Goal: Task Accomplishment & Management: Use online tool/utility

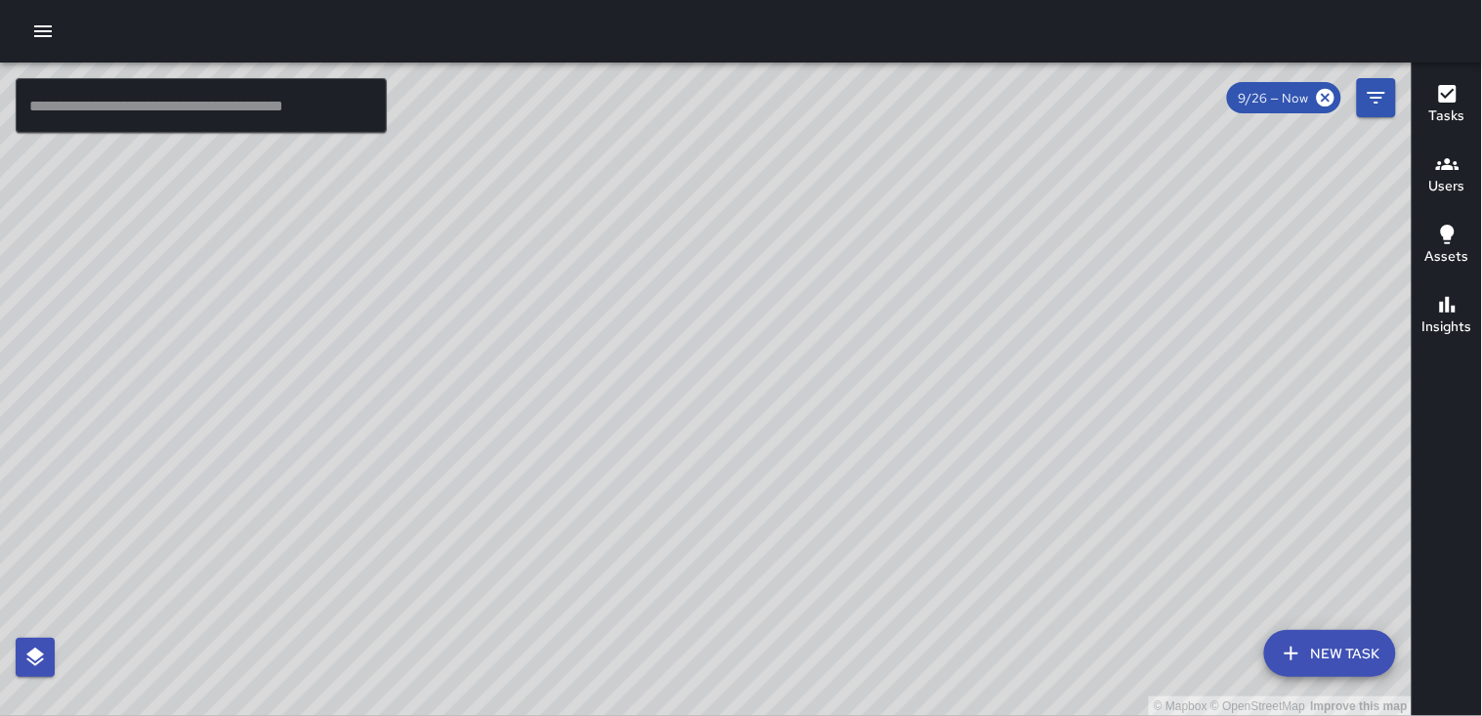
click at [1456, 167] on icon "button" at bounding box center [1447, 164] width 23 height 12
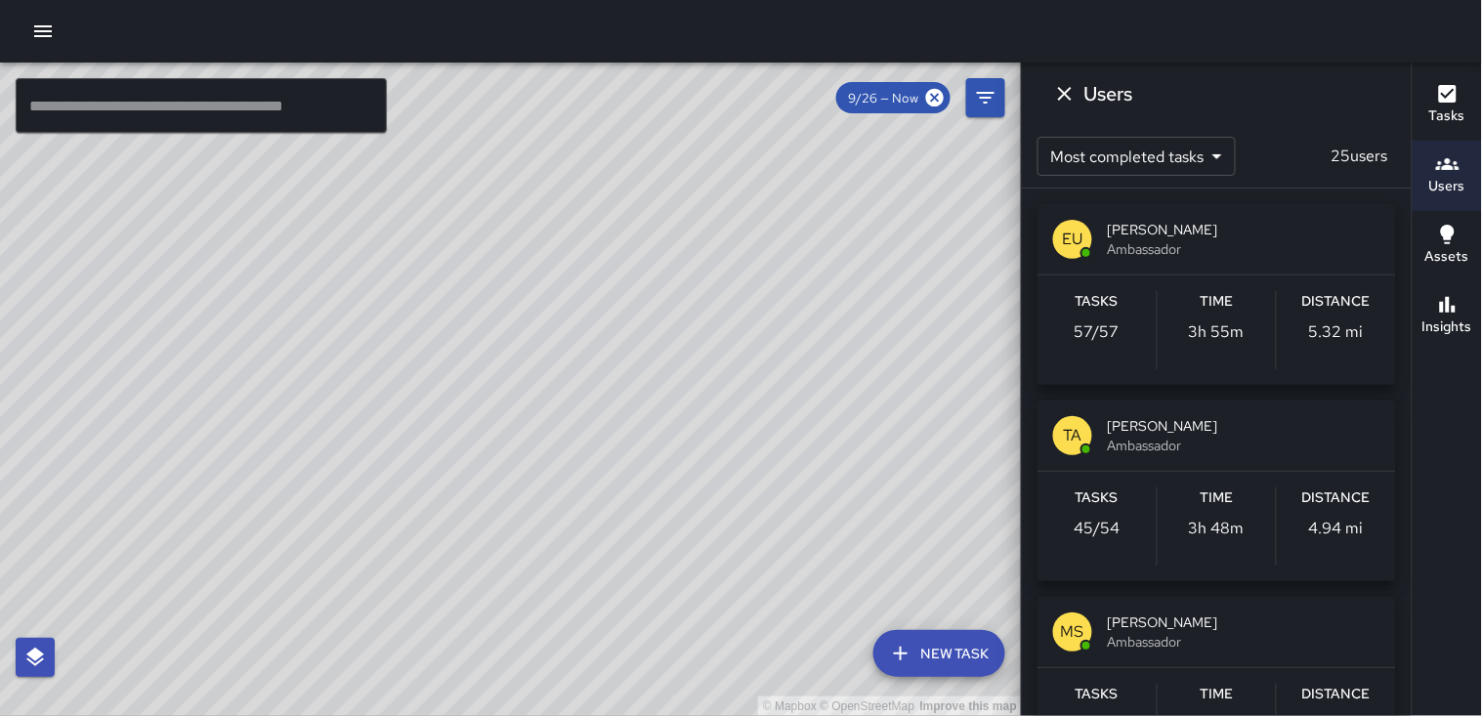
click at [1334, 327] on p "5.32 mi" at bounding box center [1336, 331] width 55 height 23
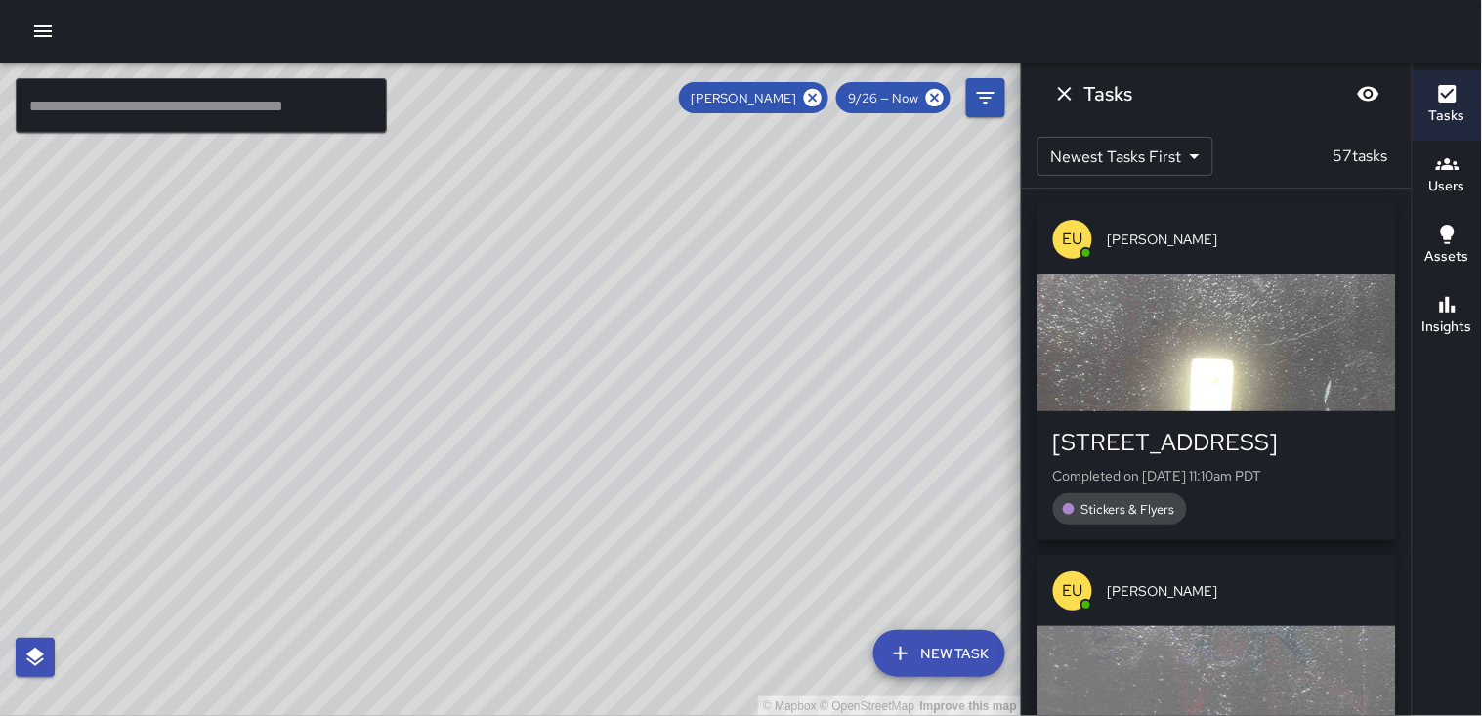
click at [1286, 334] on div "button" at bounding box center [1217, 343] width 359 height 137
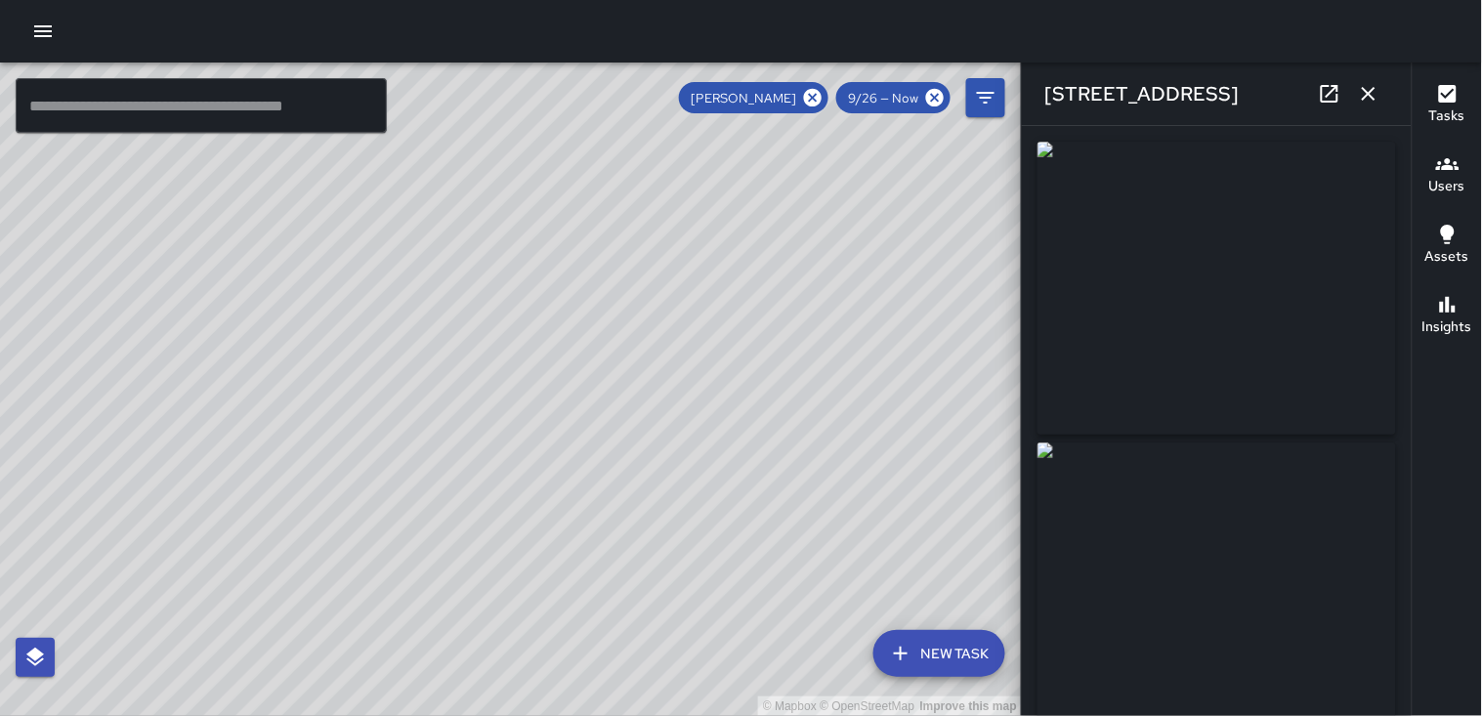
type input "**********"
click at [1236, 540] on img at bounding box center [1217, 589] width 359 height 293
drag, startPoint x: 1236, startPoint y: 540, endPoint x: 1362, endPoint y: 105, distance: 453.6
click at [1362, 105] on icon "button" at bounding box center [1368, 93] width 23 height 23
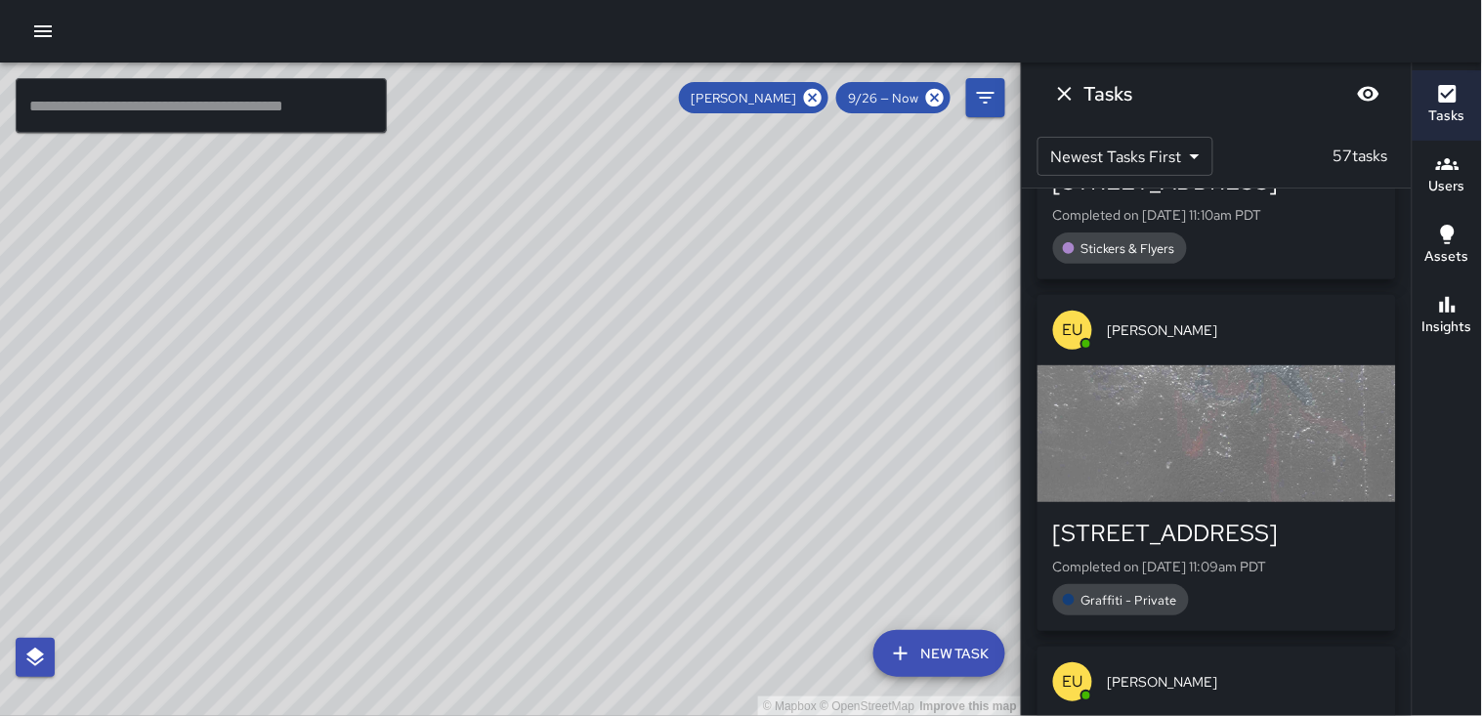
scroll to position [325, 0]
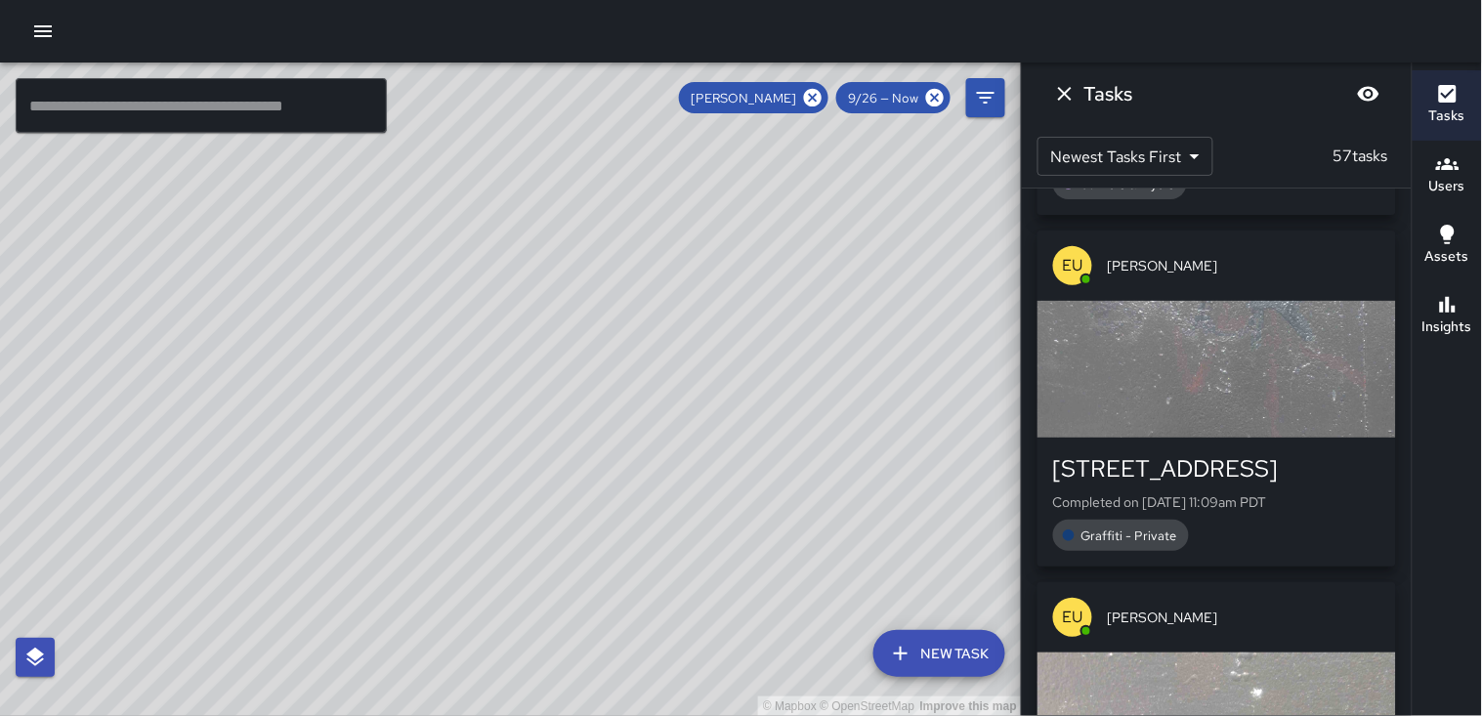
click at [1169, 323] on div "button" at bounding box center [1217, 369] width 359 height 137
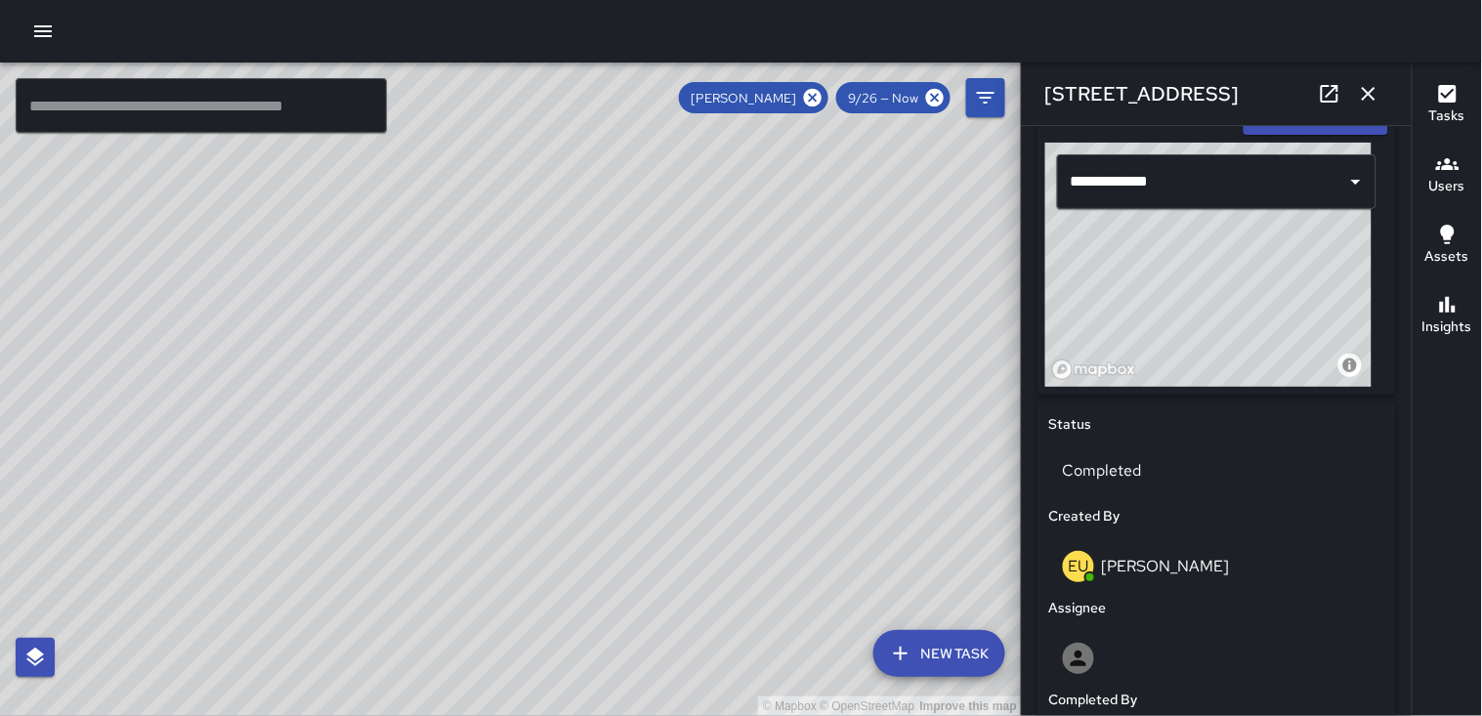
scroll to position [651, 0]
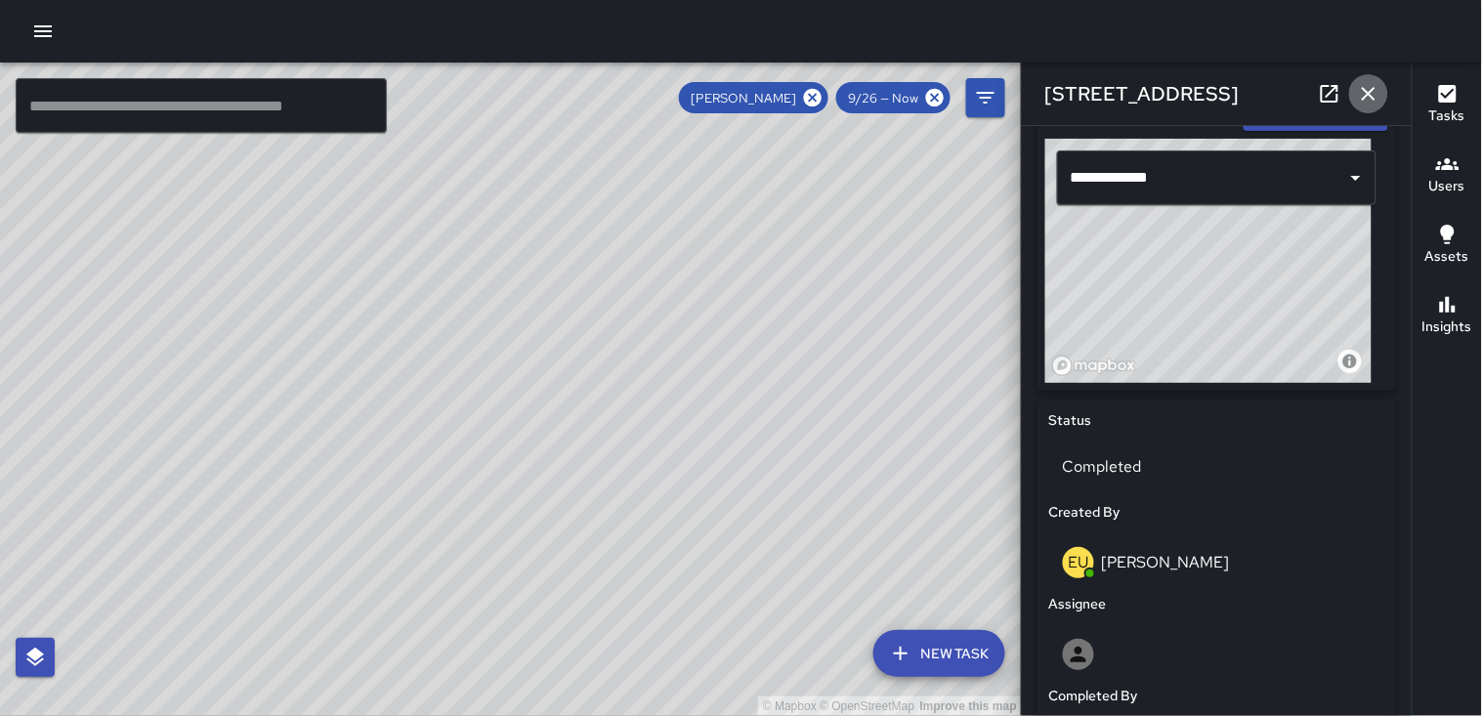
click at [1370, 99] on icon "button" at bounding box center [1368, 93] width 23 height 23
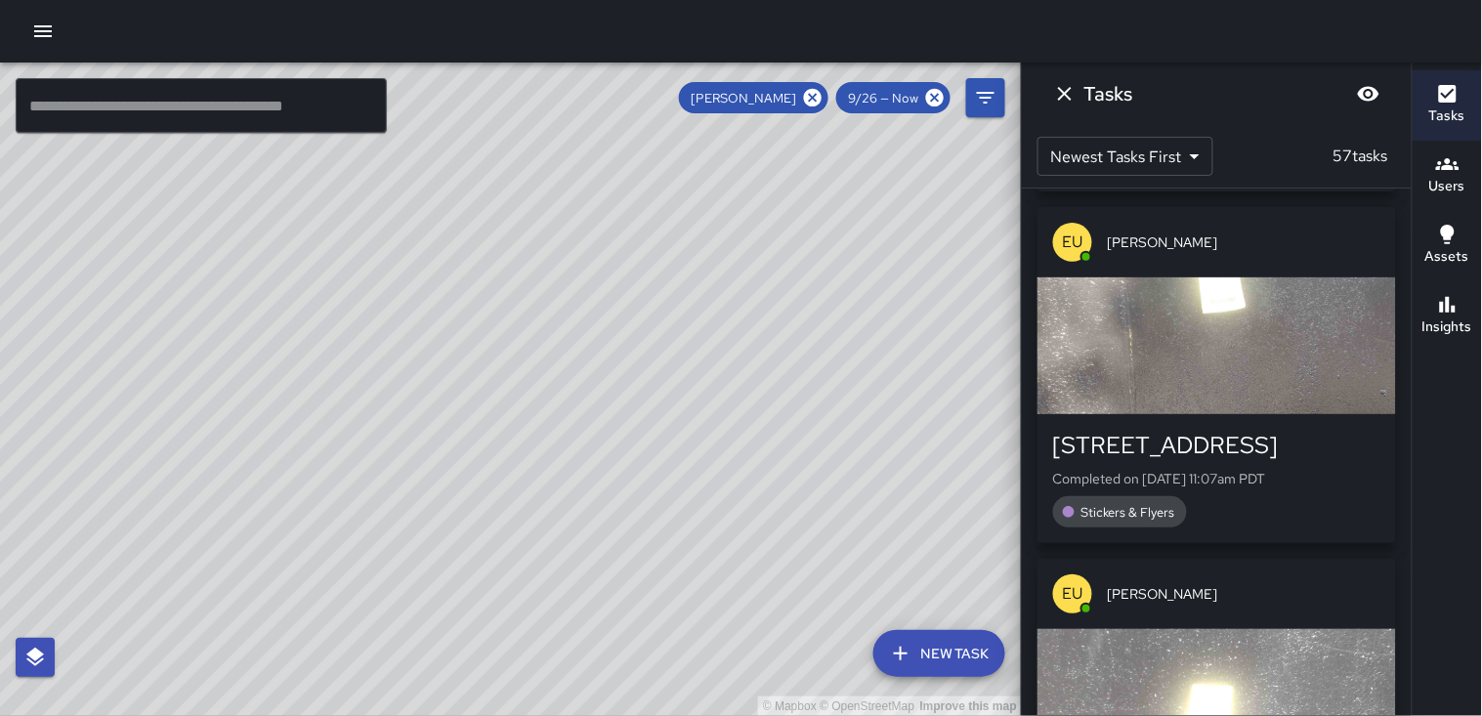
scroll to position [1085, 0]
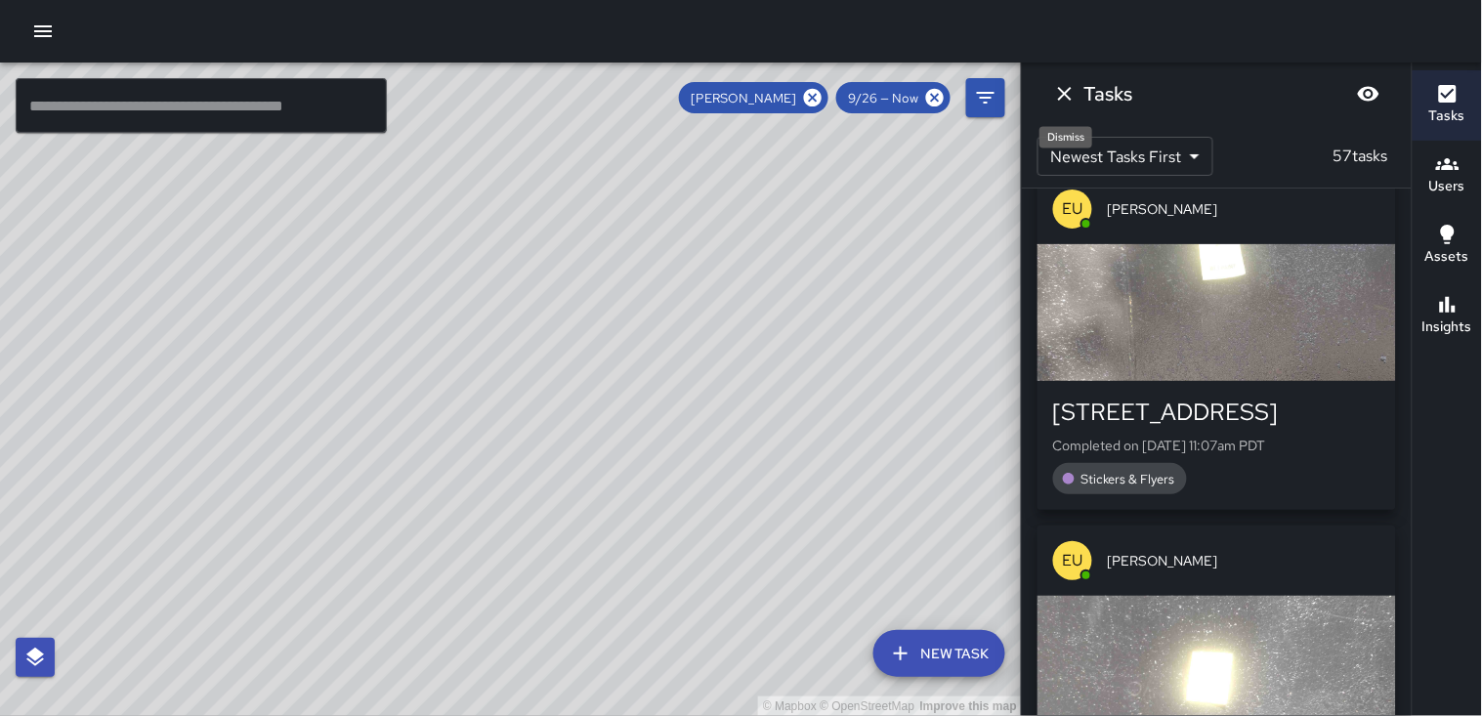
click at [1068, 96] on icon "Dismiss" at bounding box center [1065, 94] width 14 height 14
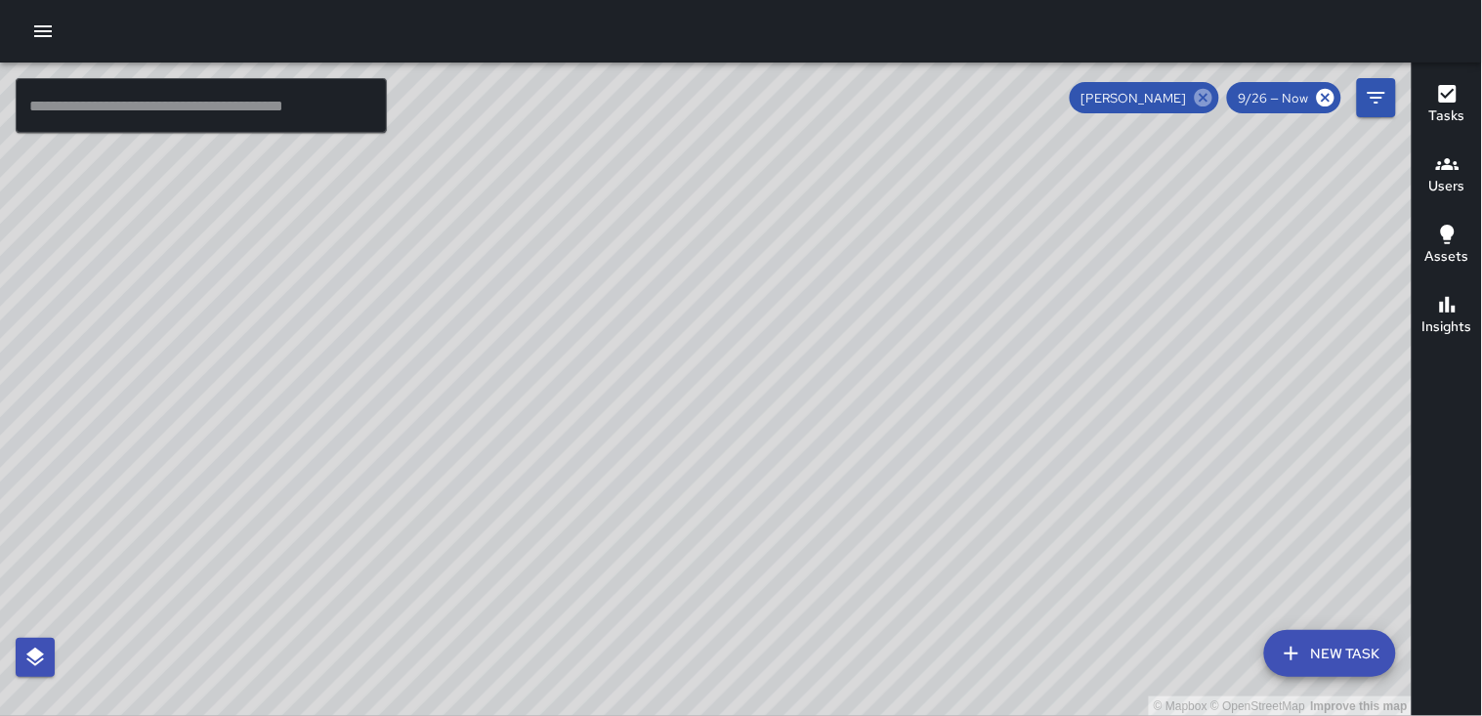
click at [1206, 101] on icon at bounding box center [1204, 98] width 18 height 18
click at [1440, 184] on h6 "Users" at bounding box center [1447, 186] width 36 height 21
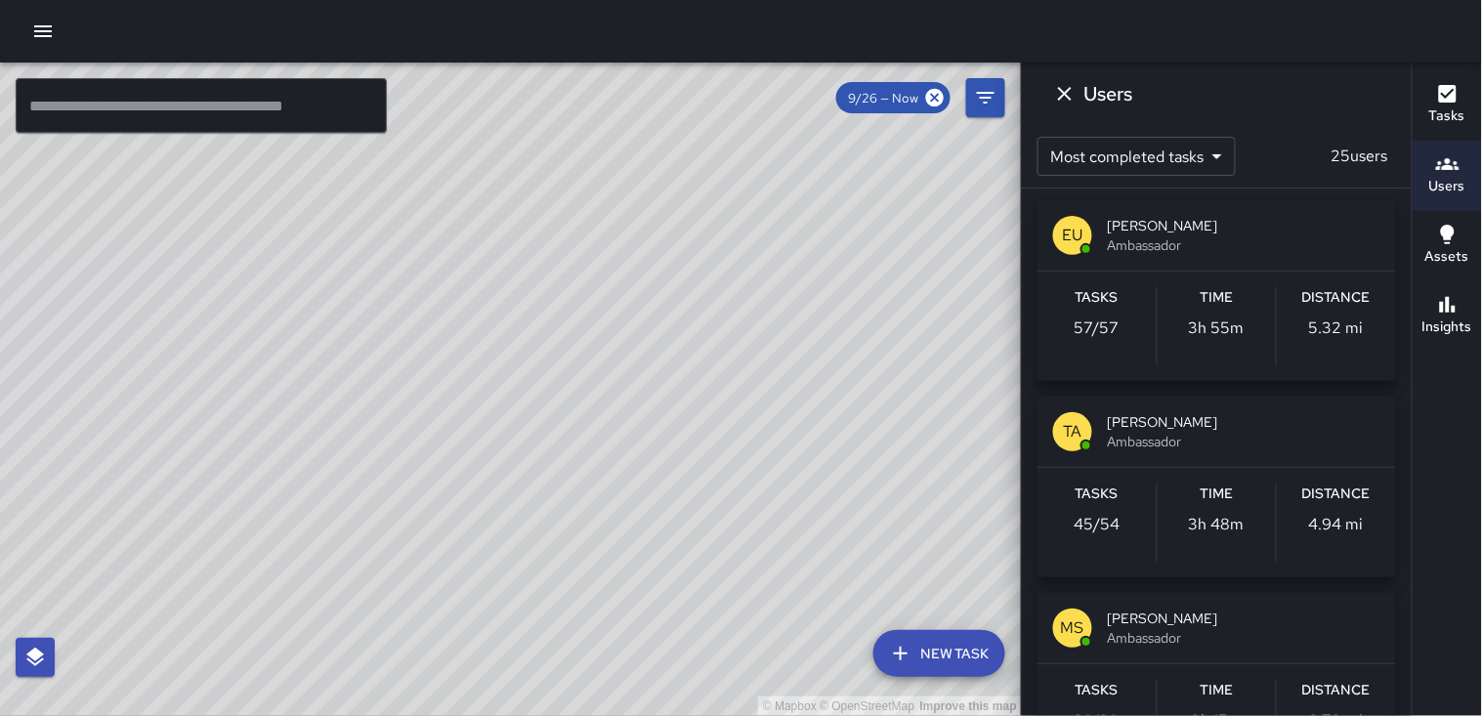
scroll to position [0, 0]
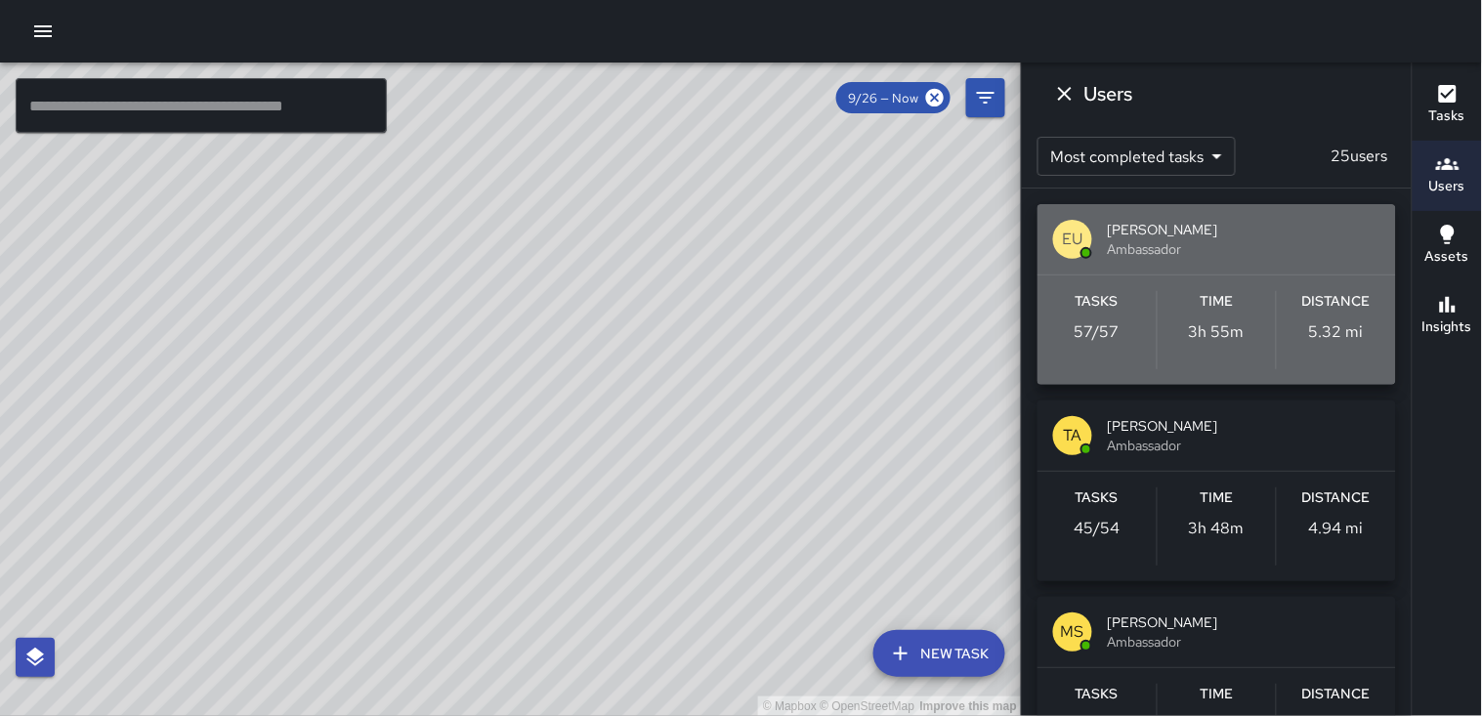
click at [1336, 320] on p "5.32 mi" at bounding box center [1336, 331] width 55 height 23
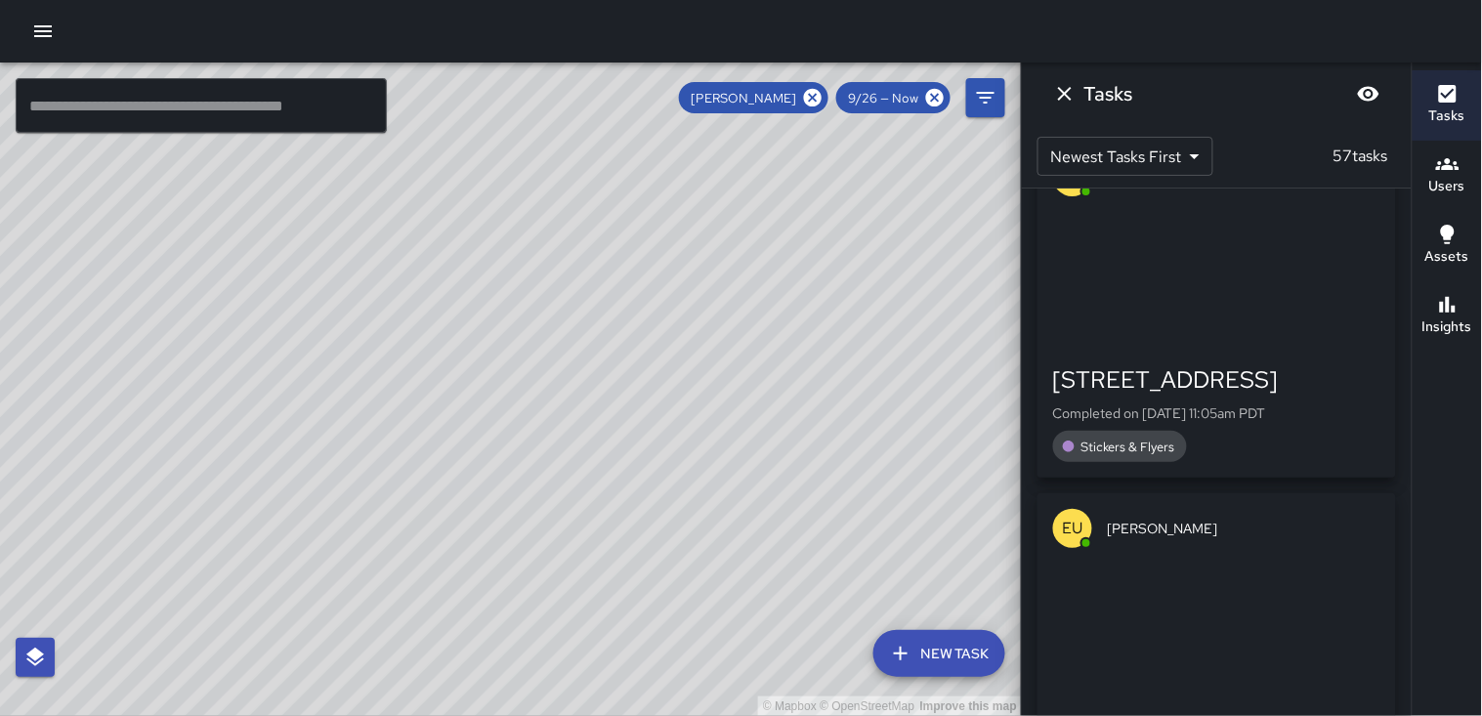
scroll to position [1789, 0]
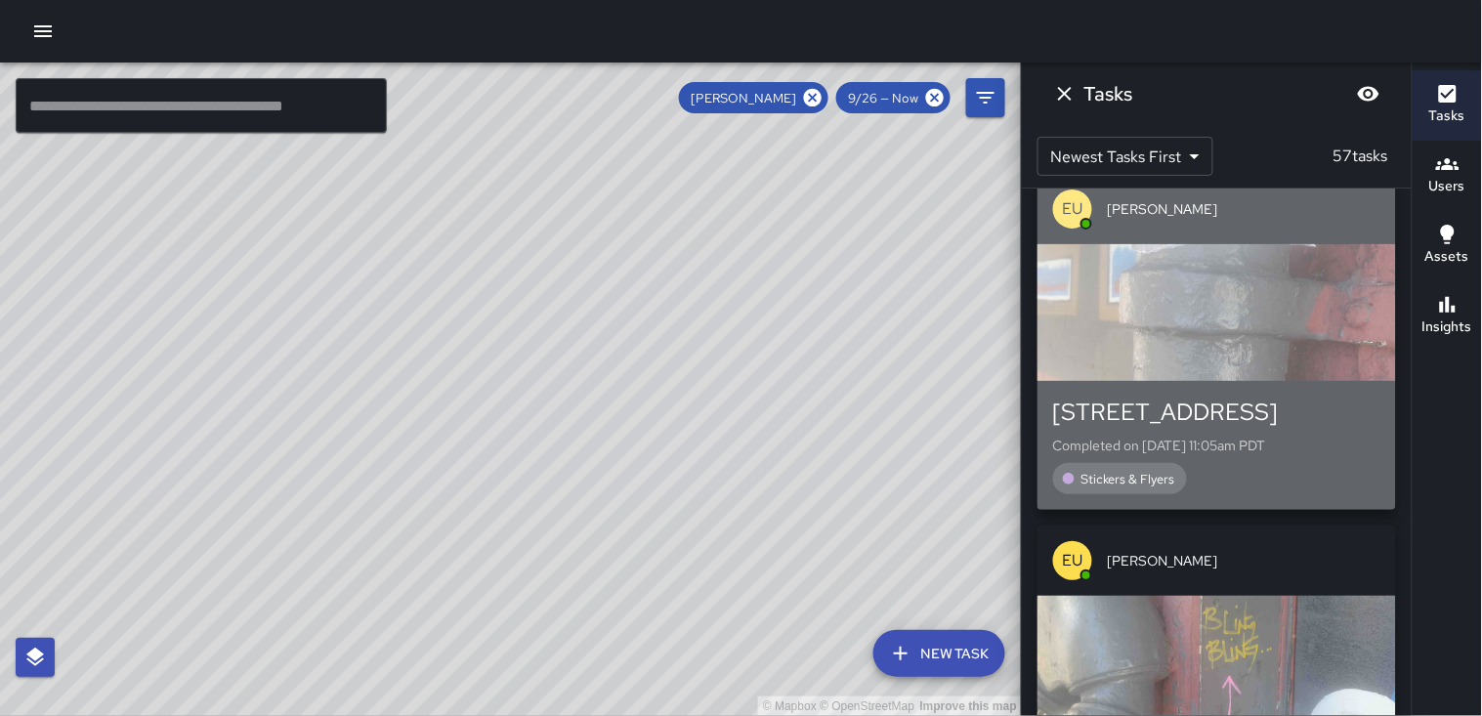
click at [1235, 318] on div "button" at bounding box center [1217, 312] width 359 height 137
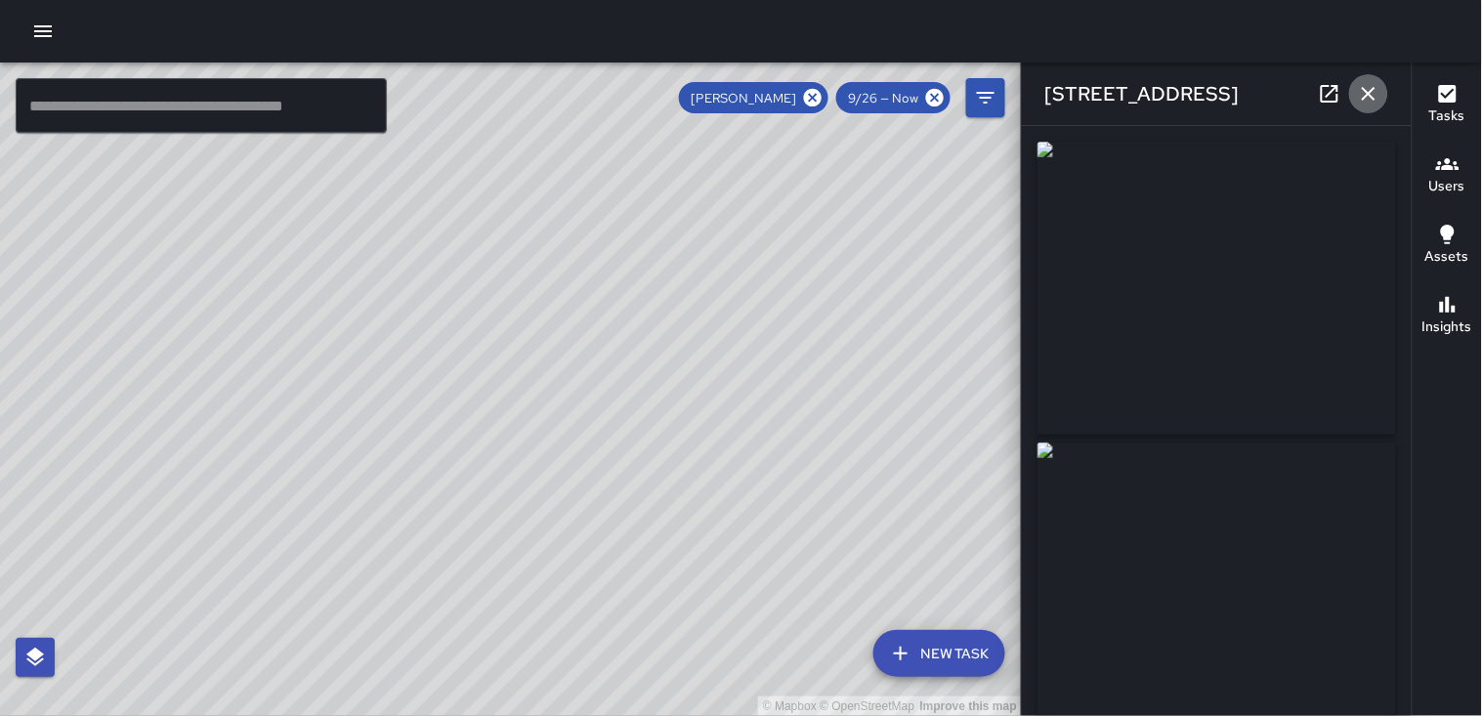
click at [1379, 98] on icon "button" at bounding box center [1368, 93] width 23 height 23
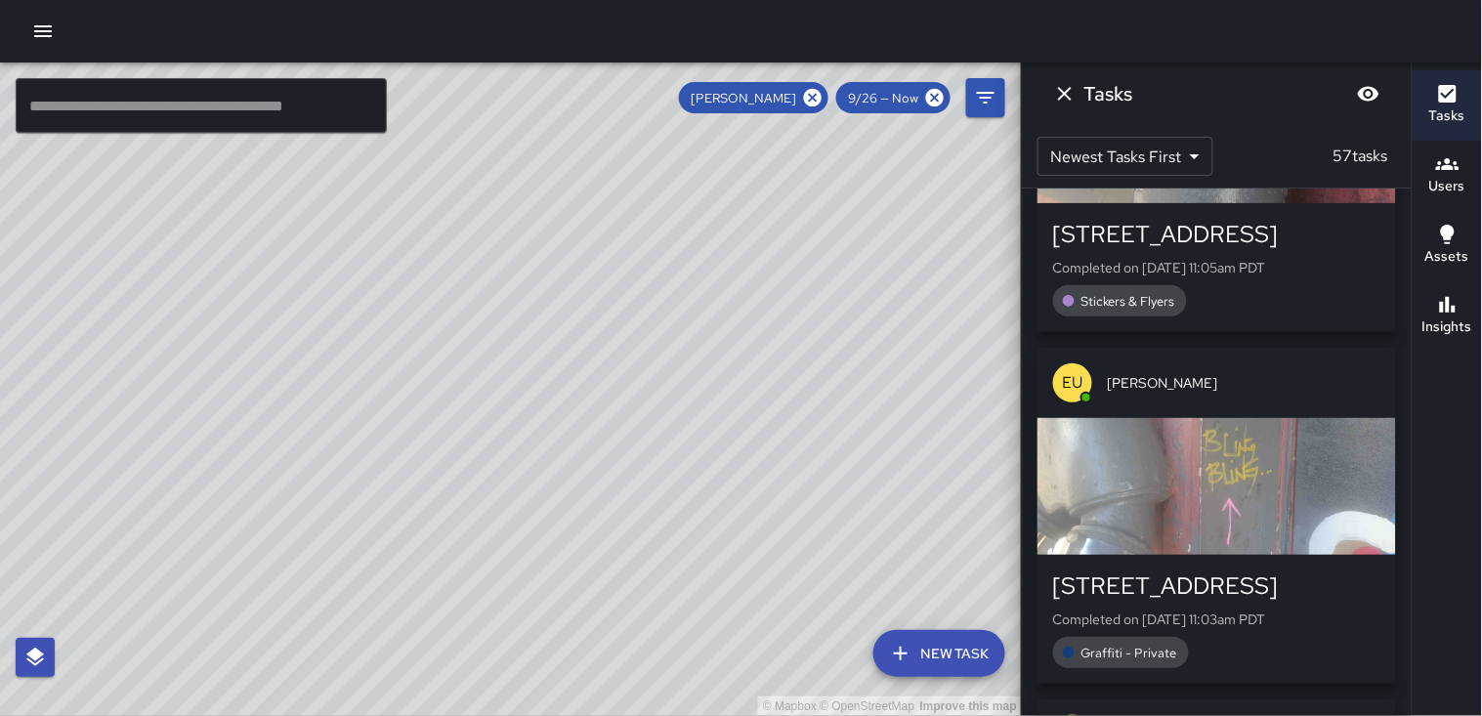
scroll to position [2006, 0]
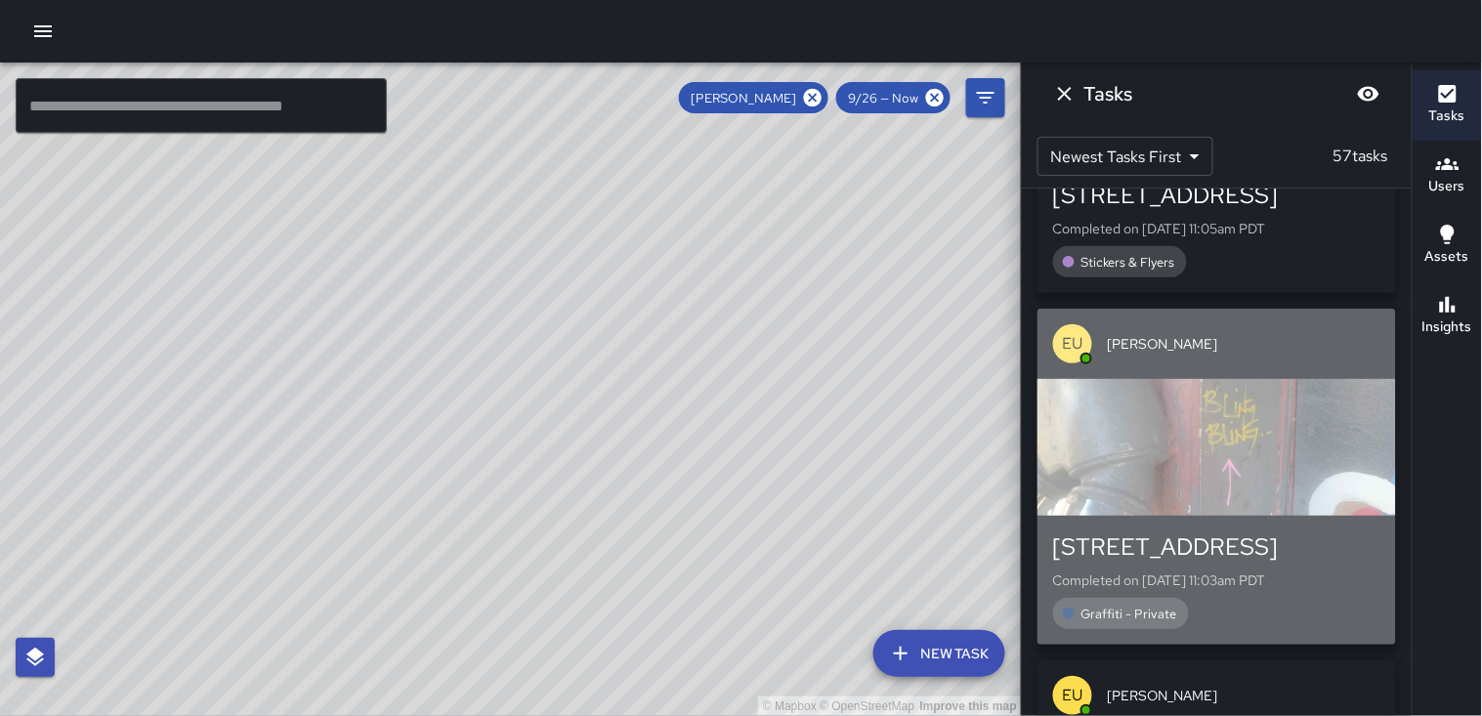
click at [1231, 437] on div "button" at bounding box center [1217, 447] width 359 height 137
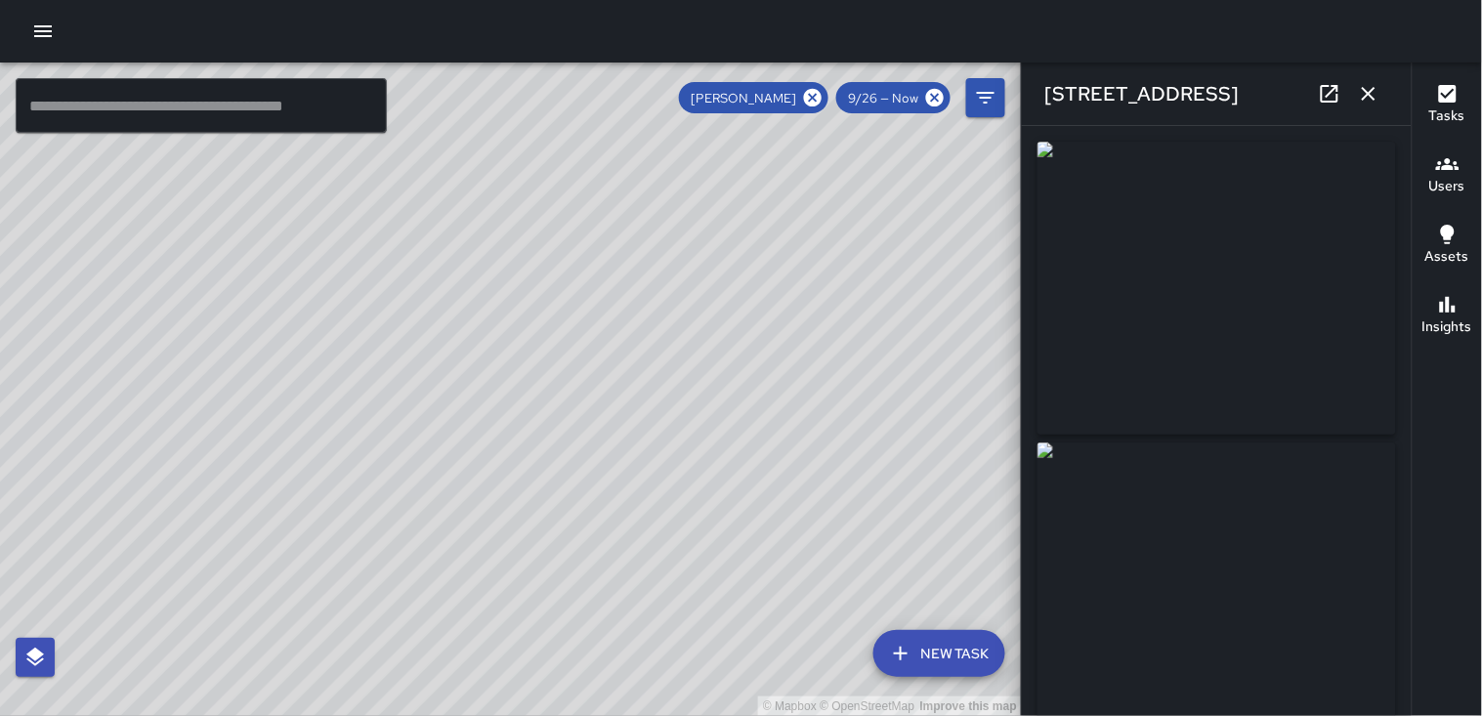
type input "**********"
click at [1365, 104] on icon "button" at bounding box center [1368, 93] width 23 height 23
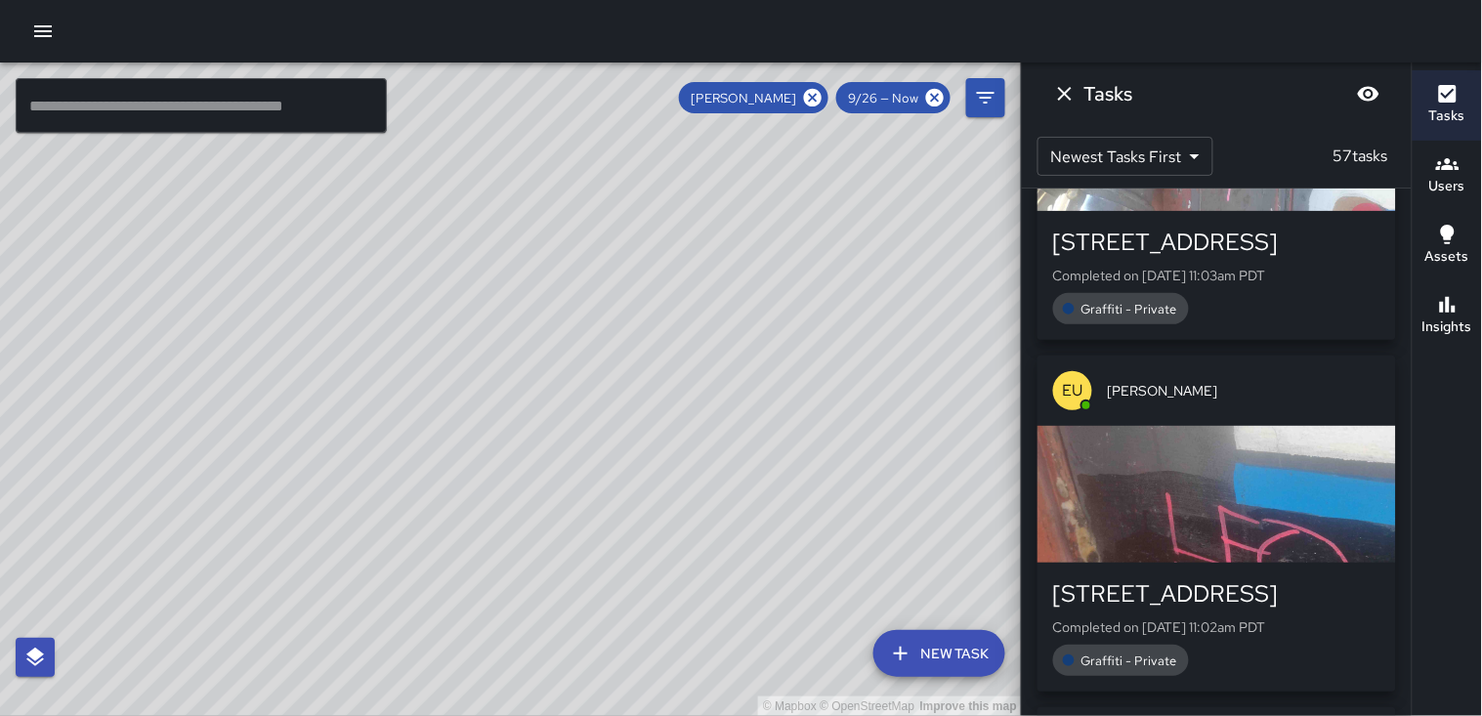
scroll to position [2331, 0]
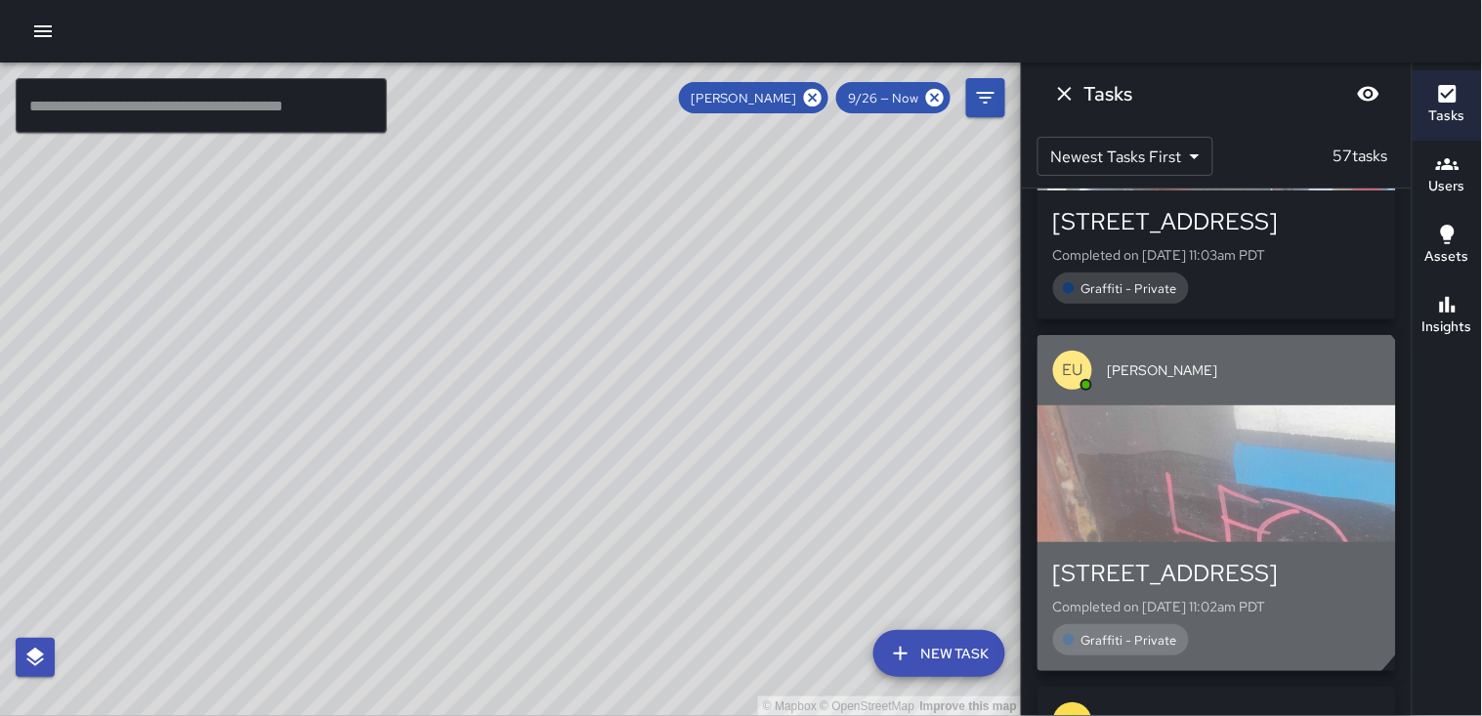
click at [1199, 496] on div "button" at bounding box center [1217, 473] width 359 height 137
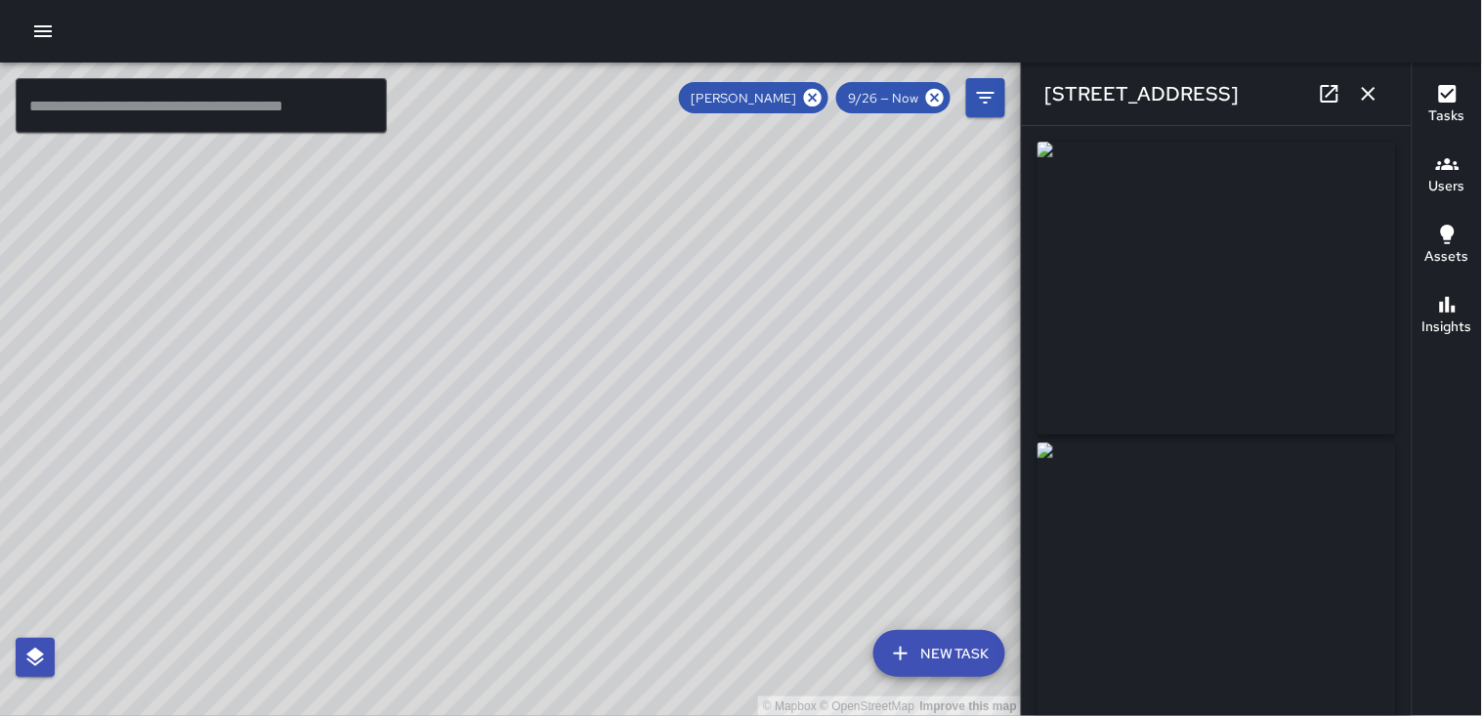
click at [1371, 99] on icon "button" at bounding box center [1368, 93] width 23 height 23
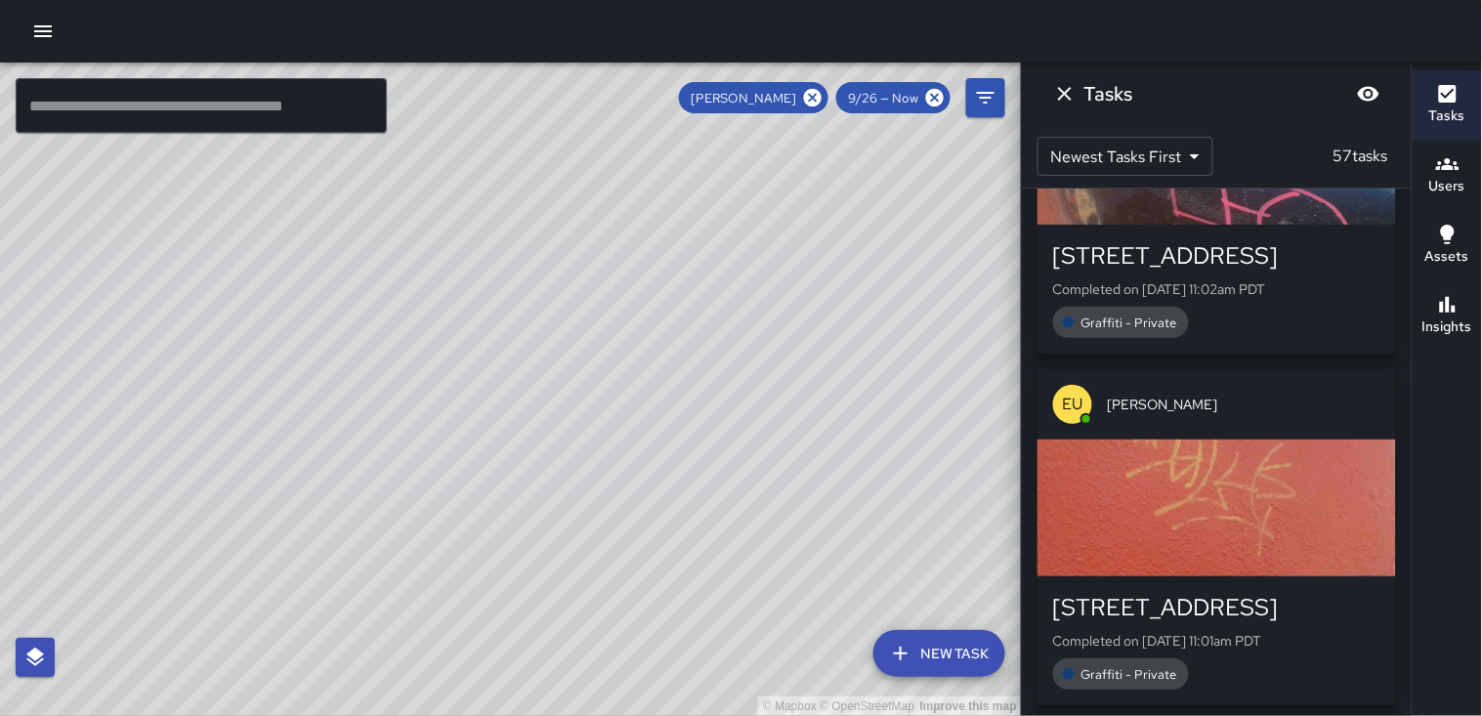
scroll to position [2657, 0]
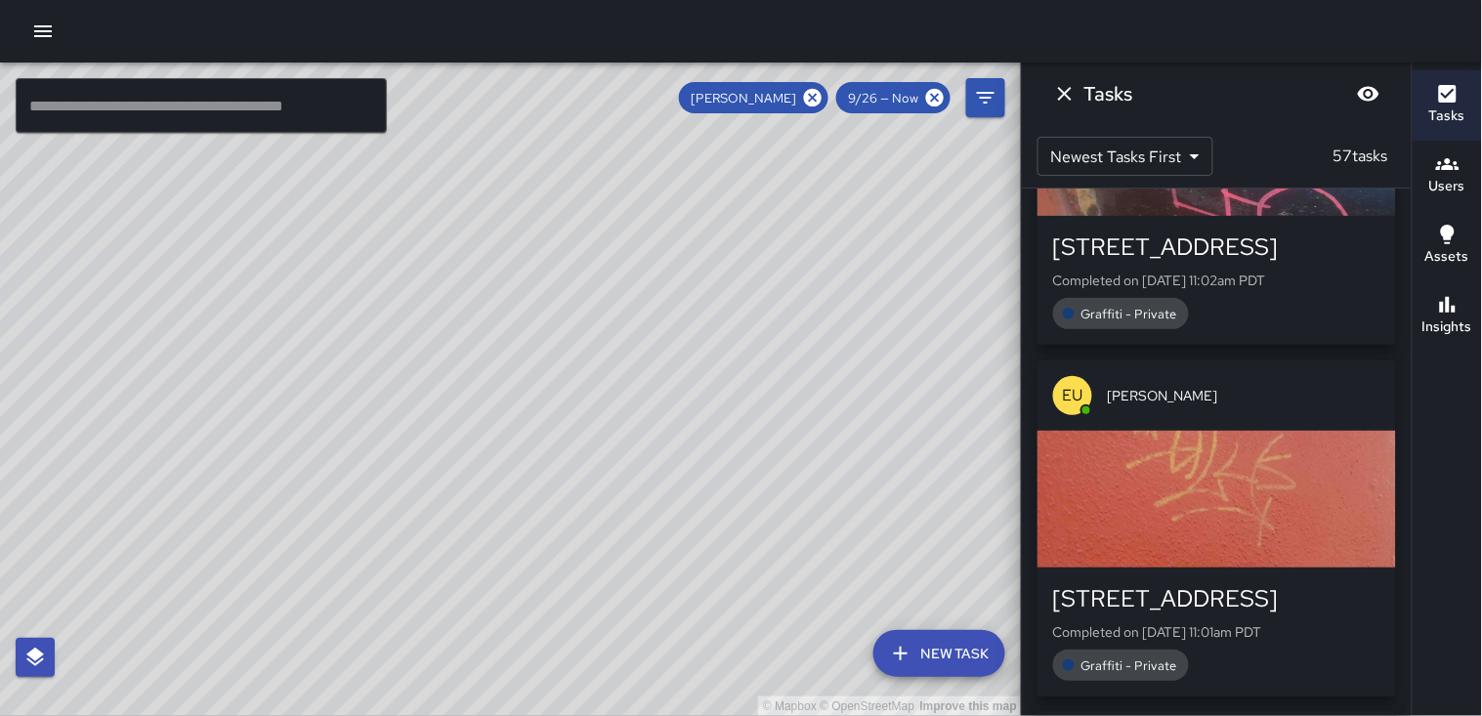
click at [1204, 477] on div "button" at bounding box center [1217, 499] width 359 height 137
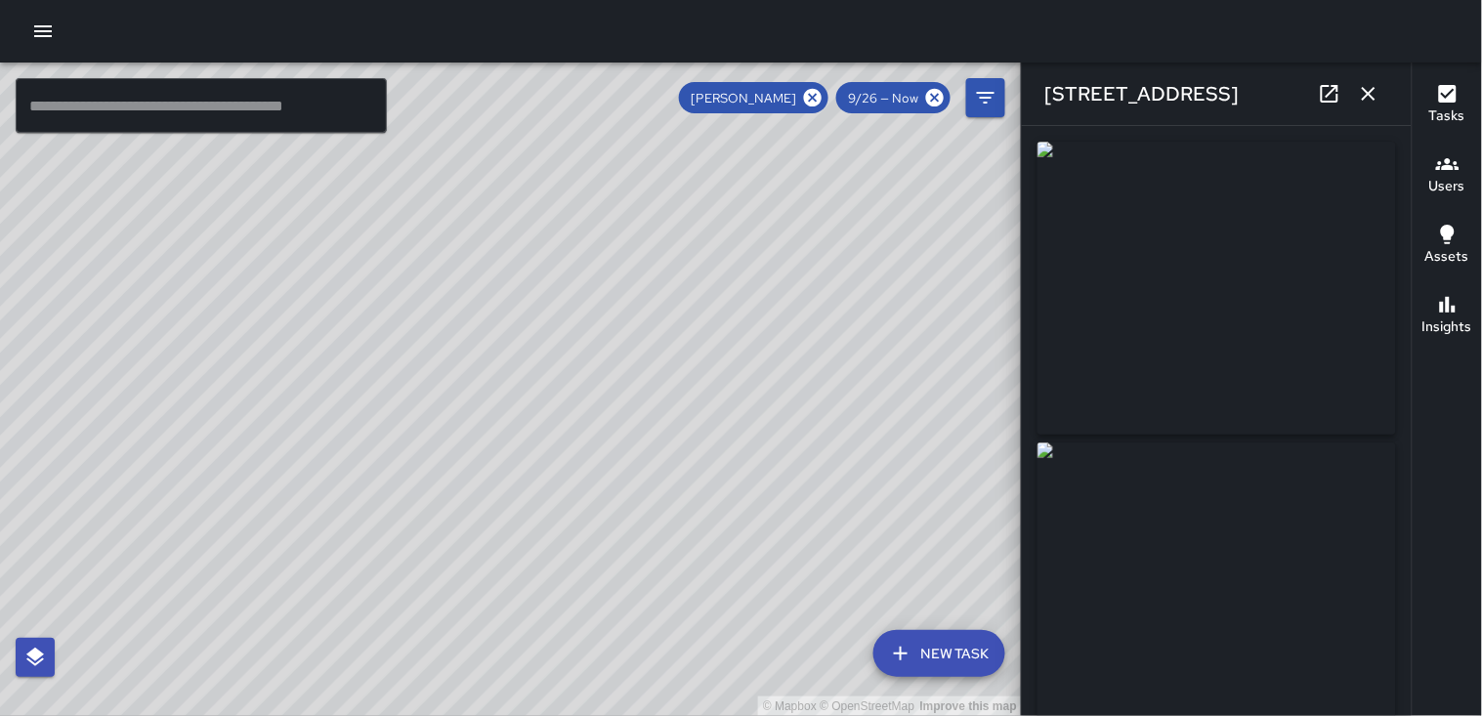
type input "**********"
click at [1372, 98] on icon "button" at bounding box center [1369, 94] width 14 height 14
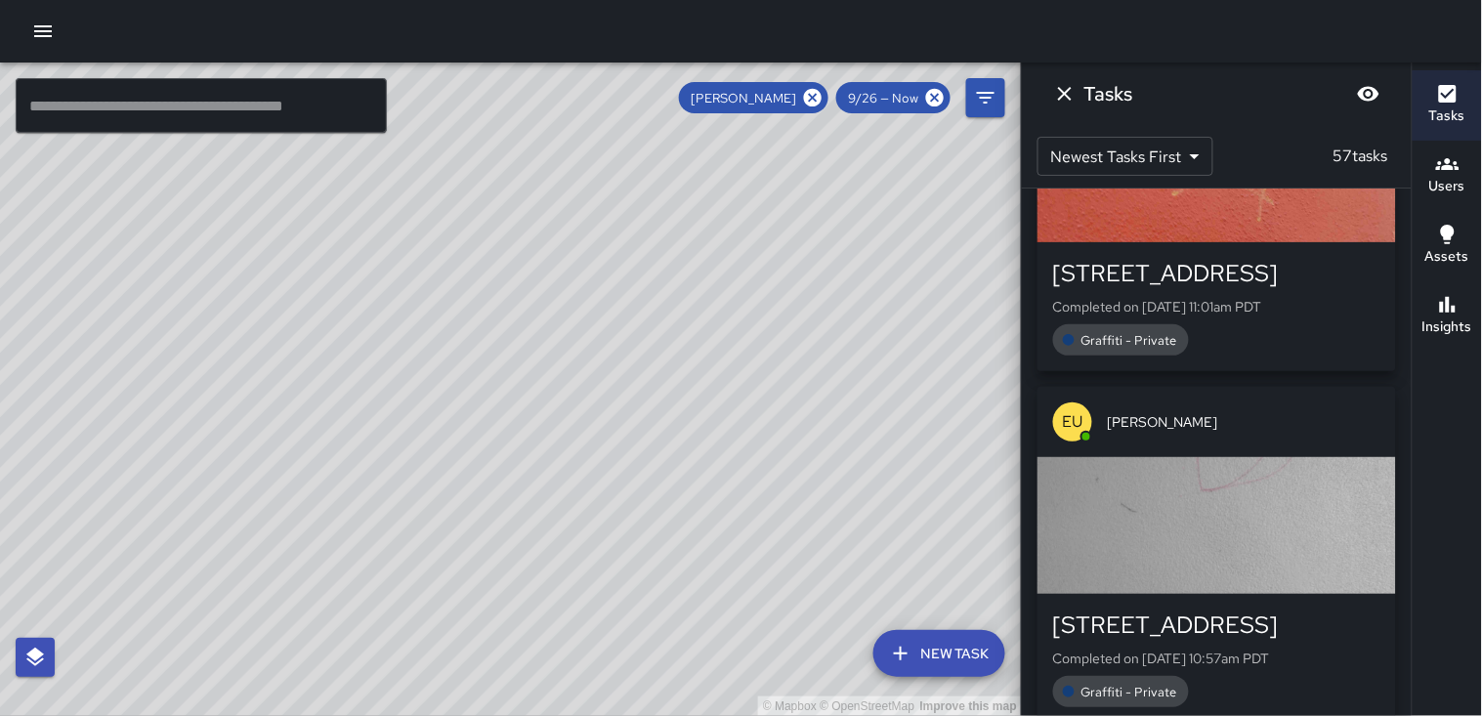
scroll to position [3091, 0]
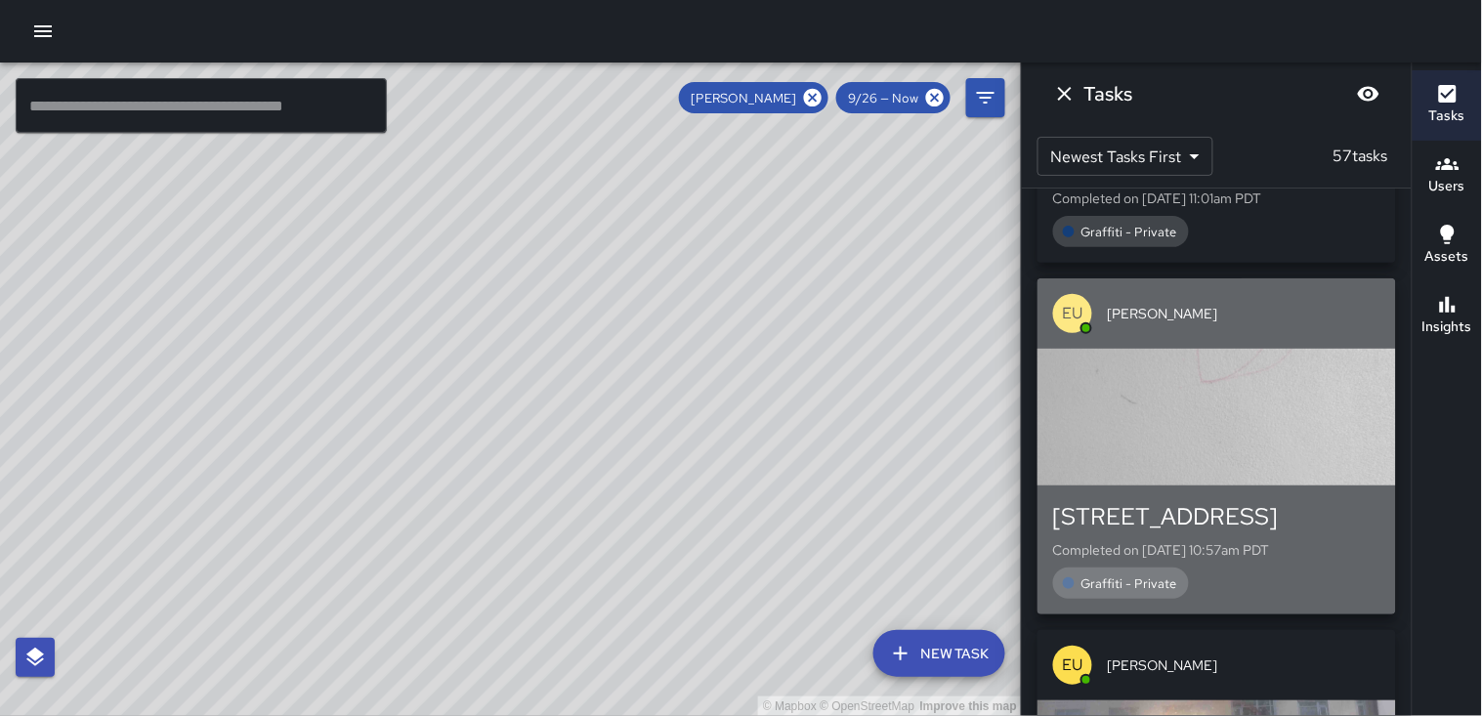
click at [1229, 407] on div "button" at bounding box center [1217, 417] width 359 height 137
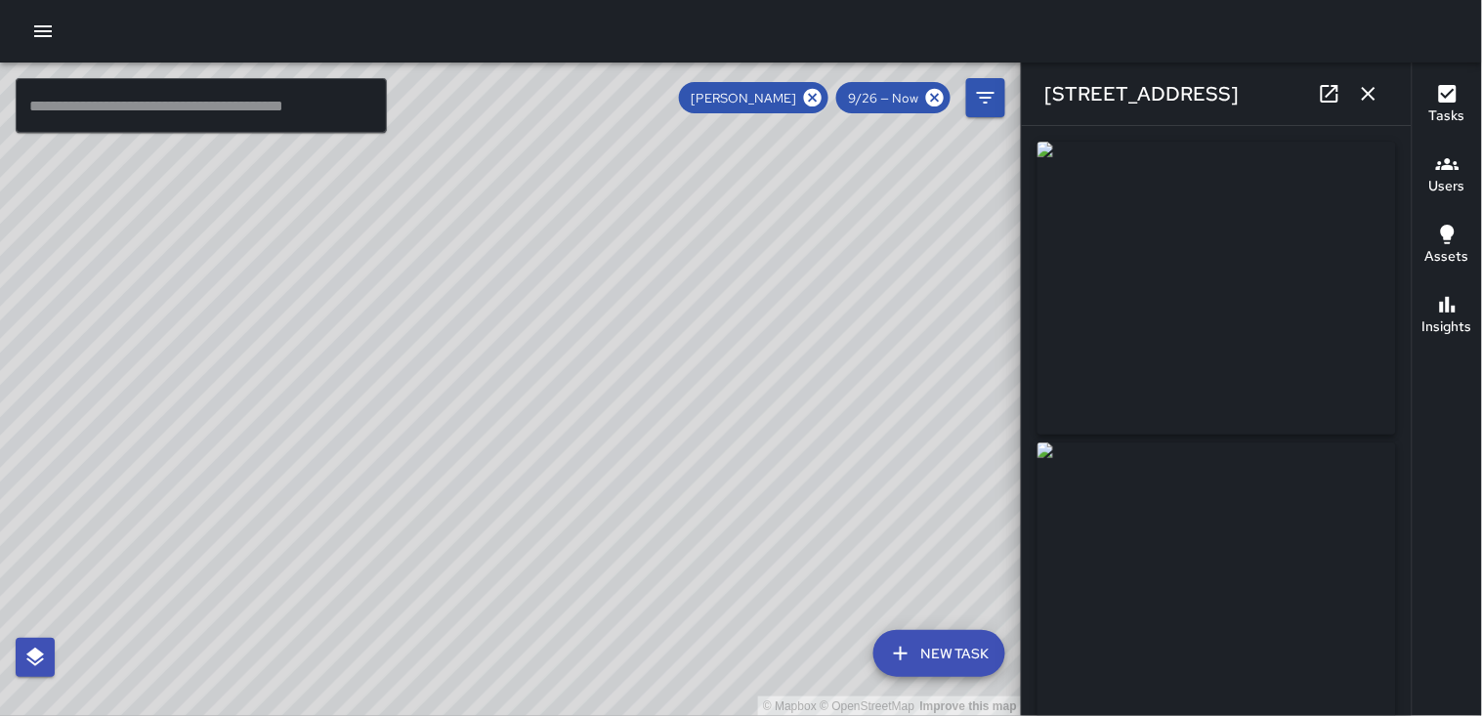
type input "**********"
click at [1370, 90] on icon "button" at bounding box center [1368, 93] width 23 height 23
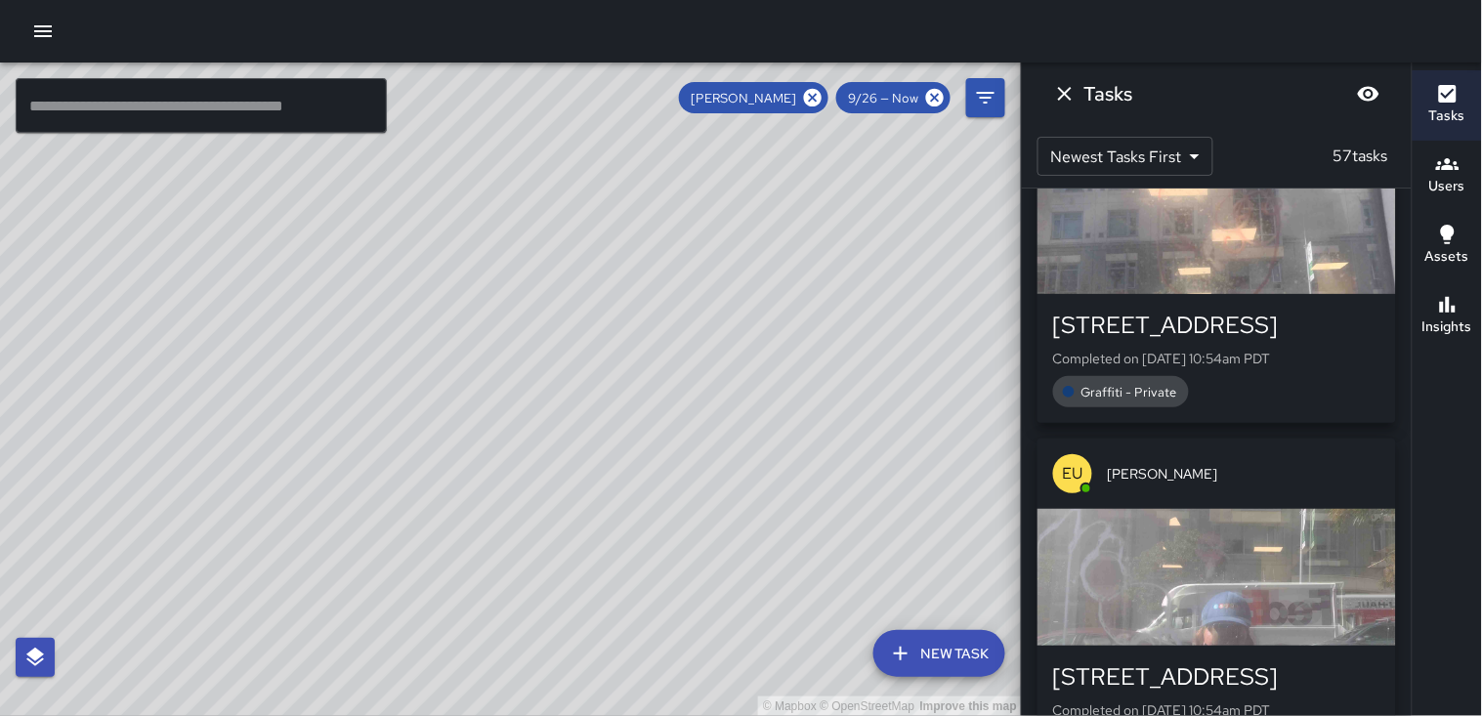
scroll to position [3743, 0]
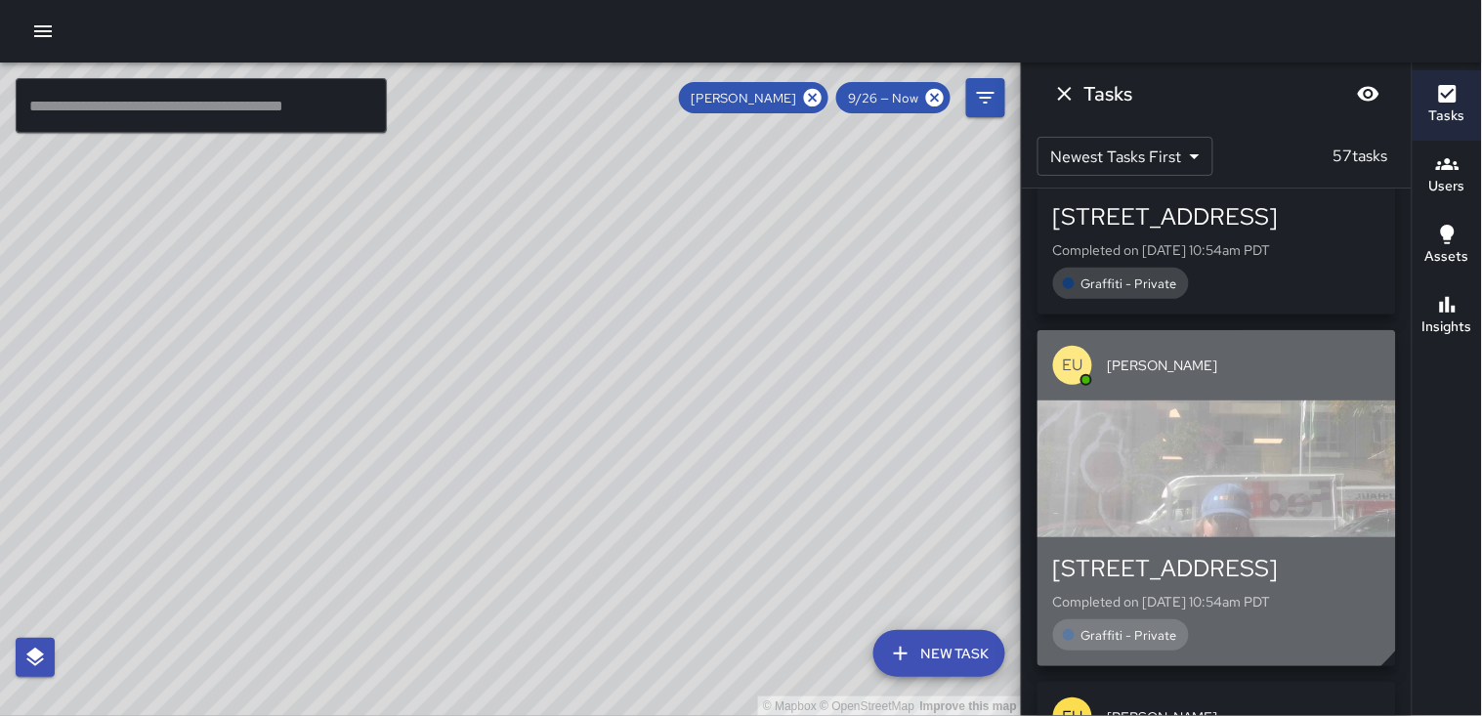
click at [1173, 452] on div "button" at bounding box center [1217, 469] width 359 height 137
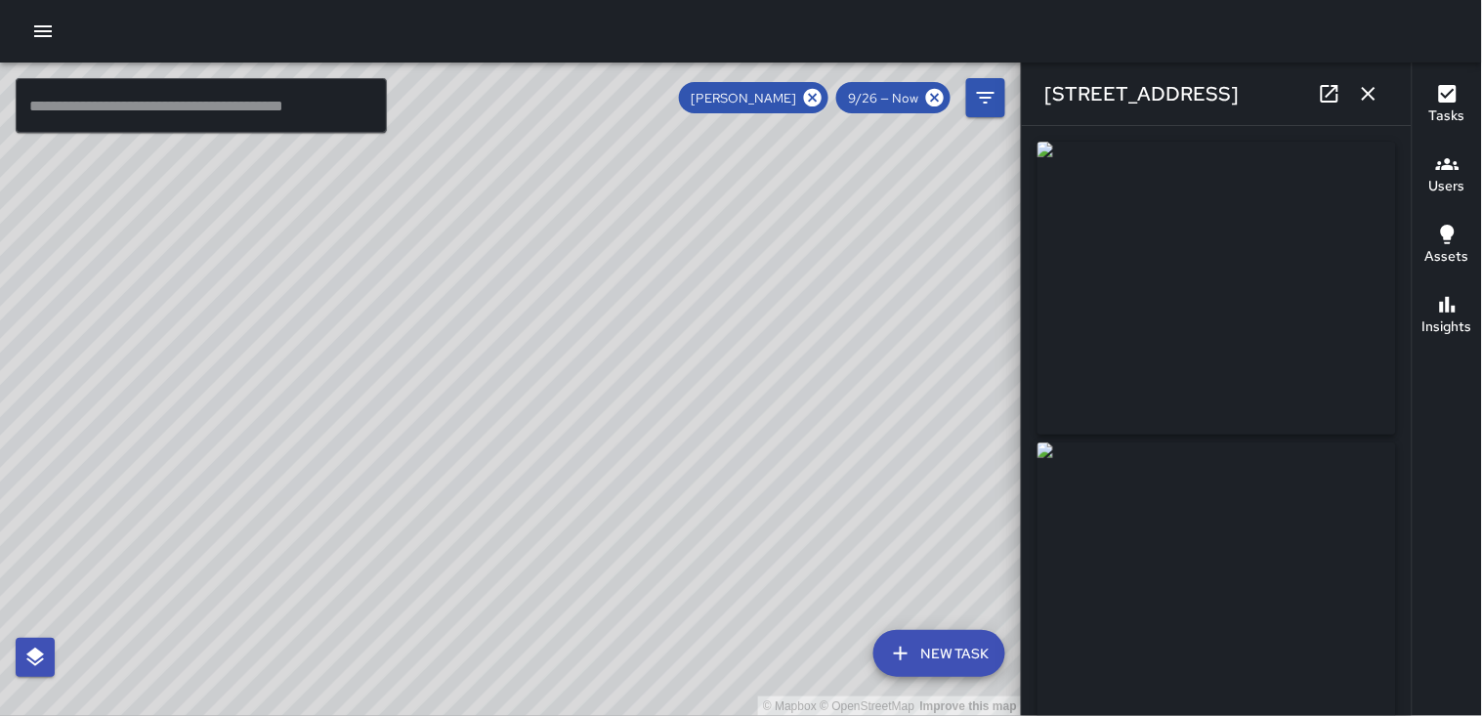
type input "**********"
click at [1110, 528] on img at bounding box center [1217, 589] width 359 height 293
click at [1362, 91] on icon "button" at bounding box center [1368, 93] width 23 height 23
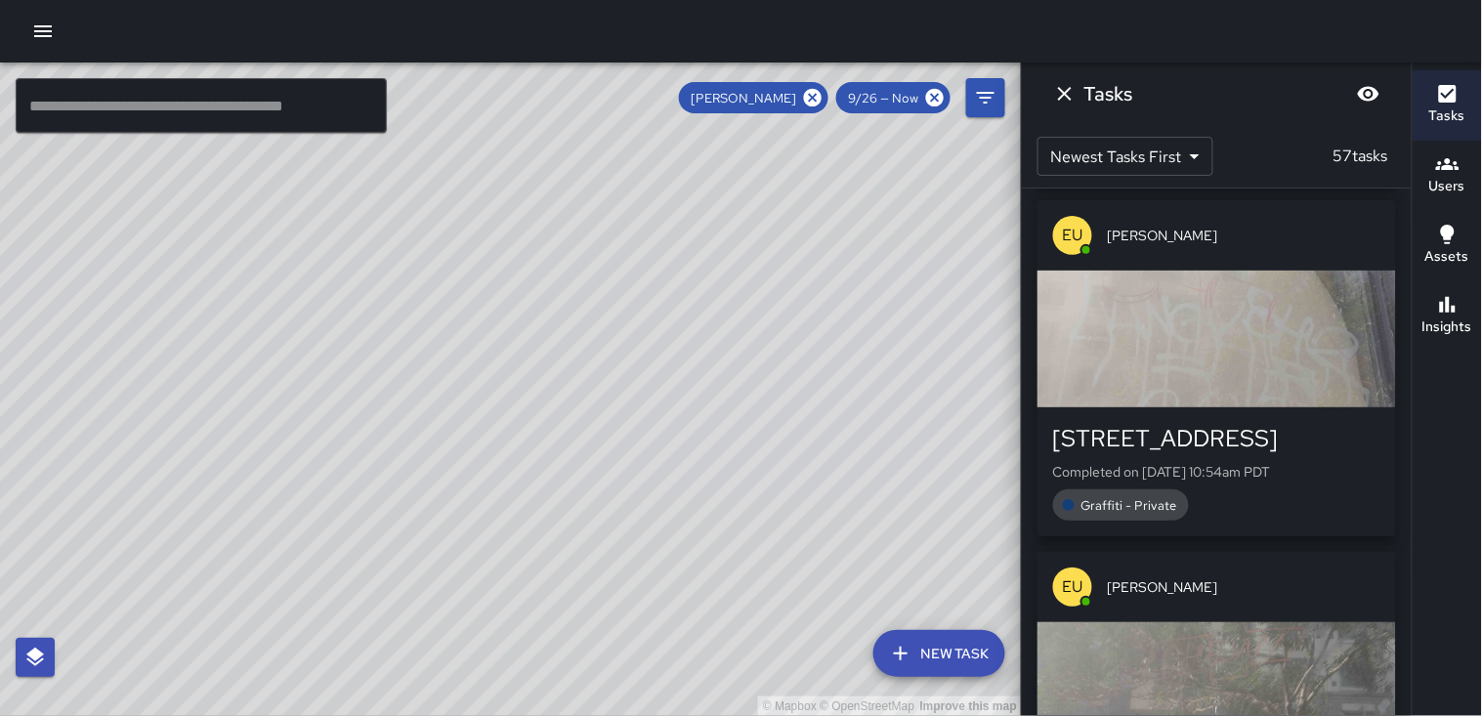
scroll to position [4285, 0]
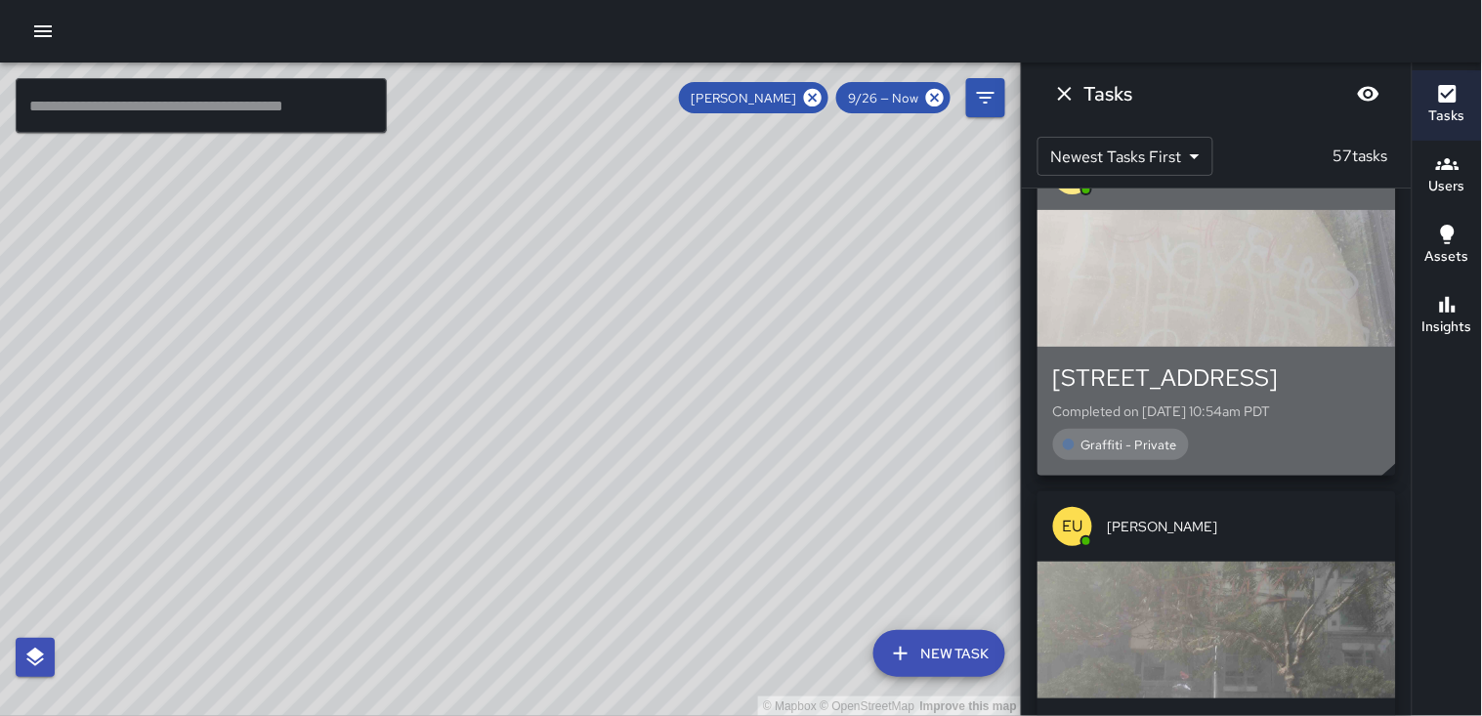
click at [1199, 251] on div "button" at bounding box center [1217, 278] width 359 height 137
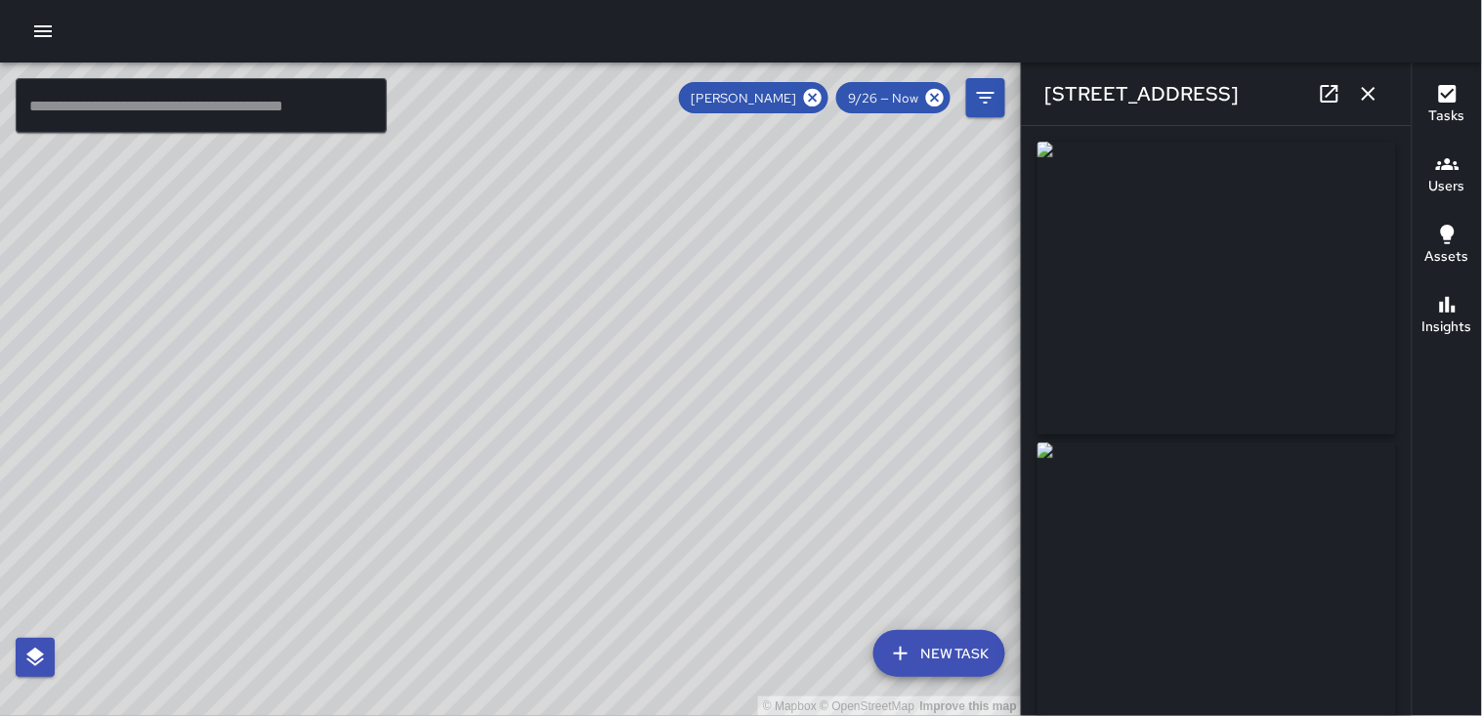
type input "**********"
click at [1379, 93] on icon "button" at bounding box center [1368, 93] width 23 height 23
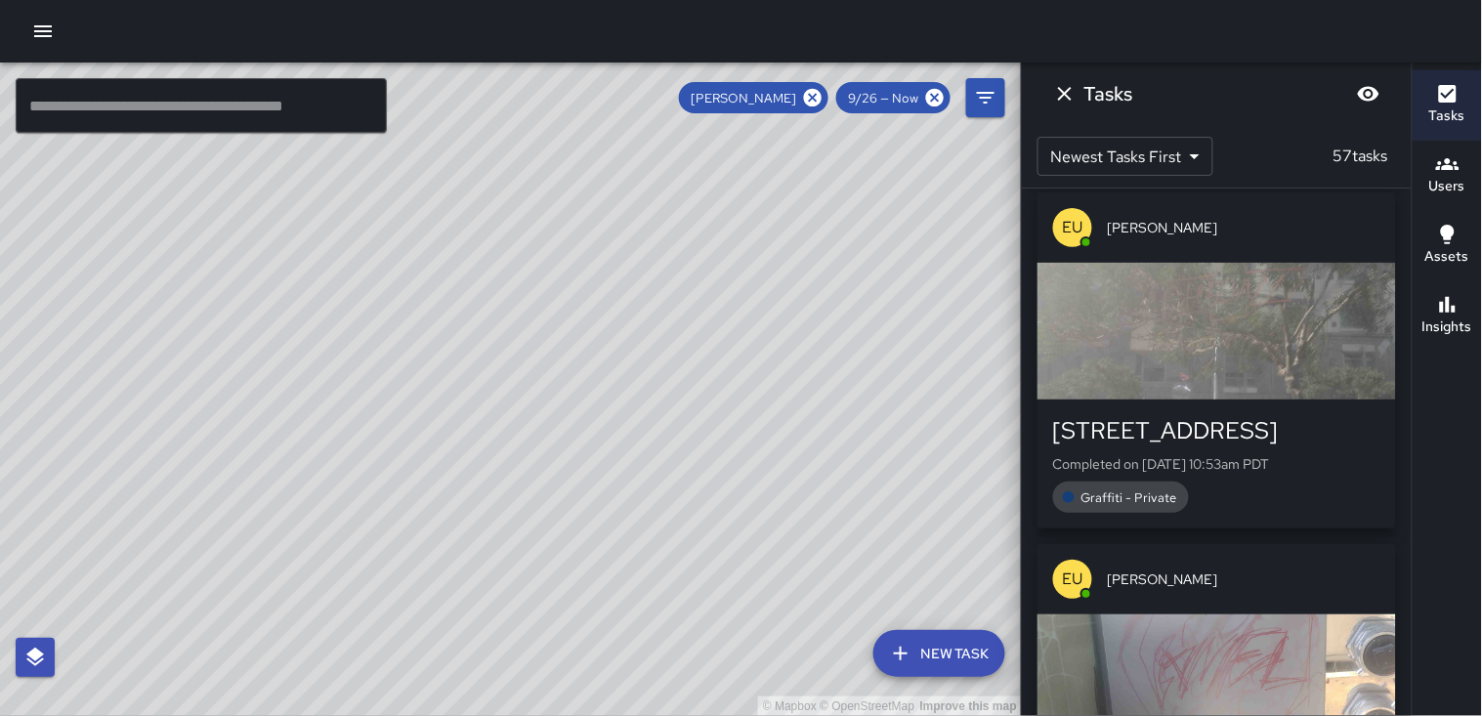
scroll to position [4611, 0]
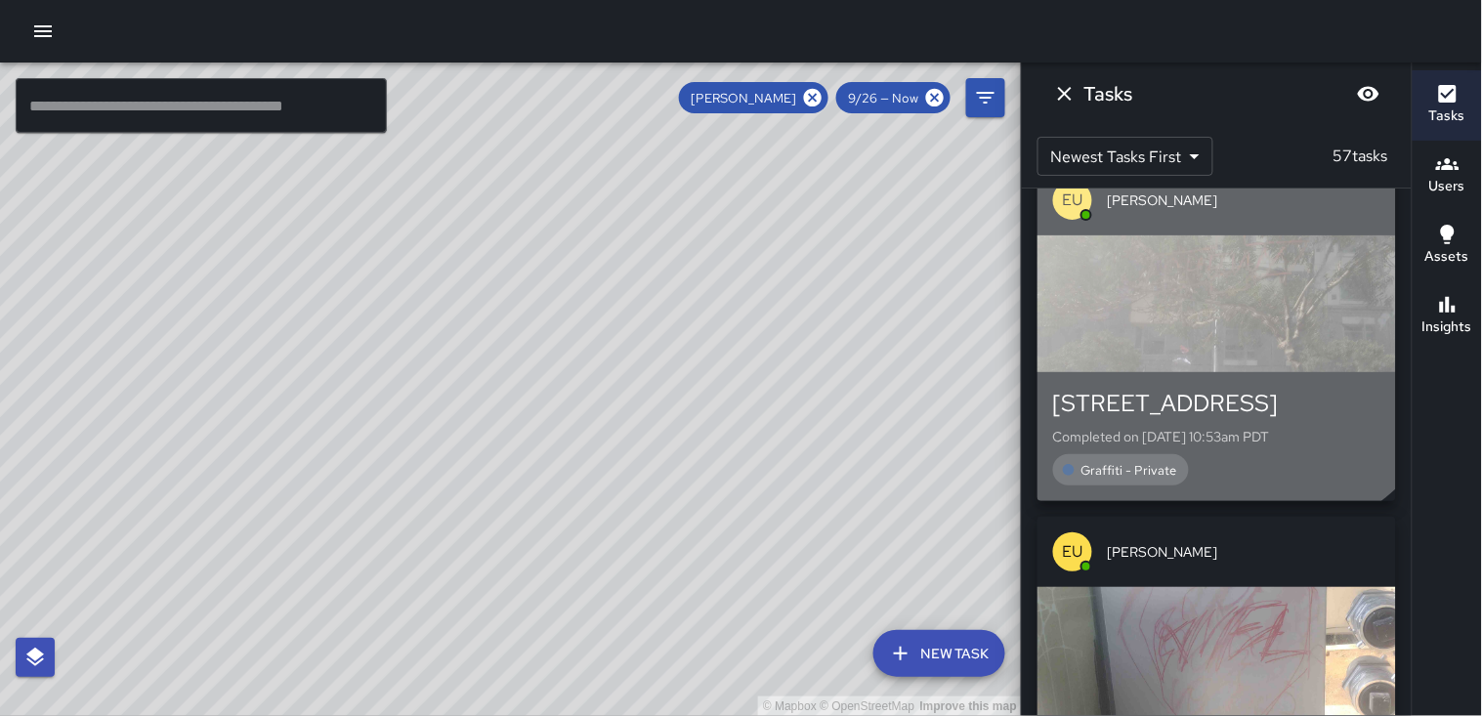
click at [1210, 280] on div "button" at bounding box center [1217, 303] width 359 height 137
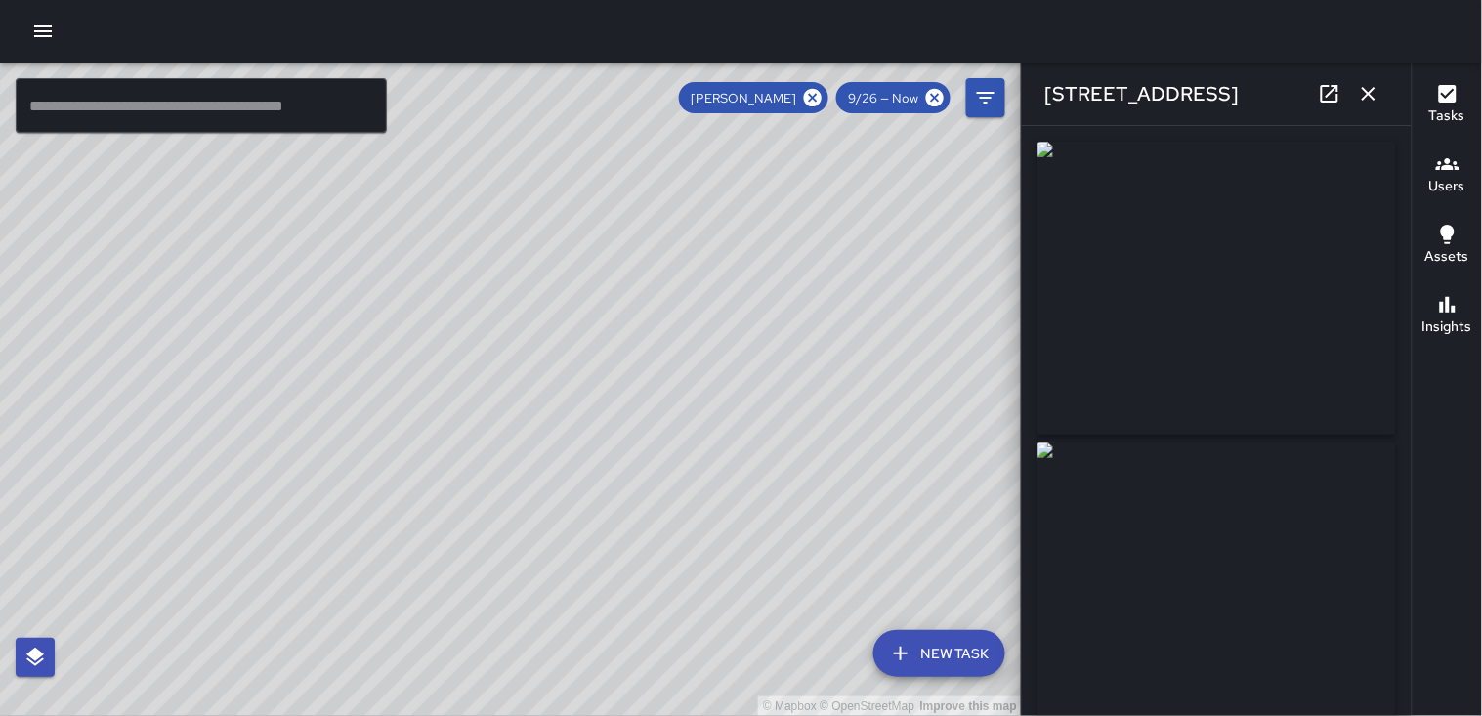
type input "**********"
click at [1376, 109] on button "button" at bounding box center [1368, 93] width 39 height 39
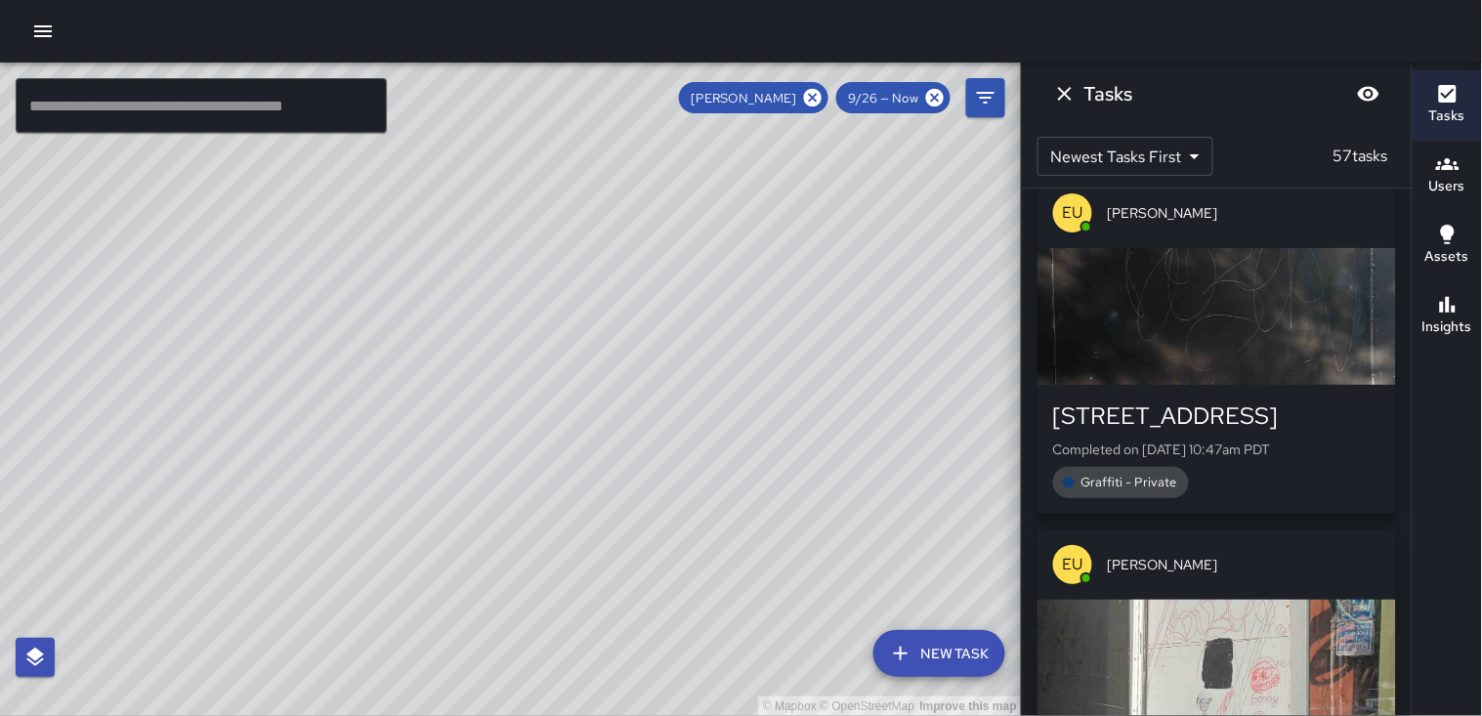
scroll to position [6131, 0]
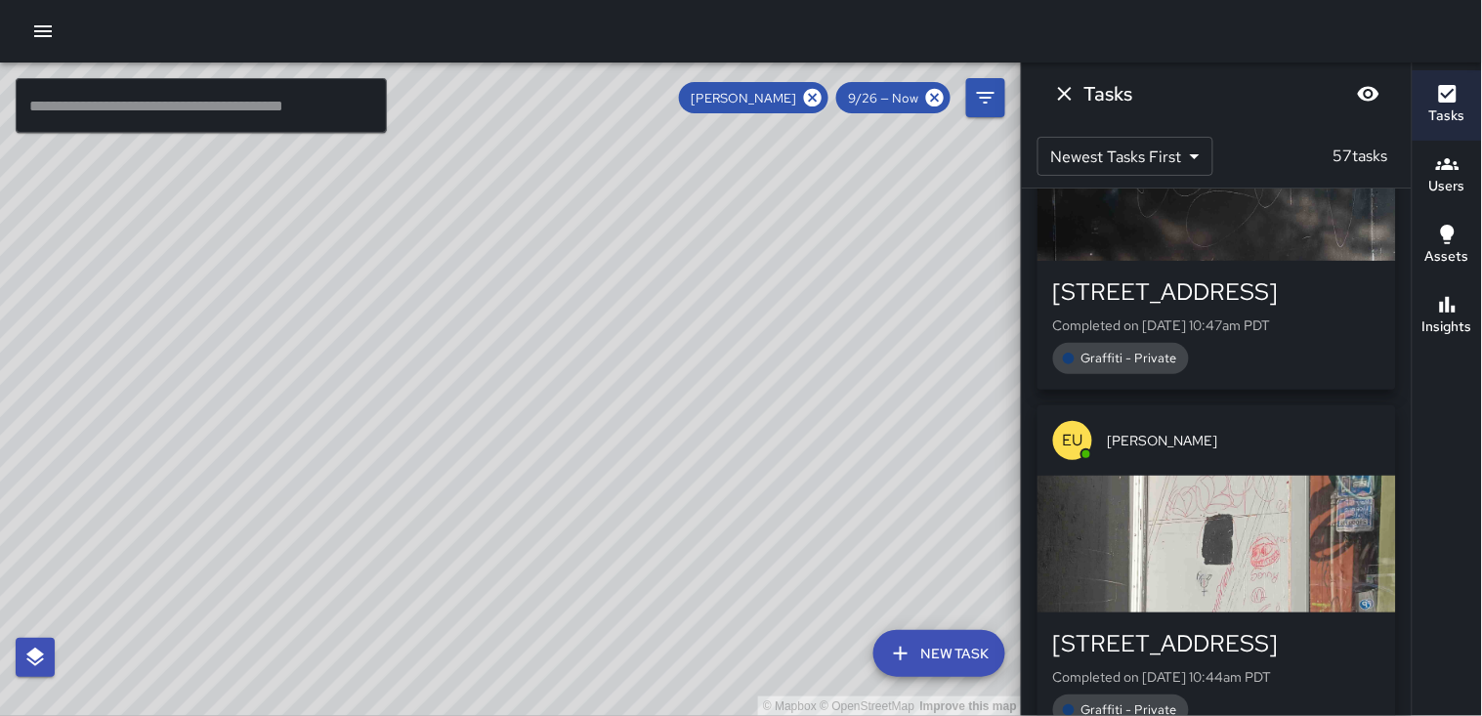
click at [1179, 524] on div "button" at bounding box center [1217, 544] width 359 height 137
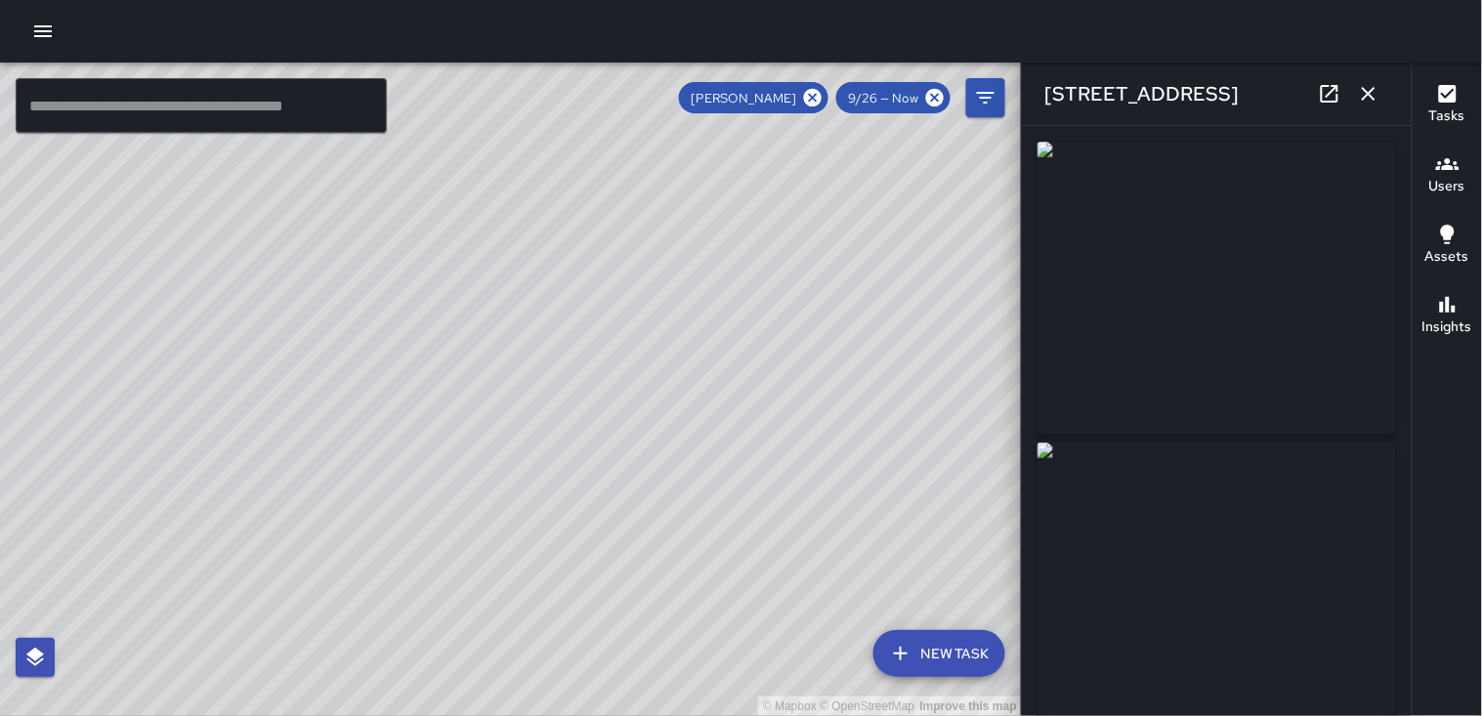
type input "**********"
click at [1371, 91] on icon "button" at bounding box center [1368, 93] width 23 height 23
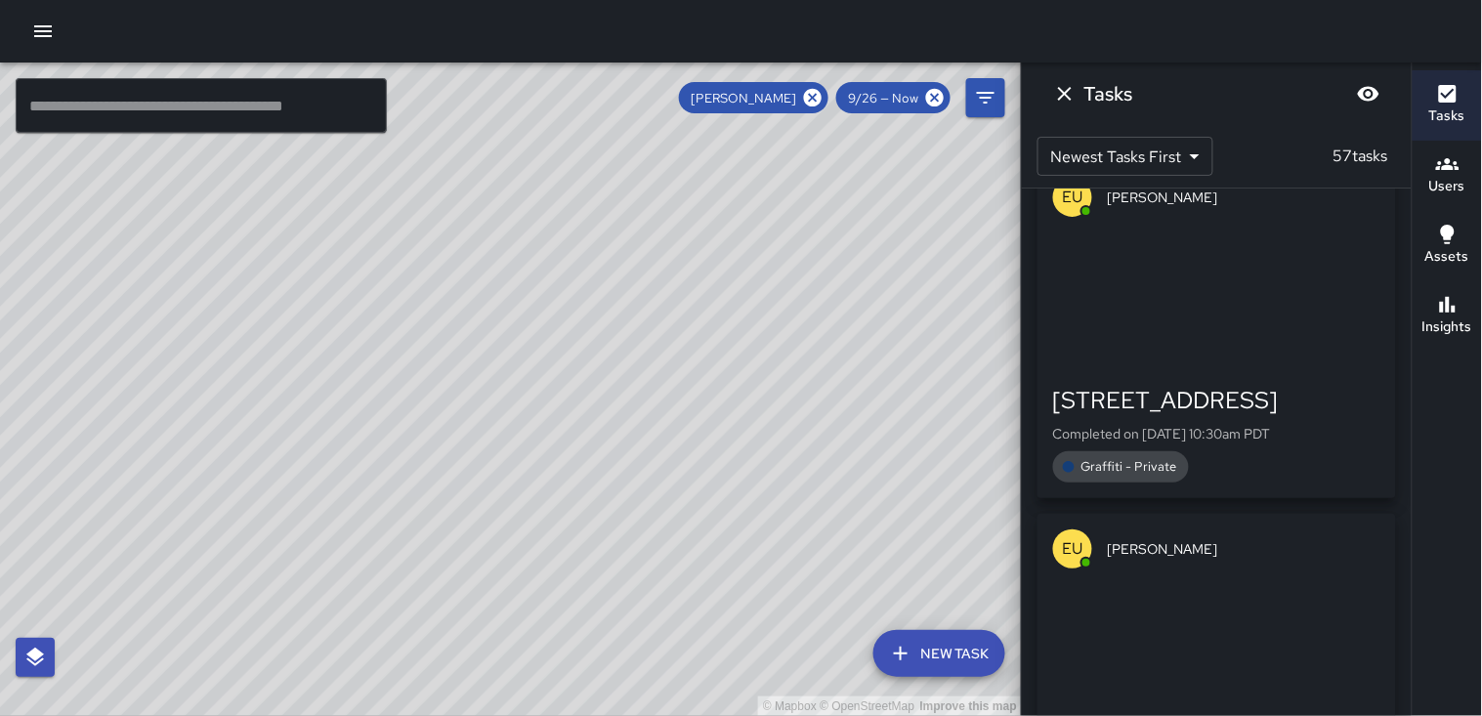
scroll to position [8519, 0]
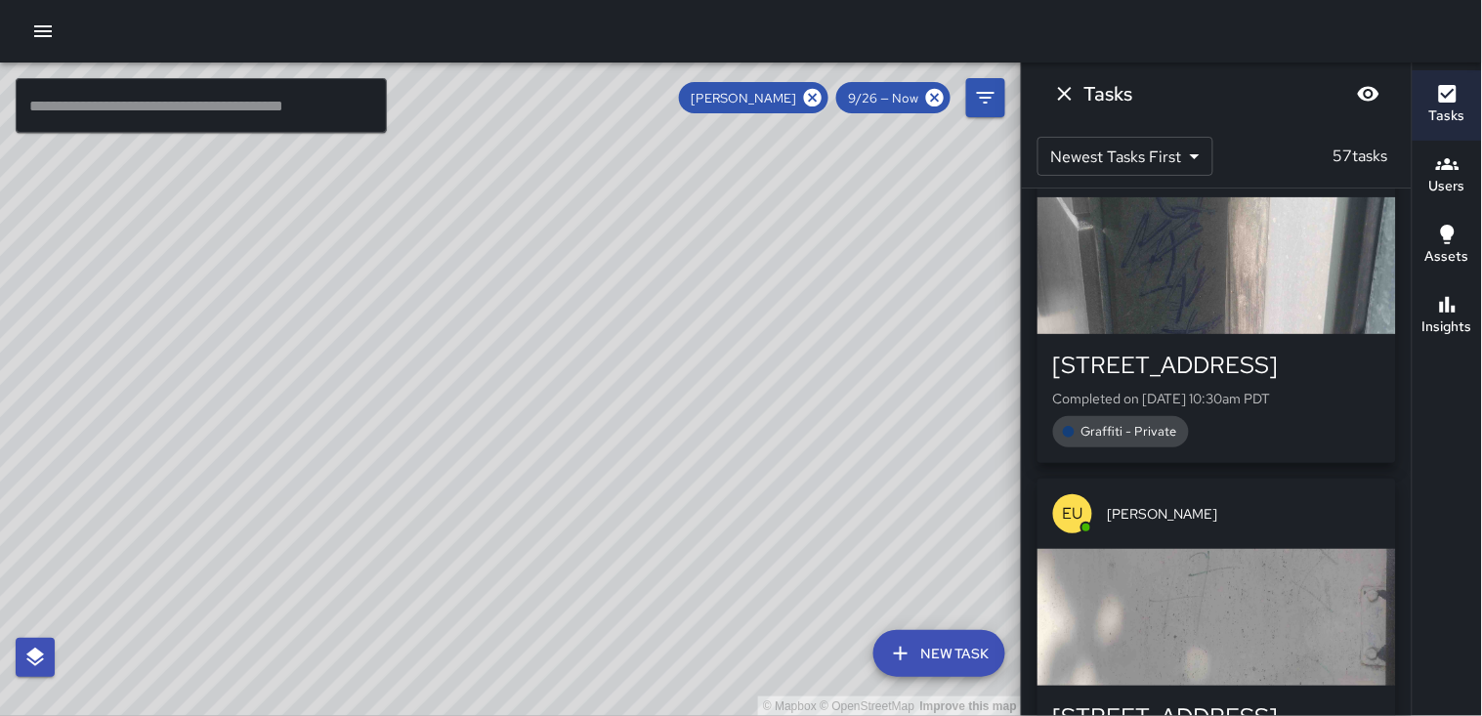
click at [1160, 255] on div "button" at bounding box center [1217, 265] width 359 height 137
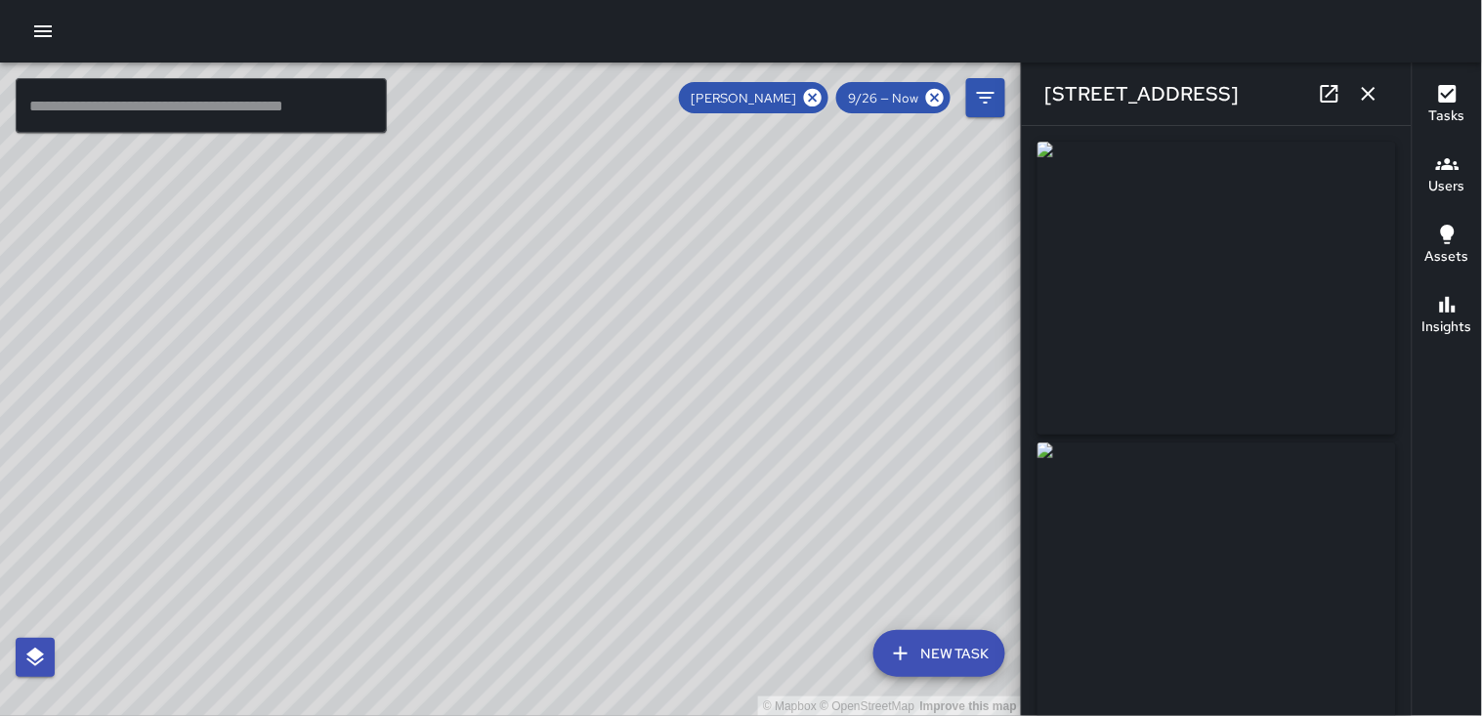
type input "**********"
click at [1368, 96] on icon "button" at bounding box center [1369, 94] width 14 height 14
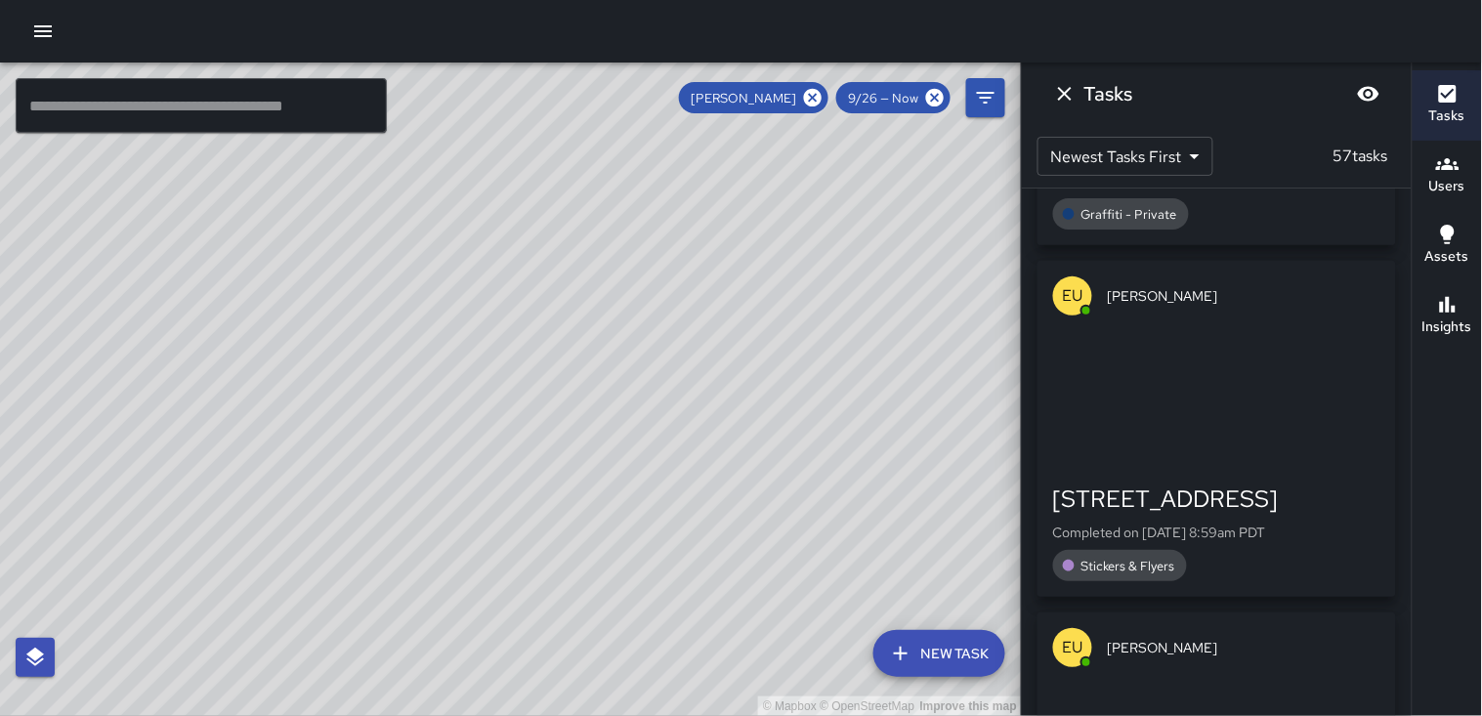
scroll to position [16009, 0]
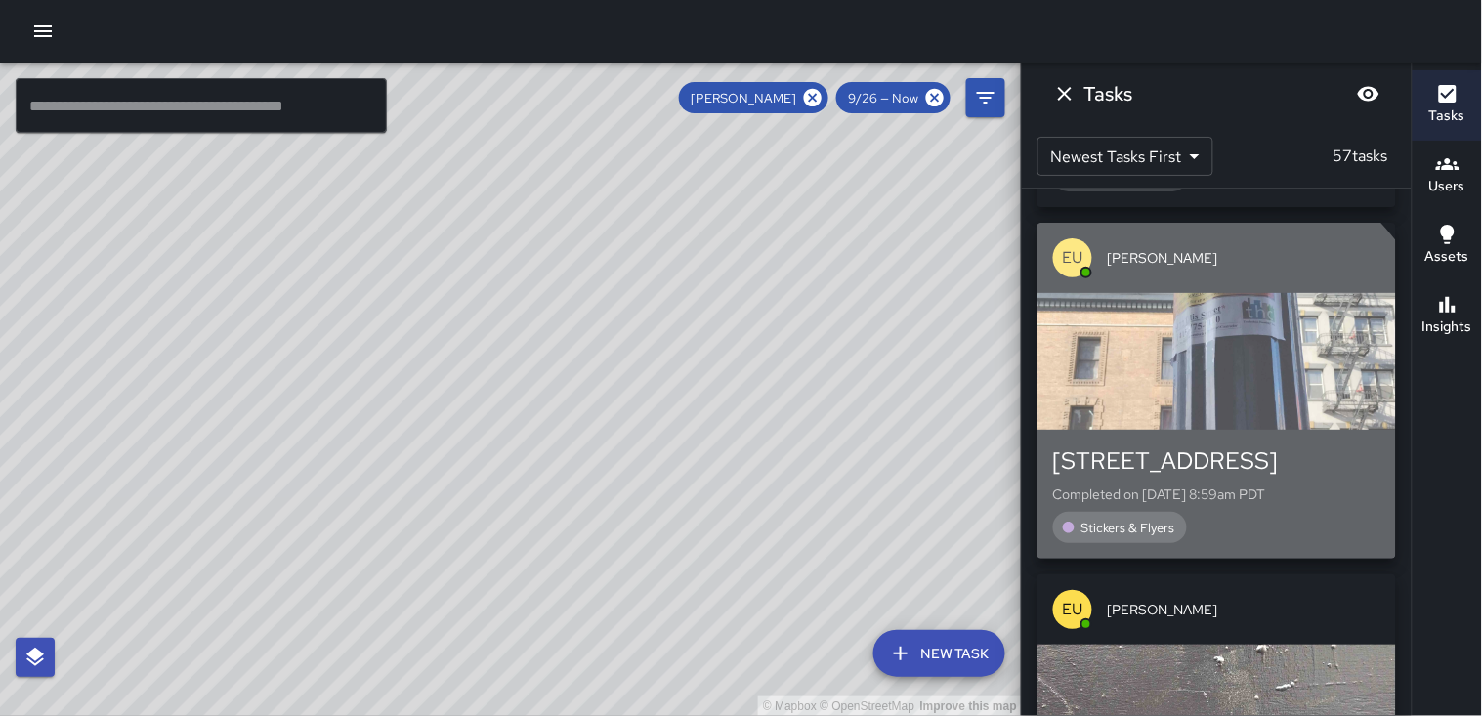
click at [1187, 399] on div "button" at bounding box center [1217, 361] width 359 height 137
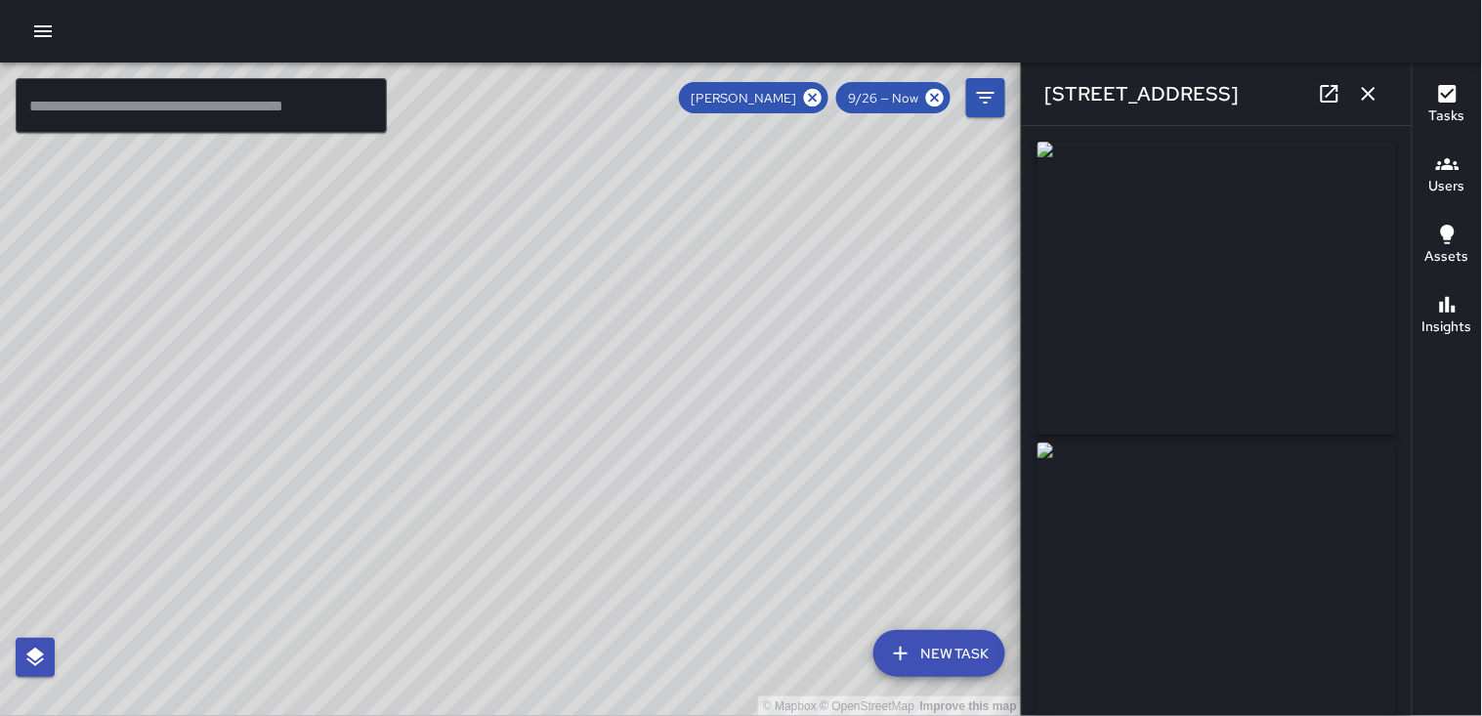
click at [1364, 100] on icon "button" at bounding box center [1369, 94] width 14 height 14
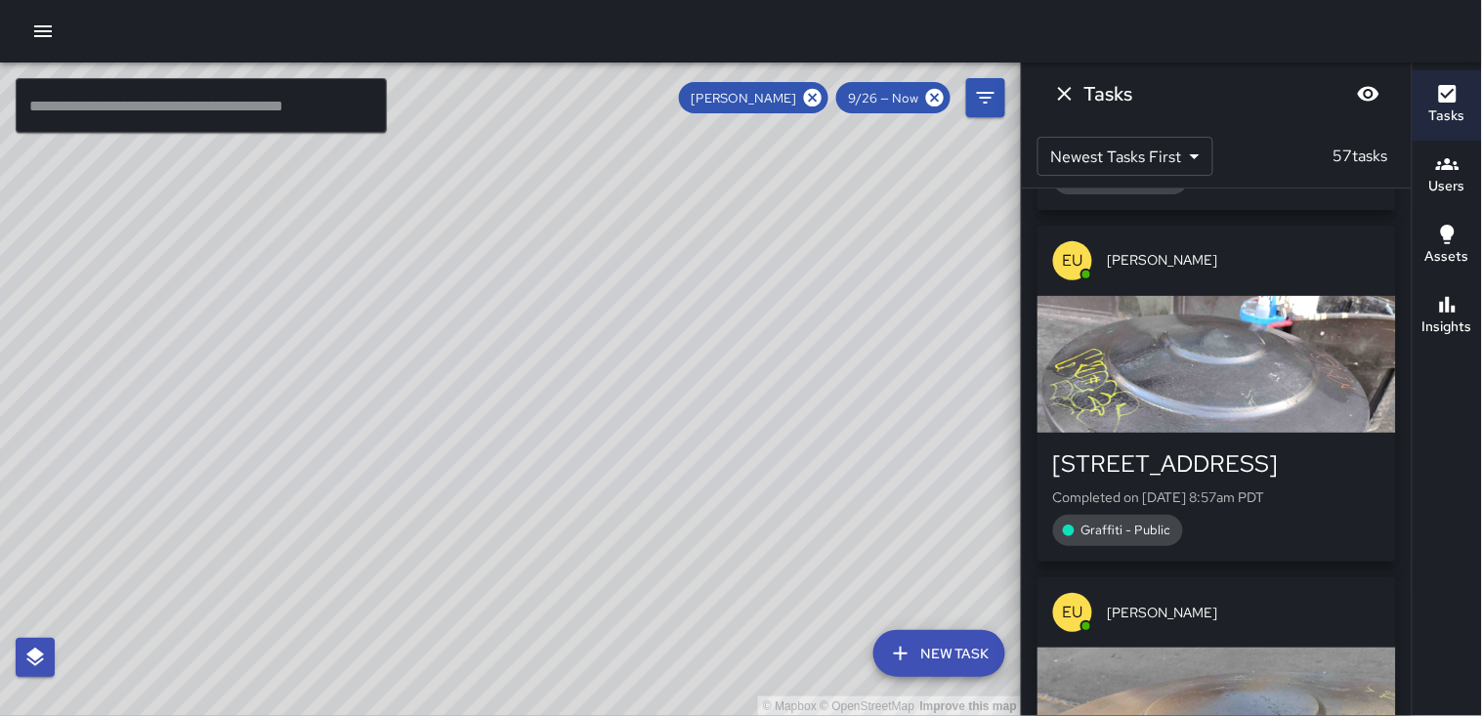
scroll to position [16769, 0]
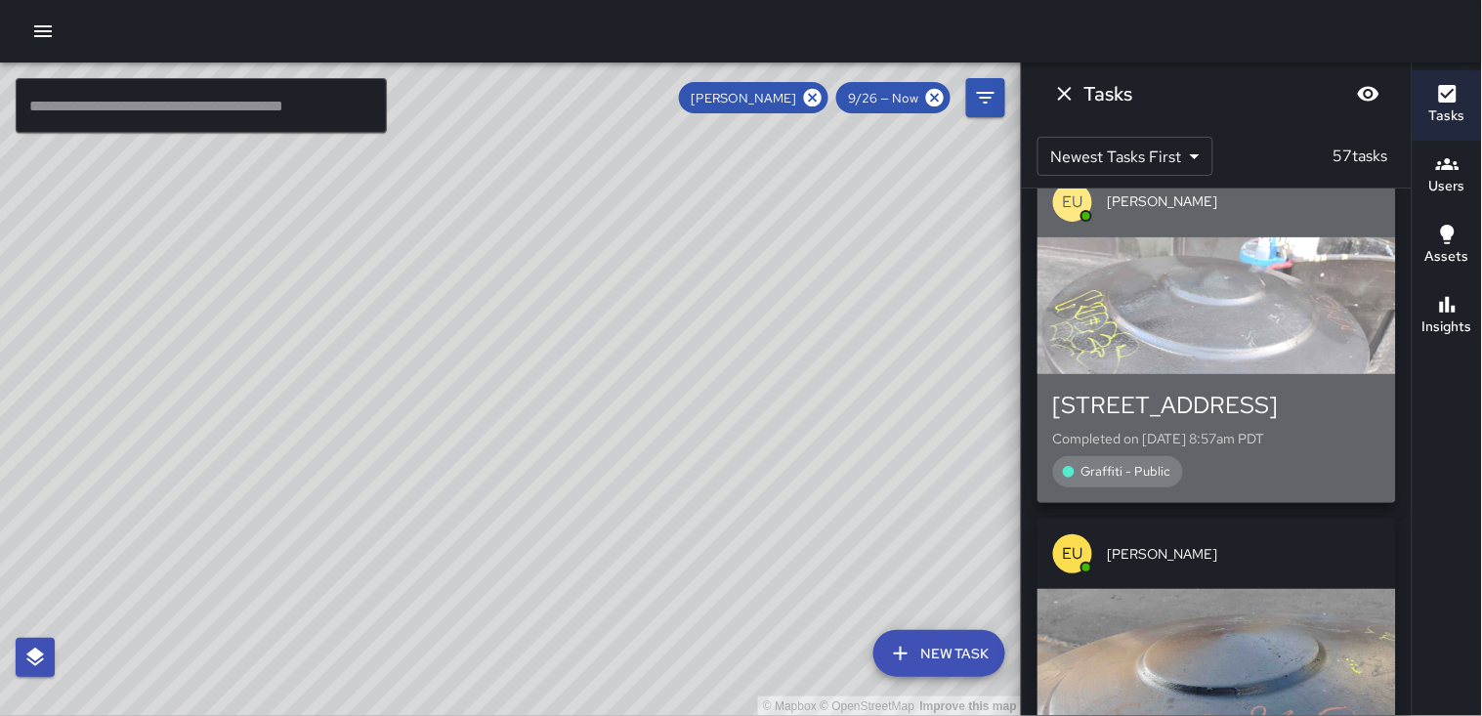
click at [1147, 344] on div "button" at bounding box center [1217, 305] width 359 height 137
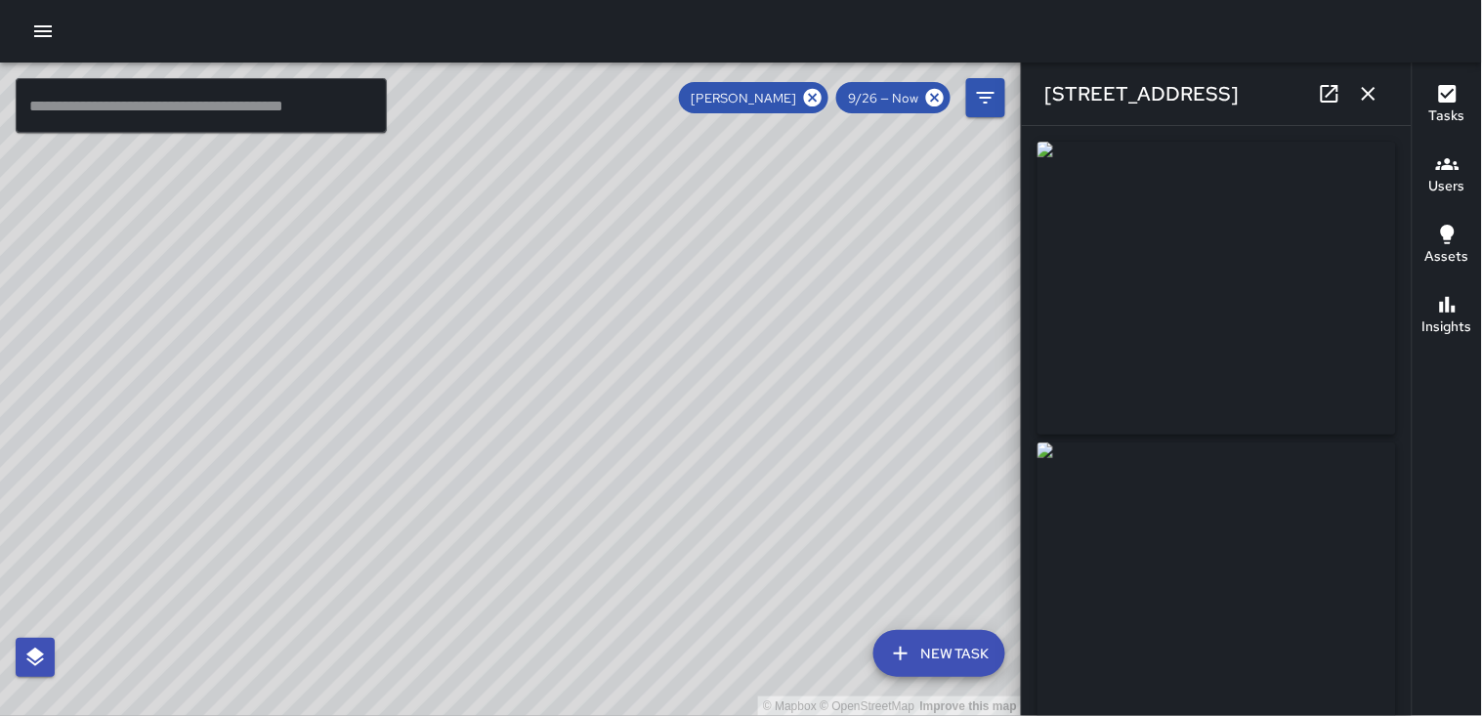
type input "**********"
click at [1375, 91] on icon "button" at bounding box center [1368, 93] width 23 height 23
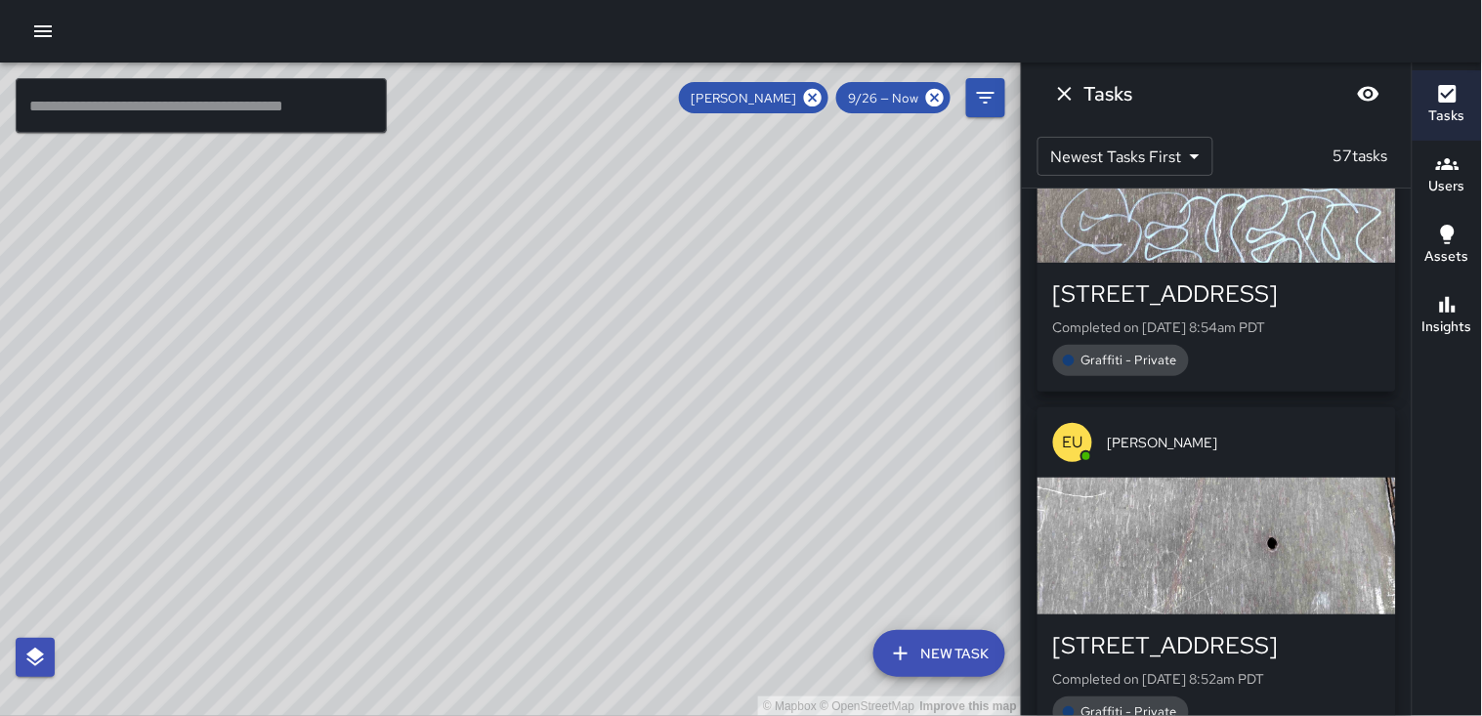
scroll to position [17529, 0]
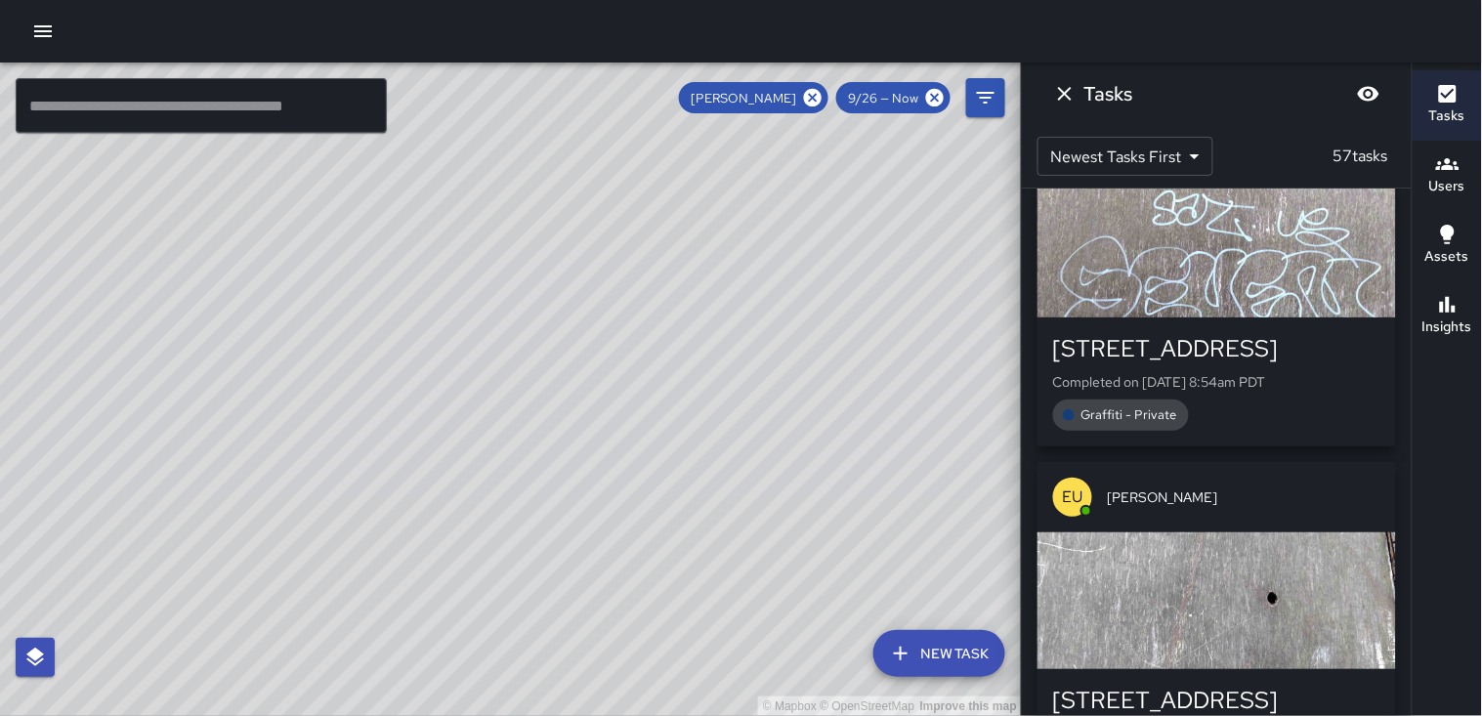
click at [1195, 223] on div "button" at bounding box center [1217, 249] width 359 height 137
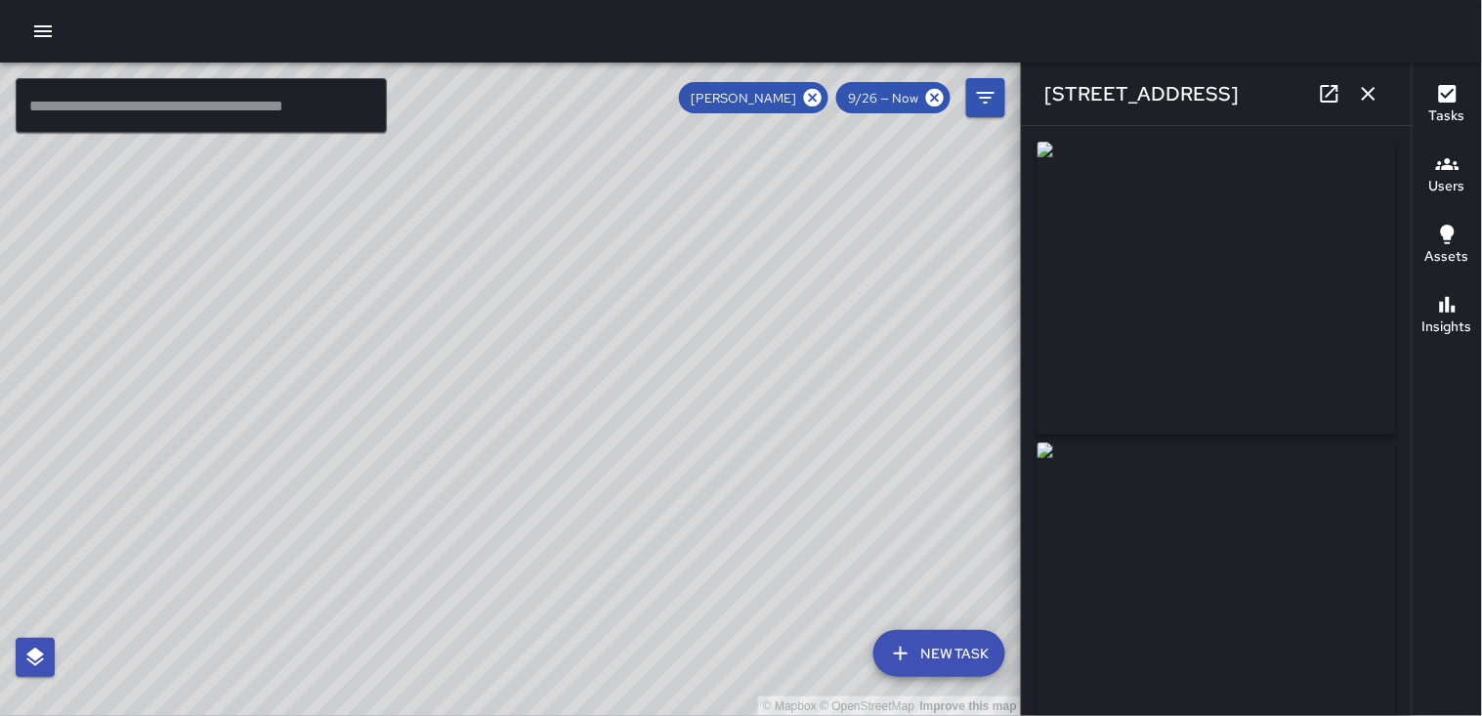
type input "**********"
click at [1361, 94] on icon "button" at bounding box center [1368, 93] width 23 height 23
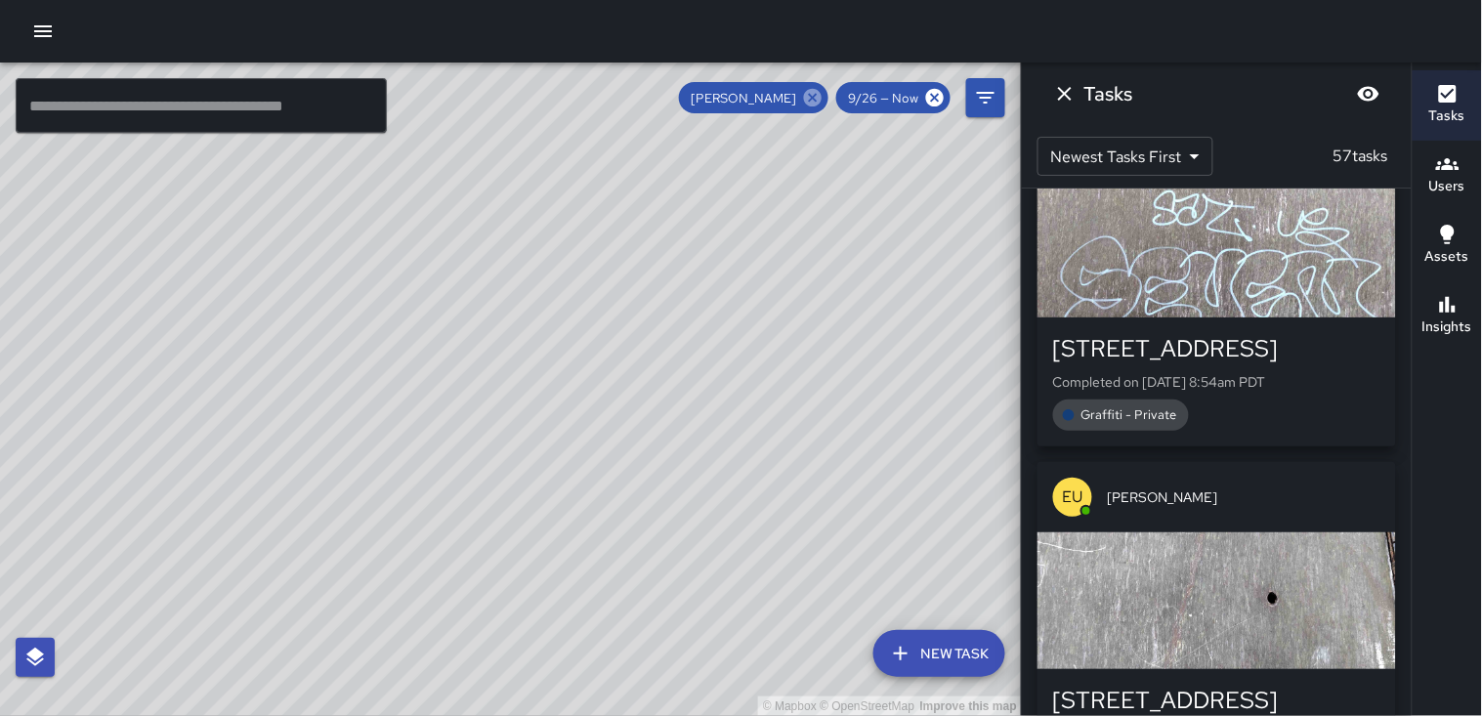
click at [814, 89] on icon at bounding box center [813, 98] width 18 height 18
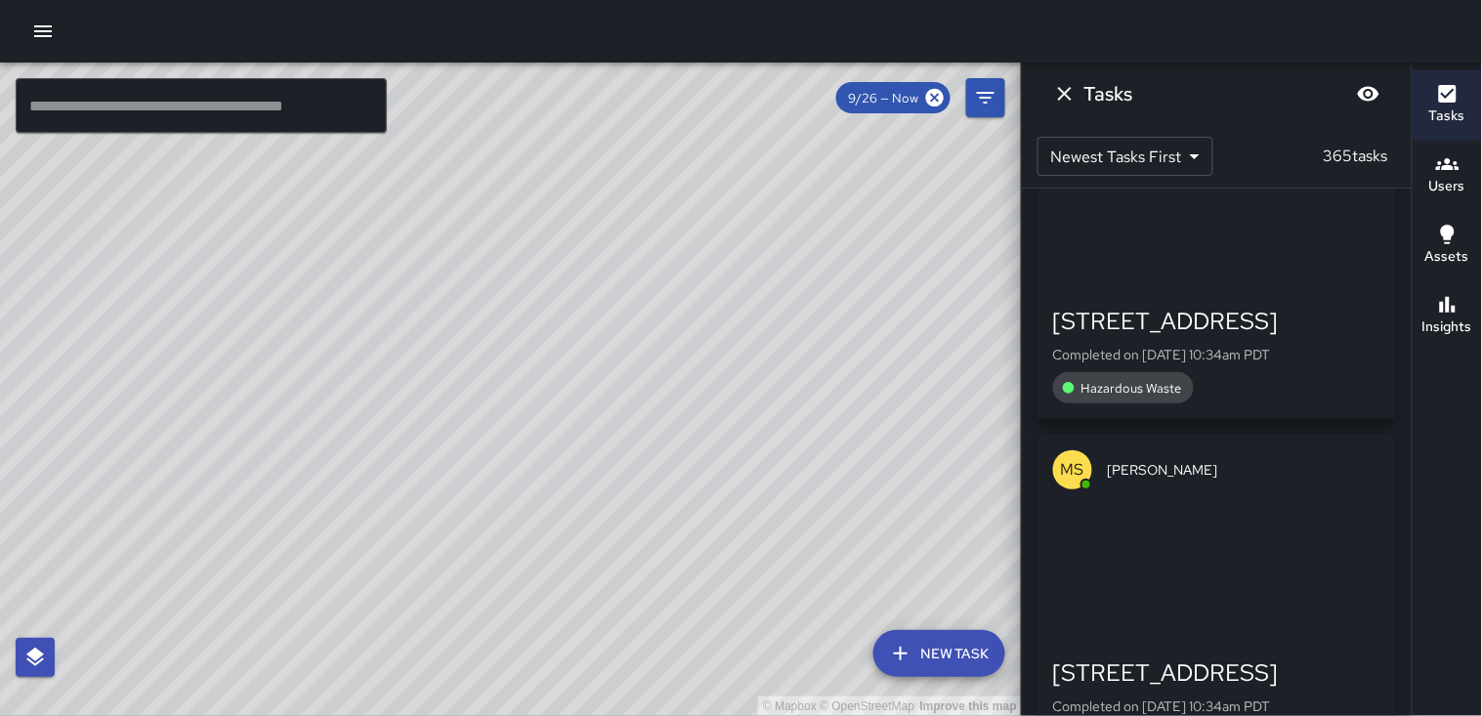
scroll to position [25888, 0]
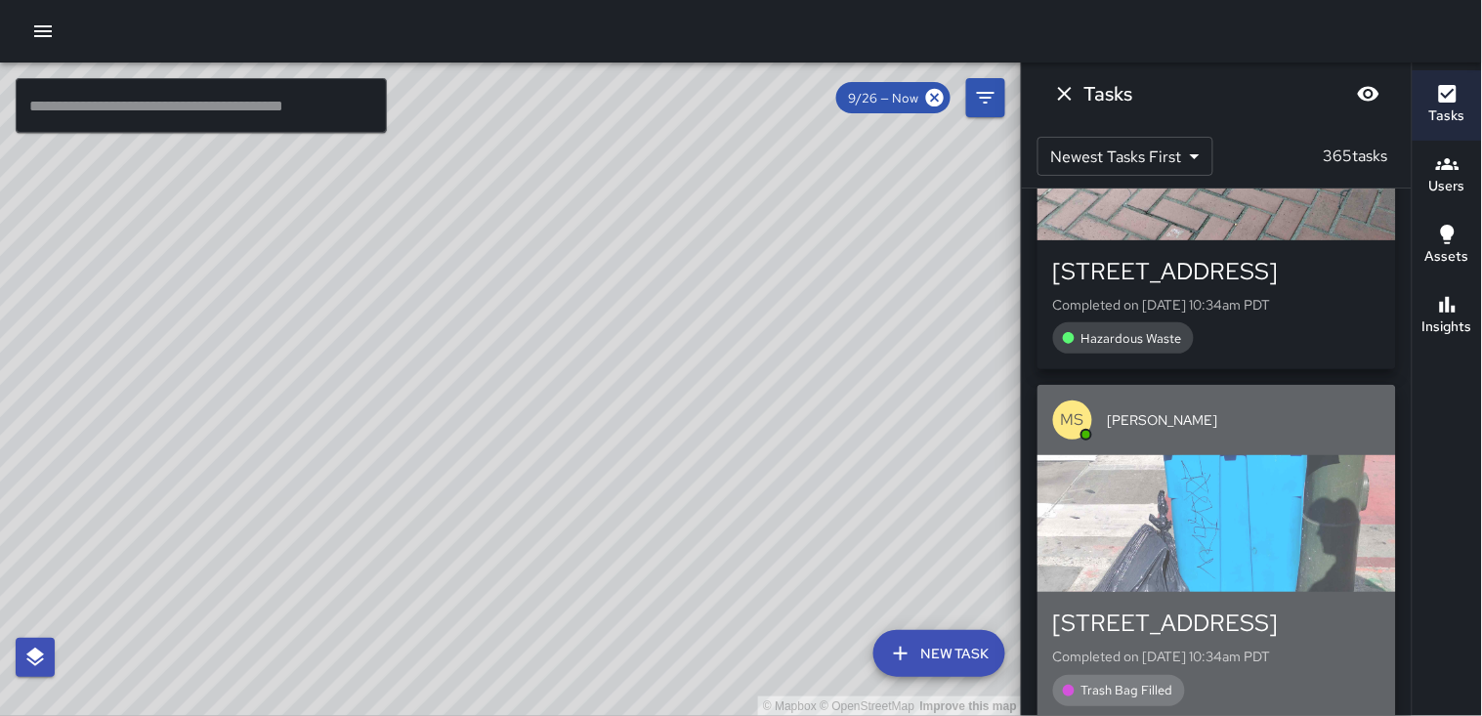
click at [1264, 455] on div "button" at bounding box center [1217, 523] width 359 height 137
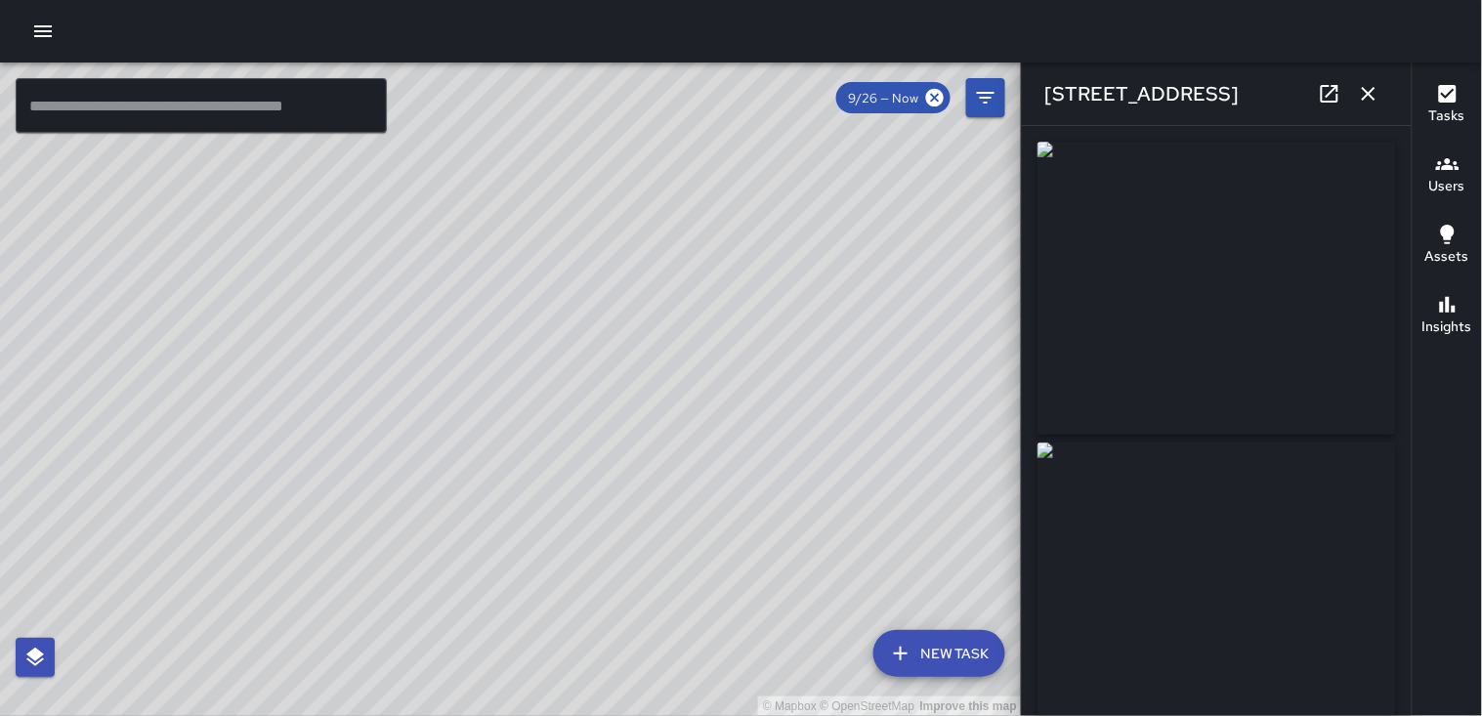
type input "**********"
click at [1372, 104] on icon "button" at bounding box center [1368, 93] width 23 height 23
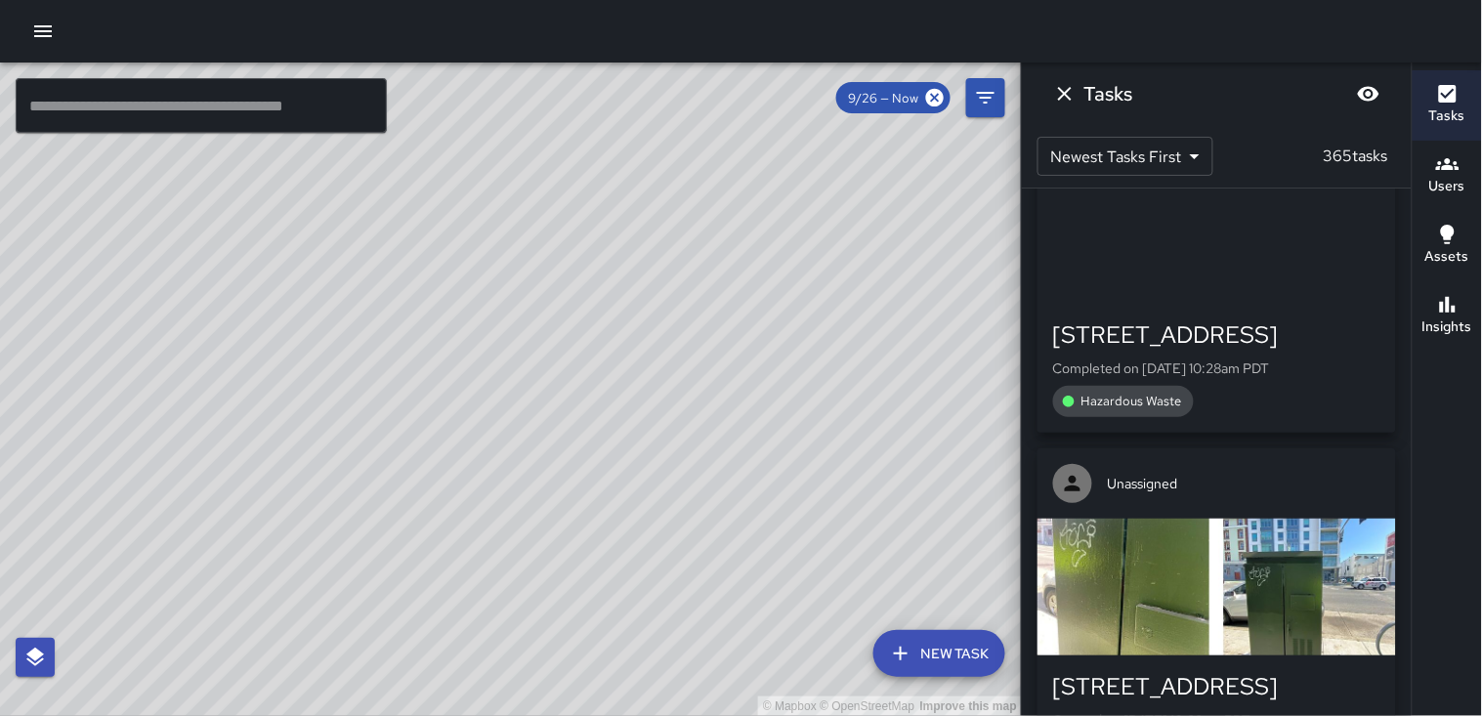
scroll to position [30664, 0]
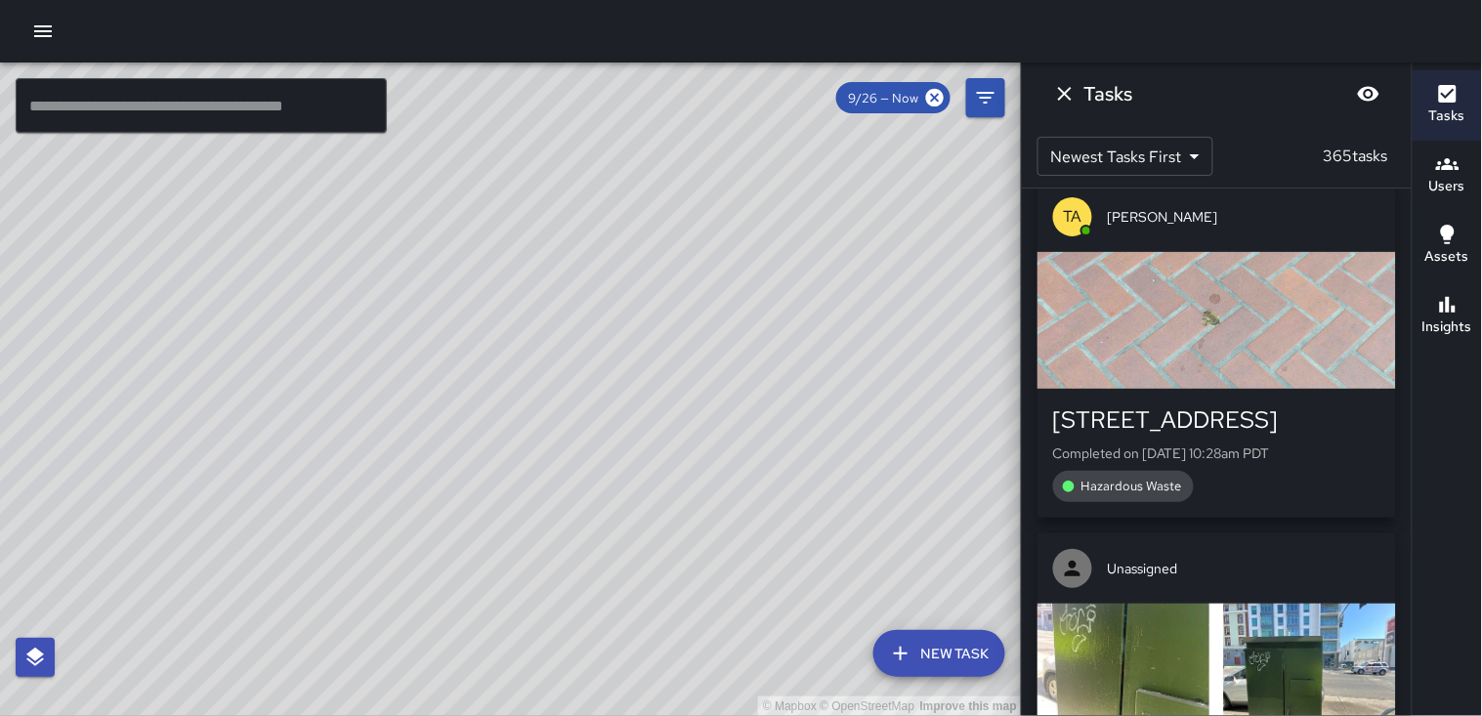
click at [1187, 604] on div "button" at bounding box center [1217, 672] width 359 height 137
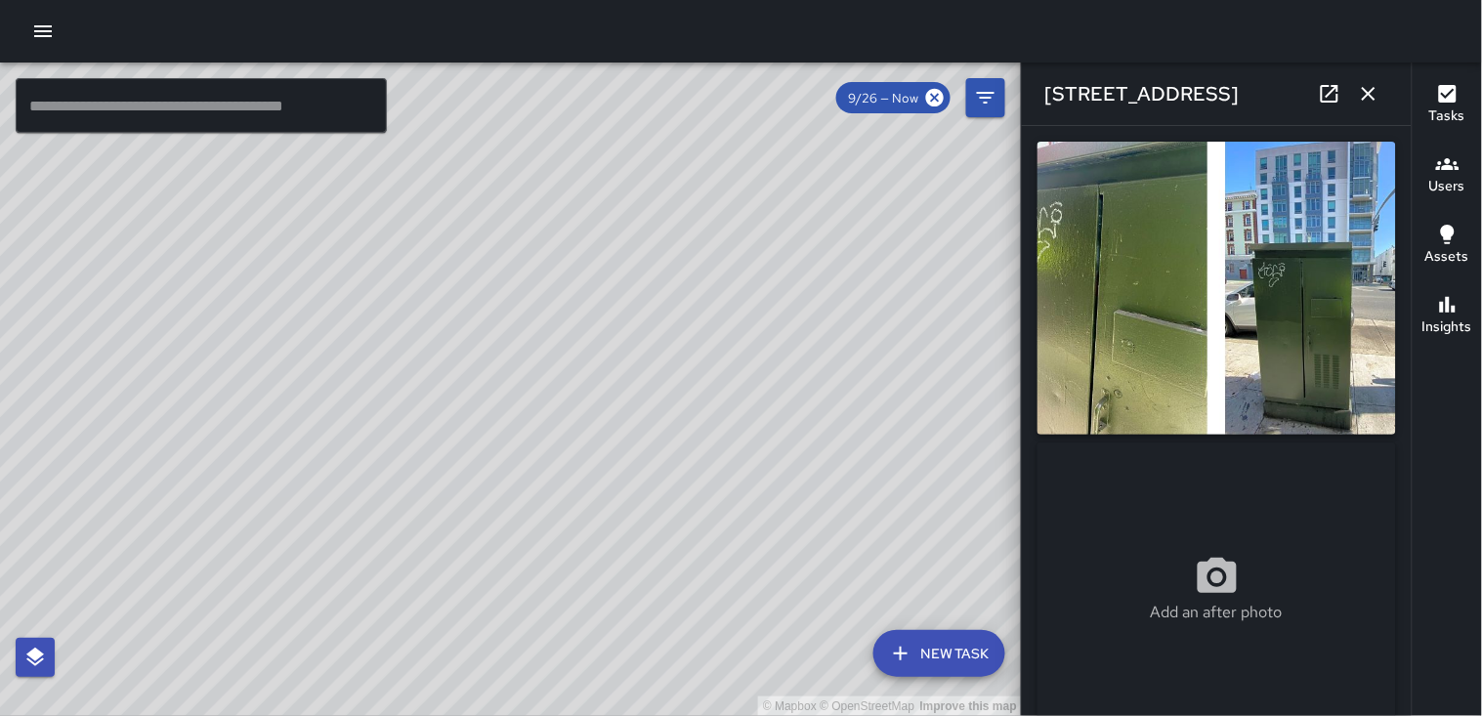
type input "**********"
click at [1362, 91] on icon "button" at bounding box center [1368, 93] width 23 height 23
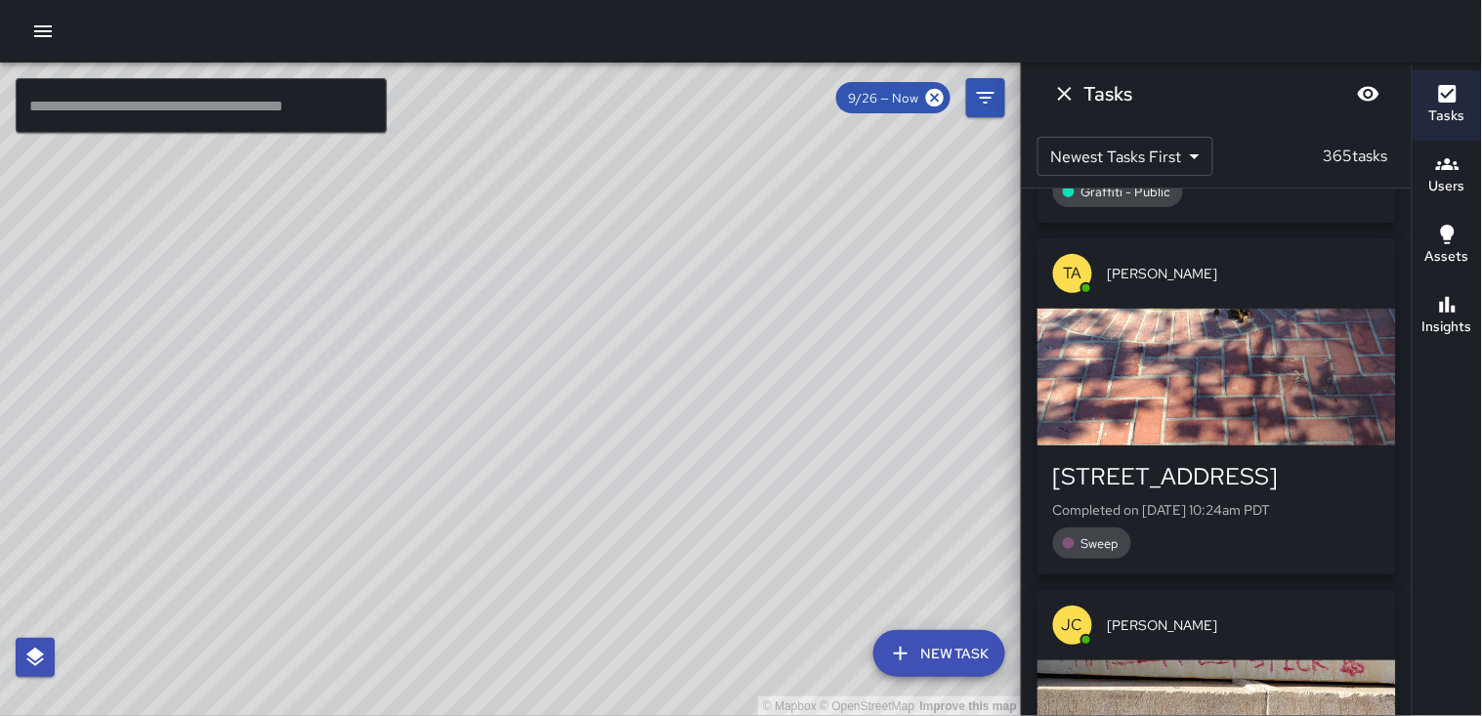
scroll to position [33053, 0]
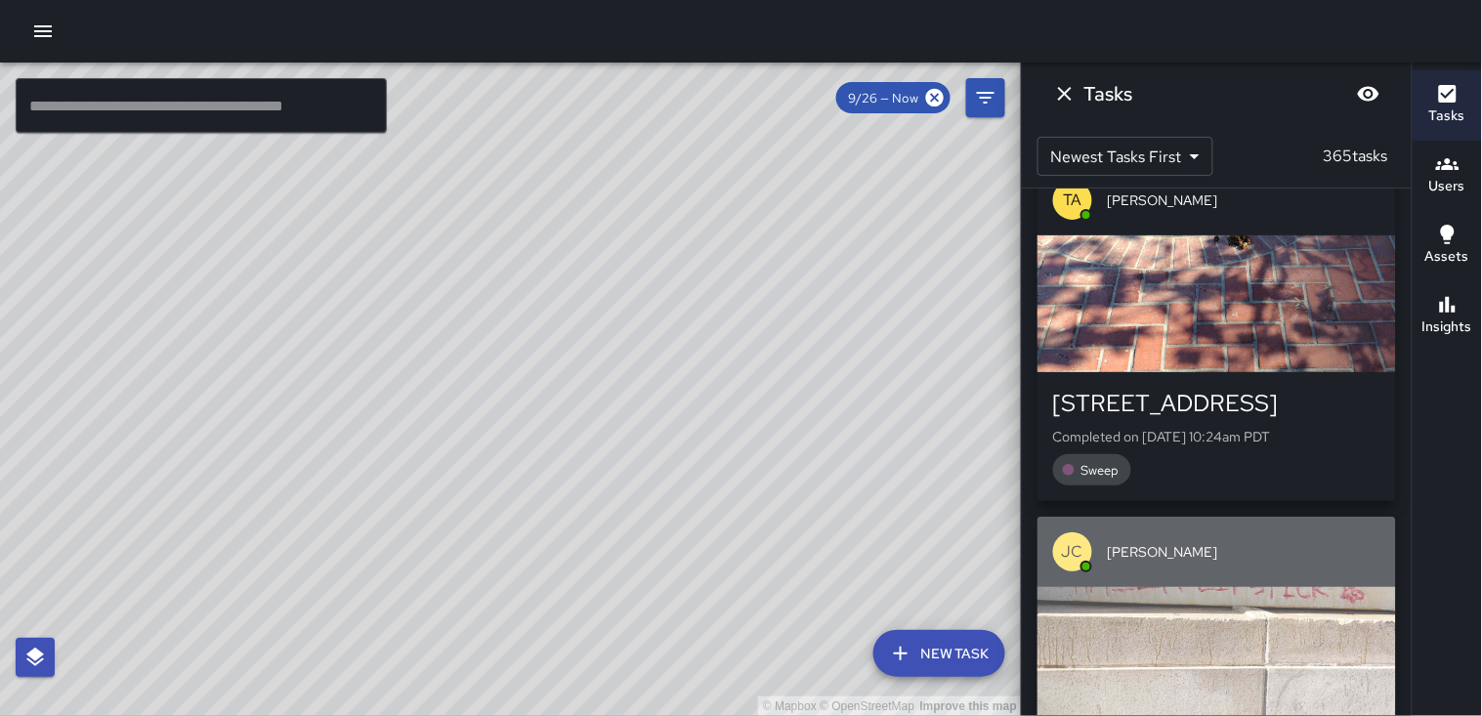
click at [1209, 587] on div "button" at bounding box center [1217, 655] width 359 height 137
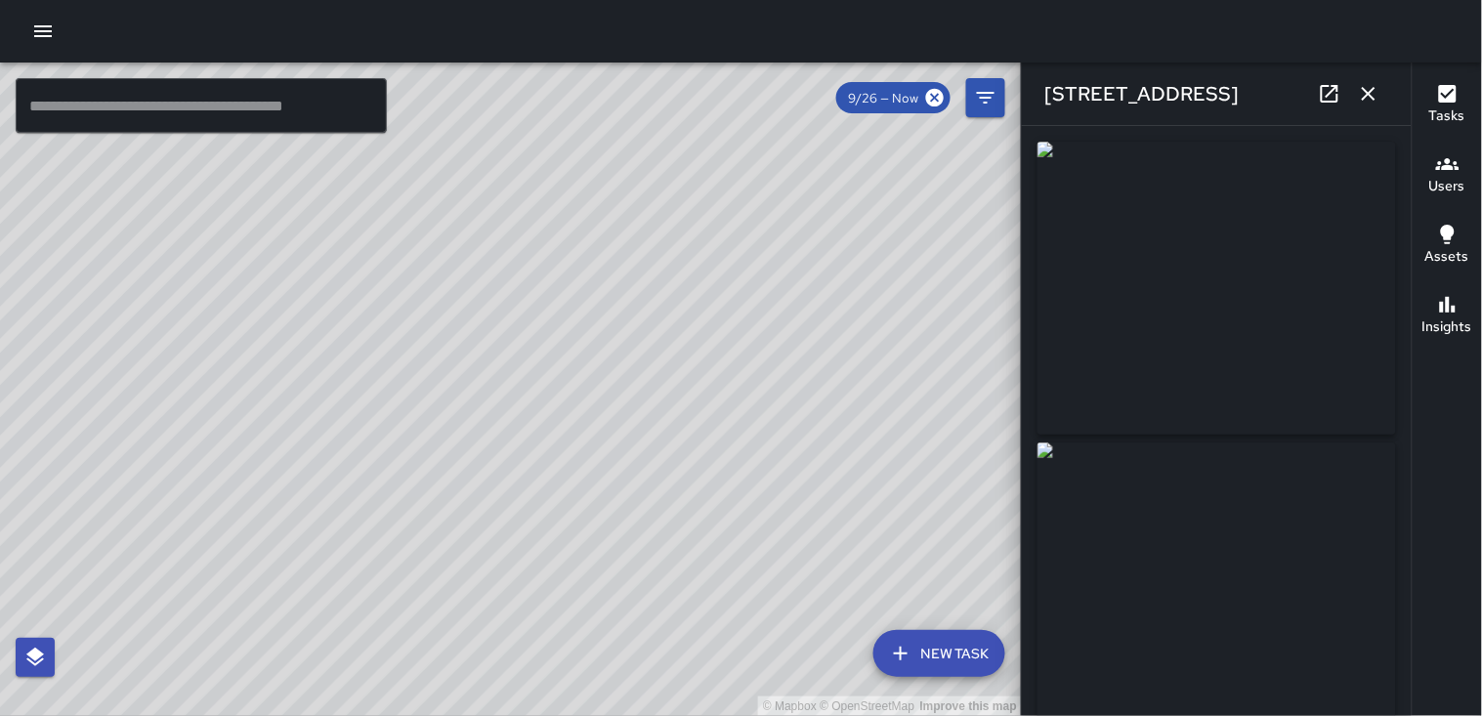
type input "**********"
click at [1375, 99] on icon "button" at bounding box center [1368, 93] width 23 height 23
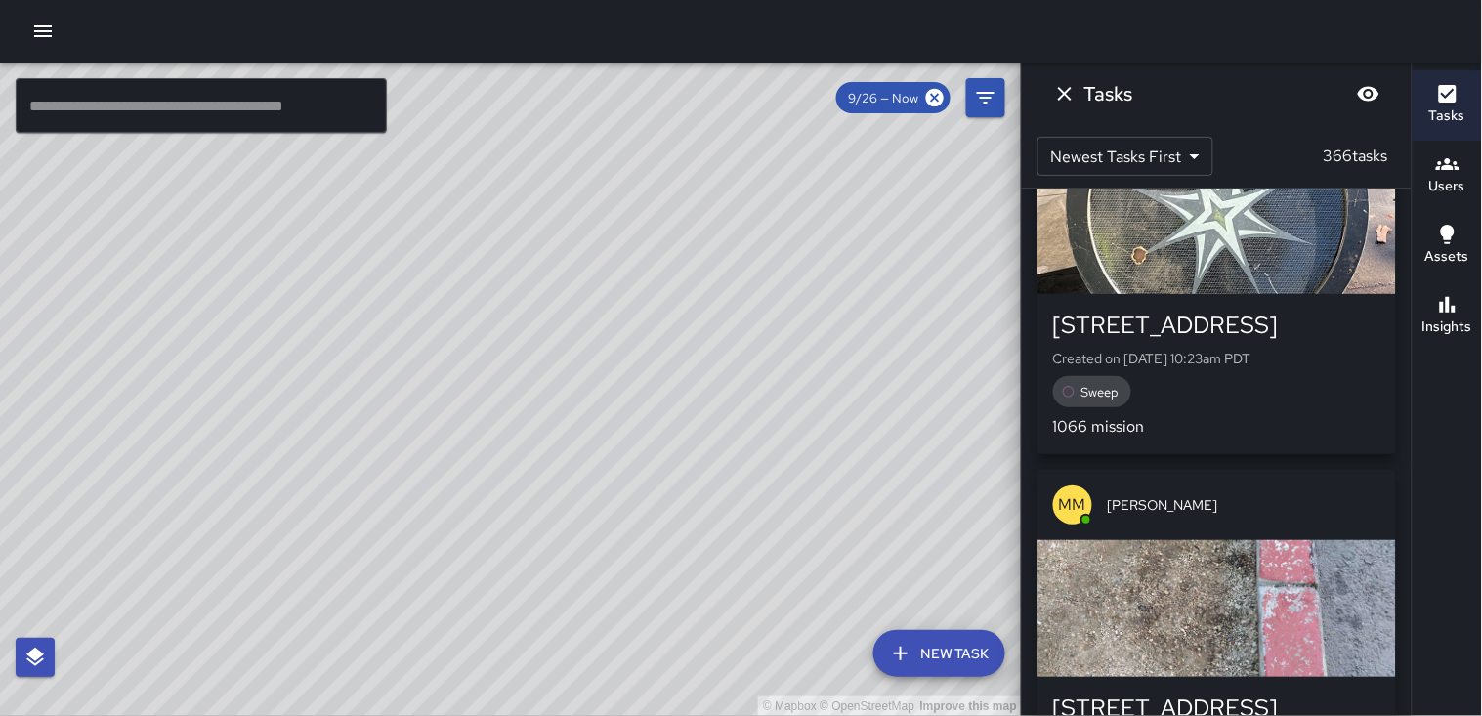
scroll to position [34924, 0]
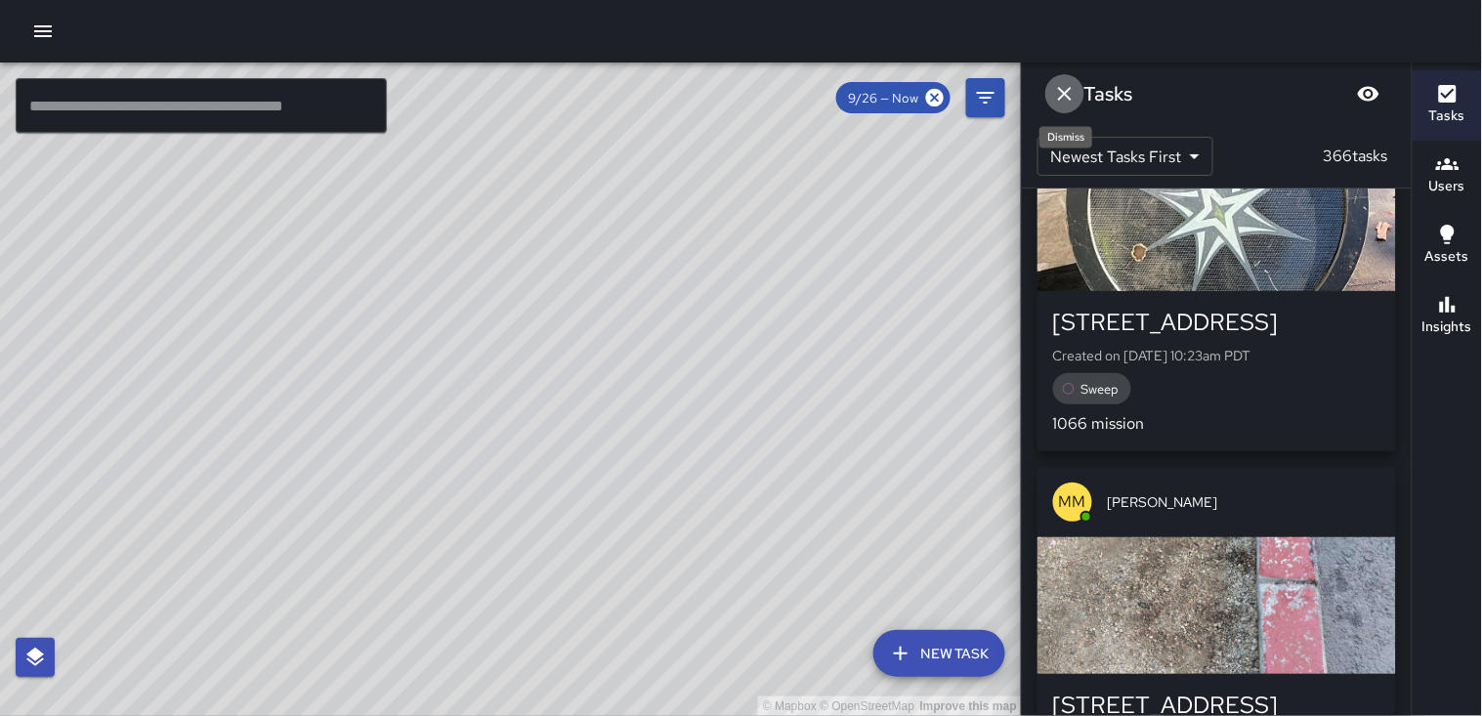
click at [1053, 91] on icon "Dismiss" at bounding box center [1064, 93] width 23 height 23
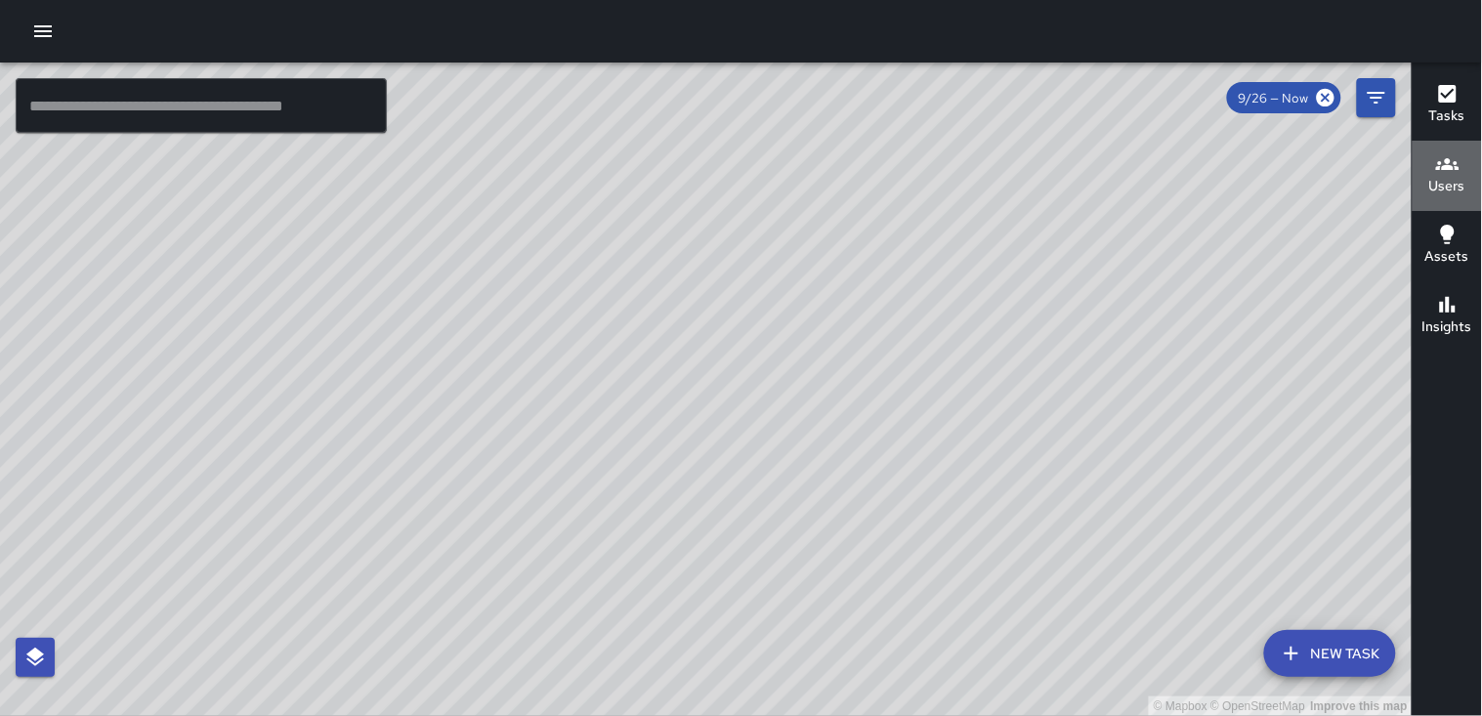
click at [1443, 163] on icon "button" at bounding box center [1447, 163] width 23 height 23
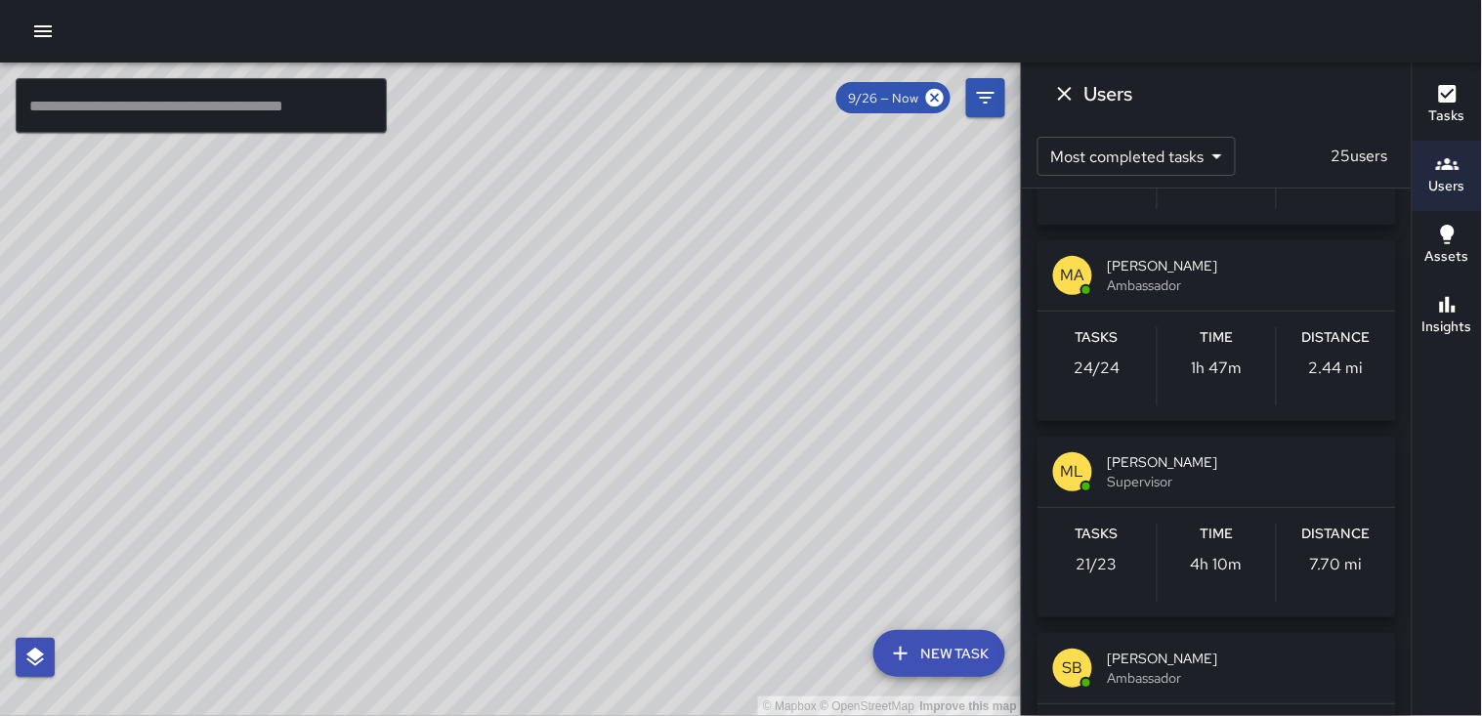
scroll to position [977, 0]
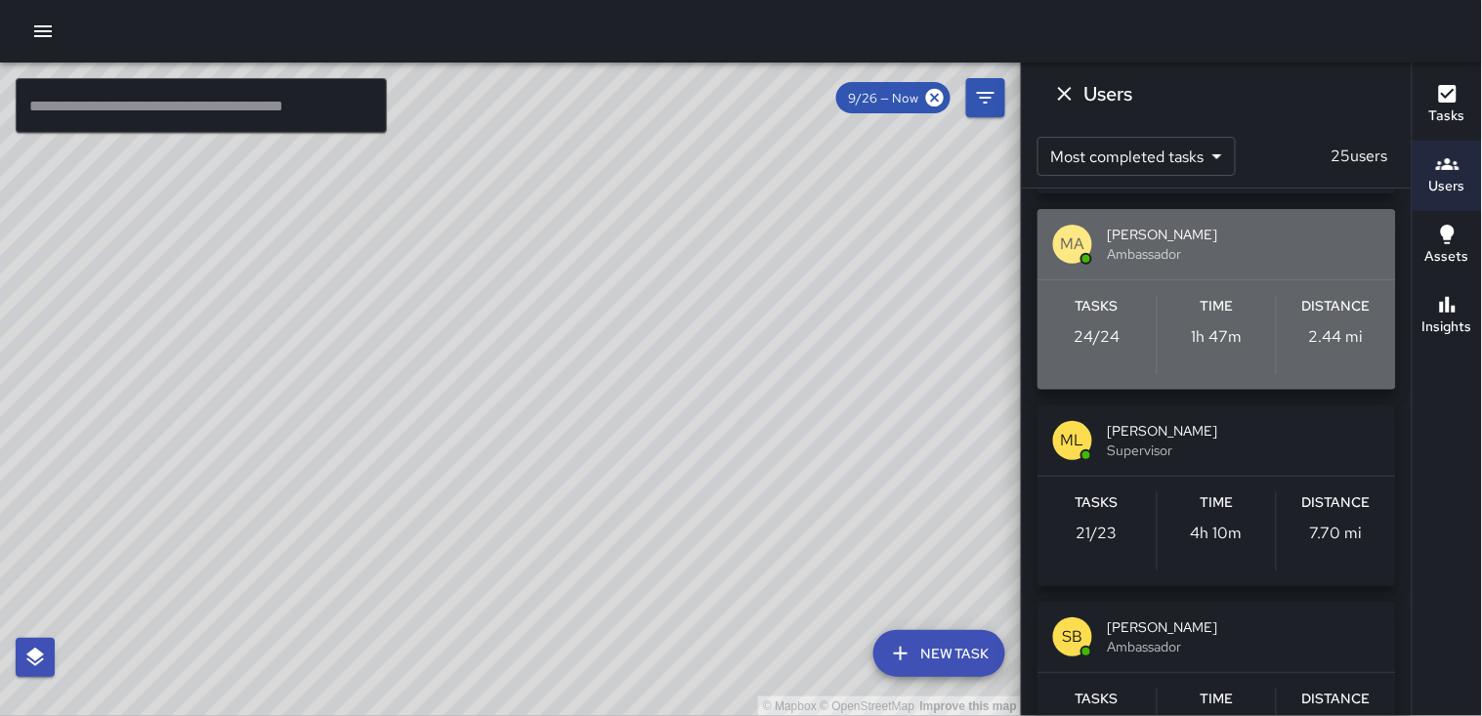
click at [1316, 333] on p "2.44 mi" at bounding box center [1336, 336] width 55 height 23
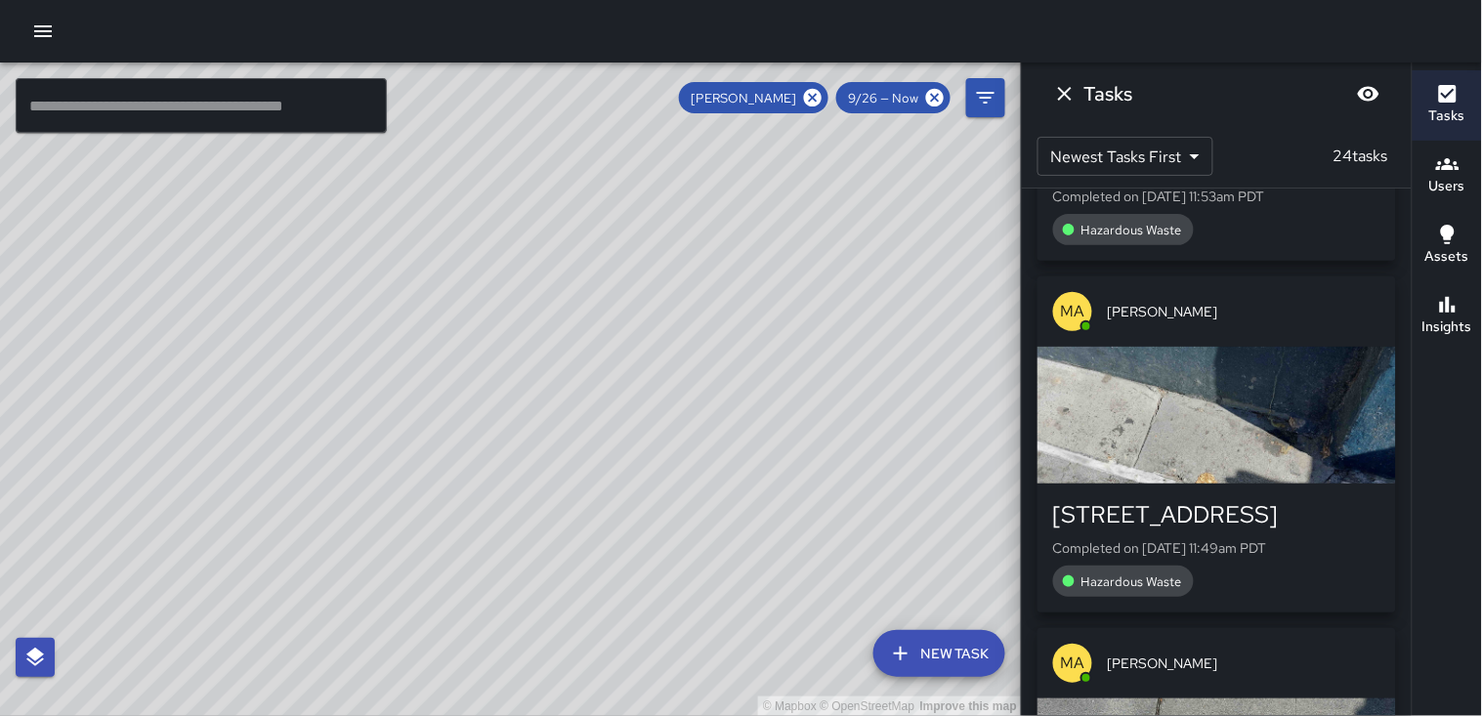
scroll to position [1739, 0]
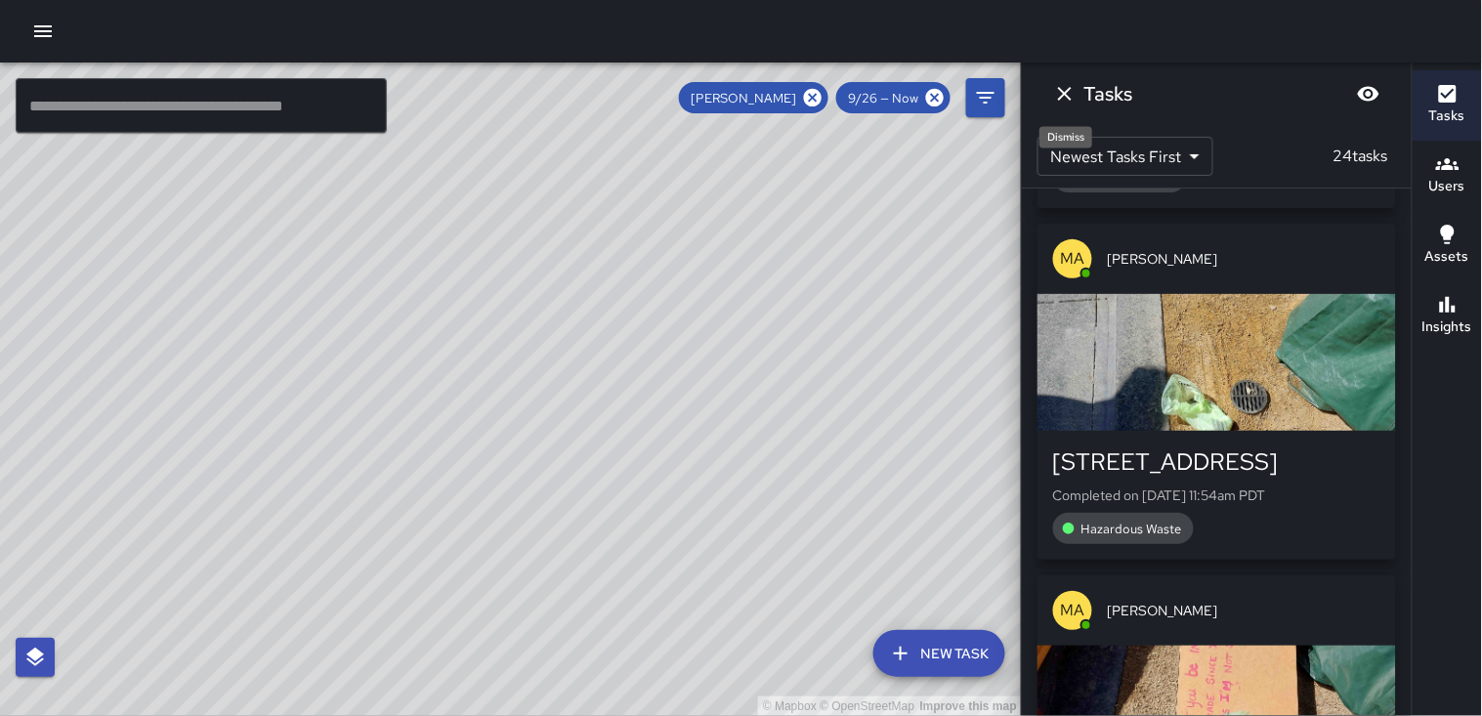
click at [1049, 98] on button "Dismiss" at bounding box center [1064, 93] width 39 height 39
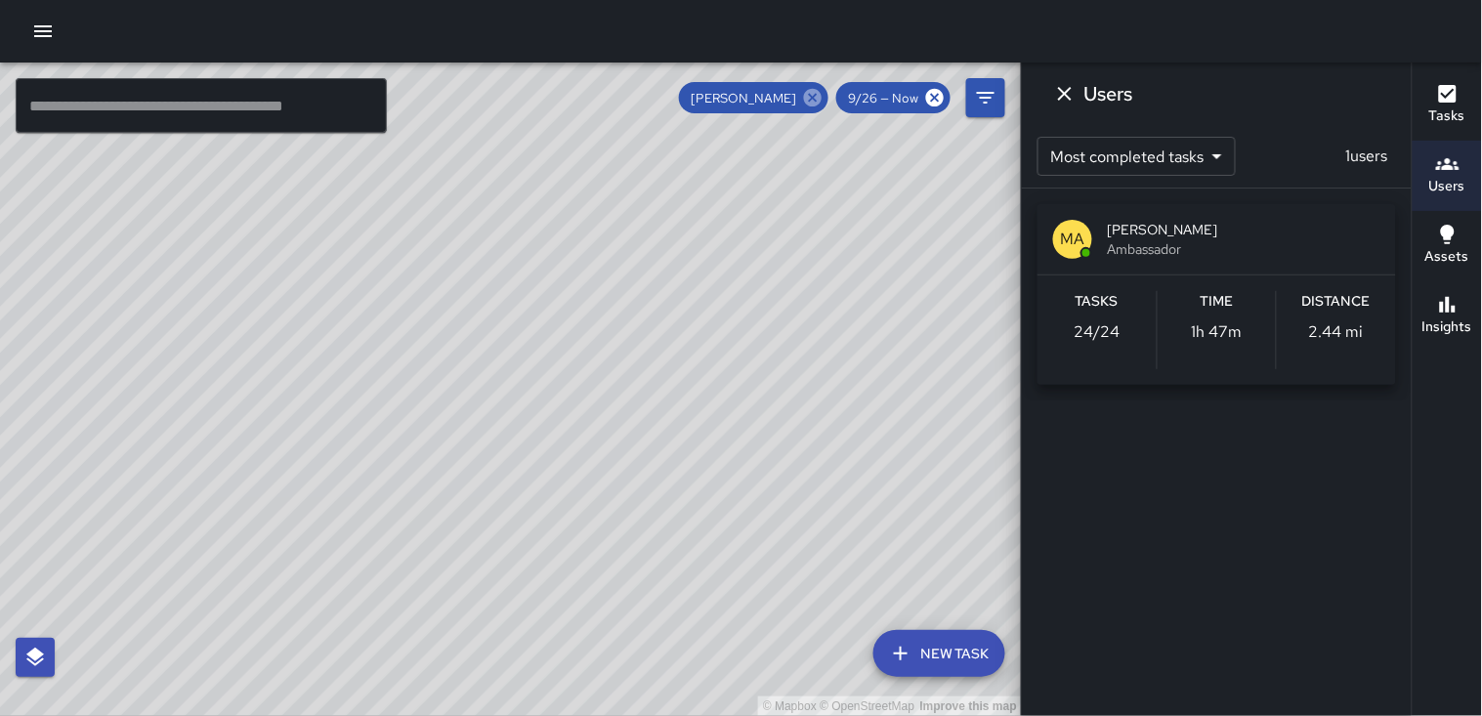
click at [811, 92] on icon at bounding box center [813, 98] width 18 height 18
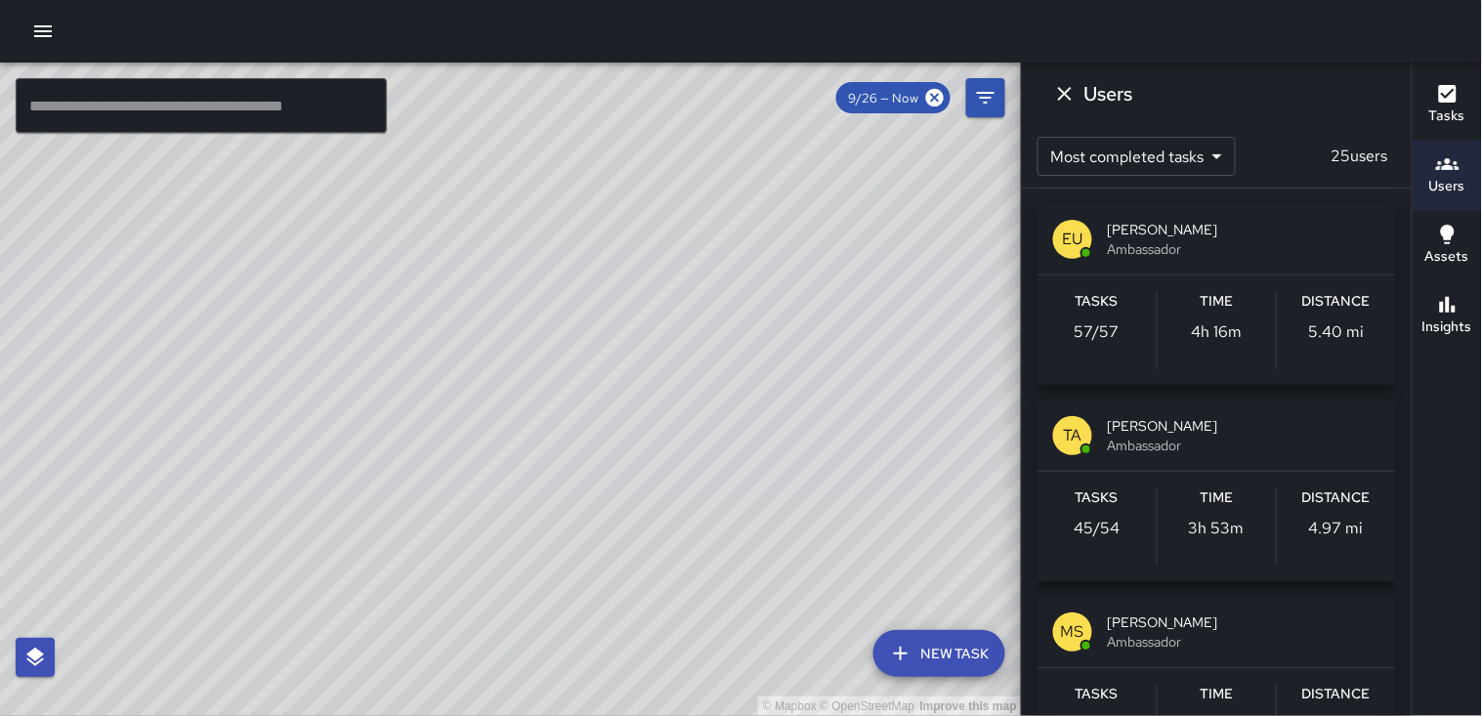
scroll to position [2994, 0]
click at [1063, 96] on icon "Dismiss" at bounding box center [1065, 94] width 14 height 14
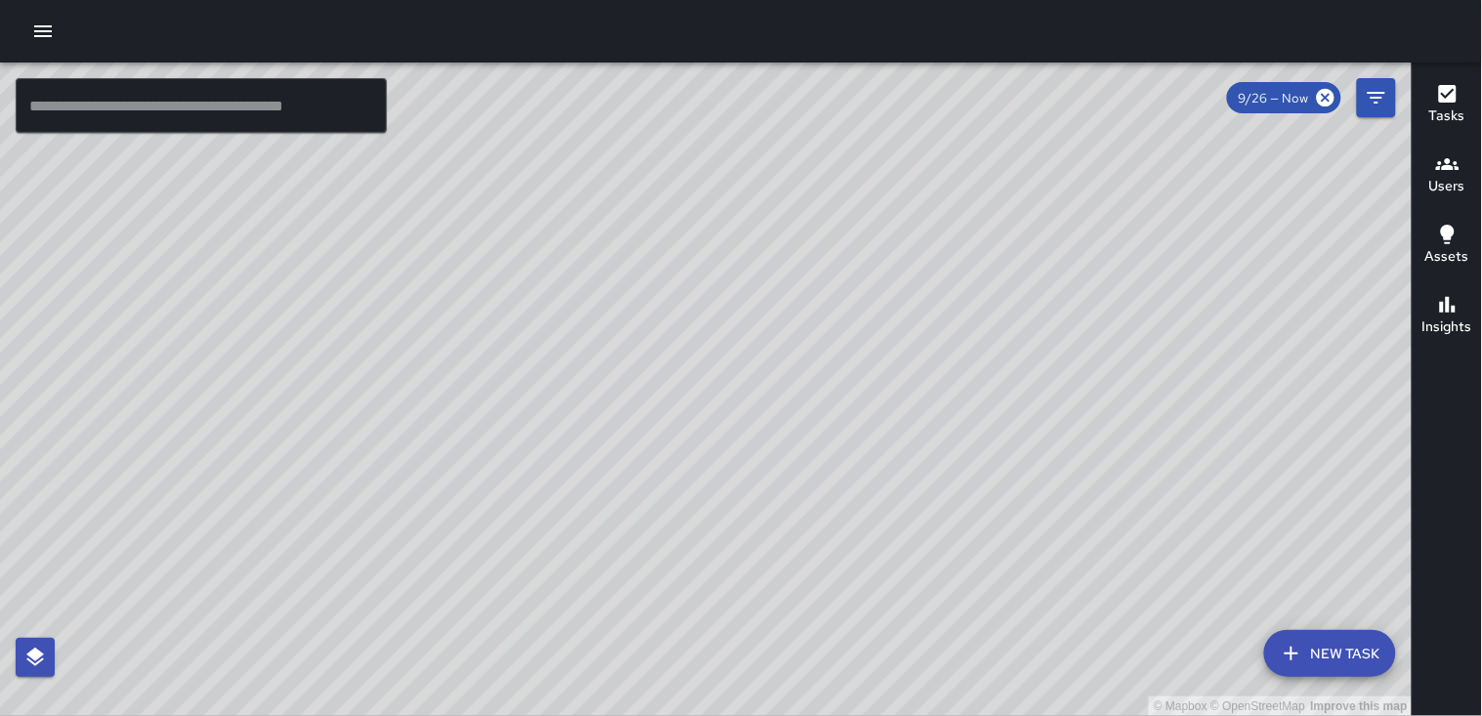
click at [1447, 192] on h6 "Users" at bounding box center [1447, 186] width 36 height 21
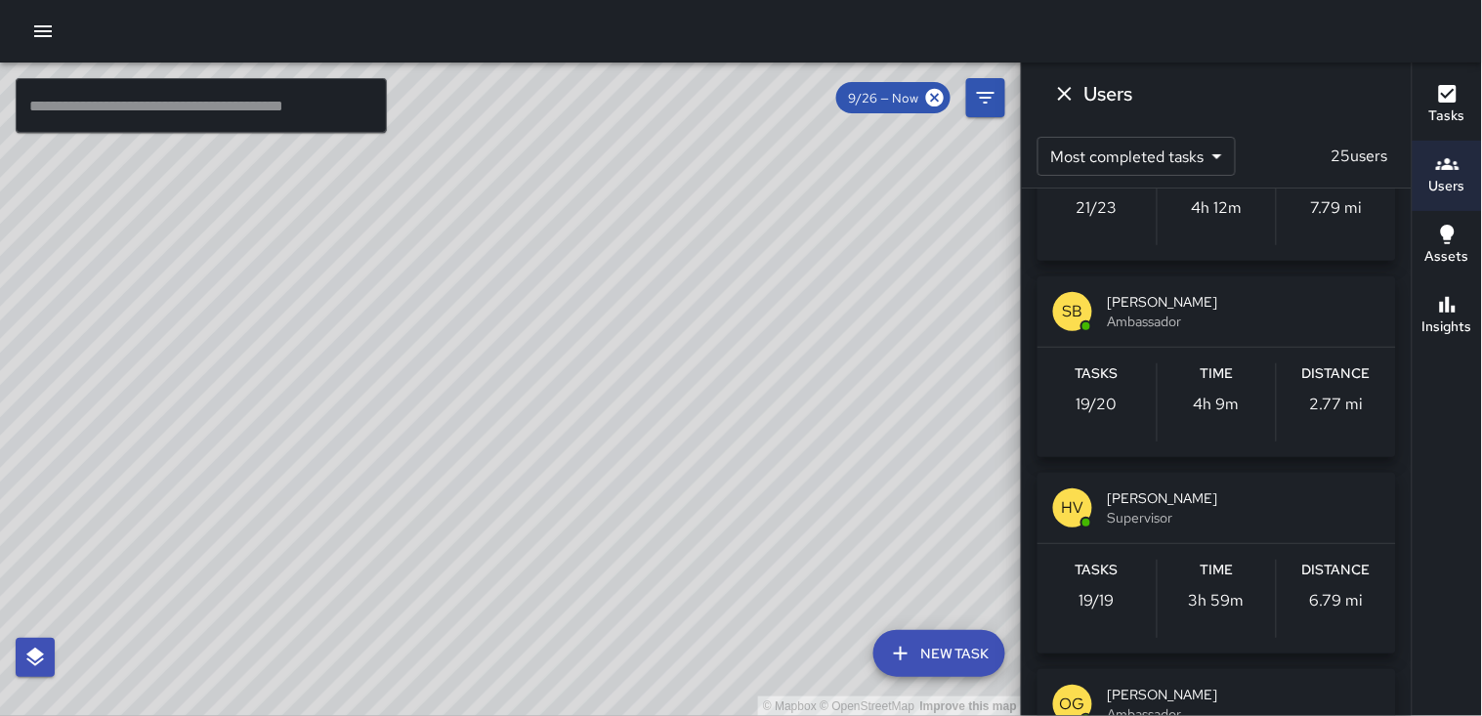
scroll to position [1411, 0]
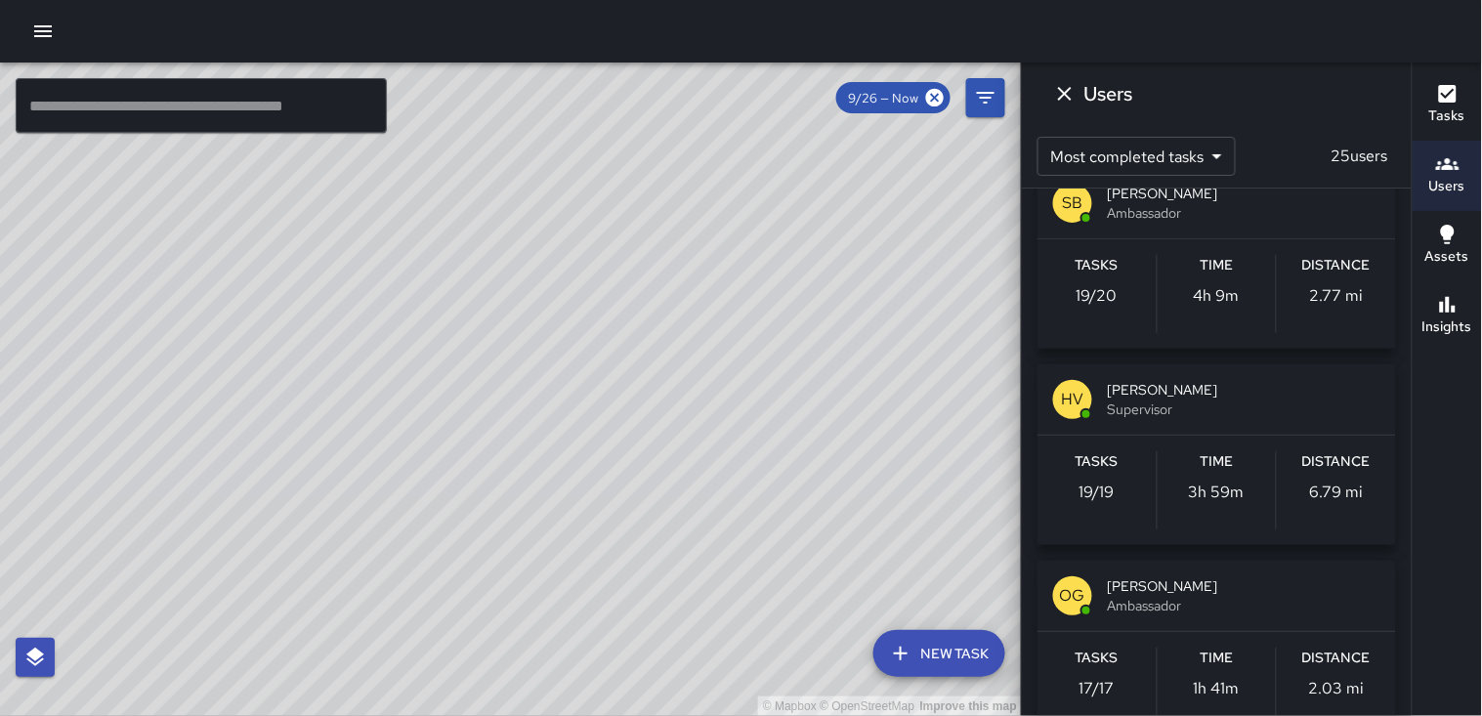
click at [1319, 487] on p "6.79 mi" at bounding box center [1337, 492] width 54 height 23
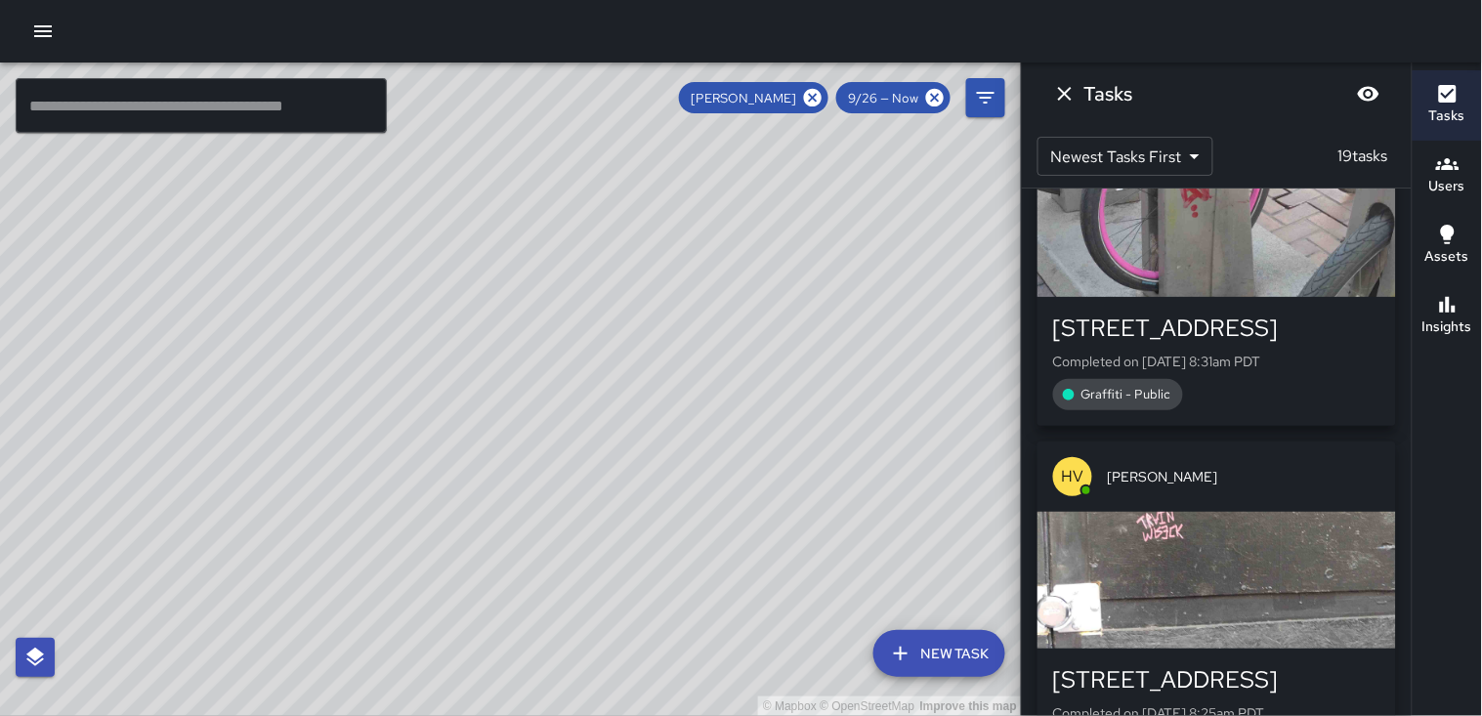
scroll to position [6169, 0]
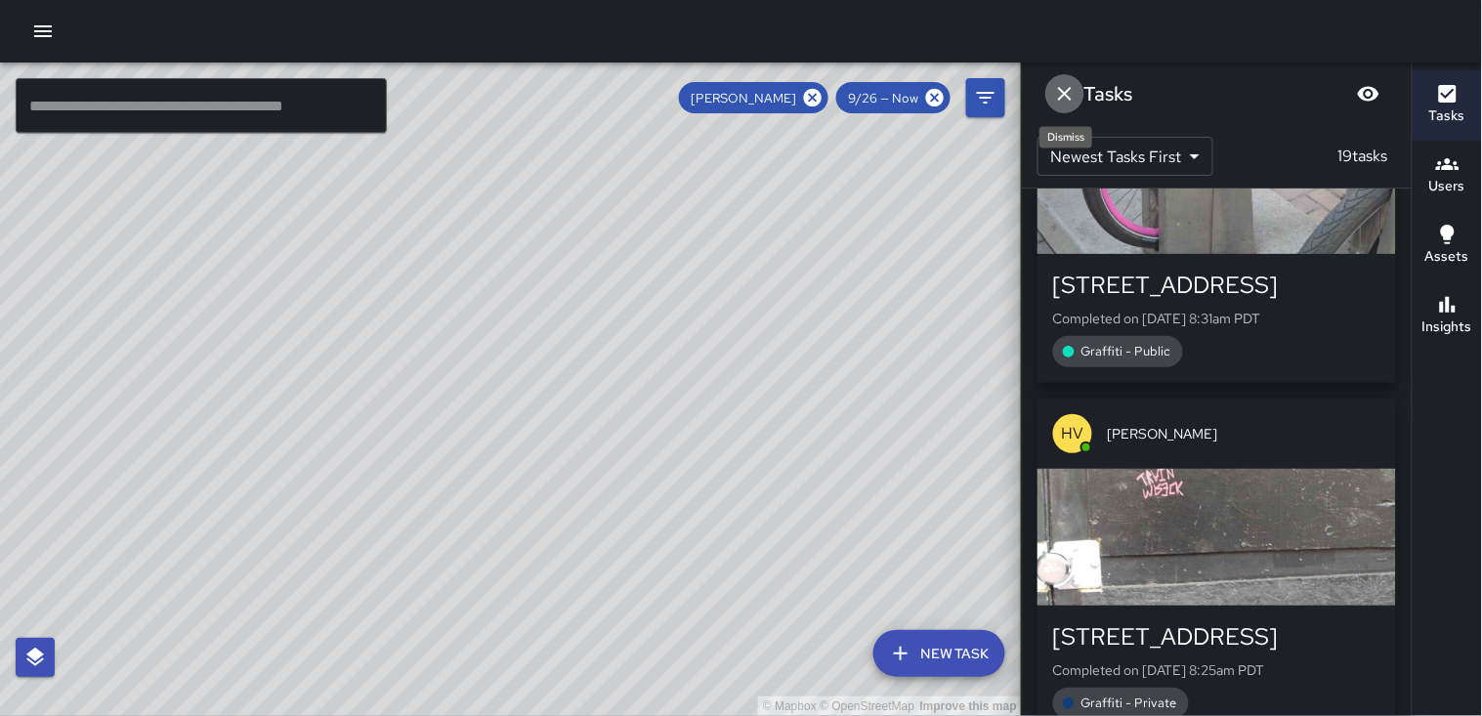
click at [1063, 94] on icon "Dismiss" at bounding box center [1065, 94] width 14 height 14
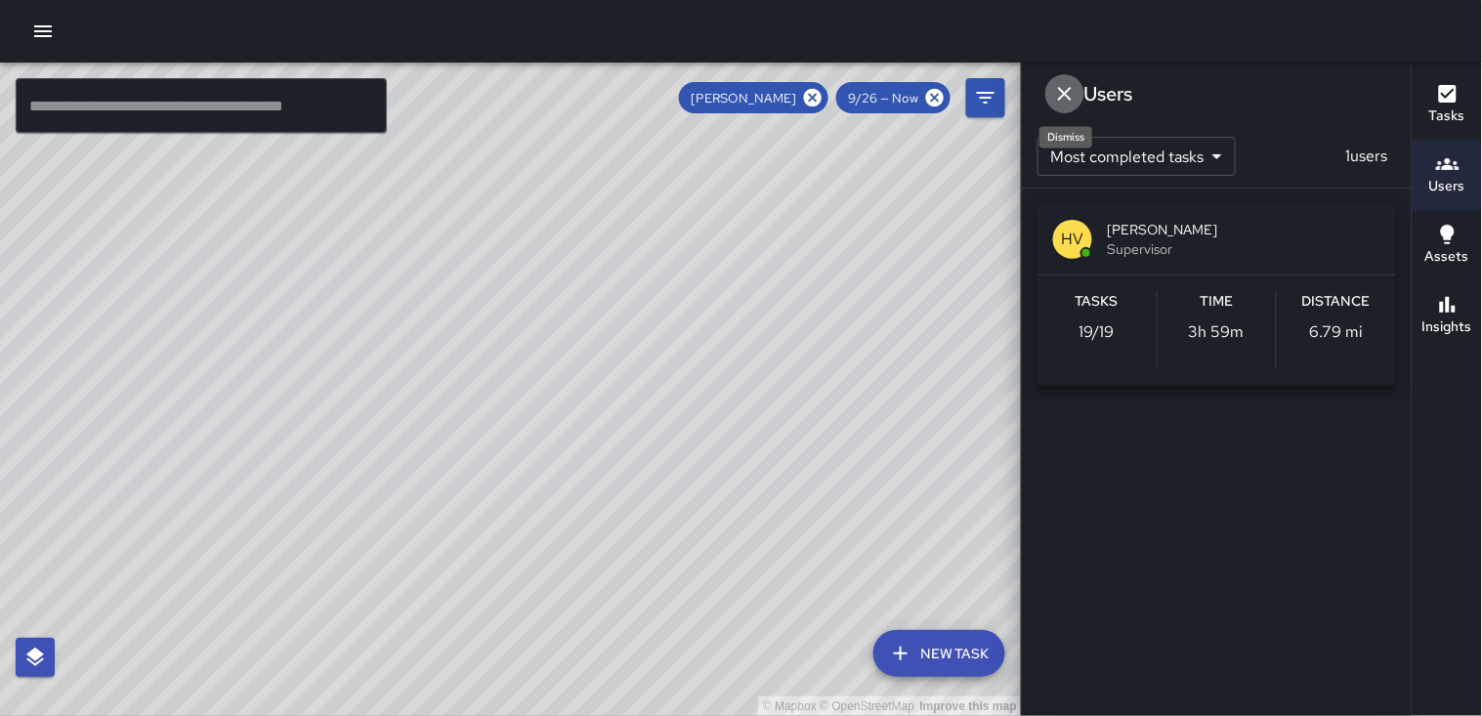
click at [1063, 101] on icon "Dismiss" at bounding box center [1064, 93] width 23 height 23
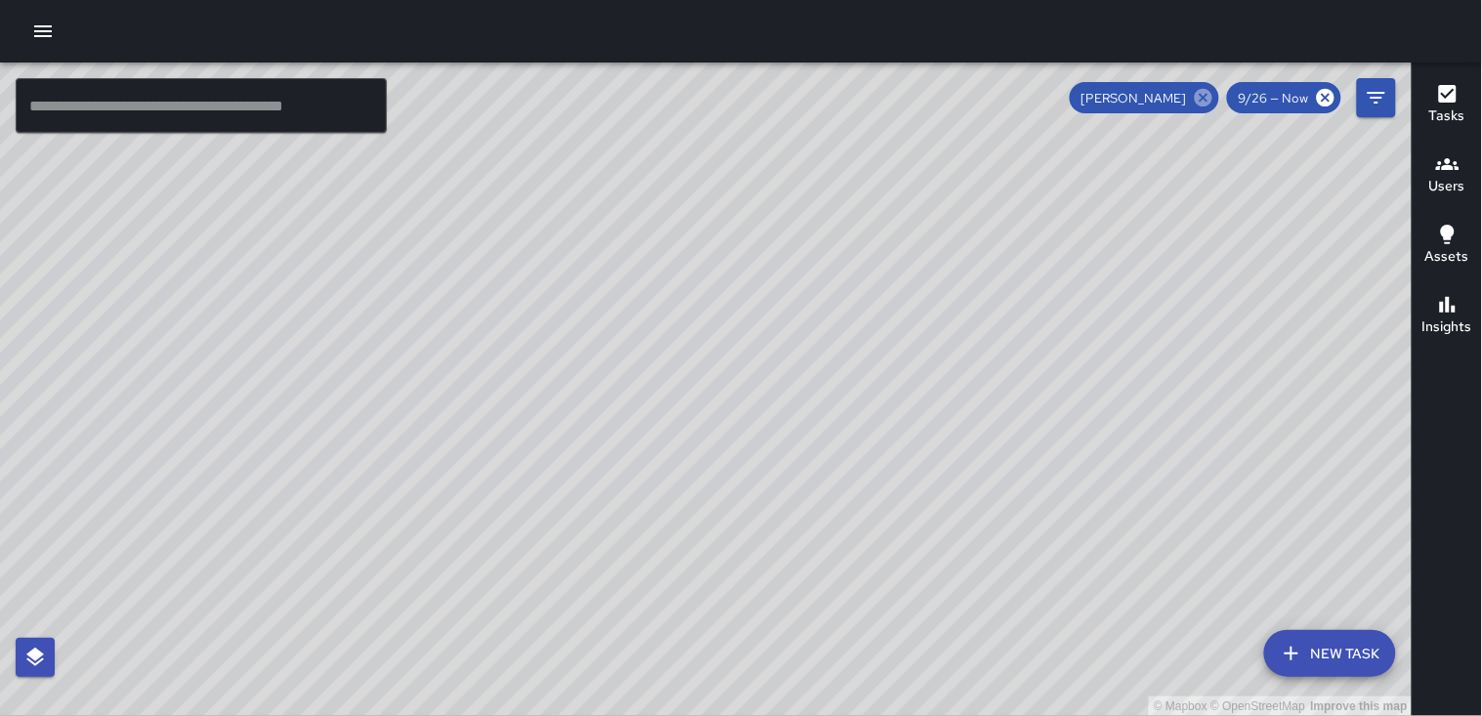
click at [1209, 100] on icon at bounding box center [1203, 97] width 21 height 21
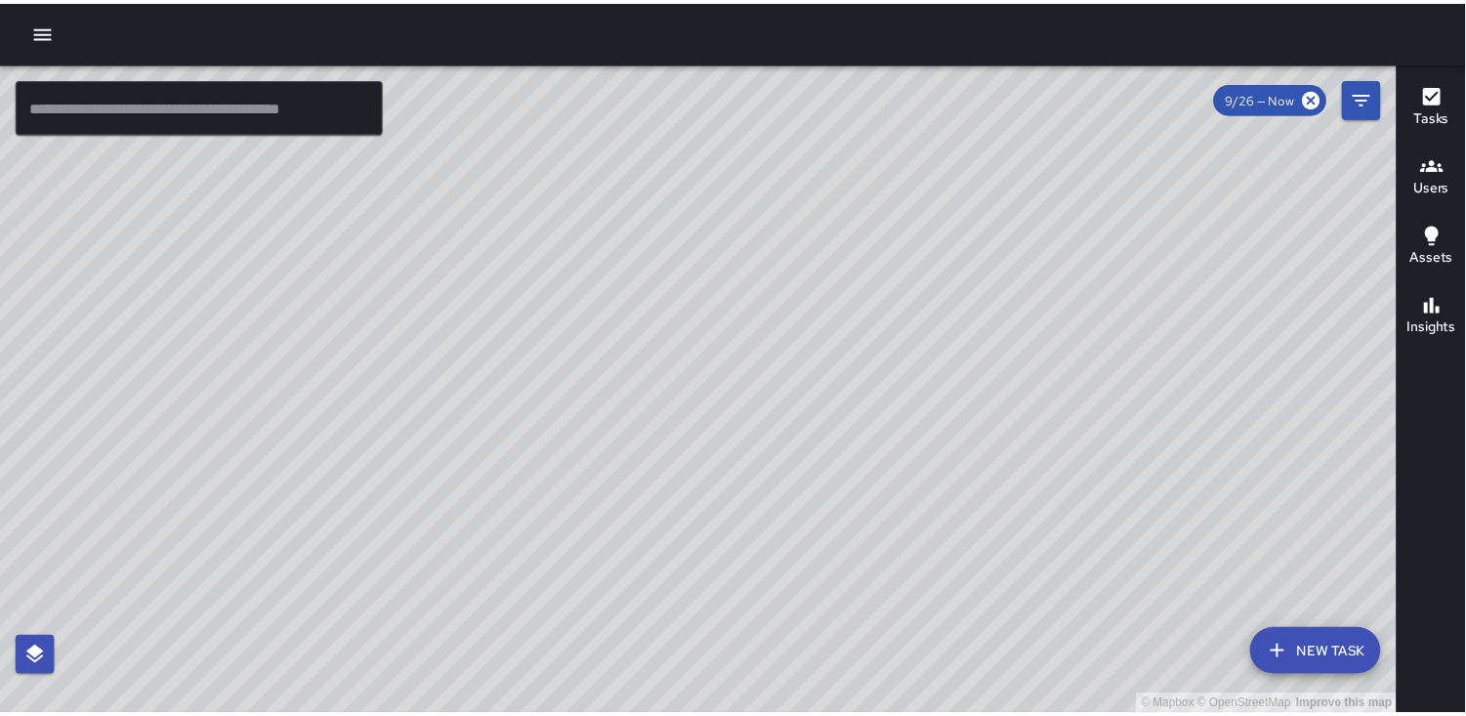
scroll to position [103868, 0]
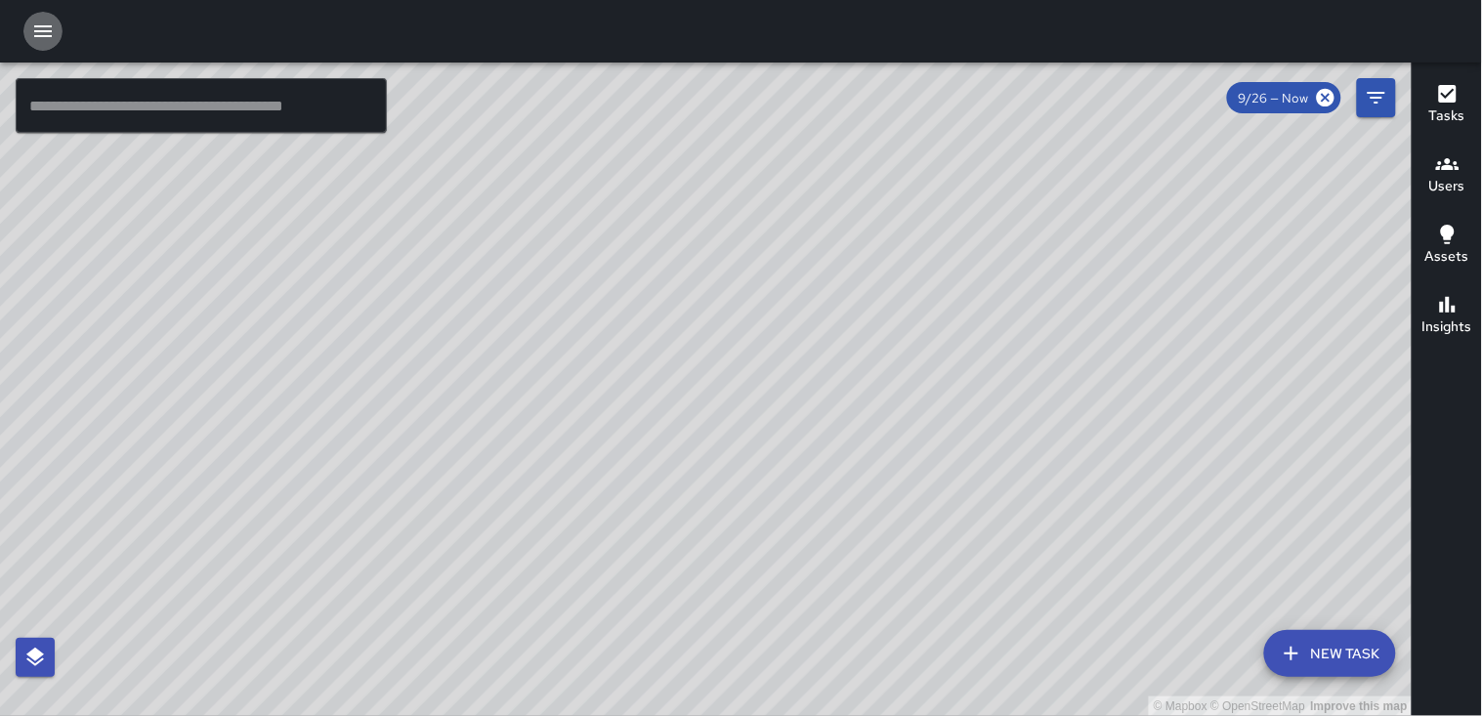
click at [40, 25] on icon "button" at bounding box center [43, 31] width 18 height 12
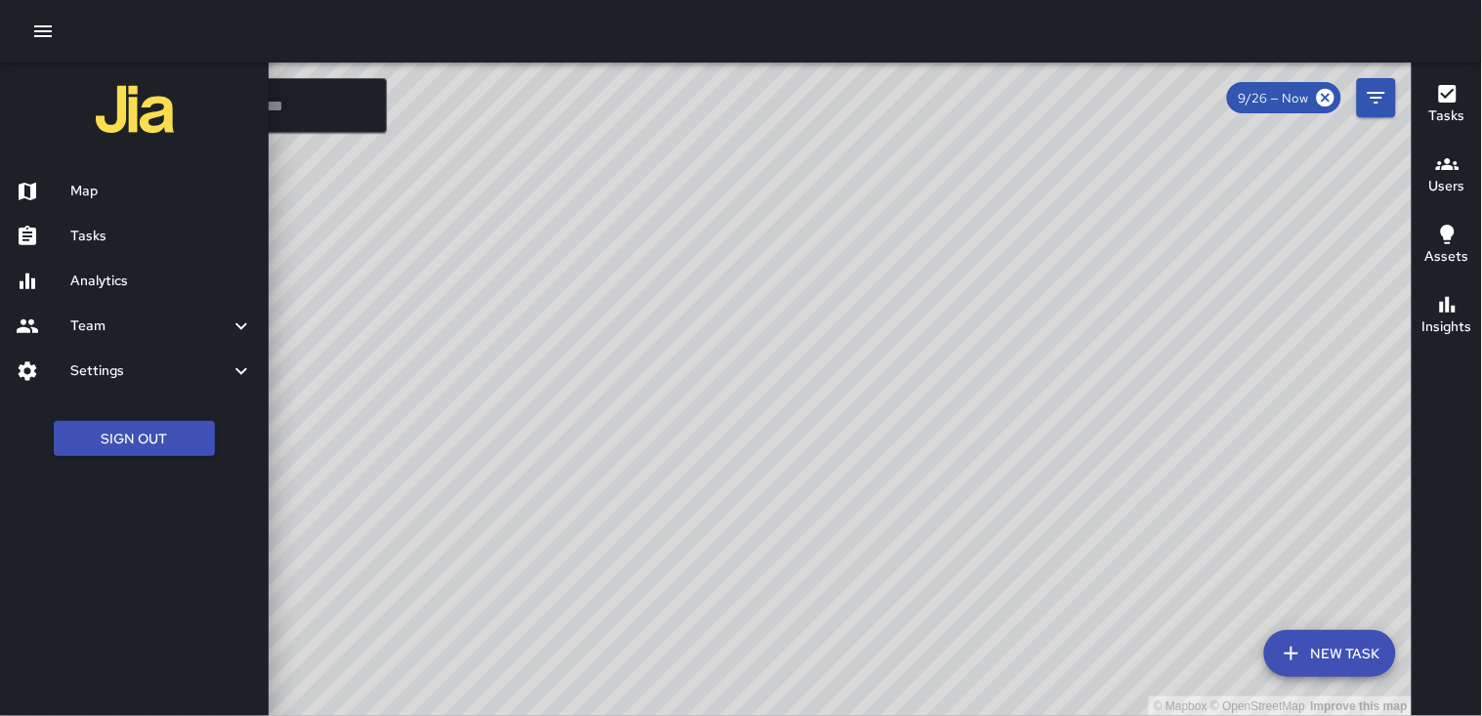
click at [100, 195] on h6 "Map" at bounding box center [161, 191] width 183 height 21
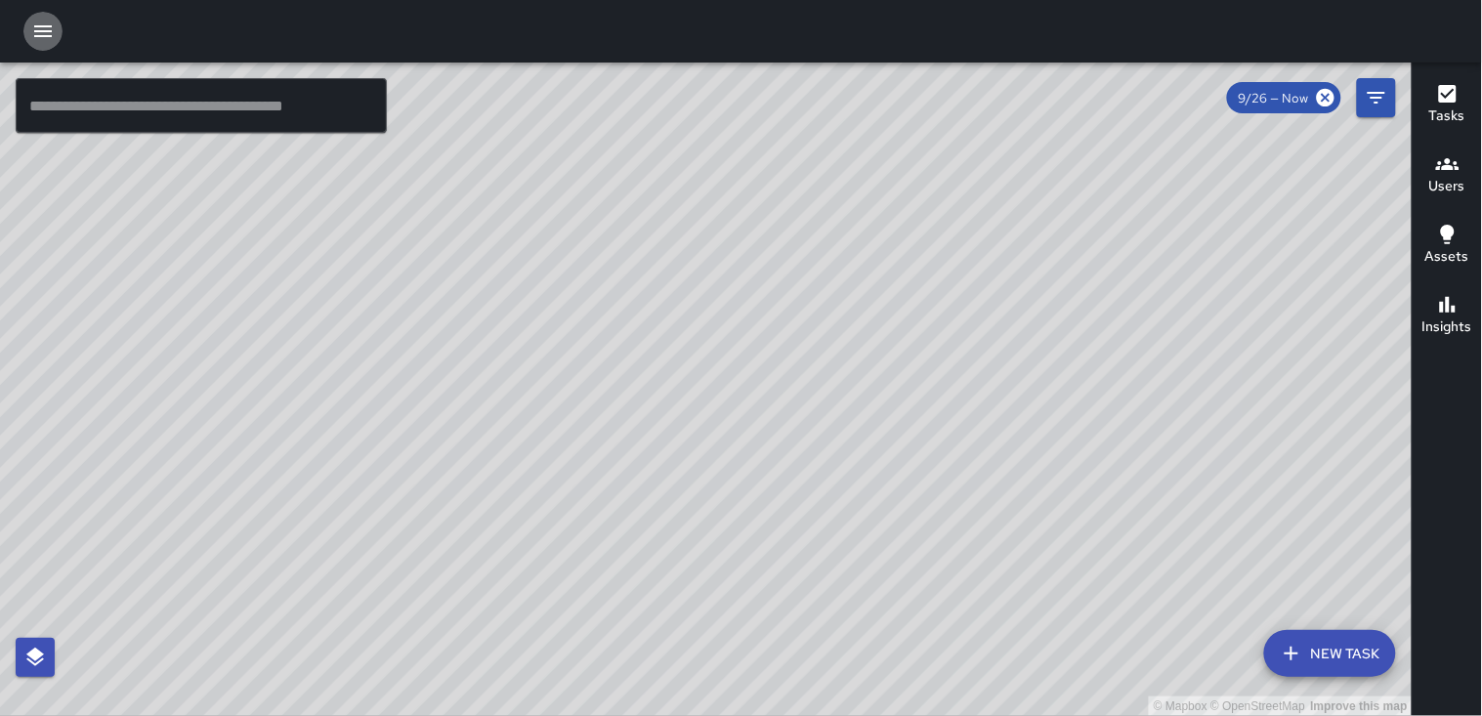
click at [31, 36] on icon "button" at bounding box center [42, 31] width 23 height 23
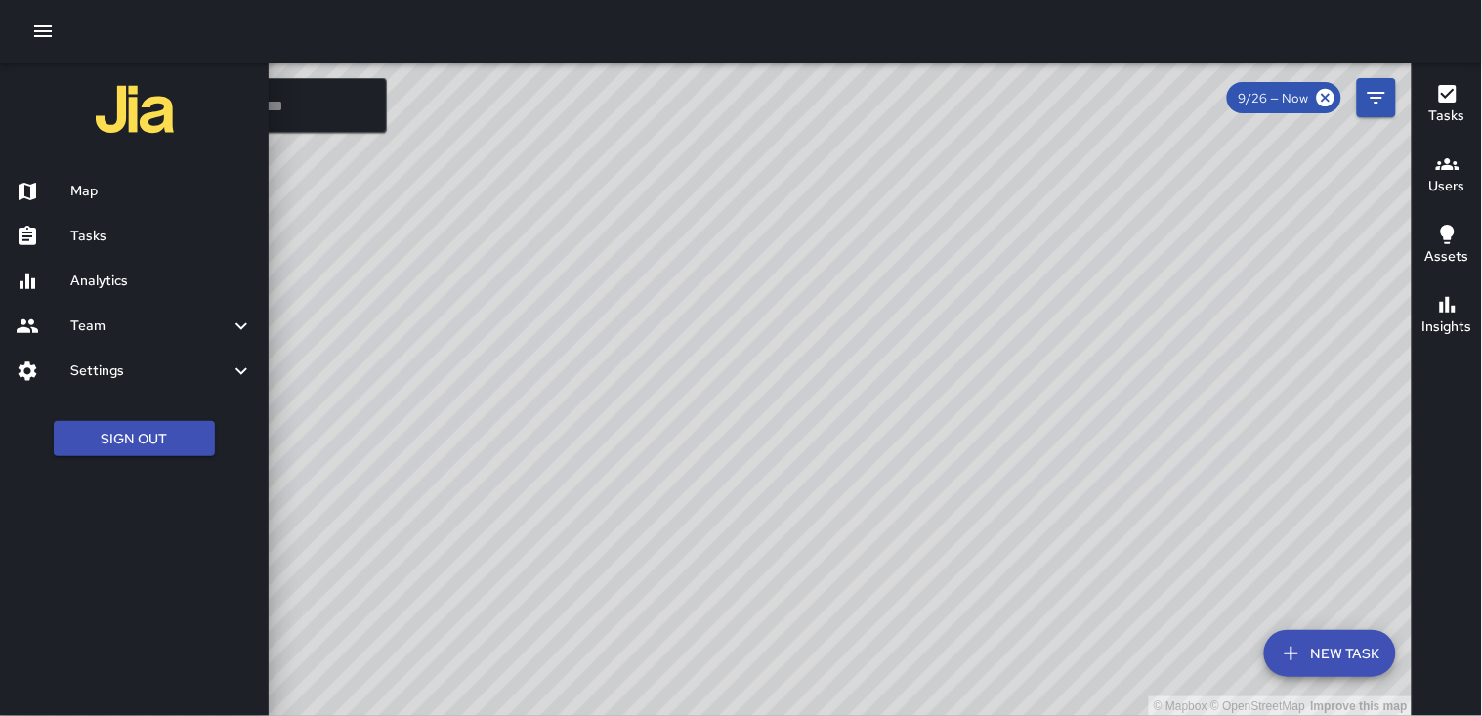
click at [89, 222] on div "Tasks" at bounding box center [134, 236] width 269 height 45
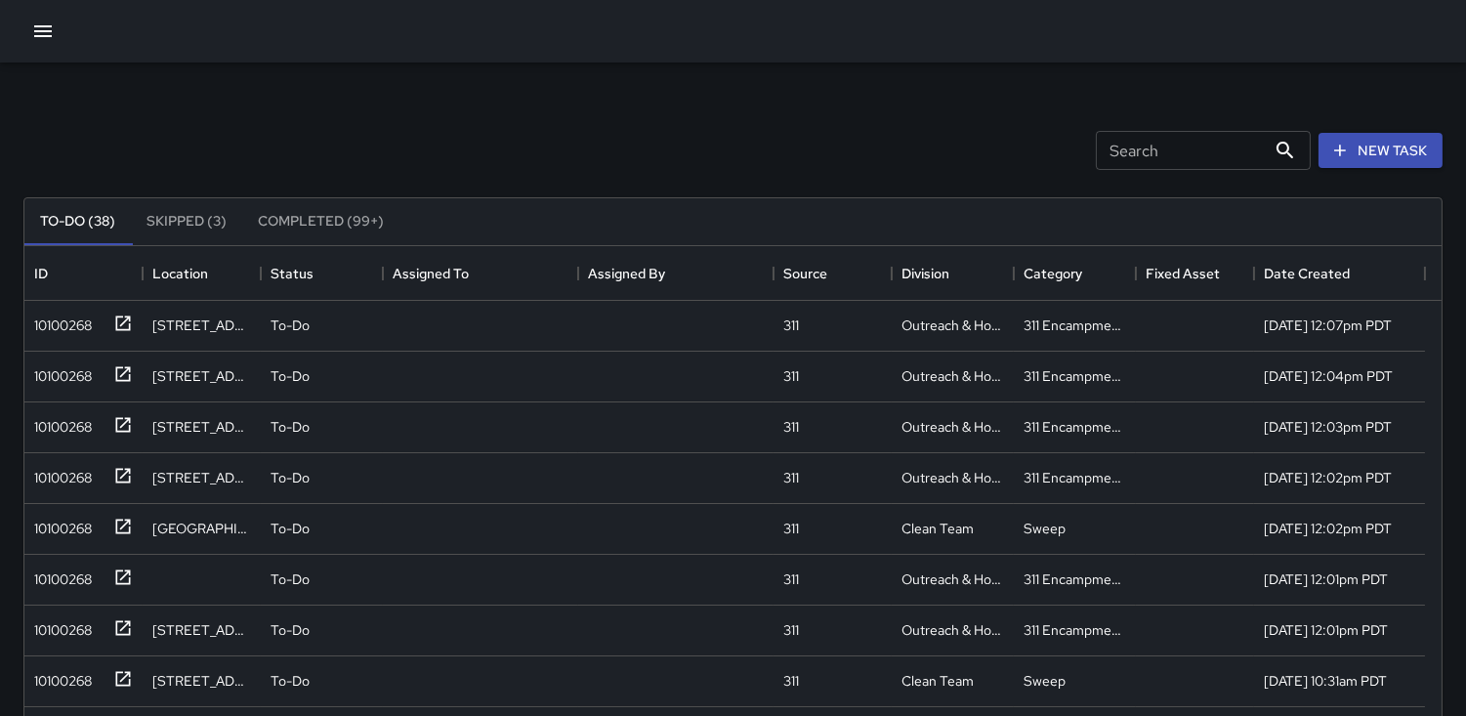
scroll to position [811, 1401]
click at [63, 317] on div "10100268" at bounding box center [58, 321] width 65 height 27
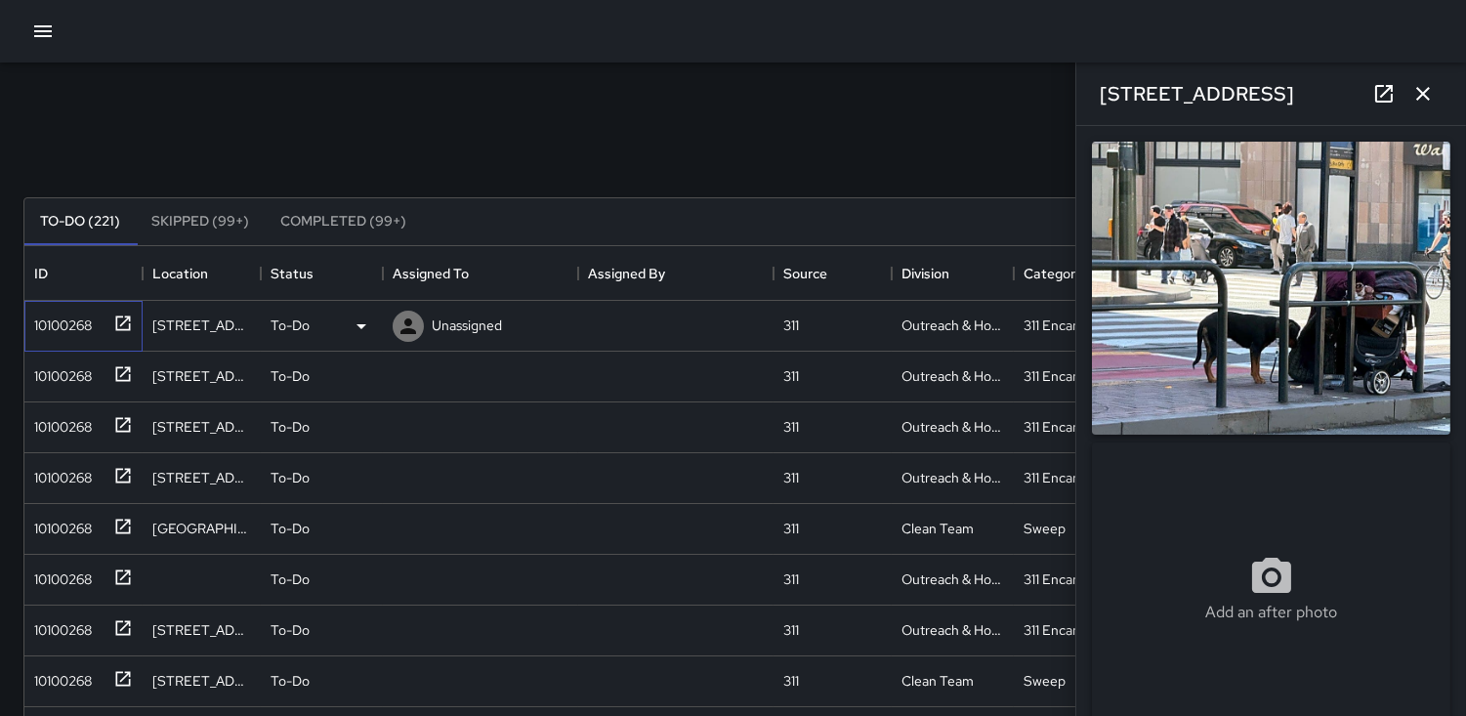
type input "**********"
click at [358, 324] on icon at bounding box center [362, 326] width 10 height 5
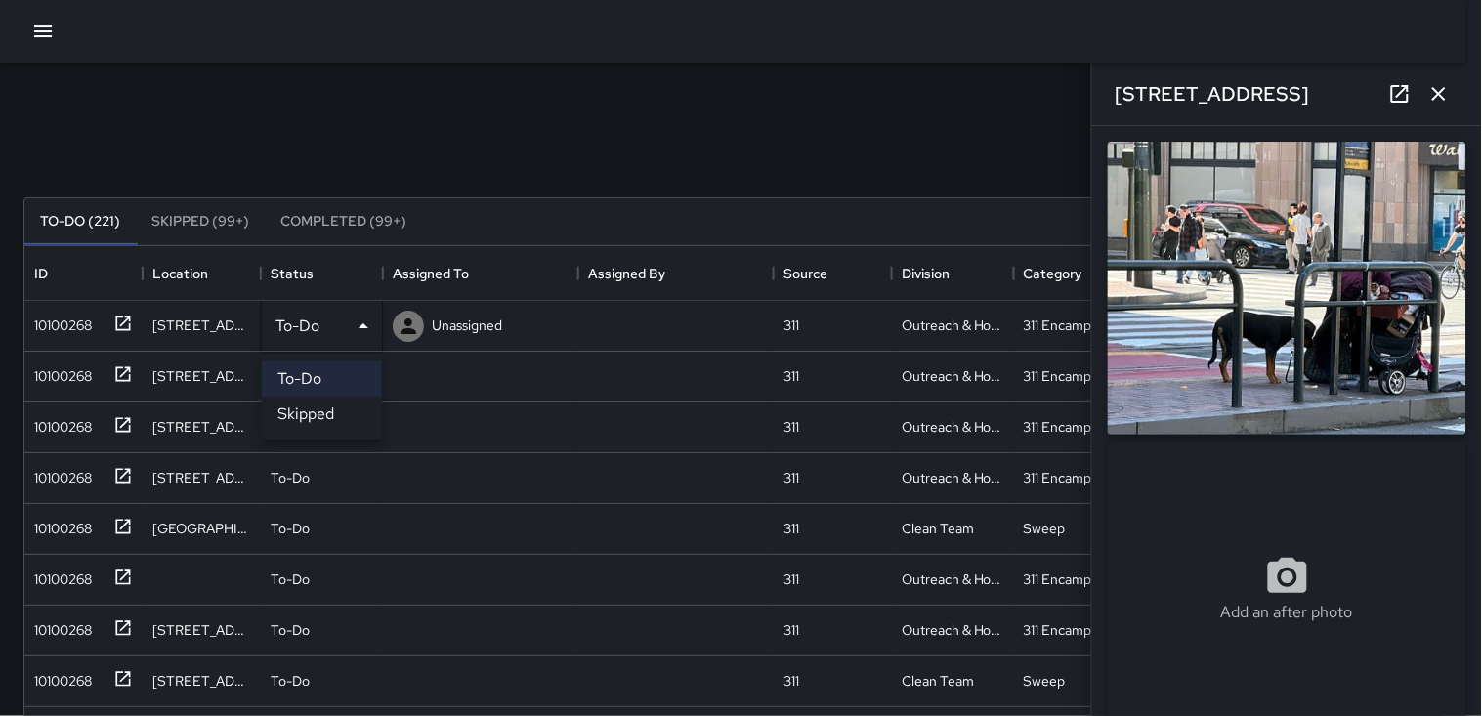
click at [320, 408] on li "Skipped" at bounding box center [322, 414] width 120 height 35
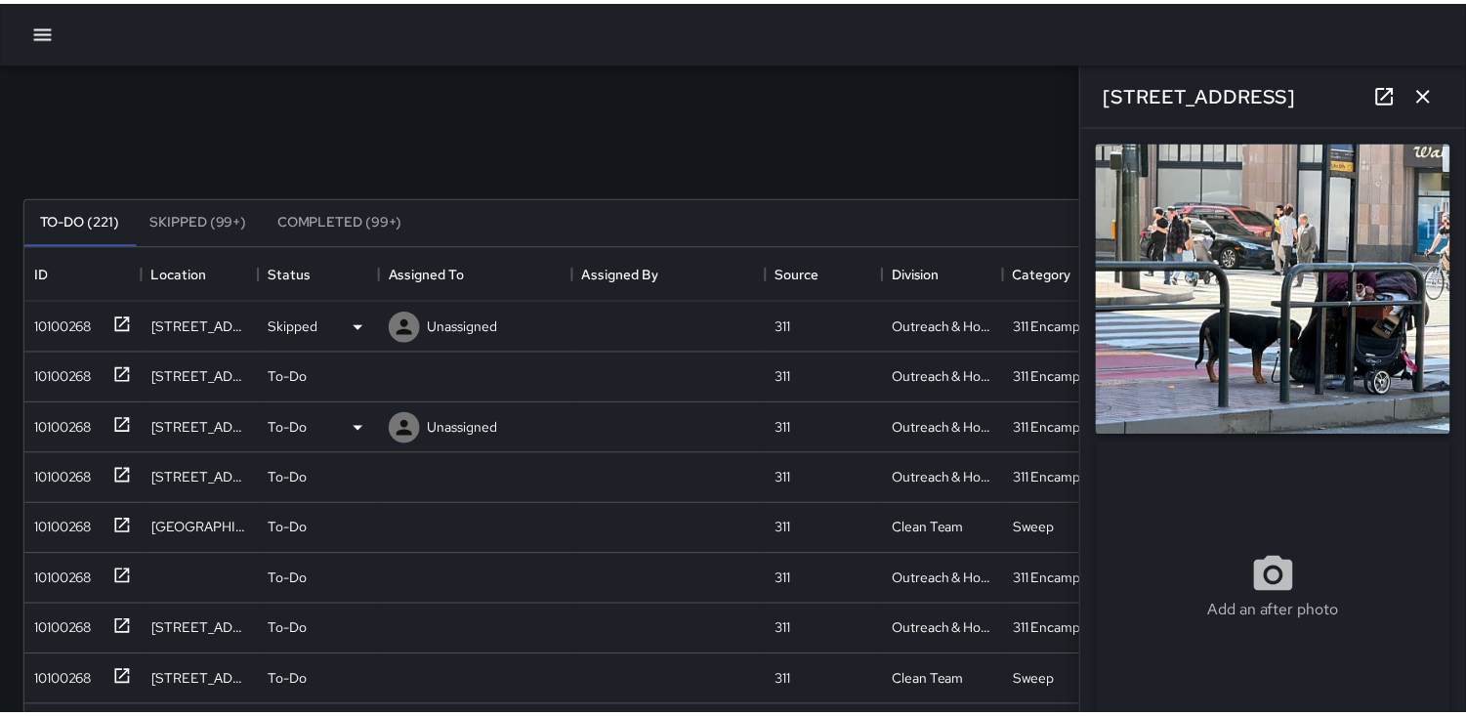
scroll to position [17, 17]
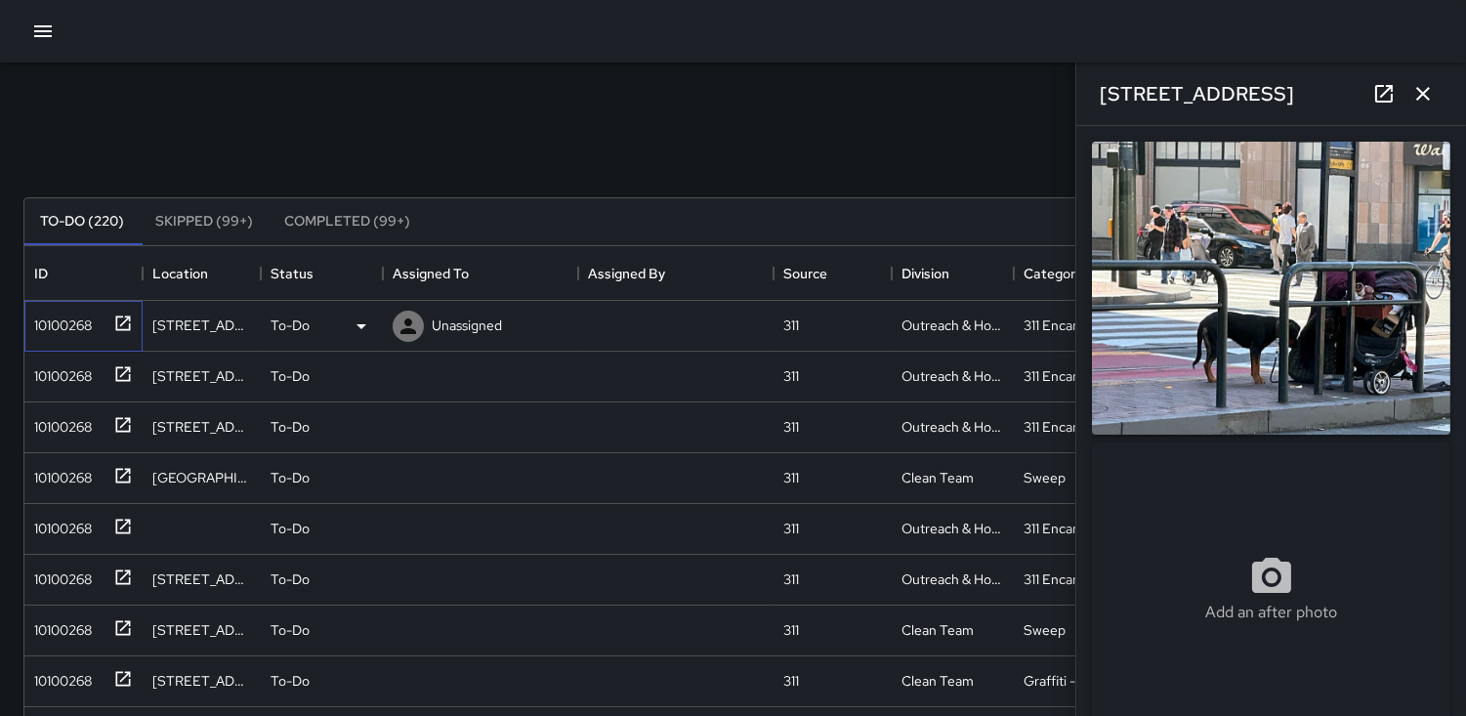
click at [42, 319] on div "10100268" at bounding box center [58, 321] width 65 height 27
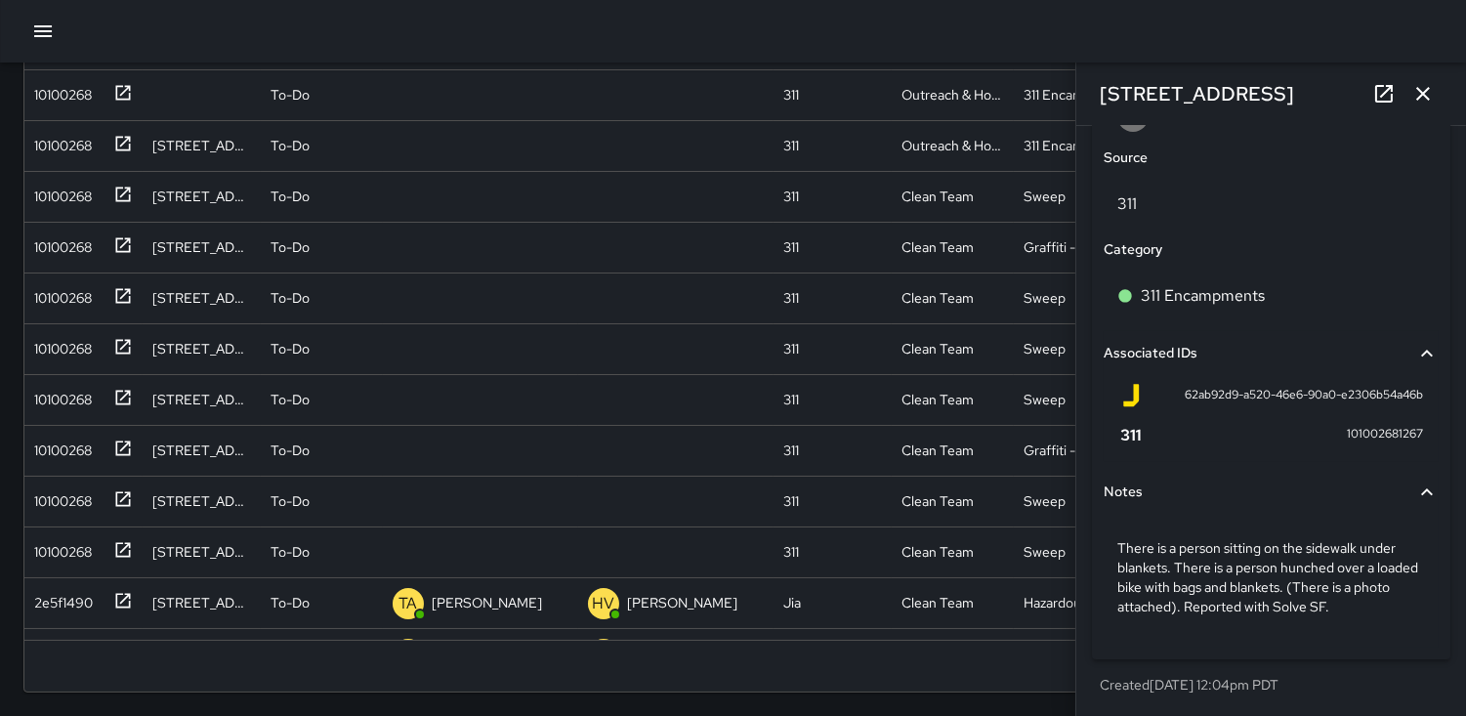
scroll to position [437, 0]
click at [1430, 100] on icon "button" at bounding box center [1423, 93] width 23 height 23
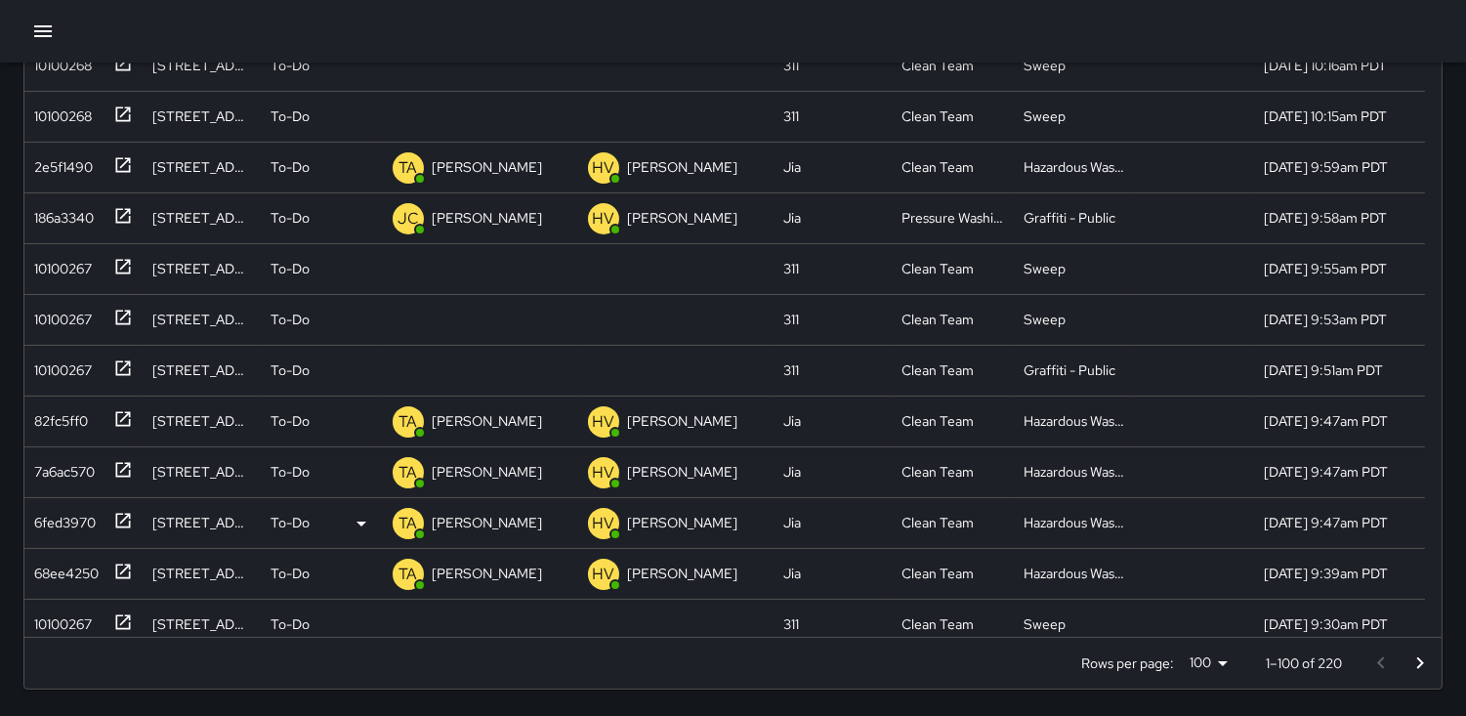
scroll to position [434, 0]
click at [62, 359] on div "10100267" at bounding box center [58, 365] width 65 height 27
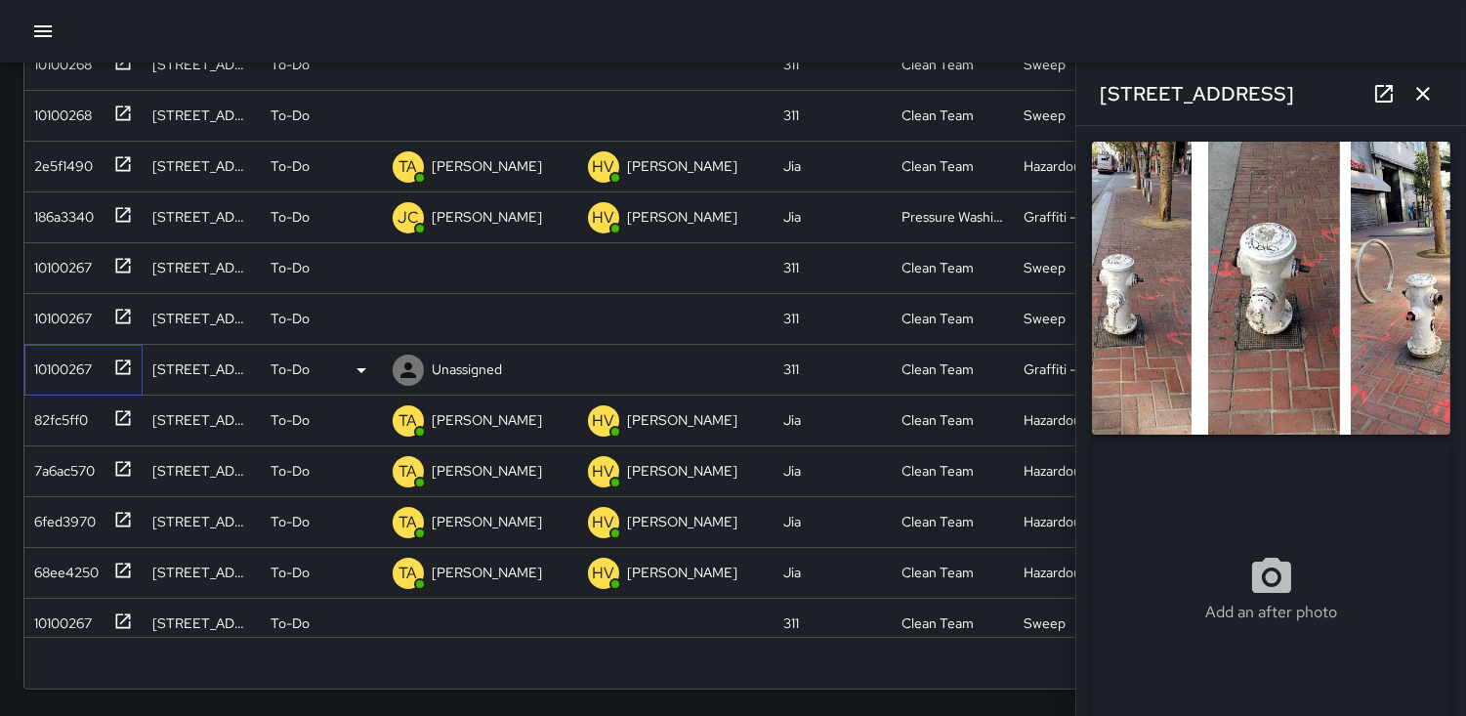
type input "**********"
click at [356, 368] on icon at bounding box center [361, 370] width 23 height 23
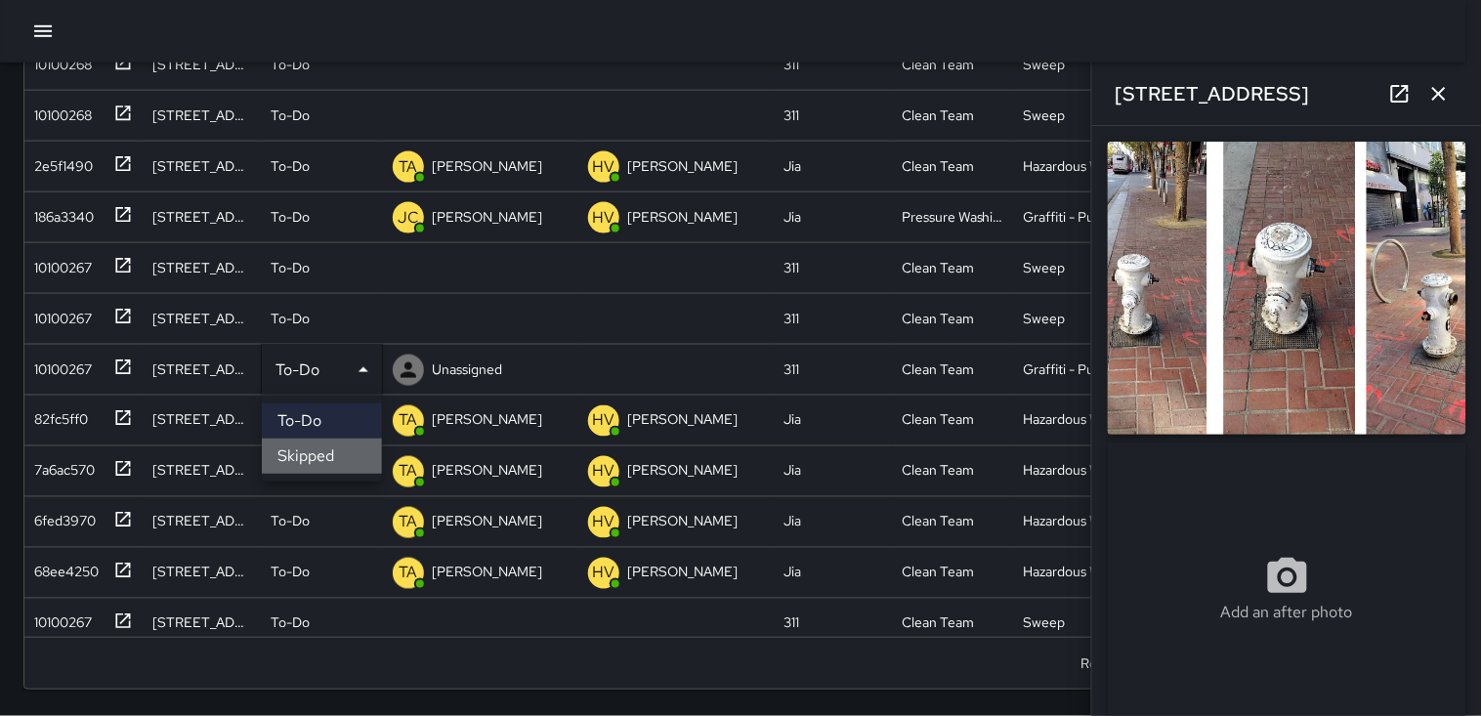
click at [342, 452] on li "Skipped" at bounding box center [322, 456] width 120 height 35
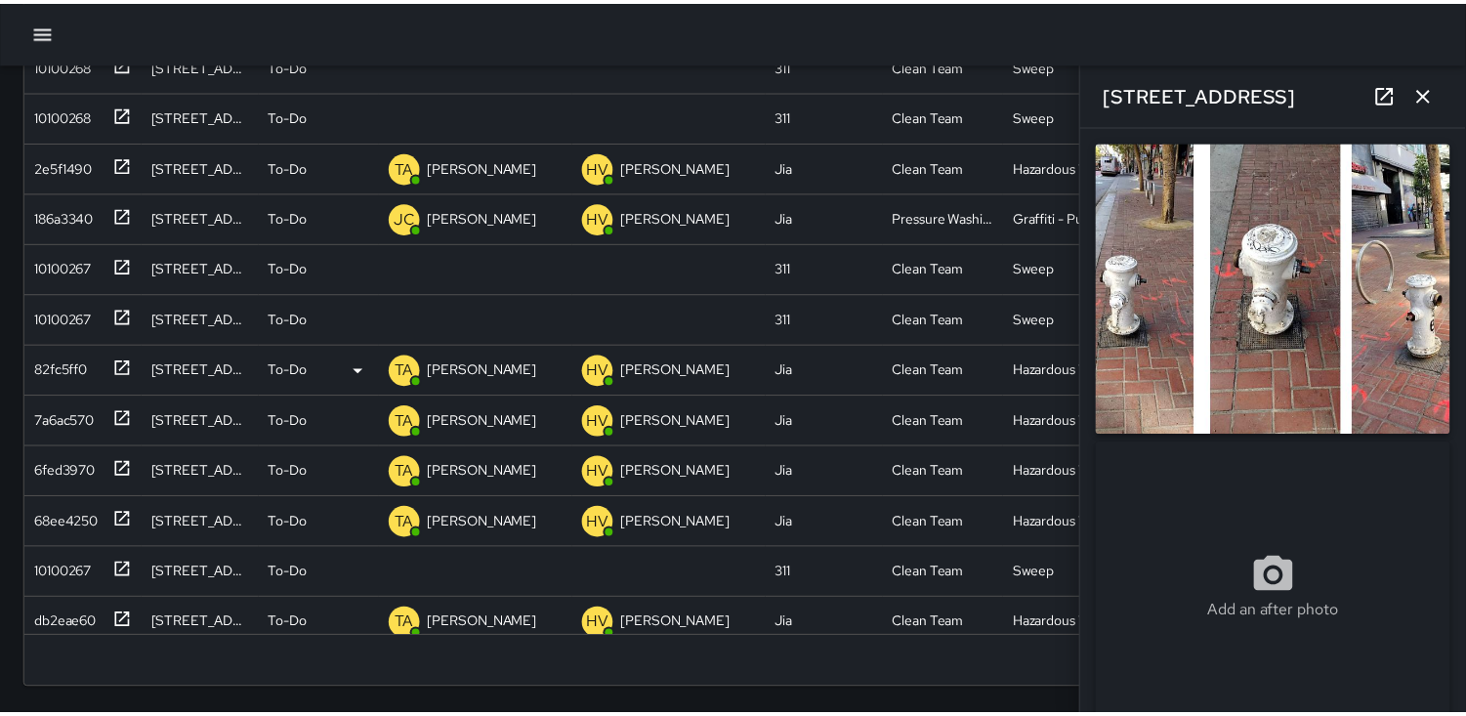
scroll to position [17, 17]
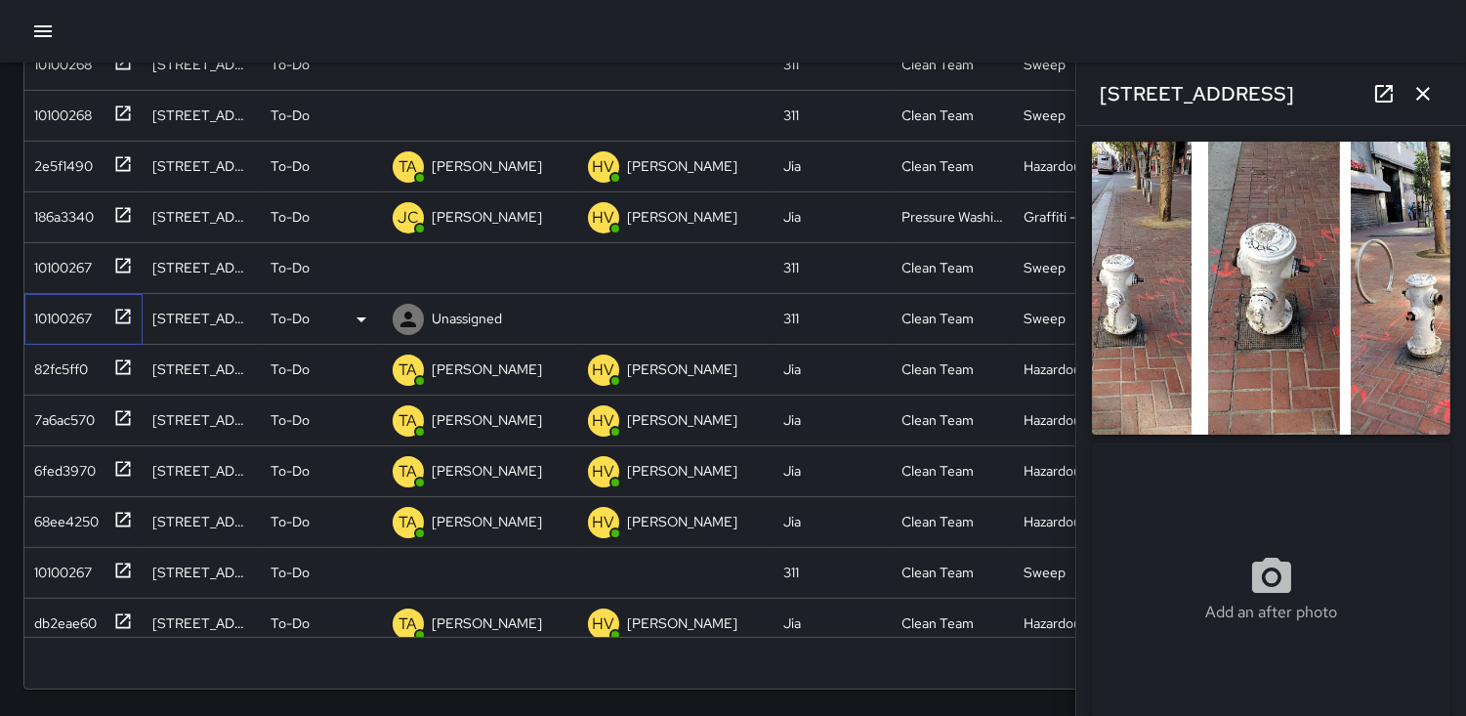
click at [64, 311] on div "10100267" at bounding box center [58, 314] width 65 height 27
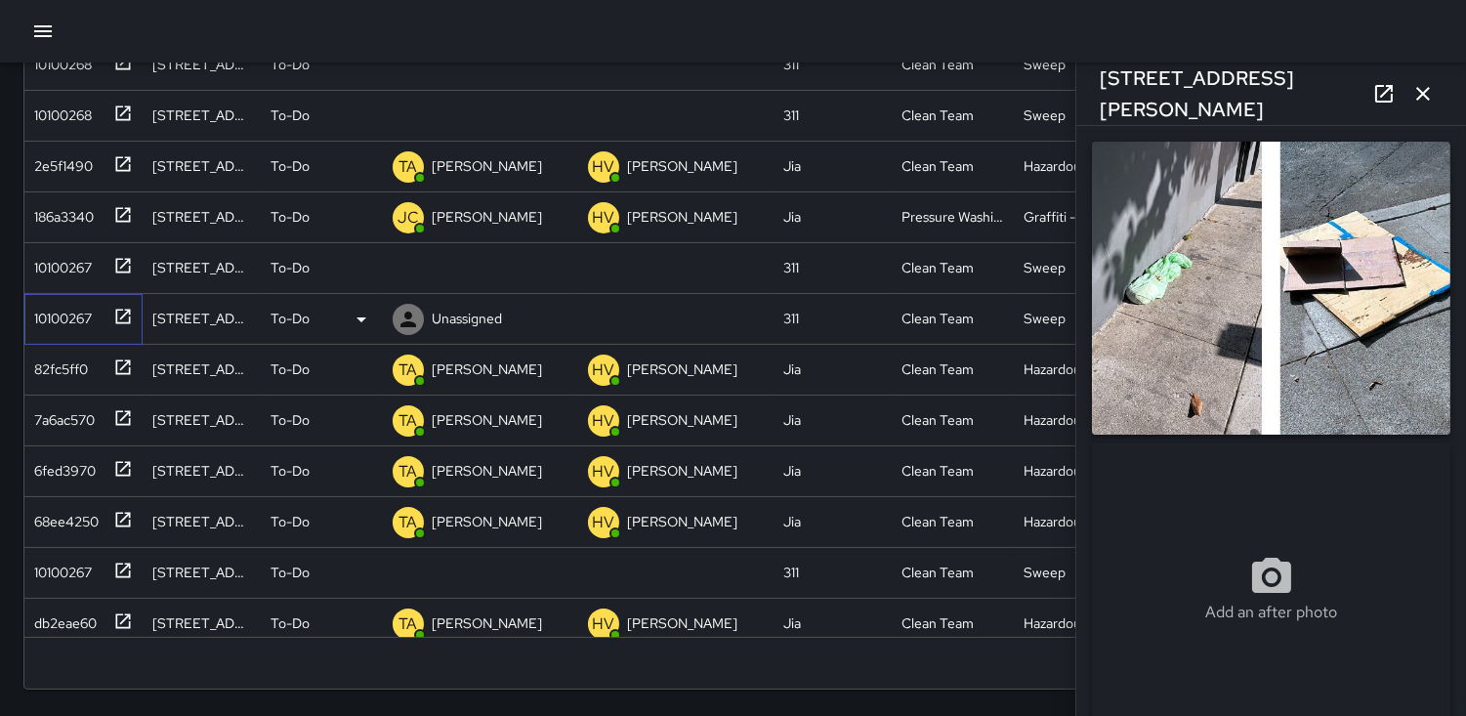
type input "**********"
click at [72, 326] on div "10100267" at bounding box center [58, 314] width 65 height 27
click at [405, 308] on icon at bounding box center [408, 319] width 23 height 23
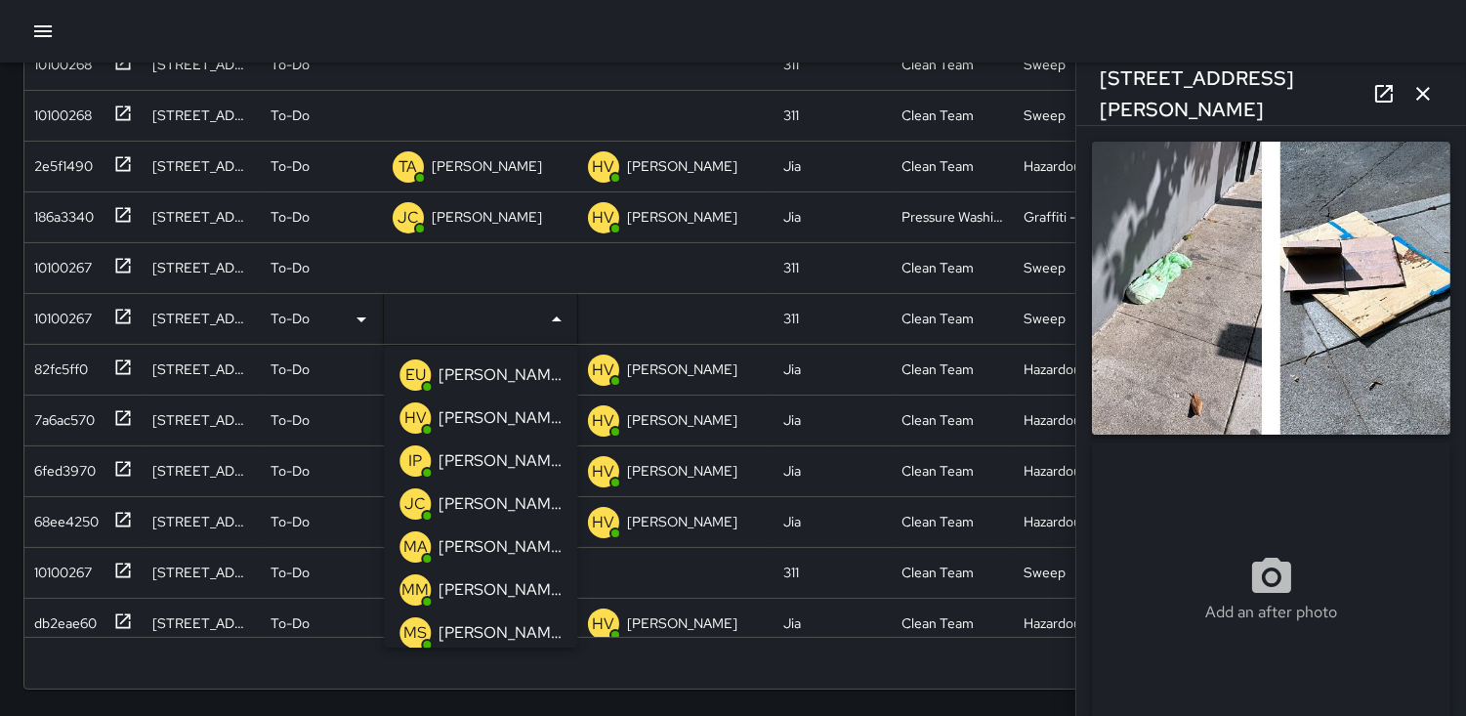
click at [422, 581] on p "MM" at bounding box center [415, 589] width 27 height 23
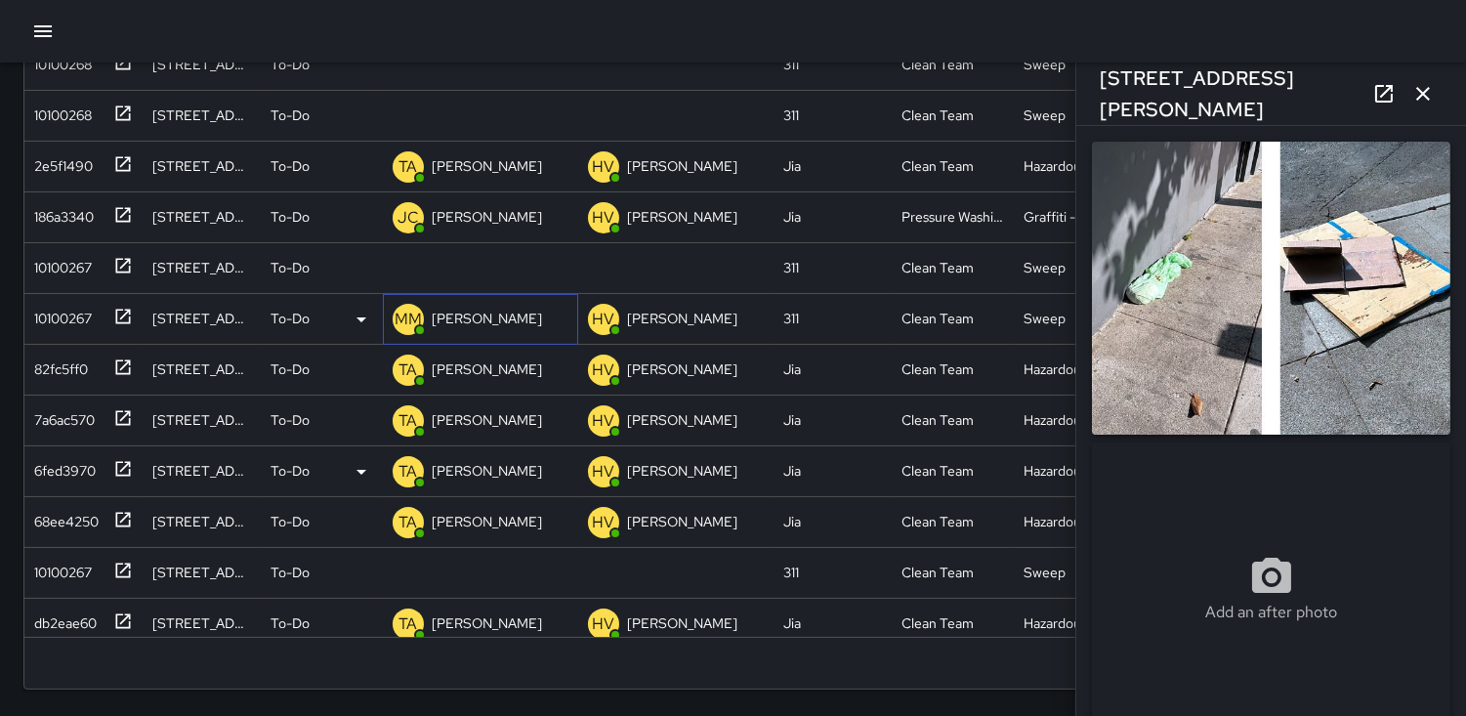
scroll to position [542, 0]
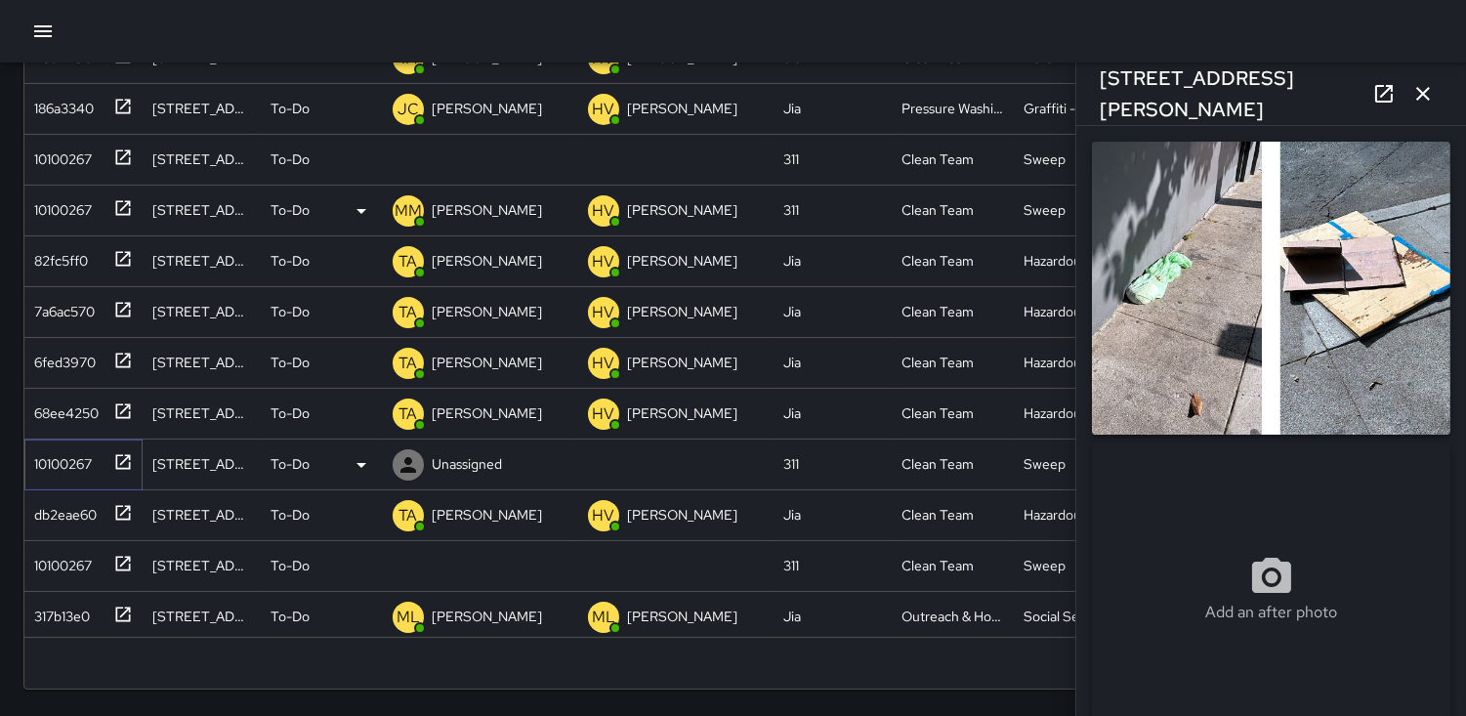
click at [81, 456] on div "10100267" at bounding box center [58, 459] width 65 height 27
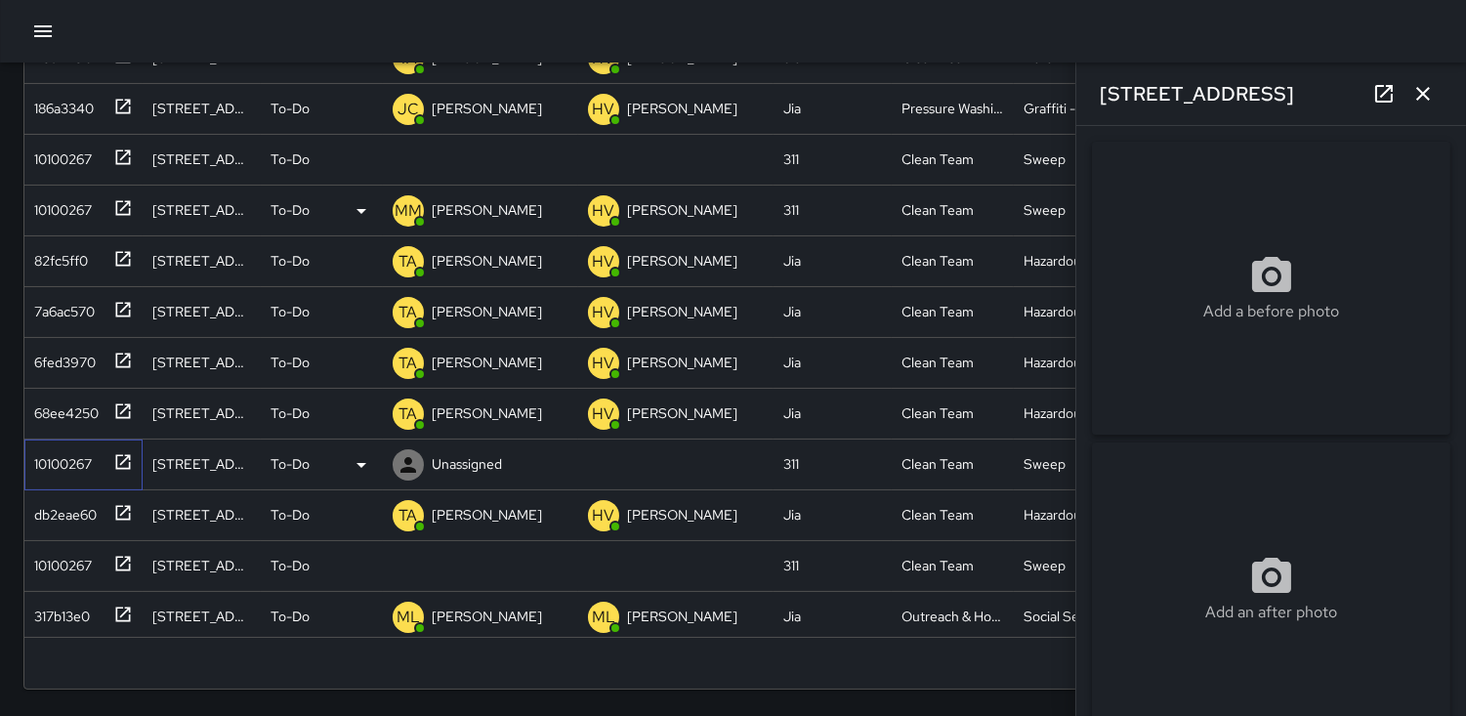
type input "**********"
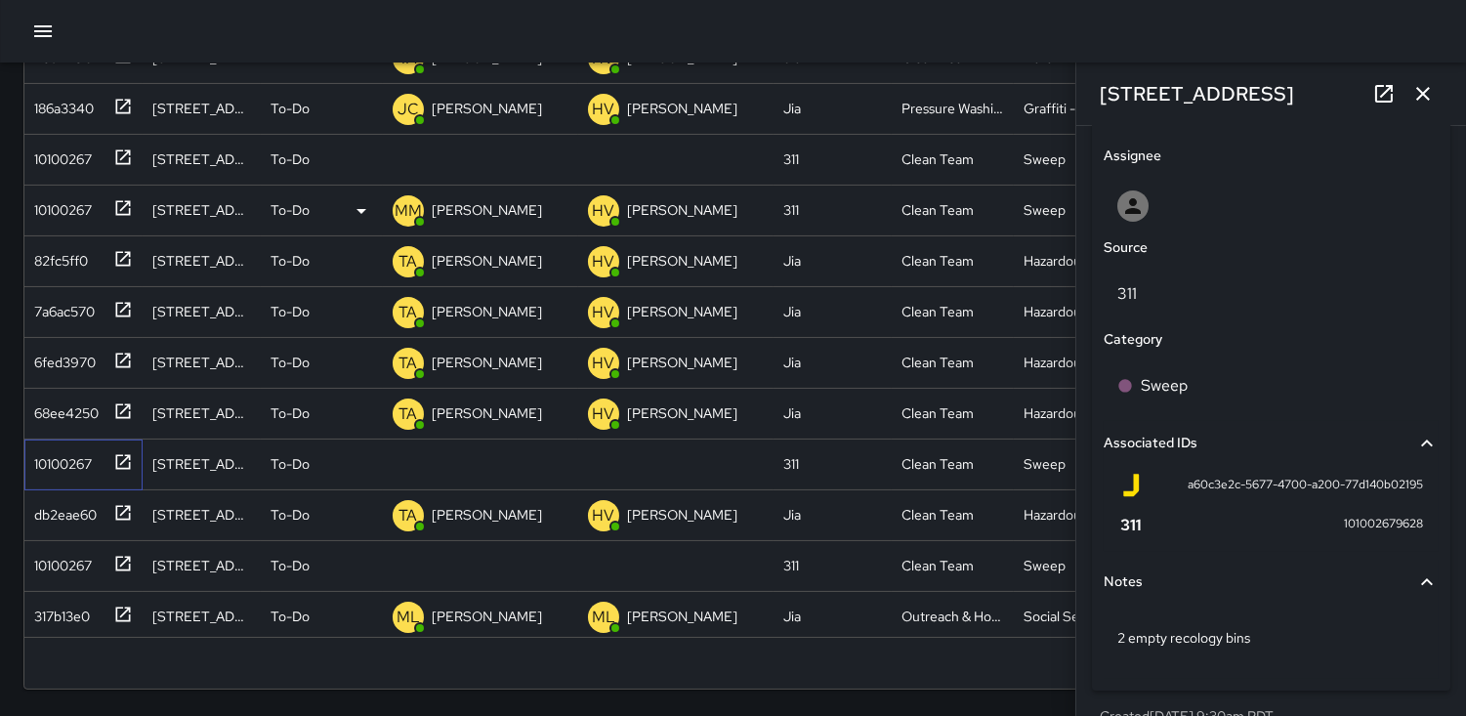
scroll to position [1039, 0]
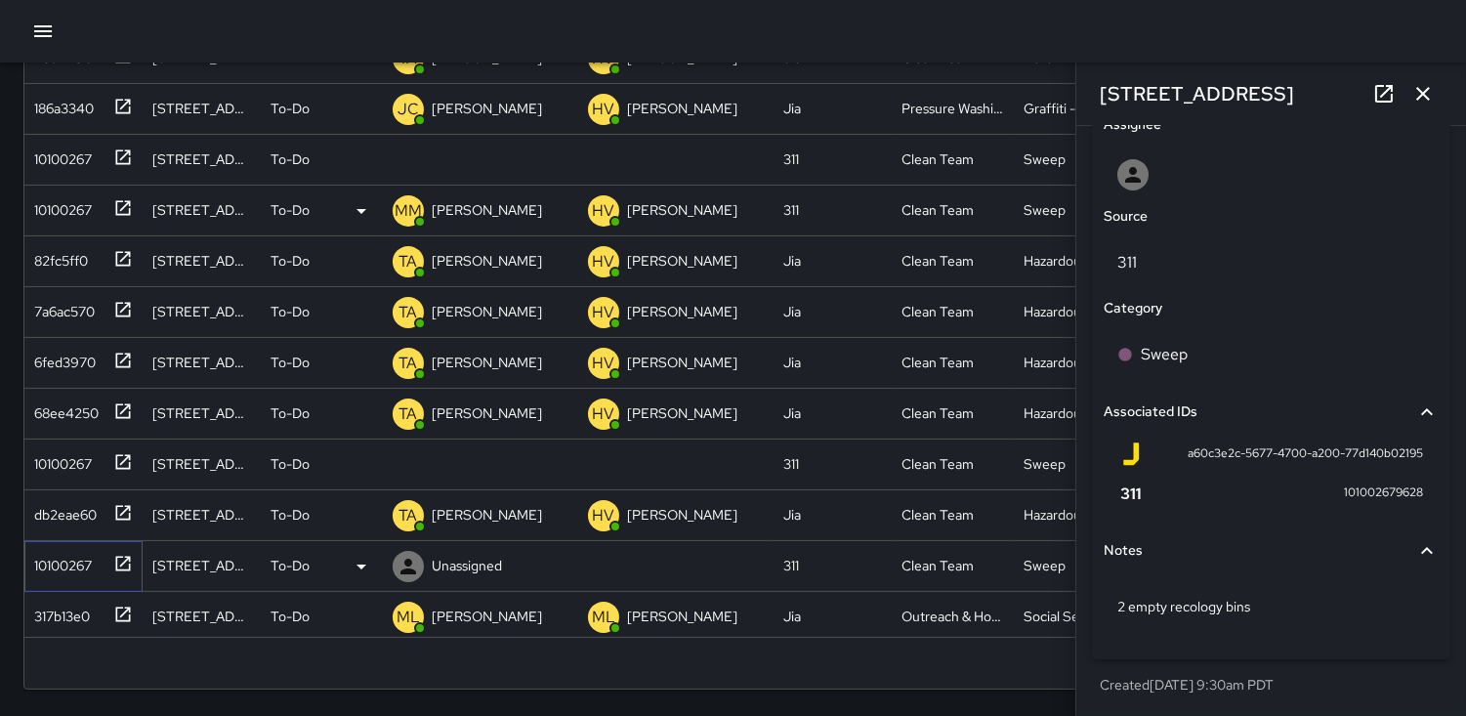
click at [54, 559] on div "10100267" at bounding box center [58, 561] width 65 height 27
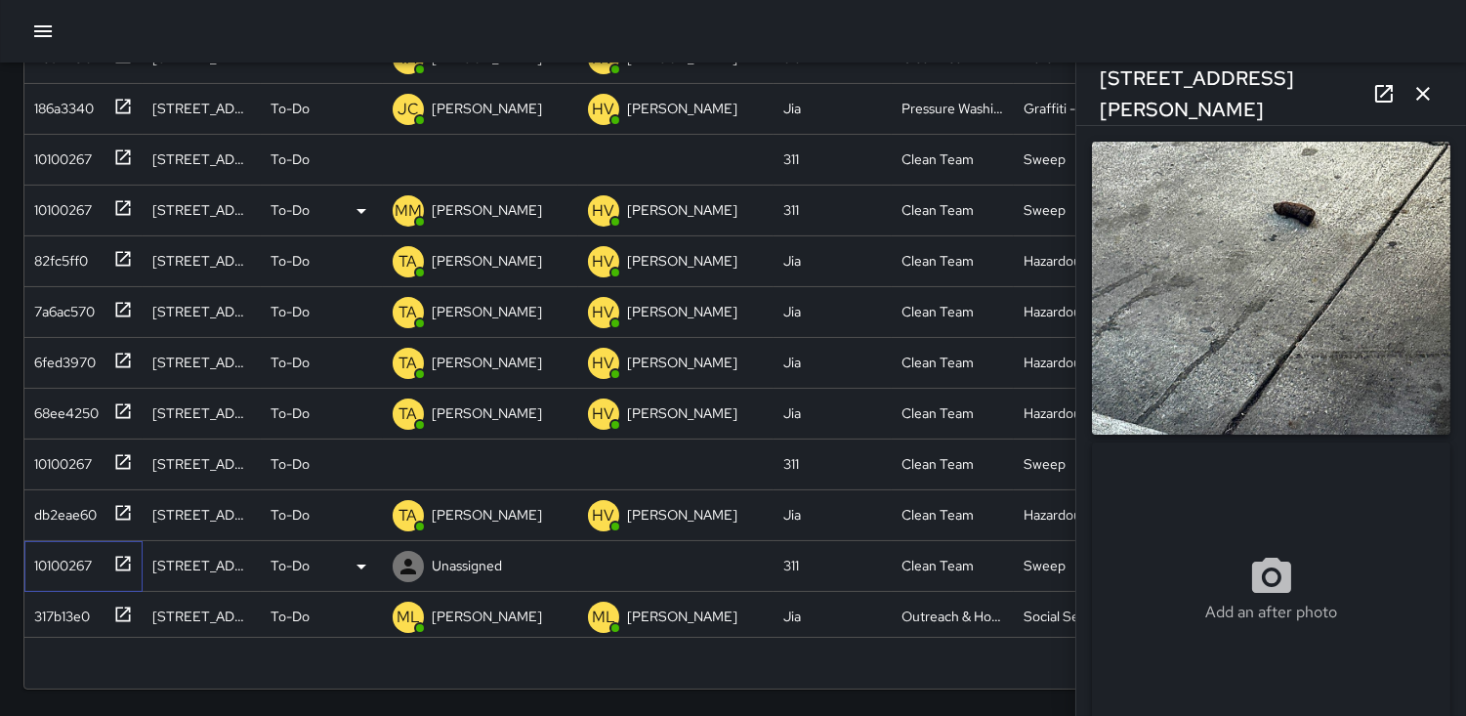
type input "**********"
click at [56, 460] on div "10100267" at bounding box center [58, 459] width 65 height 27
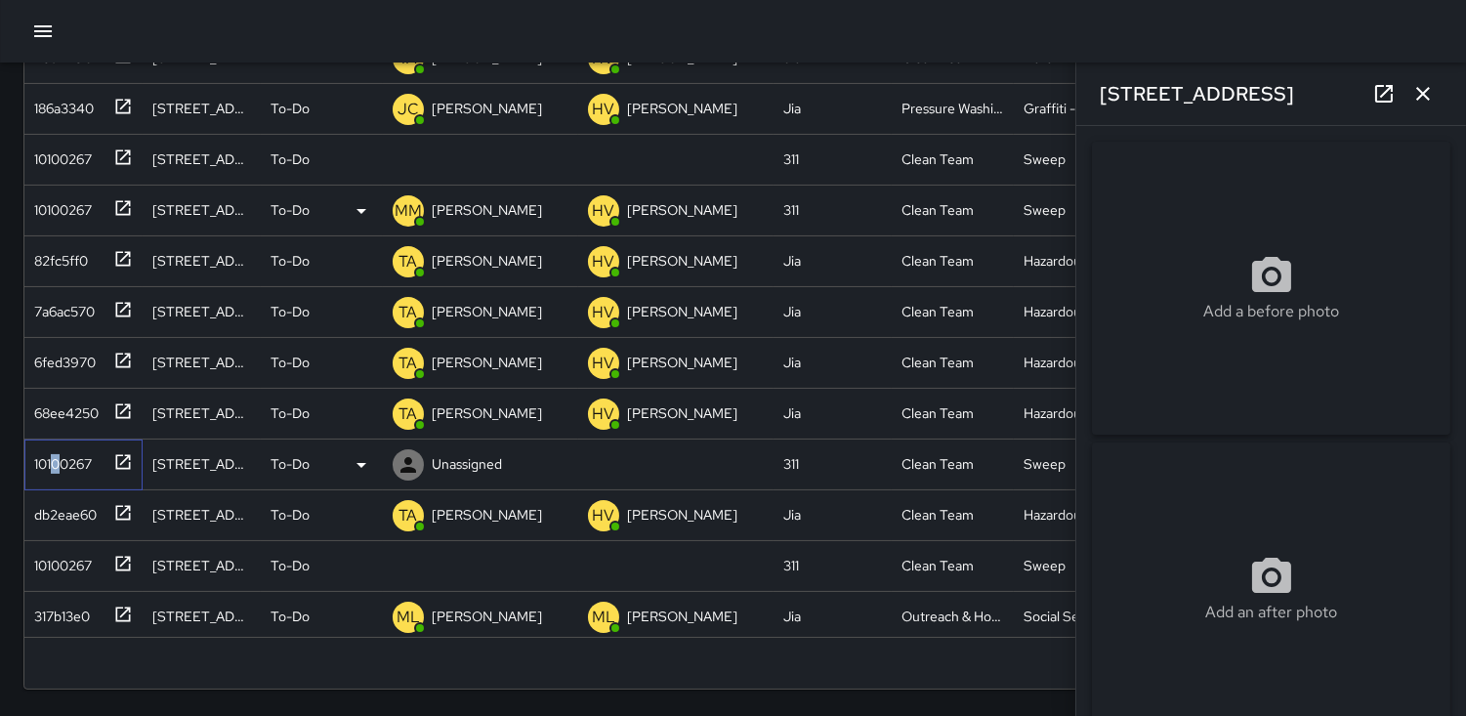
type input "**********"
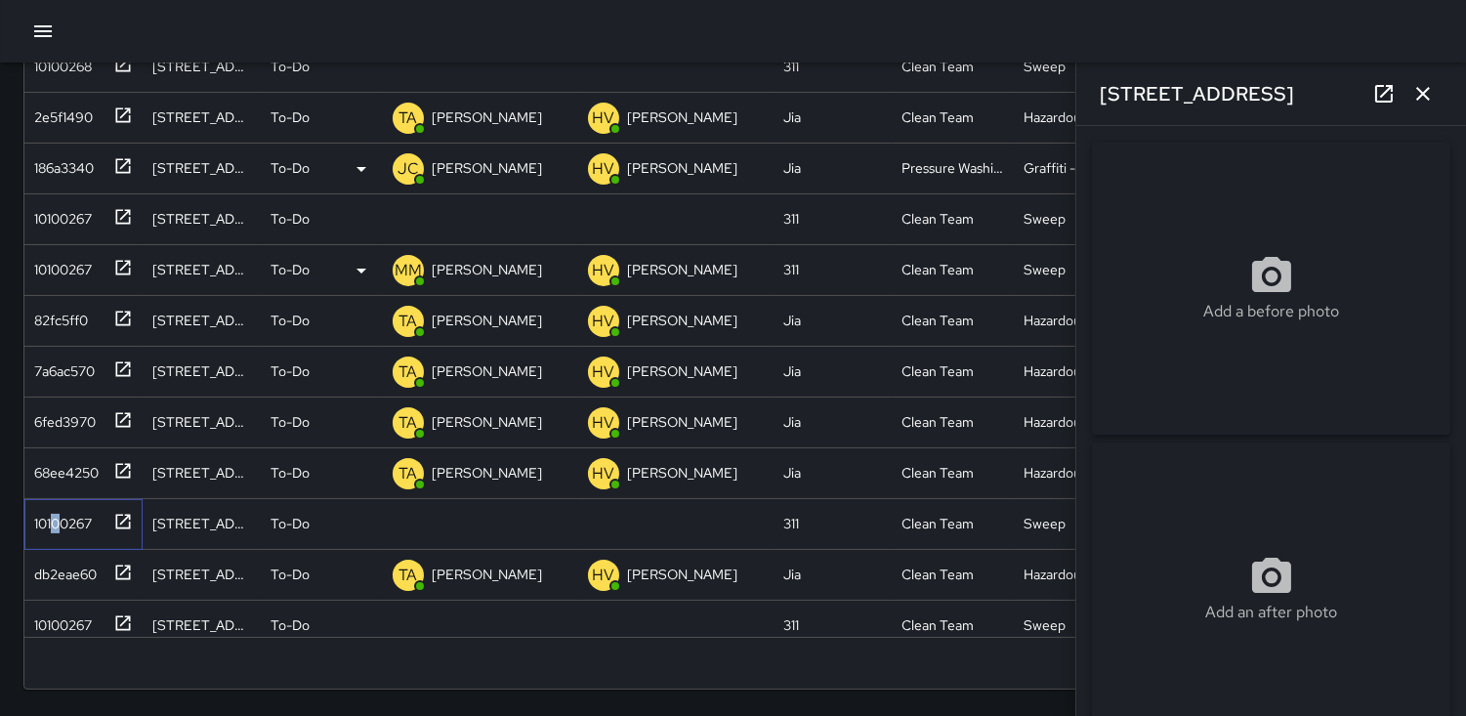
scroll to position [434, 0]
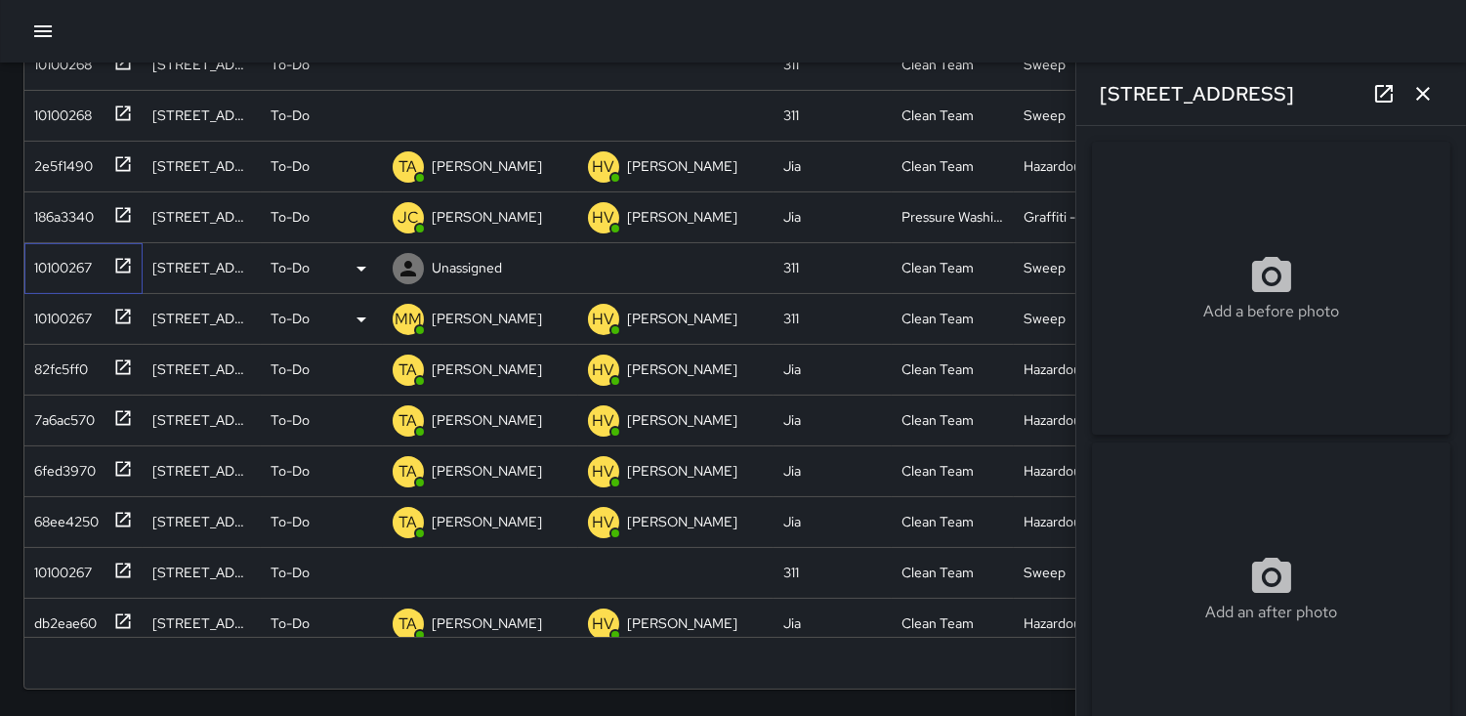
click at [53, 256] on div "10100267" at bounding box center [58, 263] width 65 height 27
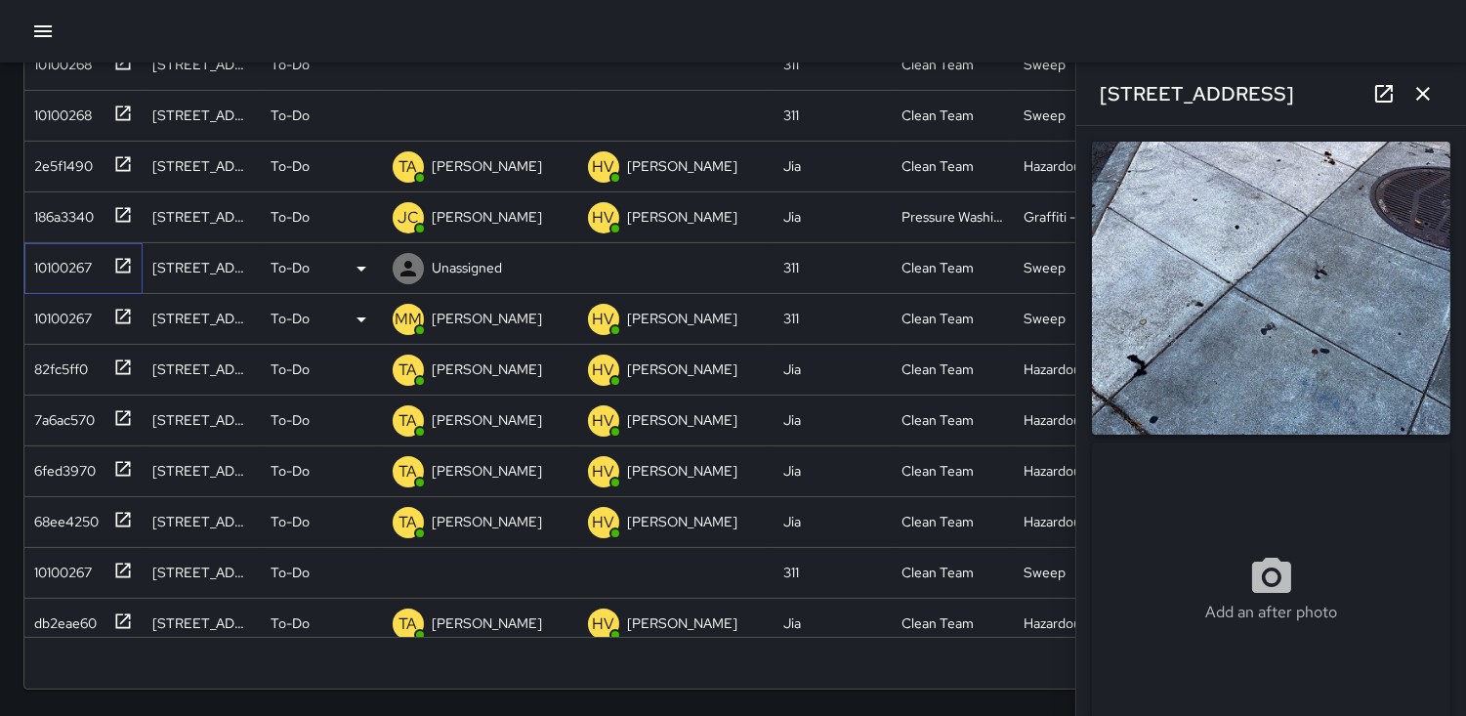
type input "**********"
click at [1284, 265] on img at bounding box center [1271, 288] width 359 height 293
click at [51, 101] on div "10100268" at bounding box center [58, 111] width 65 height 27
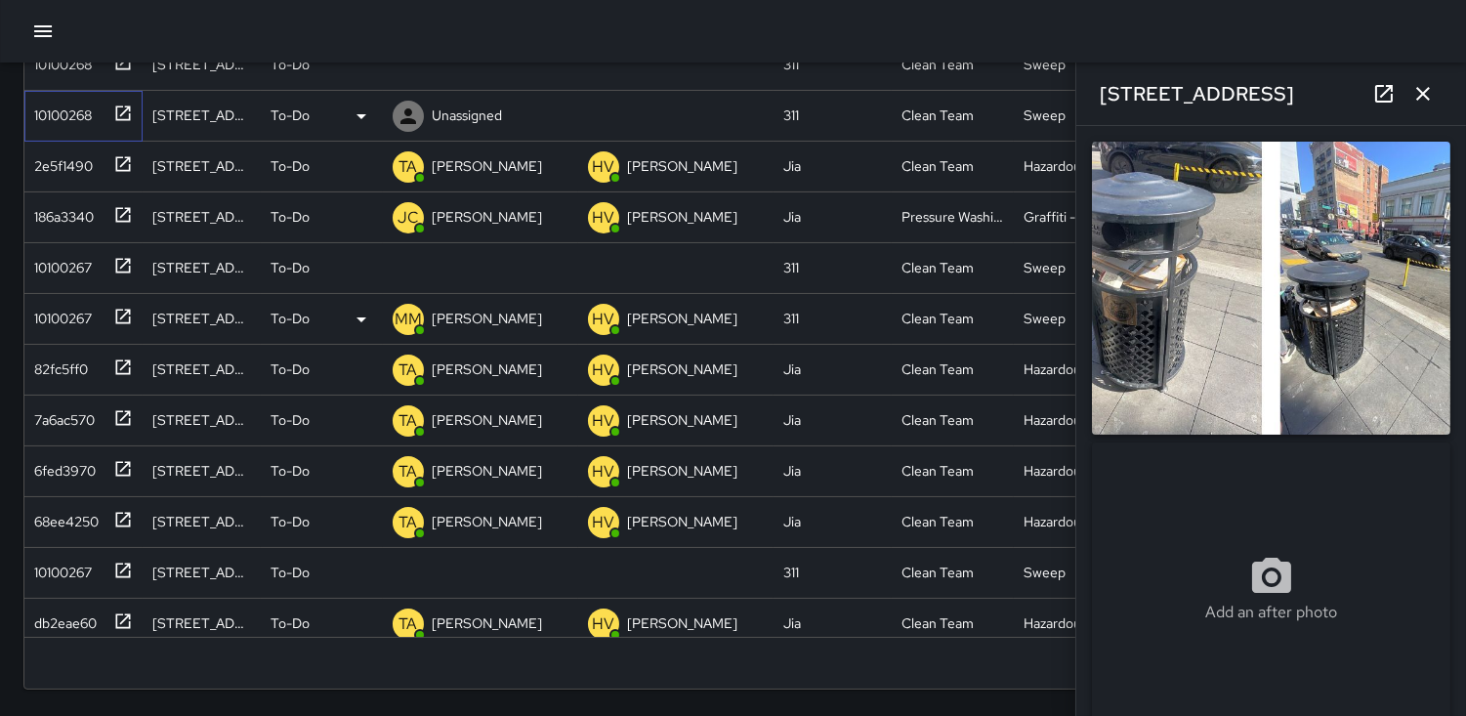
type input "**********"
click at [359, 111] on icon at bounding box center [361, 116] width 23 height 23
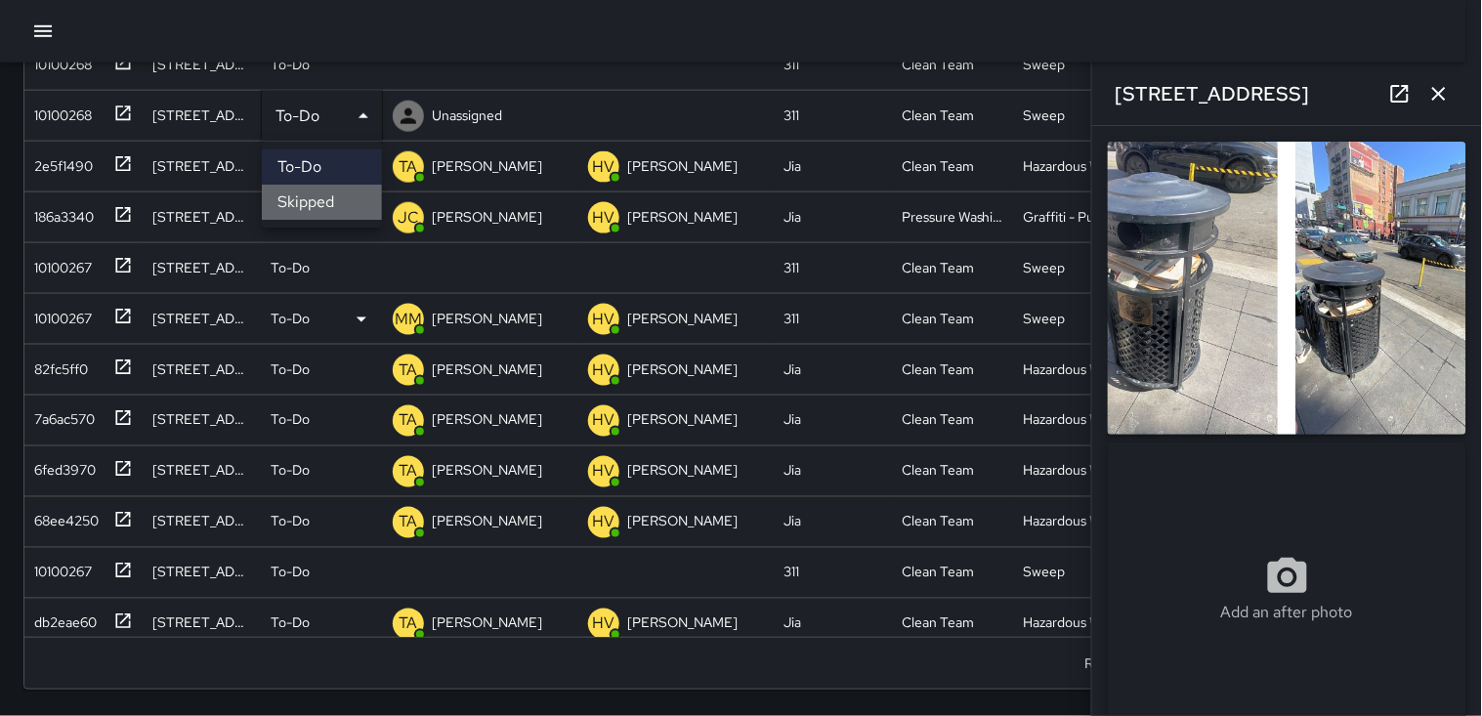
click at [311, 200] on li "Skipped" at bounding box center [322, 202] width 120 height 35
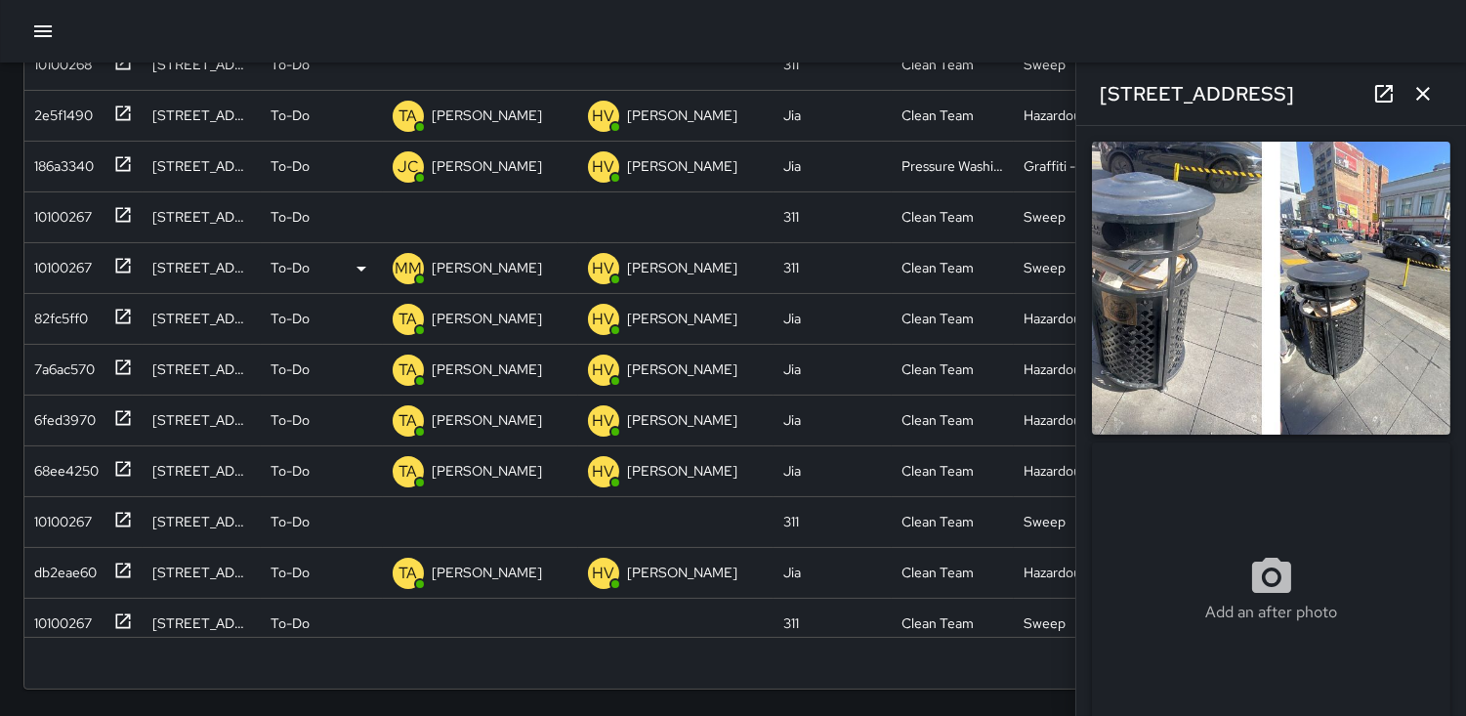
scroll to position [17, 17]
click at [62, 211] on div "10100267" at bounding box center [58, 212] width 65 height 27
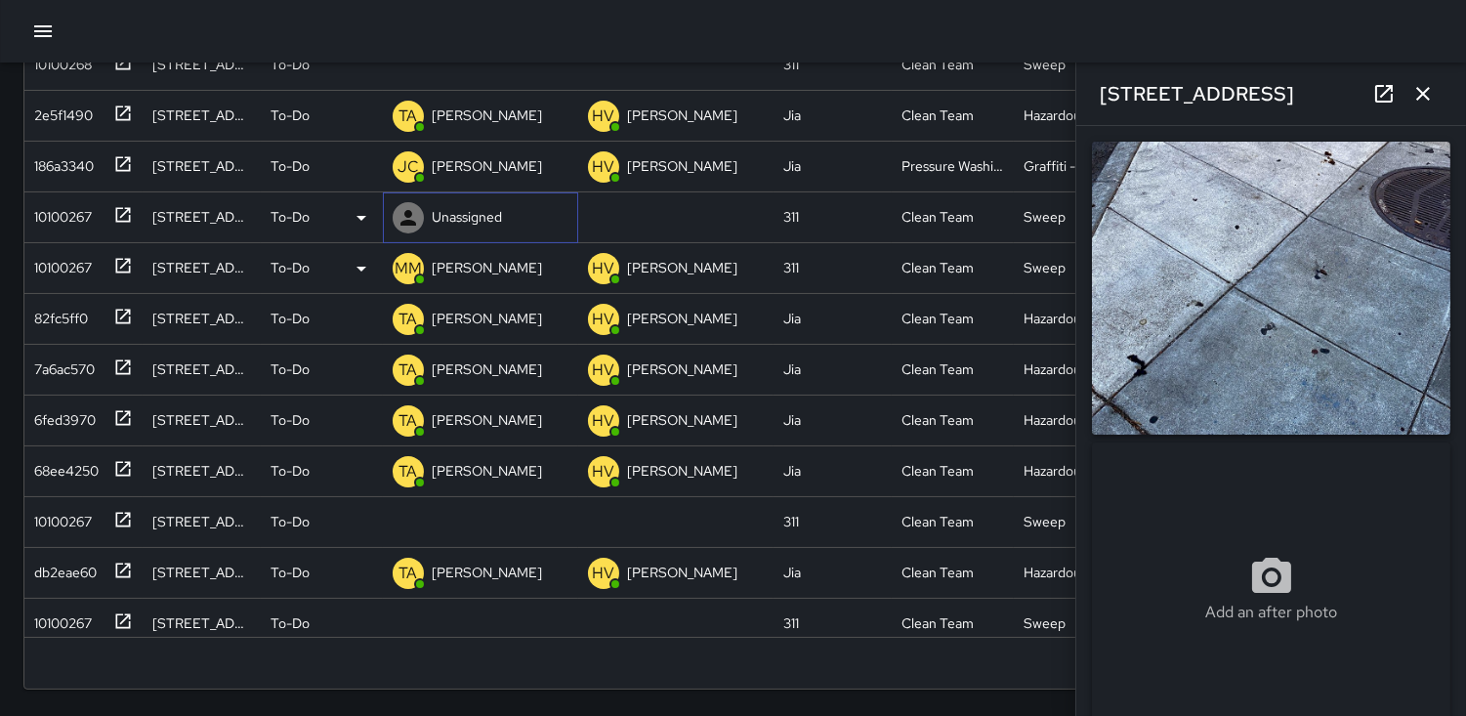
click at [404, 218] on icon at bounding box center [408, 217] width 23 height 23
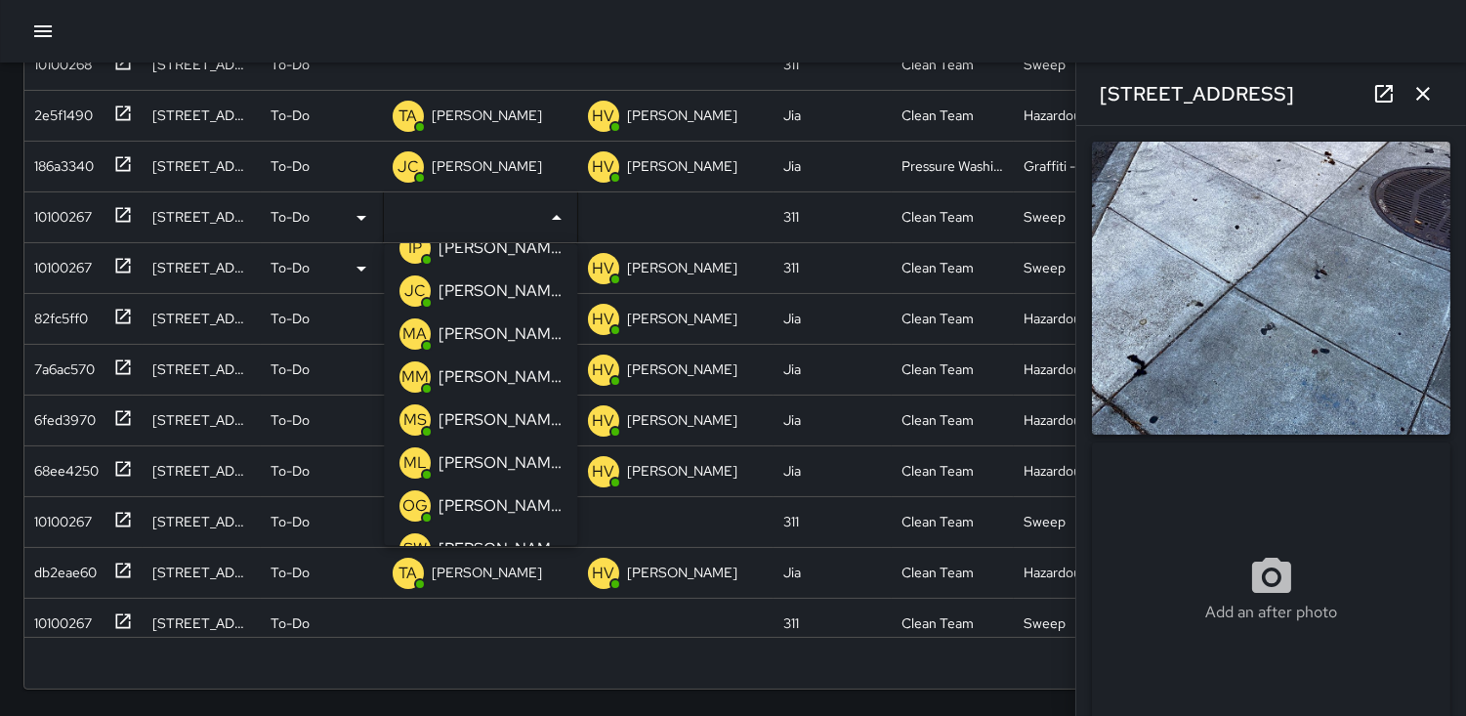
scroll to position [108, 0]
click at [412, 332] on p "MA" at bounding box center [416, 336] width 24 height 23
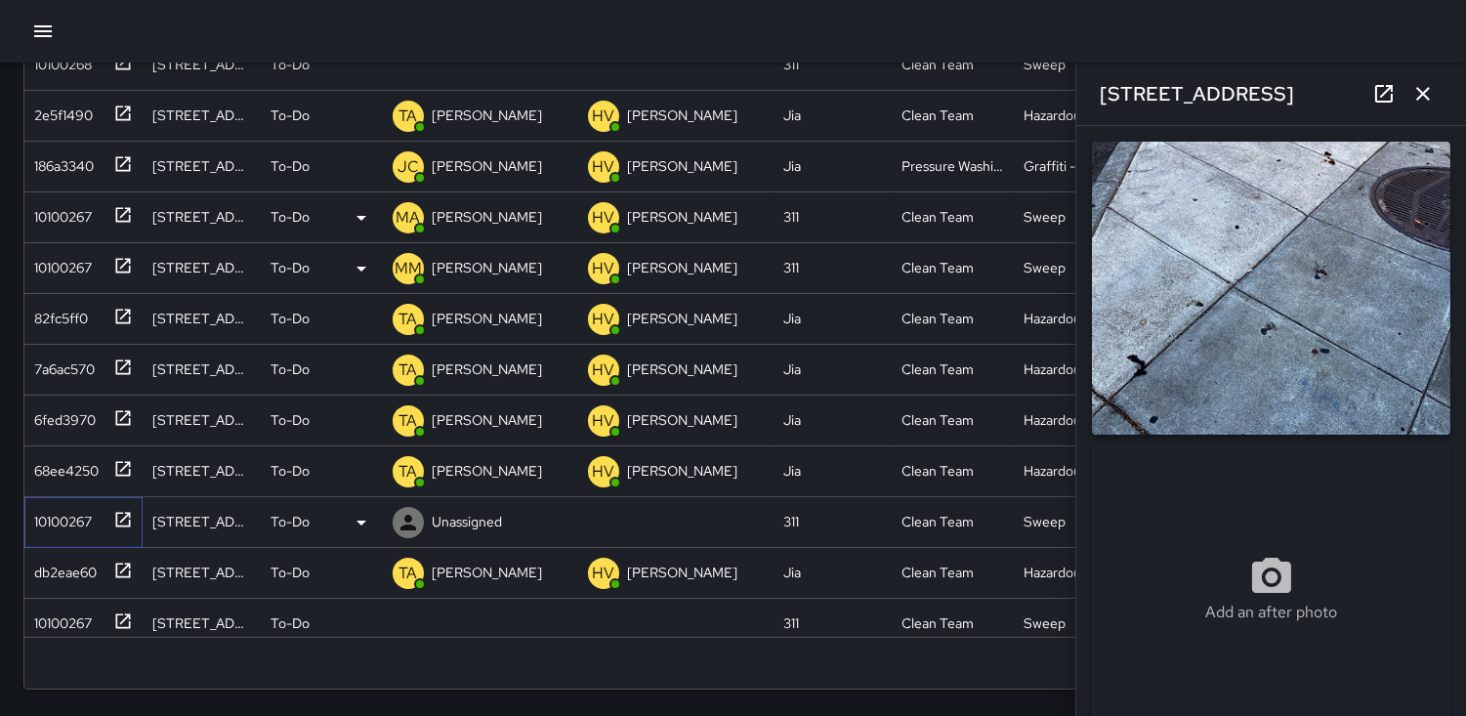
click at [54, 518] on div "10100267" at bounding box center [58, 517] width 65 height 27
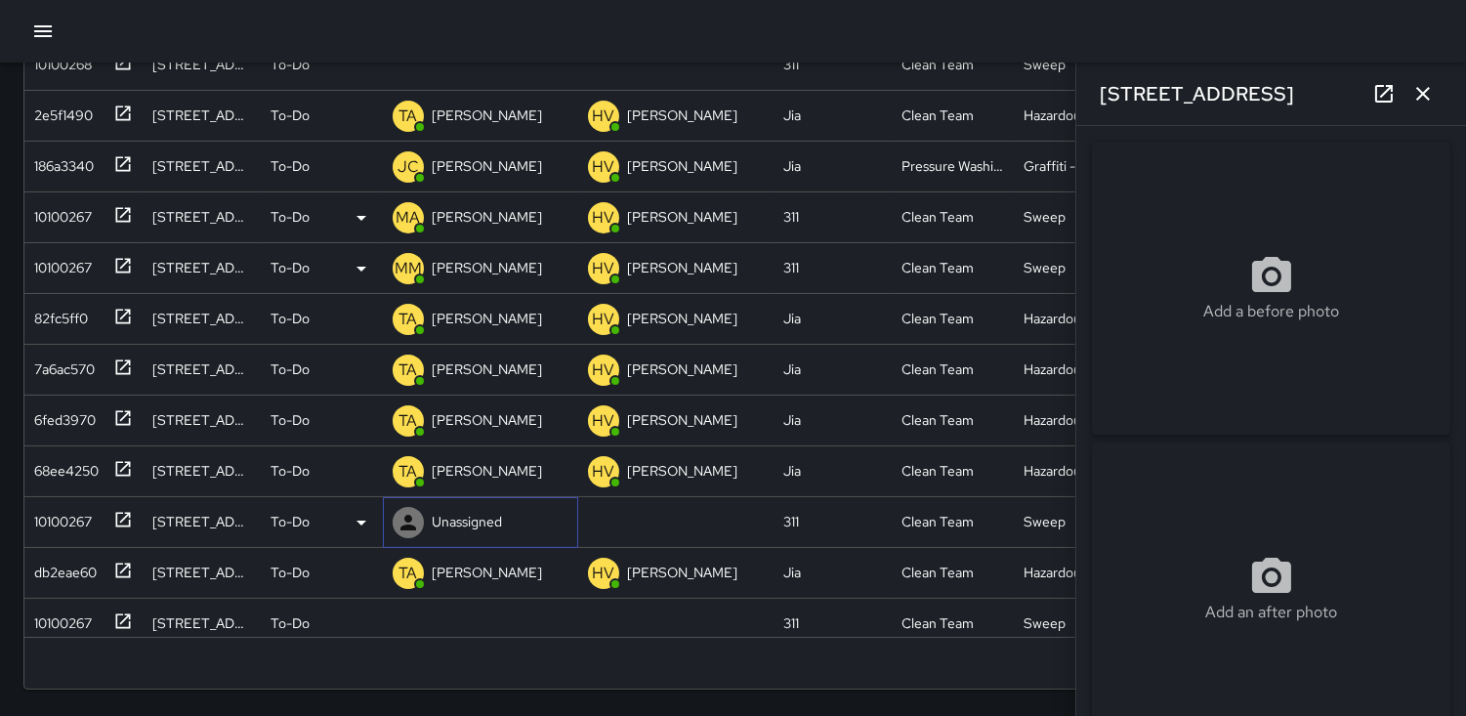
click at [411, 521] on icon at bounding box center [408, 522] width 23 height 23
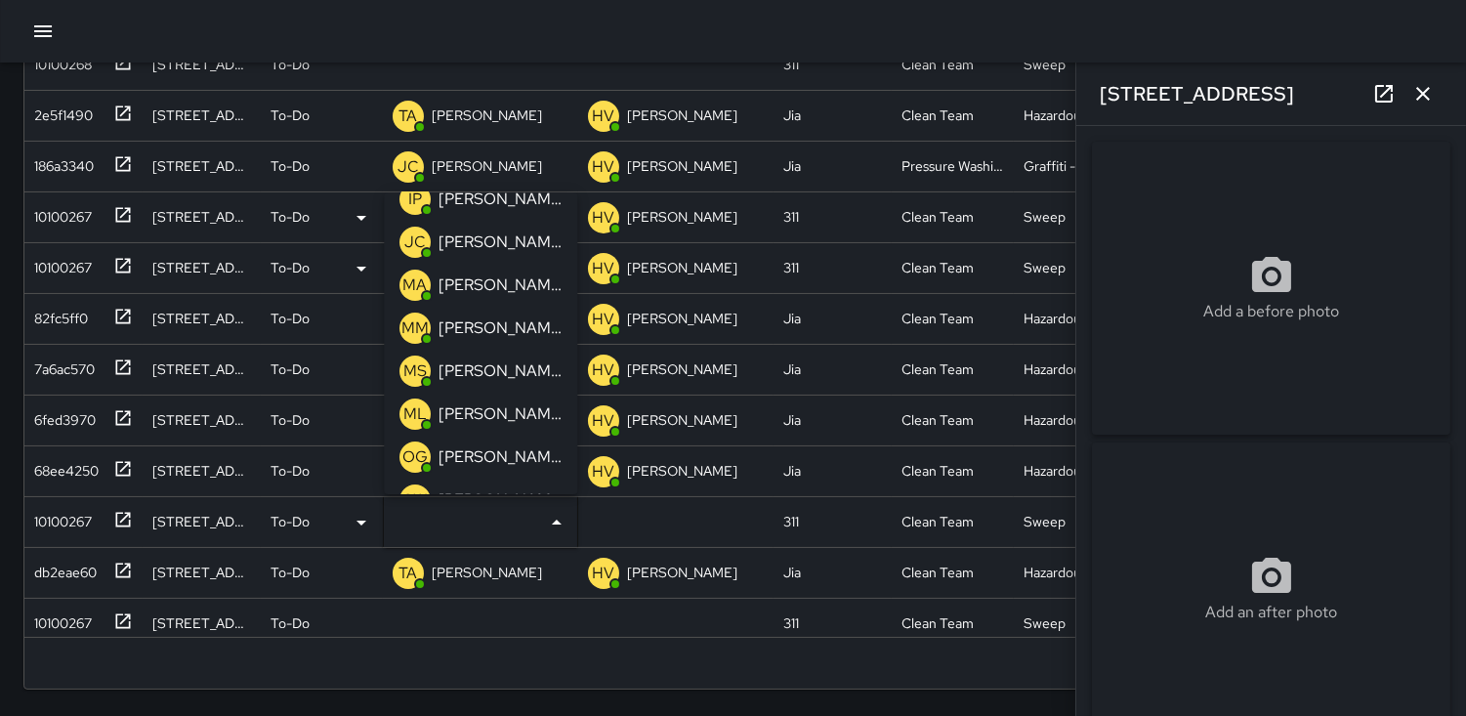
click at [412, 410] on p "ML" at bounding box center [415, 414] width 23 height 23
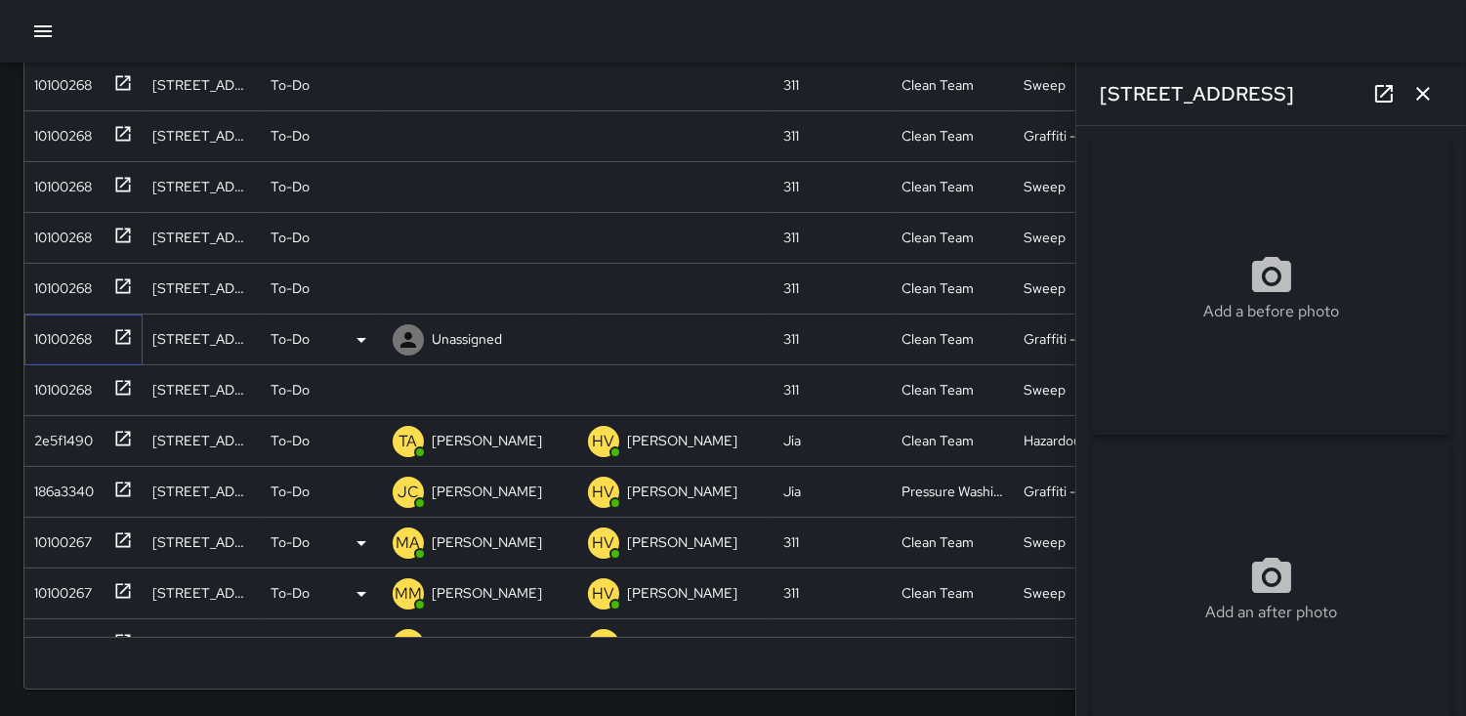
click at [55, 338] on div "10100268" at bounding box center [58, 334] width 65 height 27
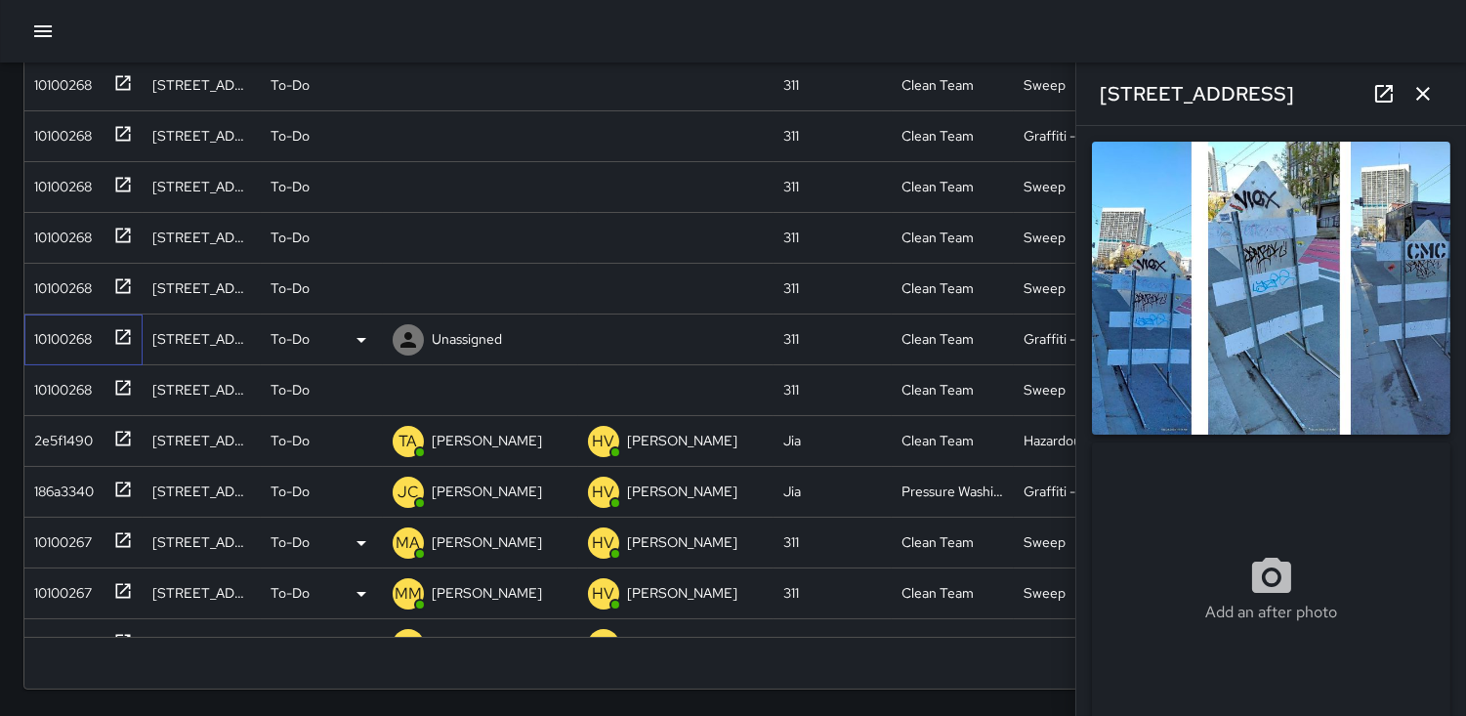
type input "**********"
click at [357, 337] on icon at bounding box center [361, 339] width 23 height 23
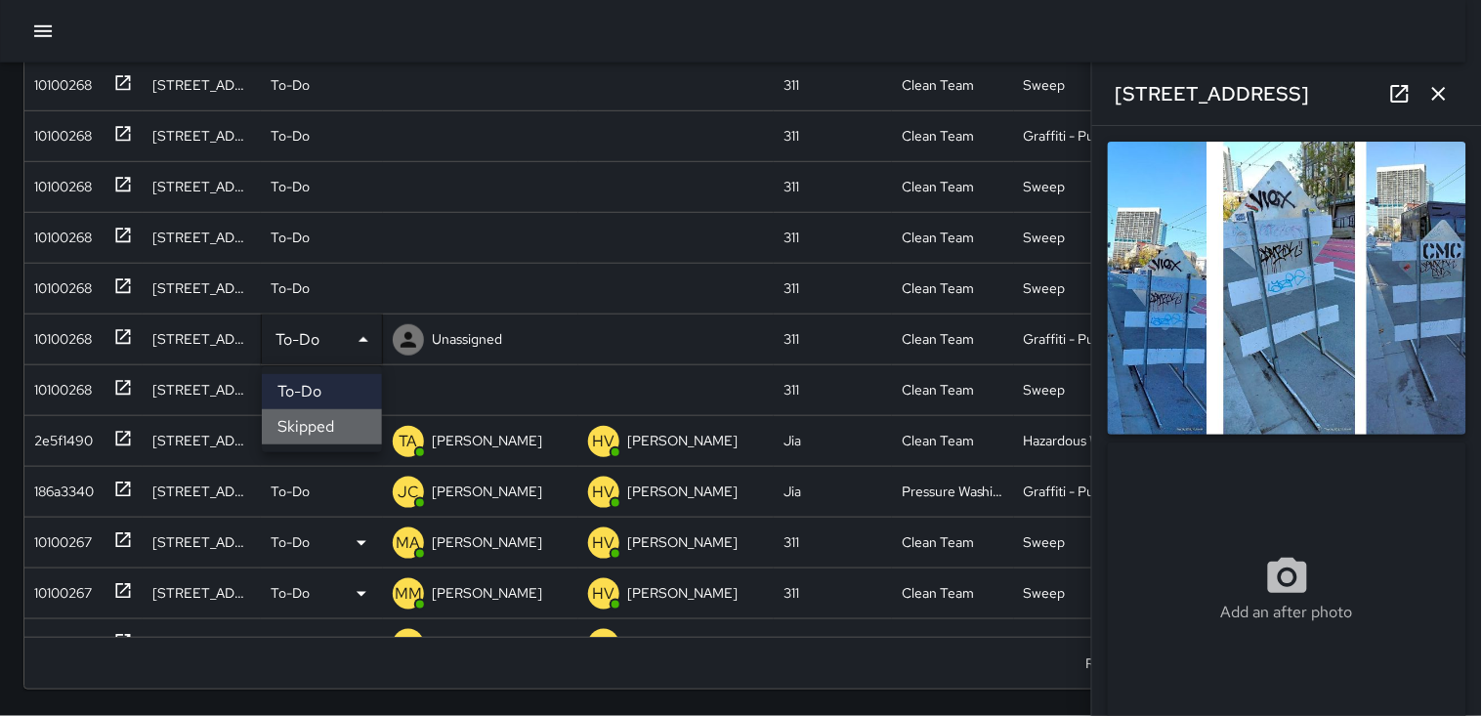
click at [304, 423] on li "Skipped" at bounding box center [322, 426] width 120 height 35
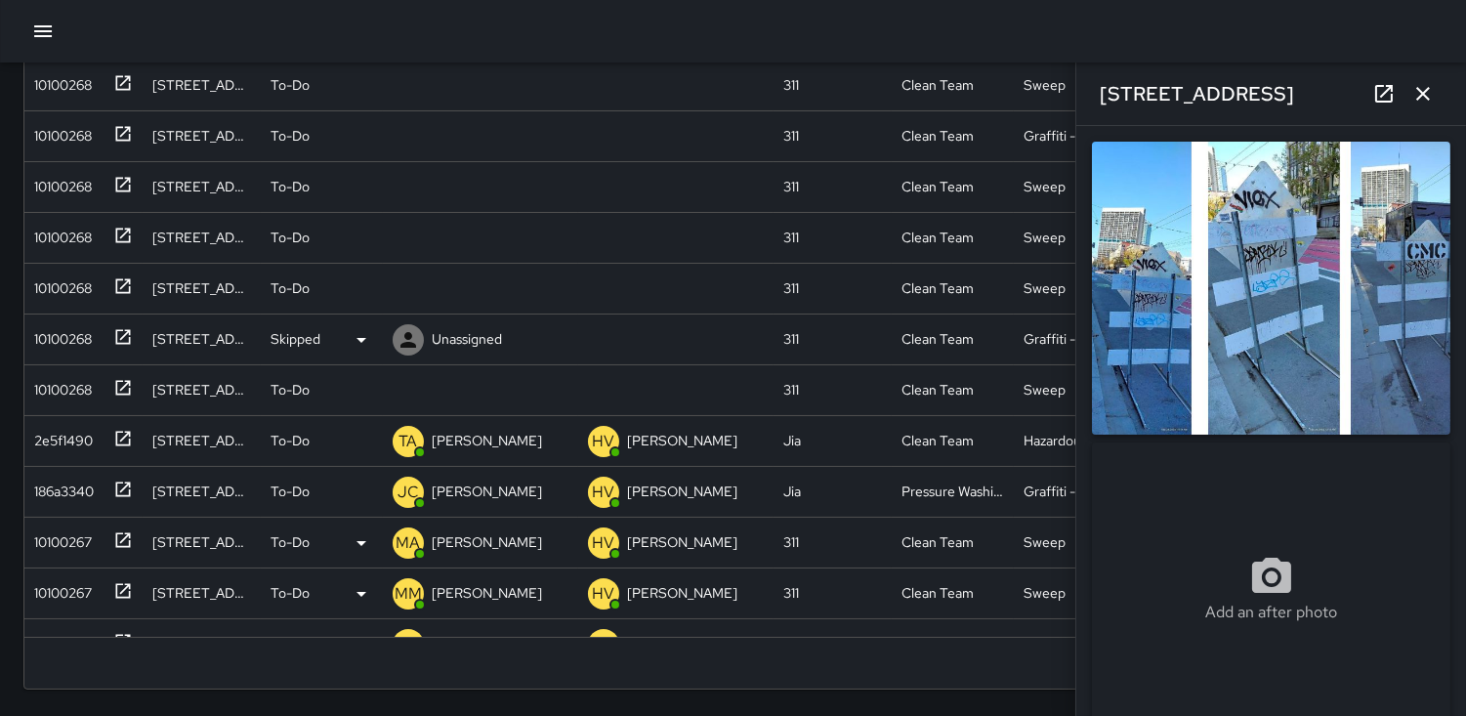
scroll to position [17, 17]
click at [39, 343] on div "10100268" at bounding box center [58, 334] width 65 height 27
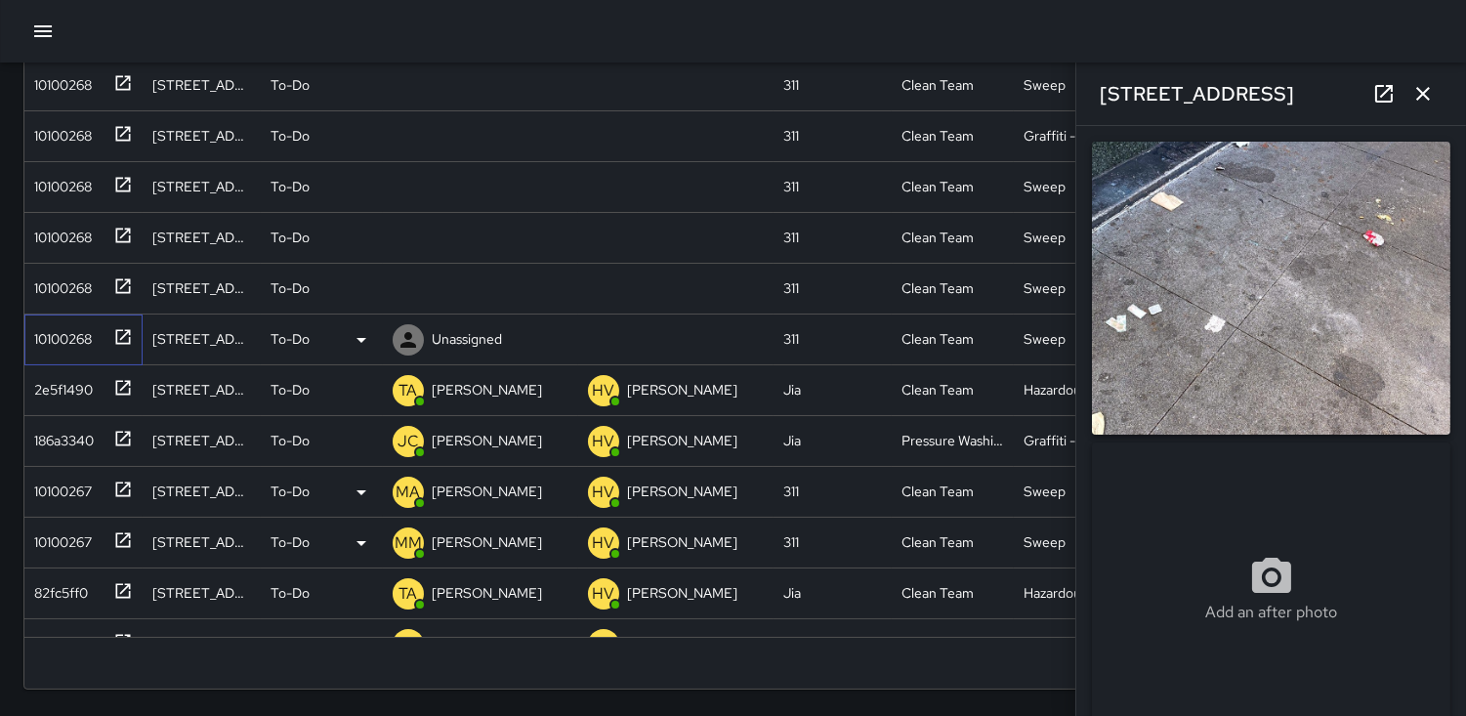
type input "**********"
click at [407, 336] on icon at bounding box center [409, 340] width 16 height 16
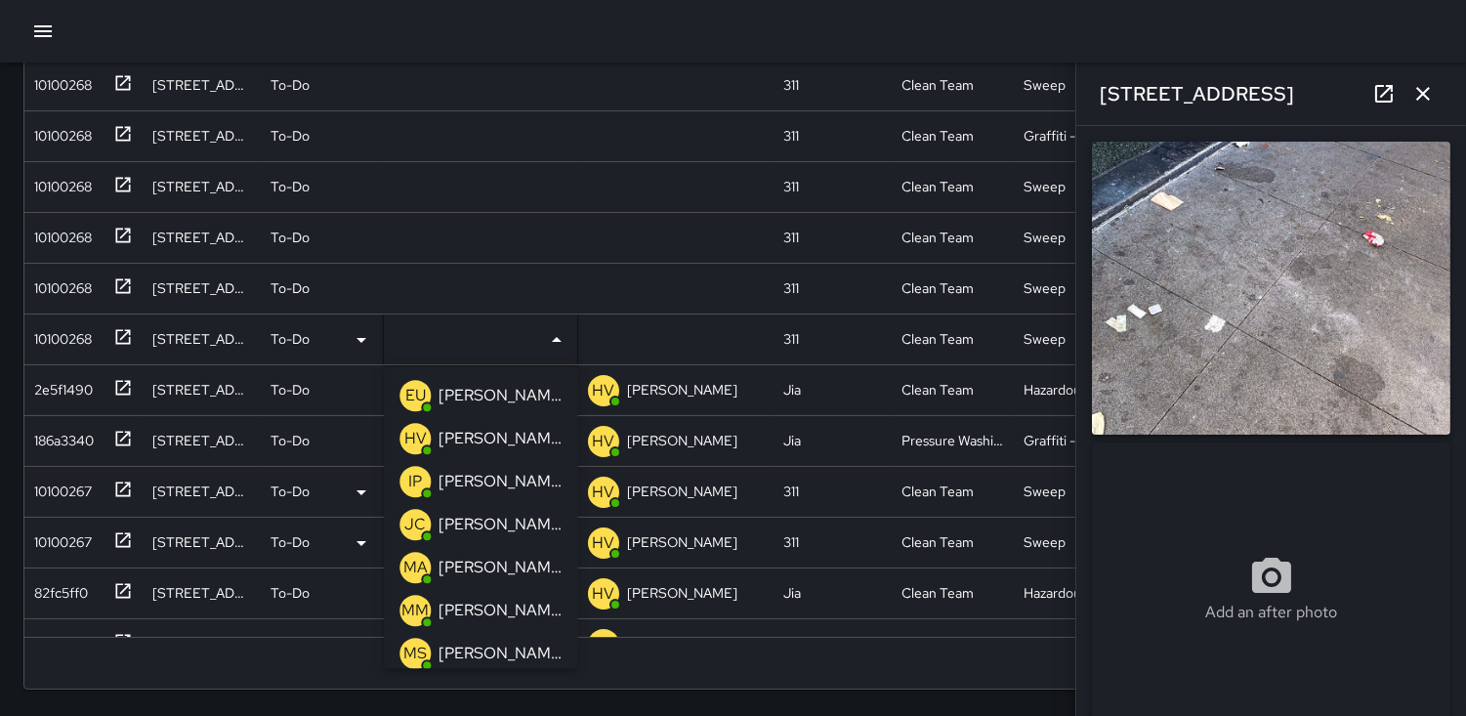
click at [414, 472] on p "IP" at bounding box center [415, 481] width 14 height 23
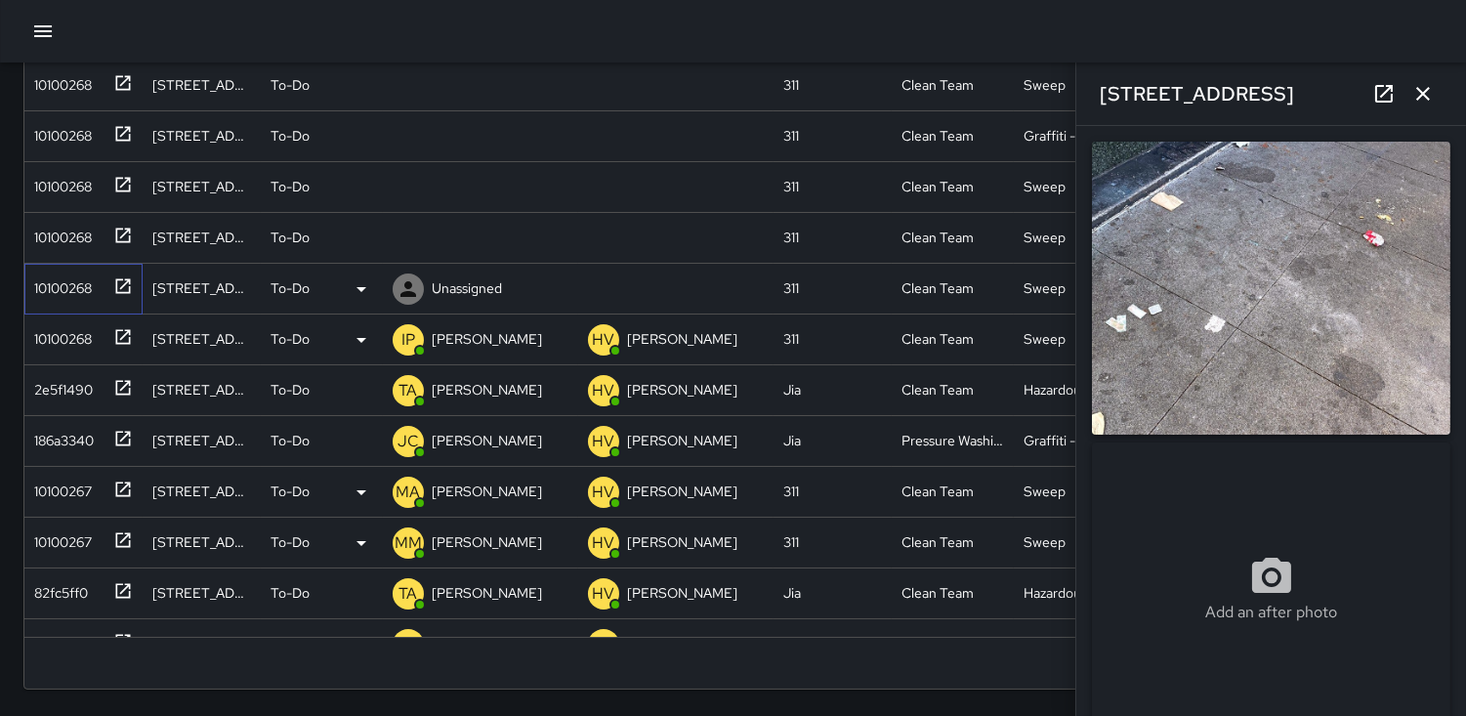
click at [68, 276] on div "10100268" at bounding box center [58, 284] width 65 height 27
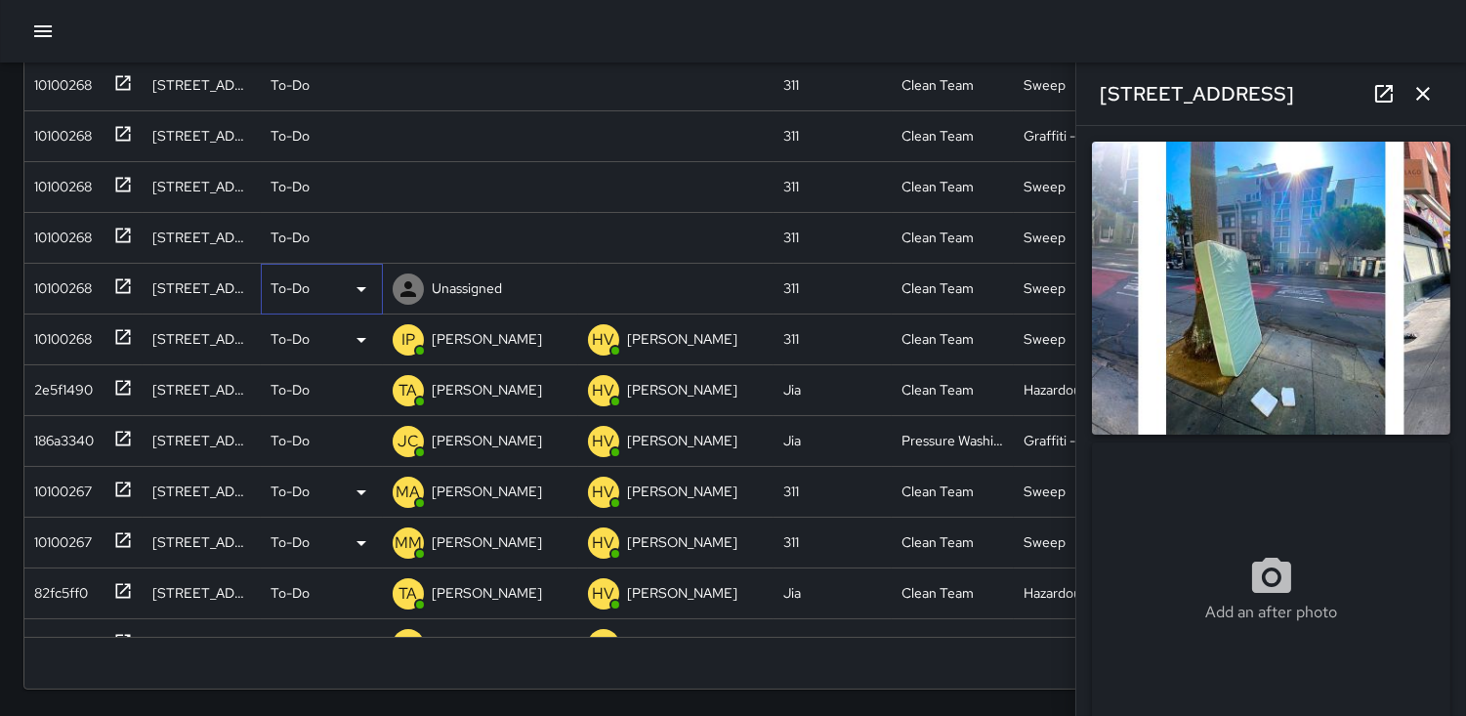
click at [361, 289] on icon at bounding box center [362, 289] width 10 height 5
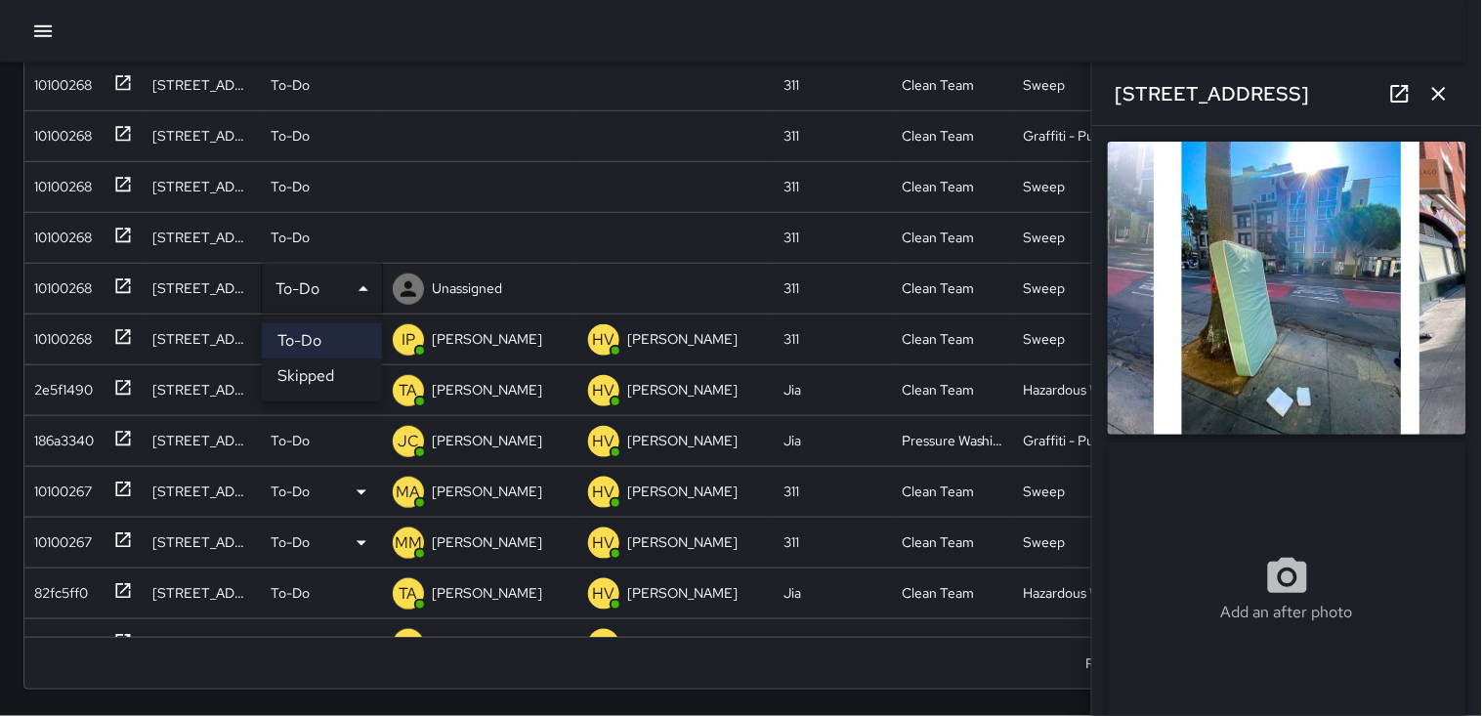
click at [320, 376] on li "Skipped" at bounding box center [322, 376] width 120 height 35
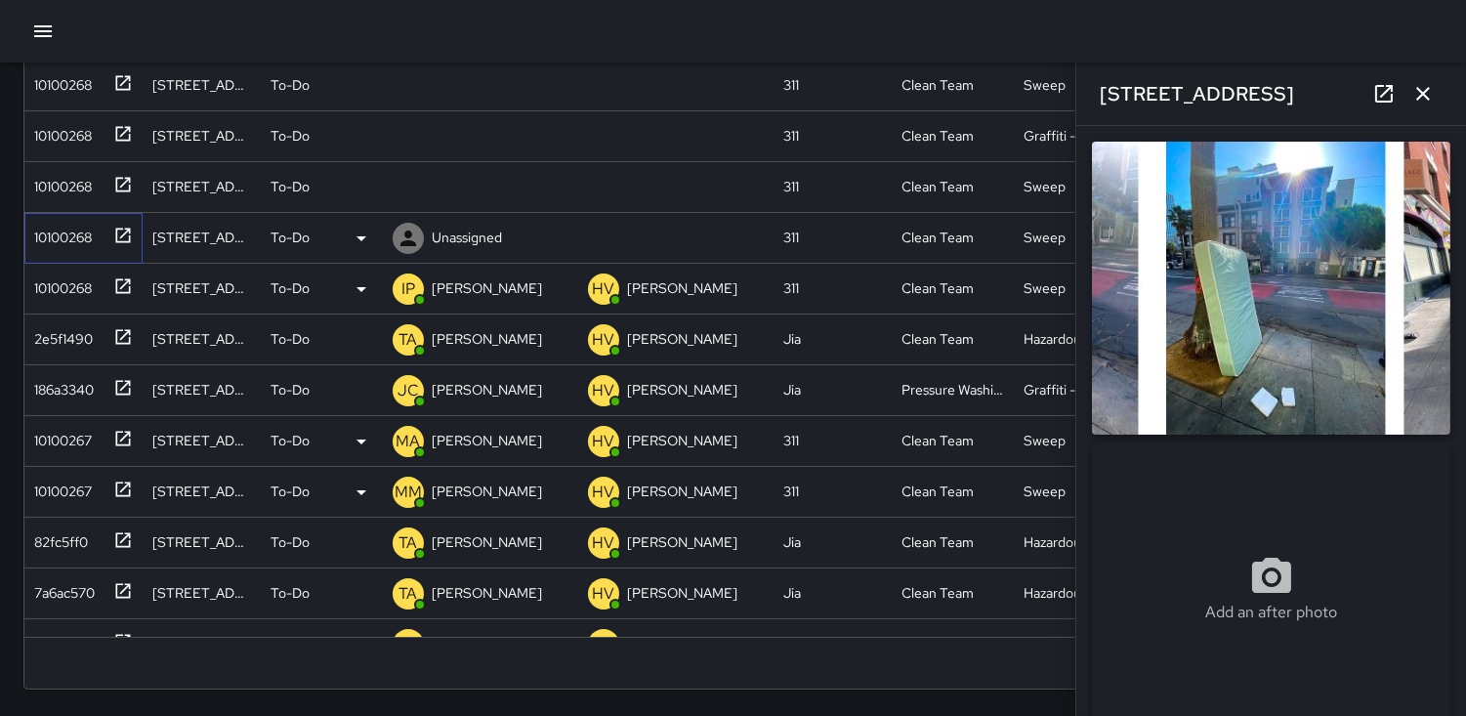
click at [101, 236] on div "10100268" at bounding box center [79, 234] width 106 height 32
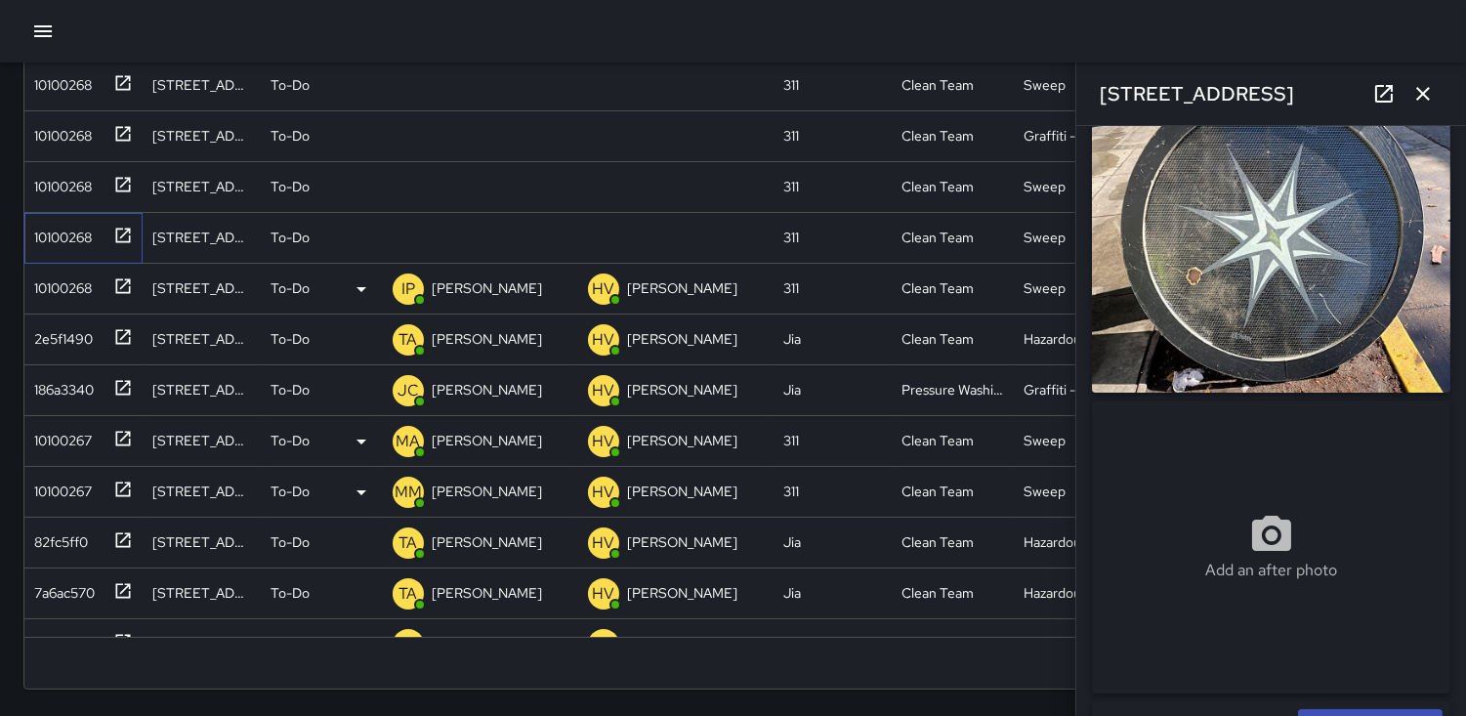
scroll to position [0, 0]
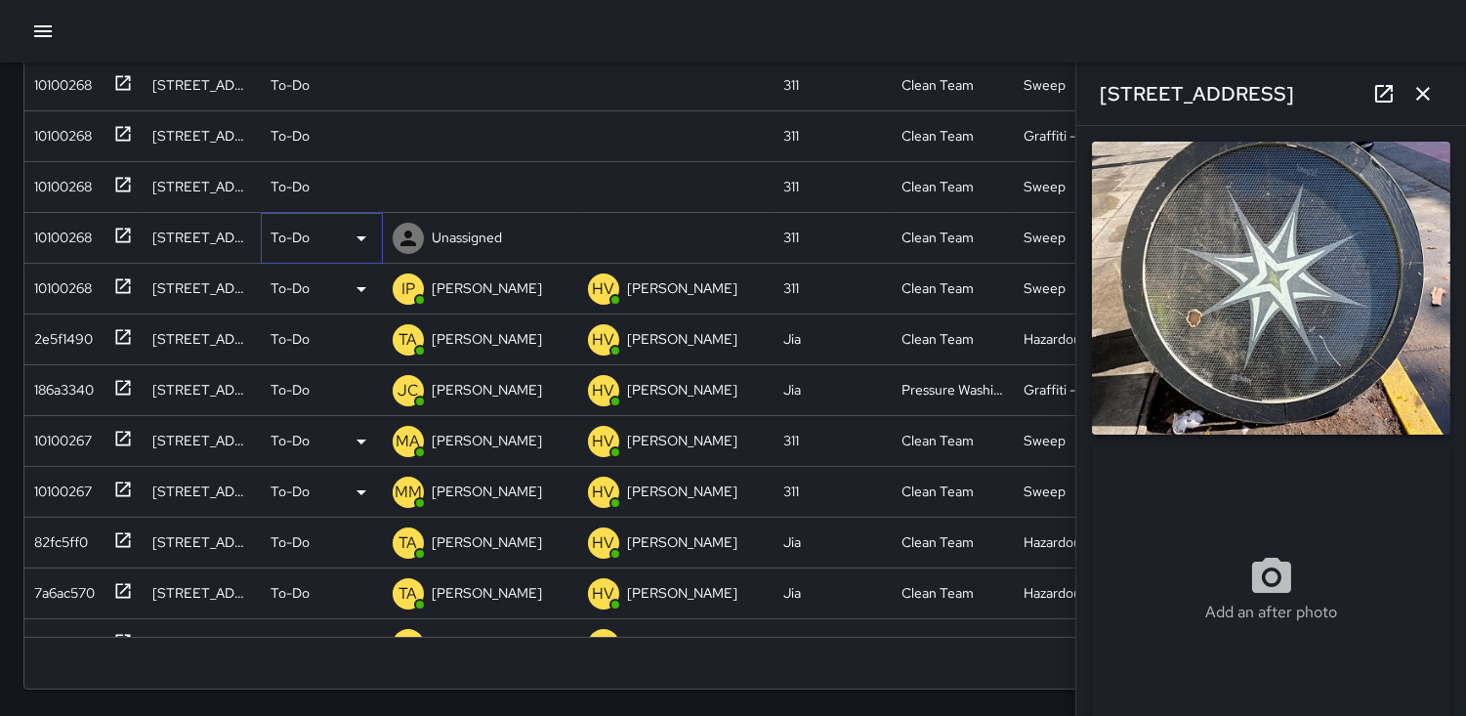
click at [357, 237] on icon at bounding box center [361, 238] width 23 height 23
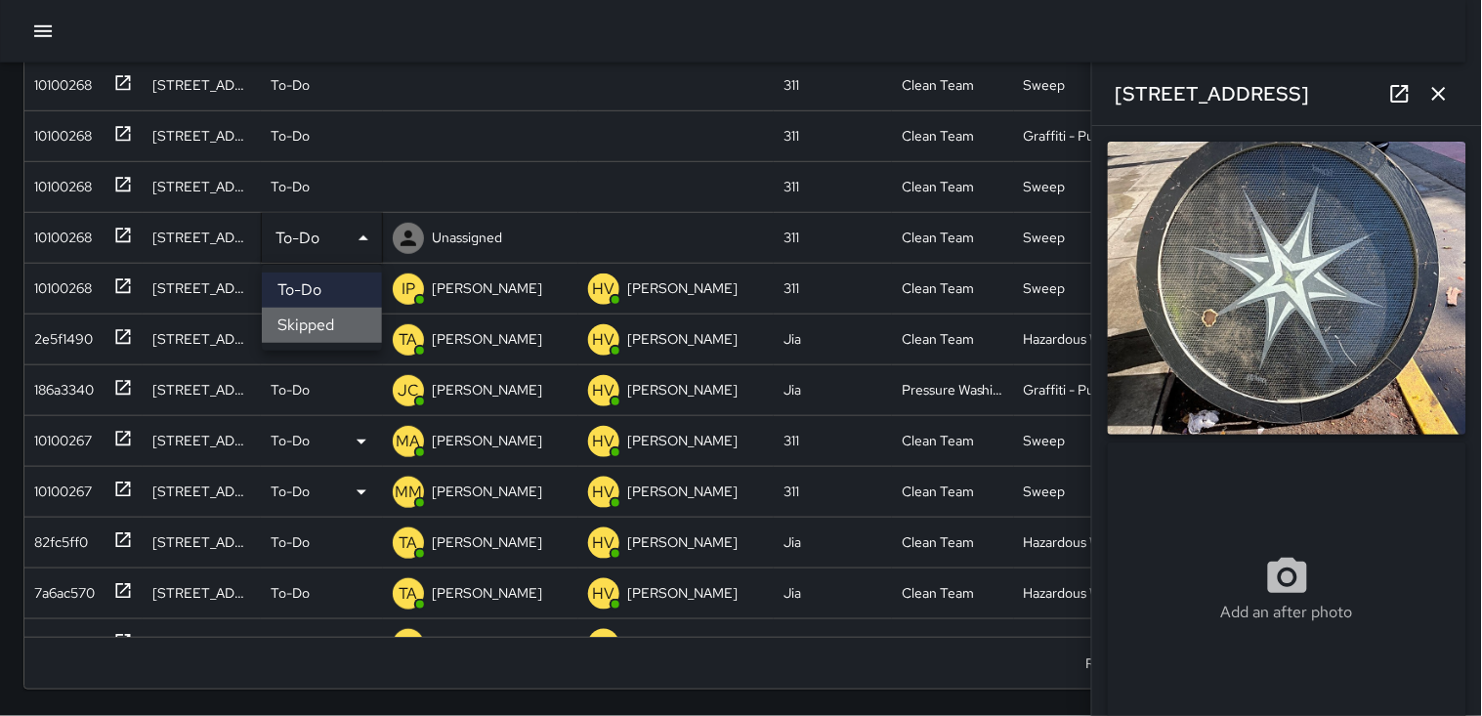
click at [329, 318] on li "Skipped" at bounding box center [322, 325] width 120 height 35
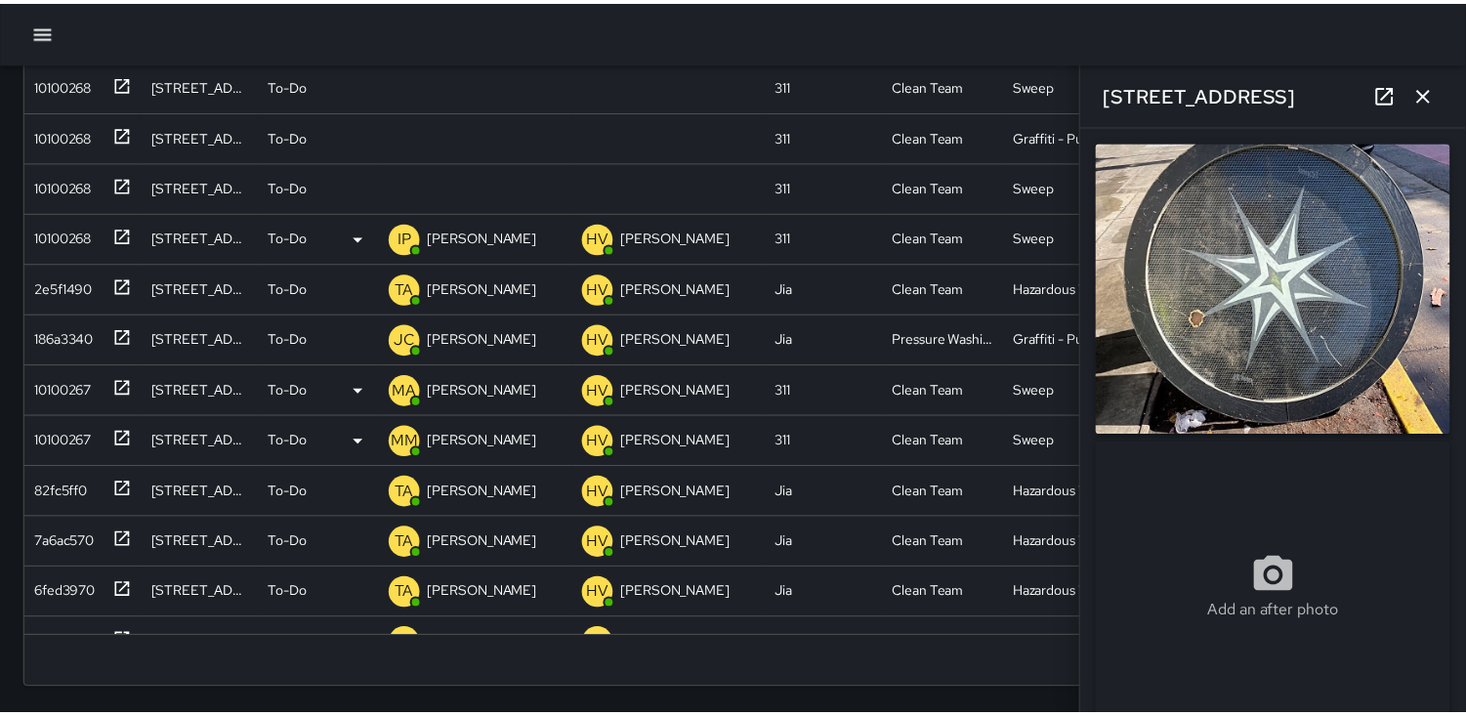
scroll to position [17, 17]
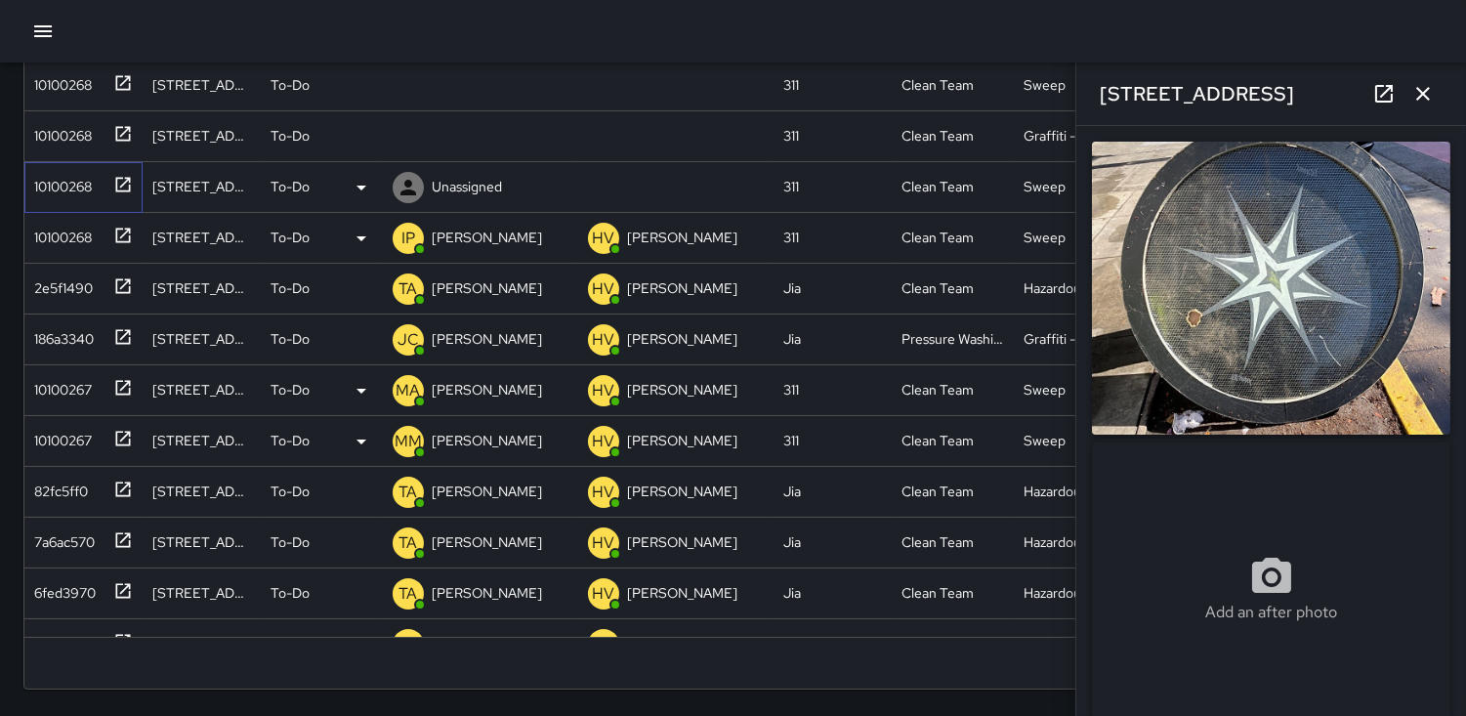
click at [72, 181] on div "10100268" at bounding box center [58, 182] width 65 height 27
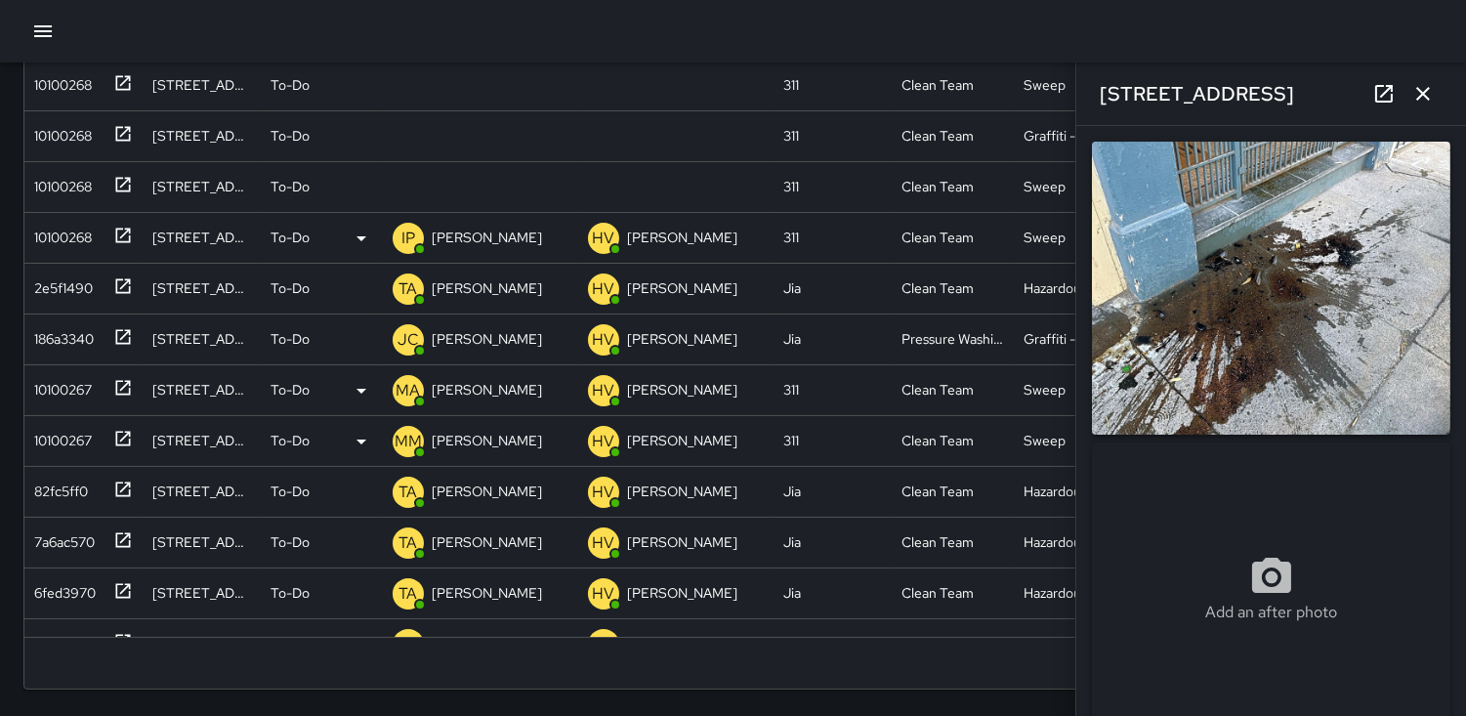
click at [1364, 318] on img at bounding box center [1271, 288] width 359 height 293
click at [1415, 91] on icon "button" at bounding box center [1423, 93] width 23 height 23
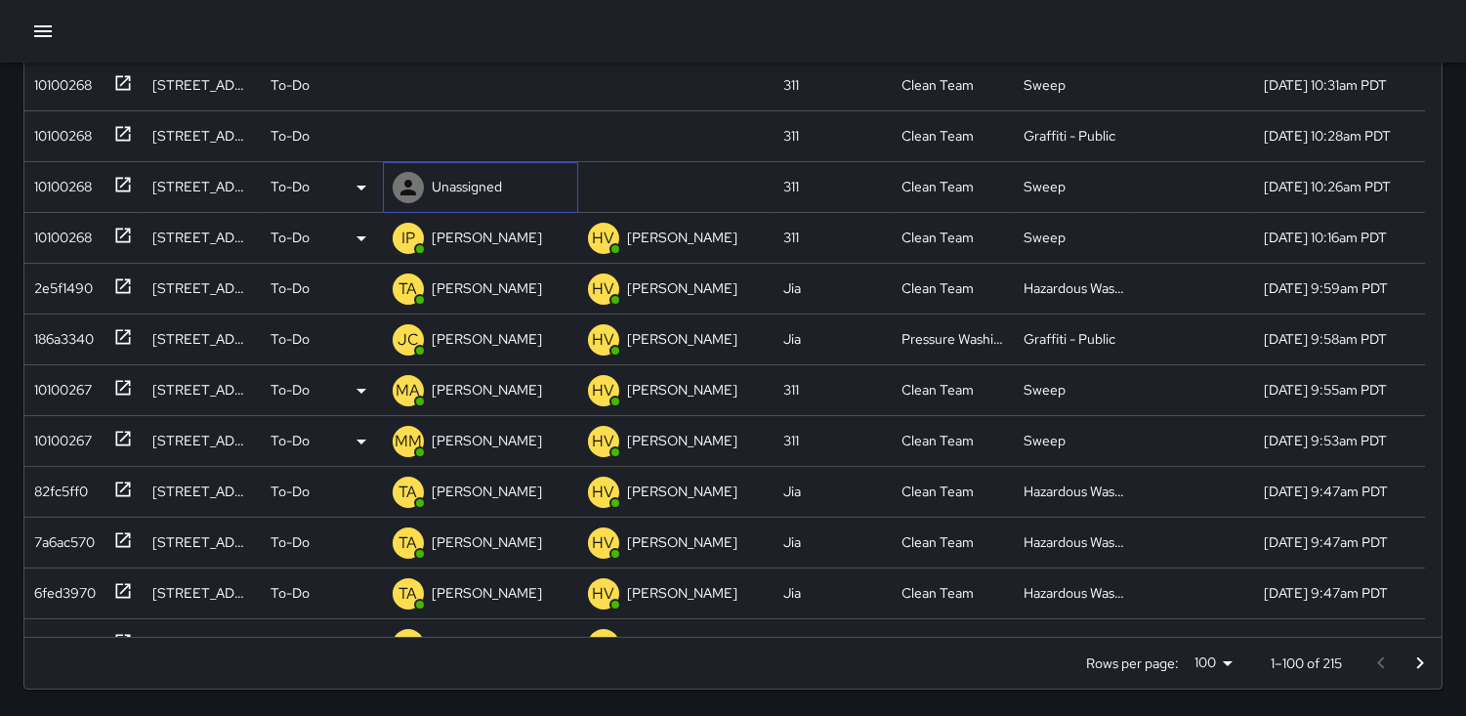
click at [408, 183] on icon at bounding box center [409, 188] width 16 height 16
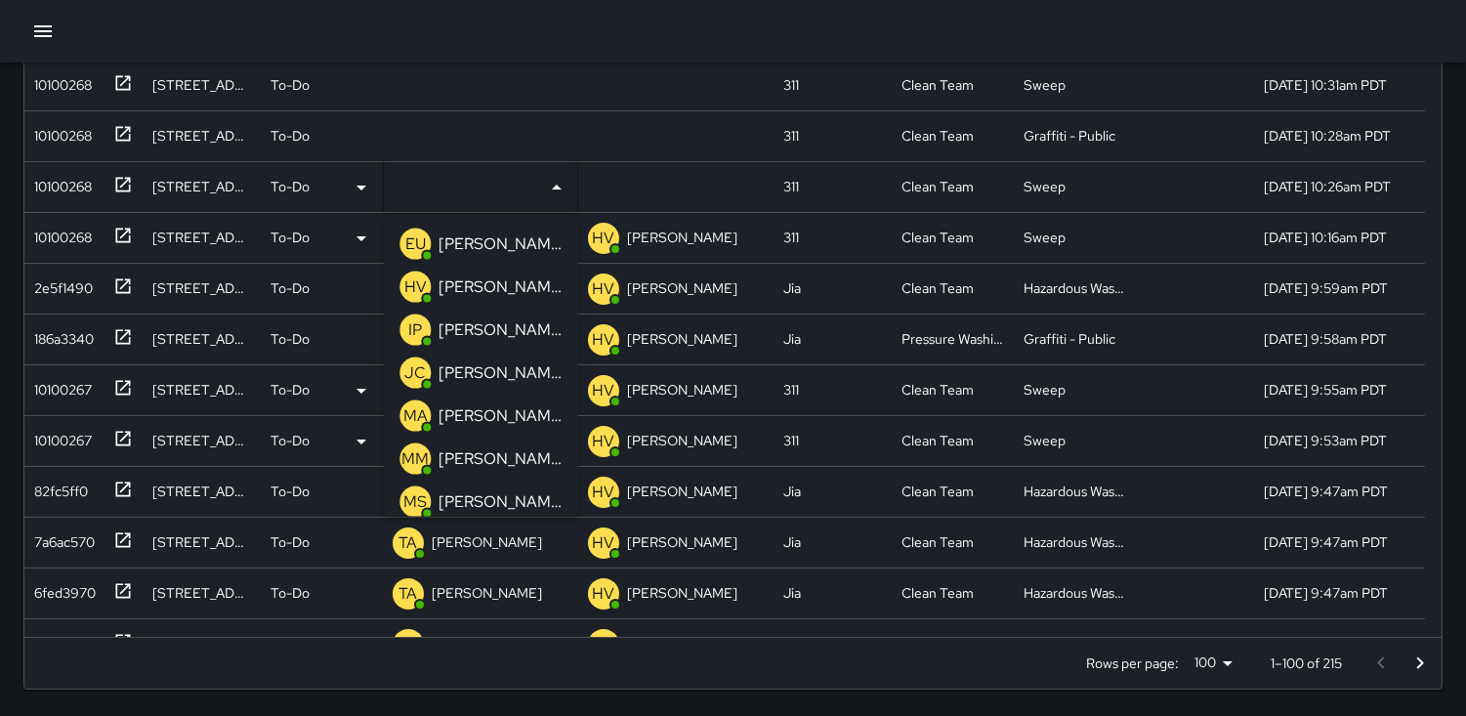
click at [414, 287] on p "HV" at bounding box center [415, 287] width 22 height 23
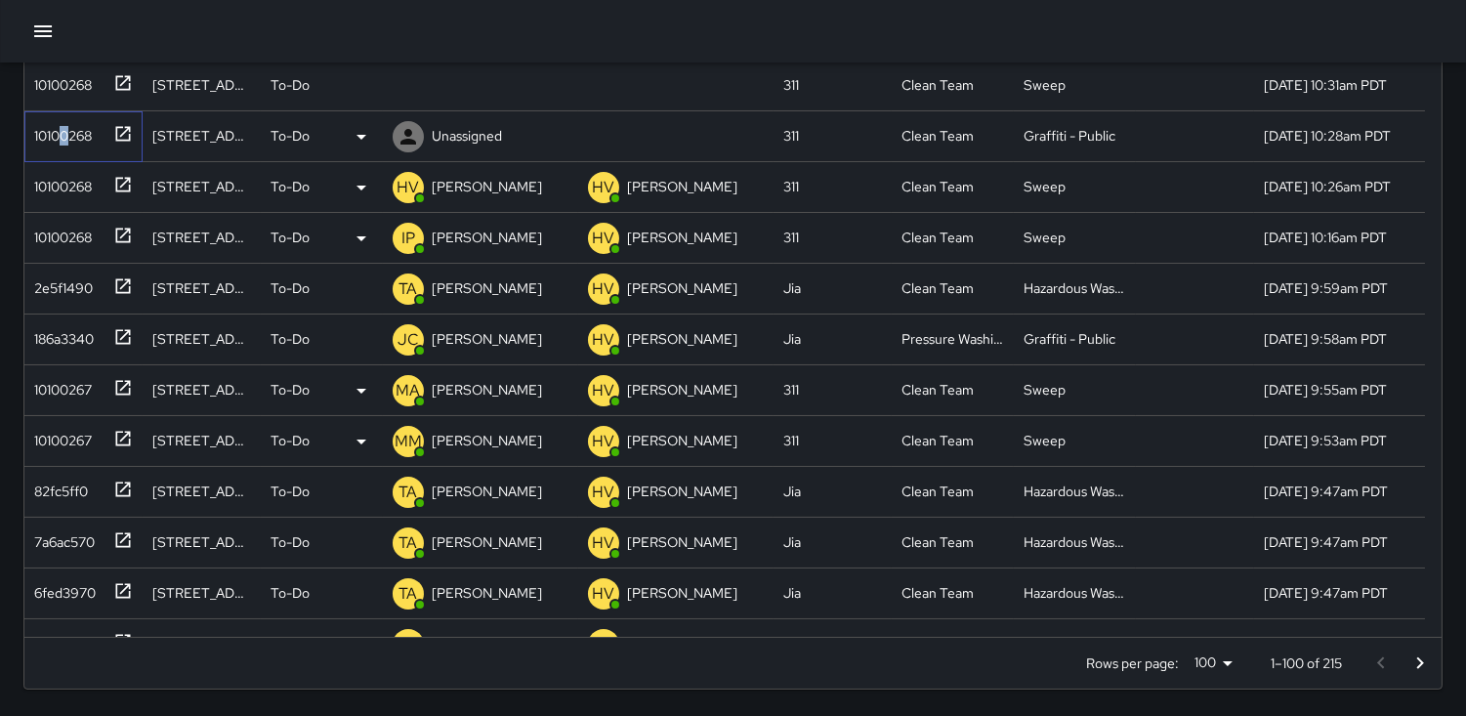
click at [64, 139] on div "10100268" at bounding box center [58, 131] width 65 height 27
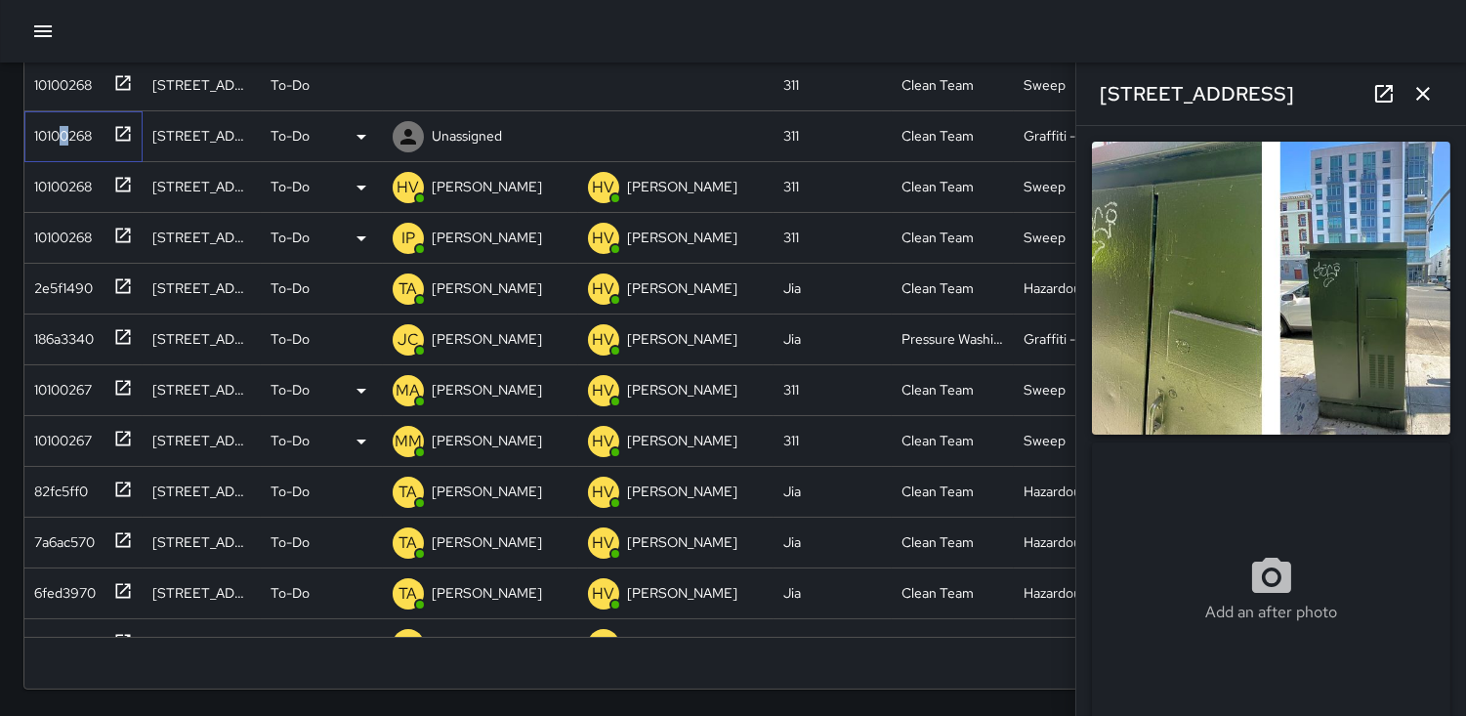
type input "**********"
click at [1423, 103] on icon "button" at bounding box center [1423, 93] width 23 height 23
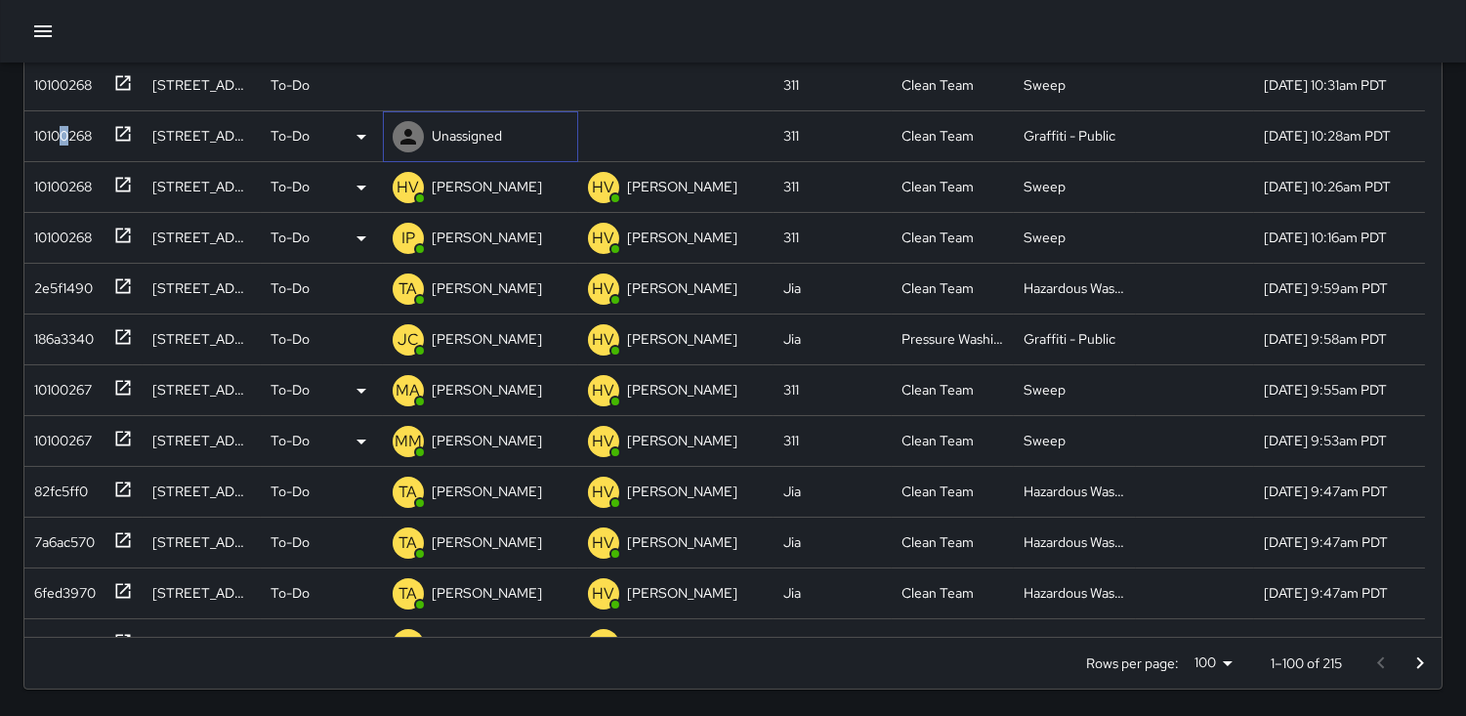
click at [407, 129] on icon at bounding box center [409, 137] width 16 height 16
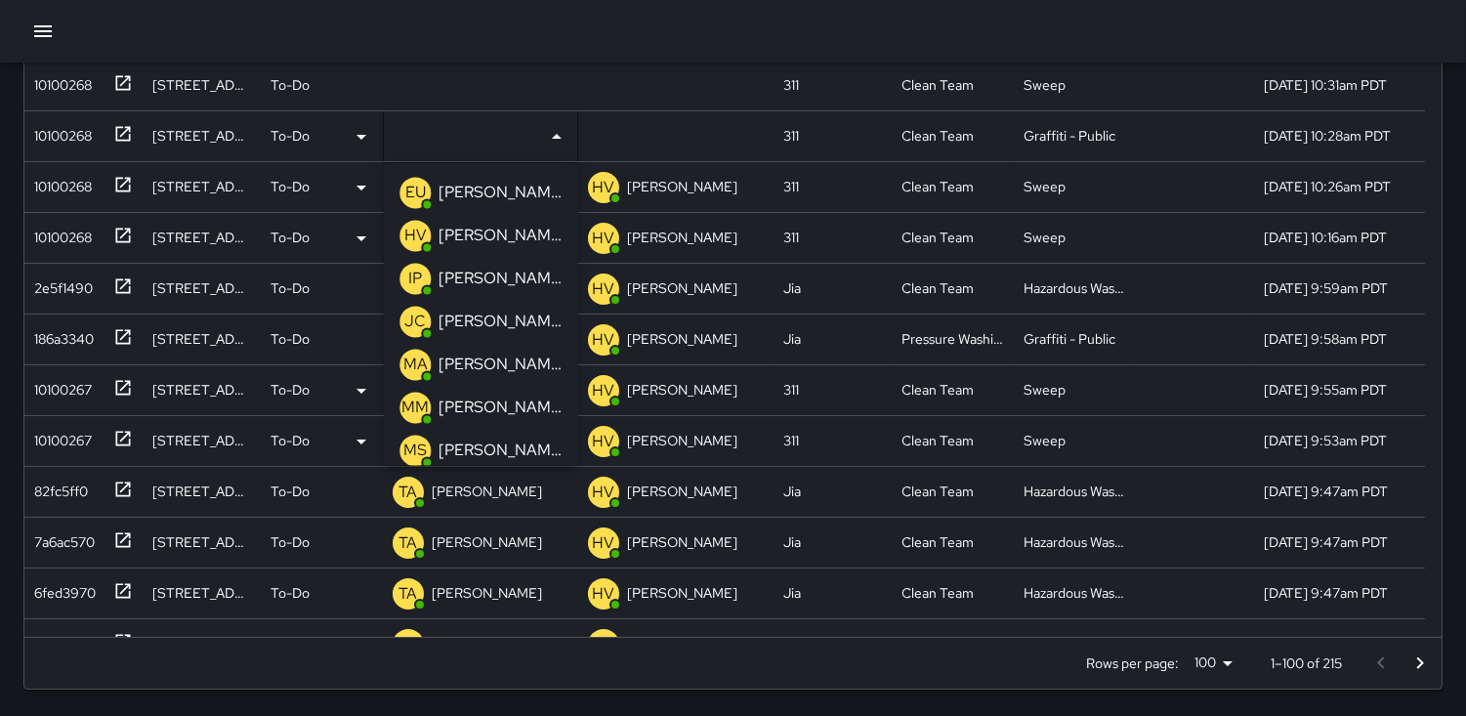
click at [412, 230] on p "HV" at bounding box center [415, 235] width 22 height 23
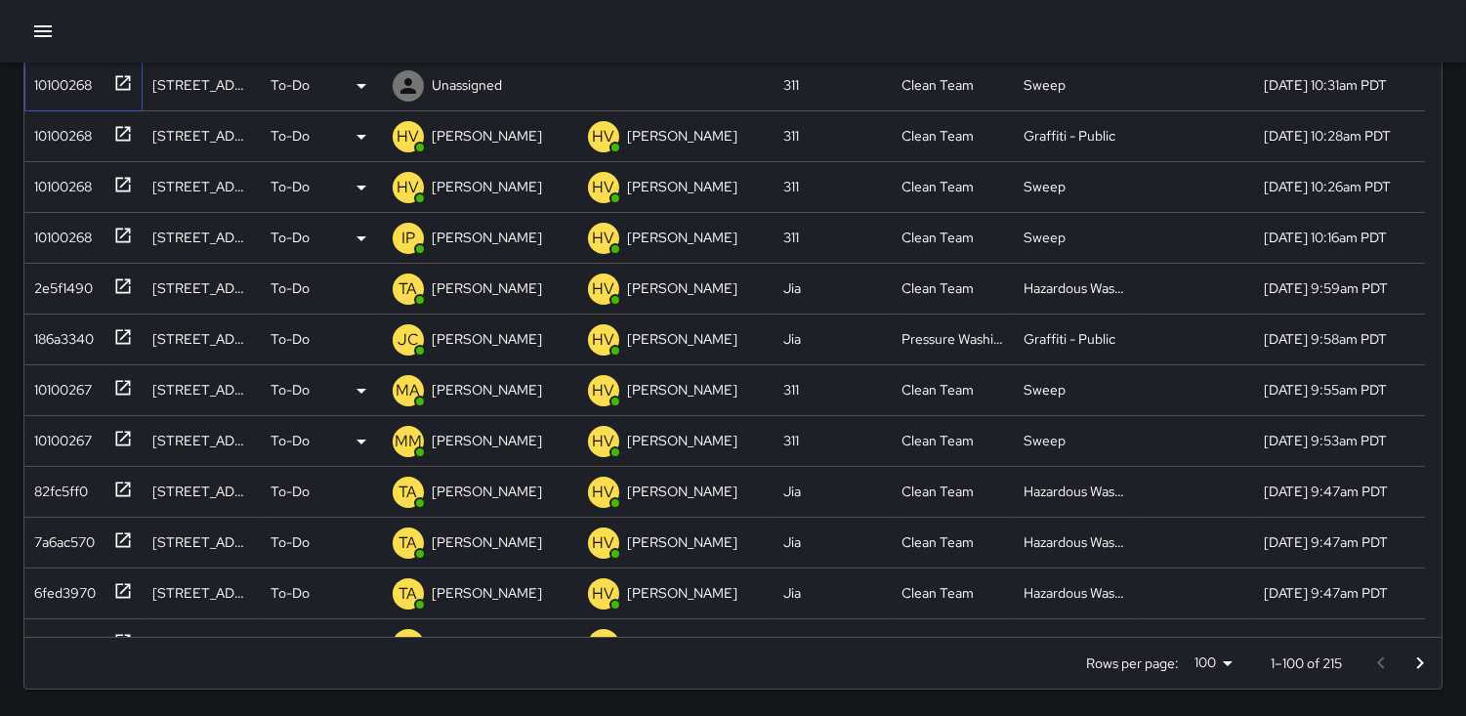
click at [64, 71] on div "10100268" at bounding box center [58, 80] width 65 height 27
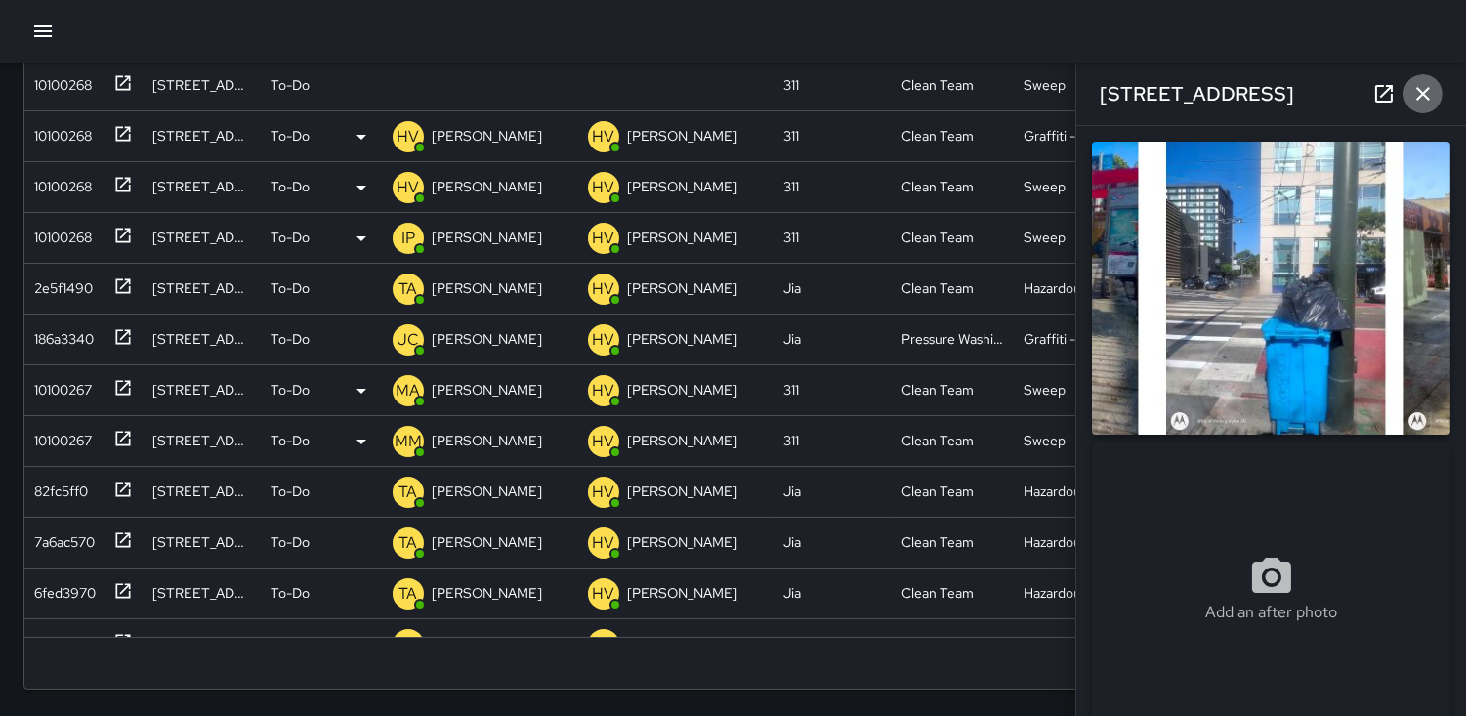
click at [1414, 93] on icon "button" at bounding box center [1423, 93] width 23 height 23
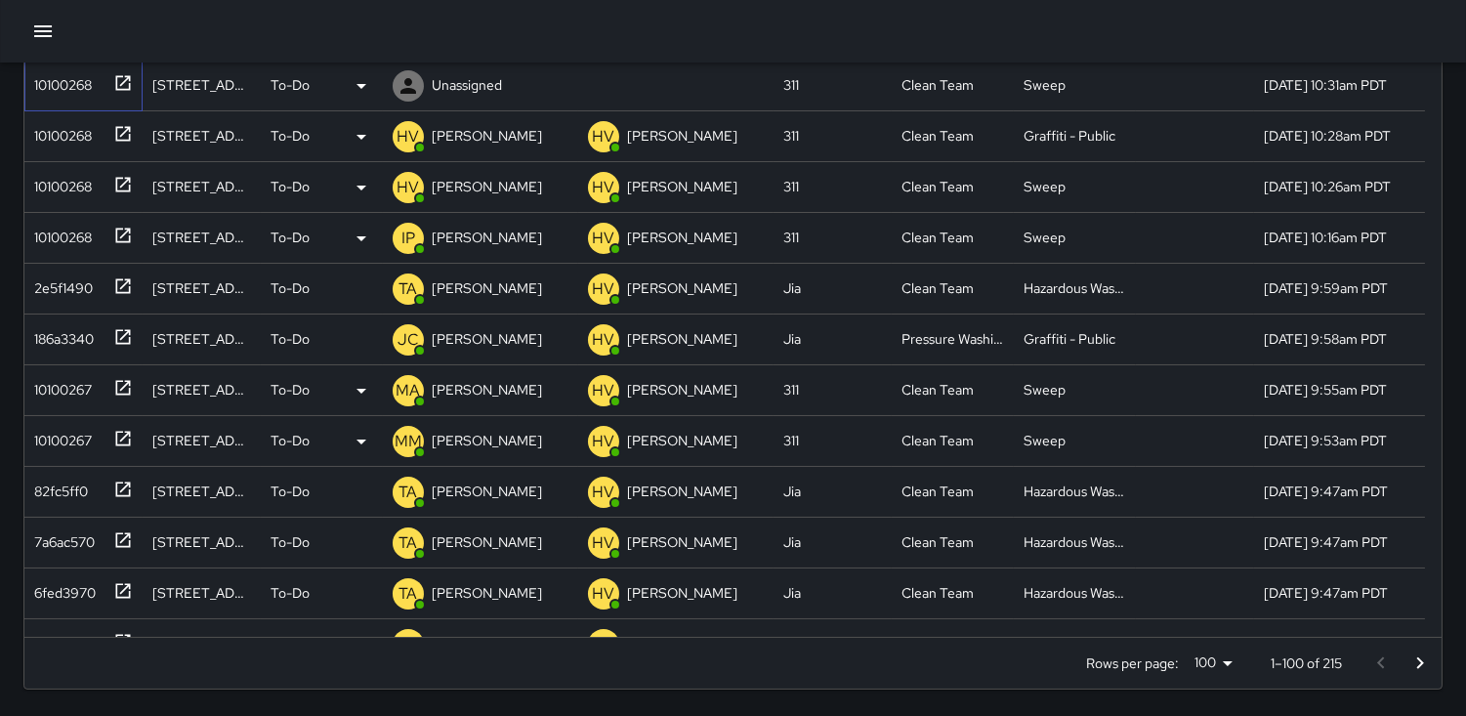
click at [66, 85] on div "10100268" at bounding box center [58, 80] width 65 height 27
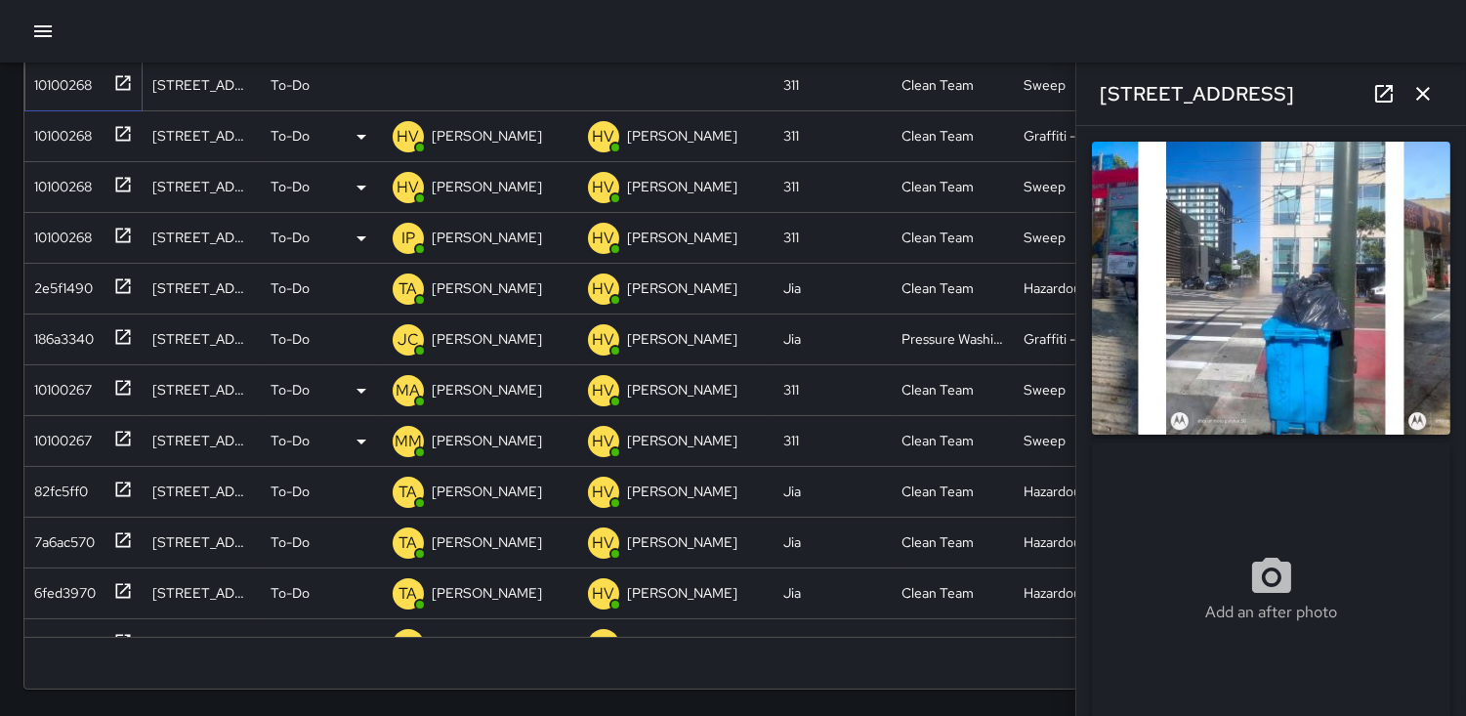
type input "**********"
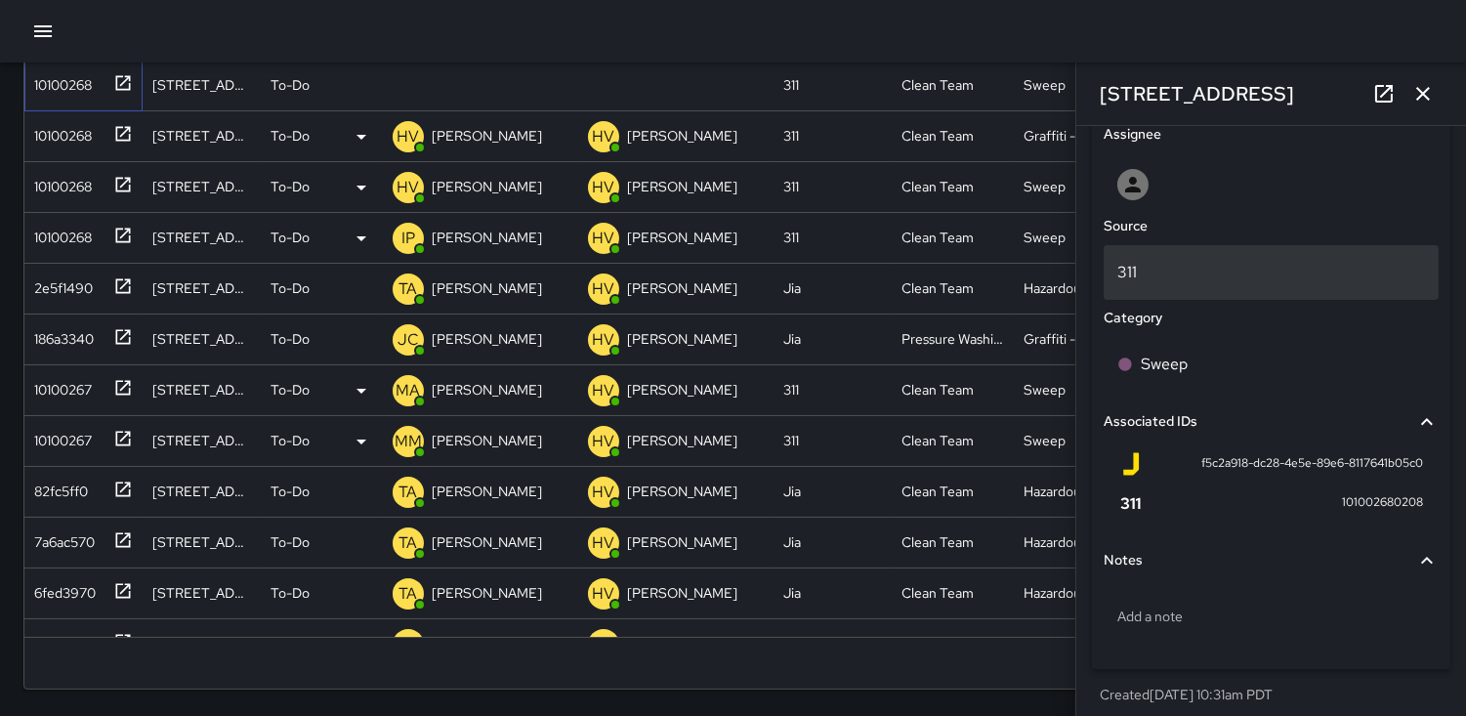
scroll to position [1039, 0]
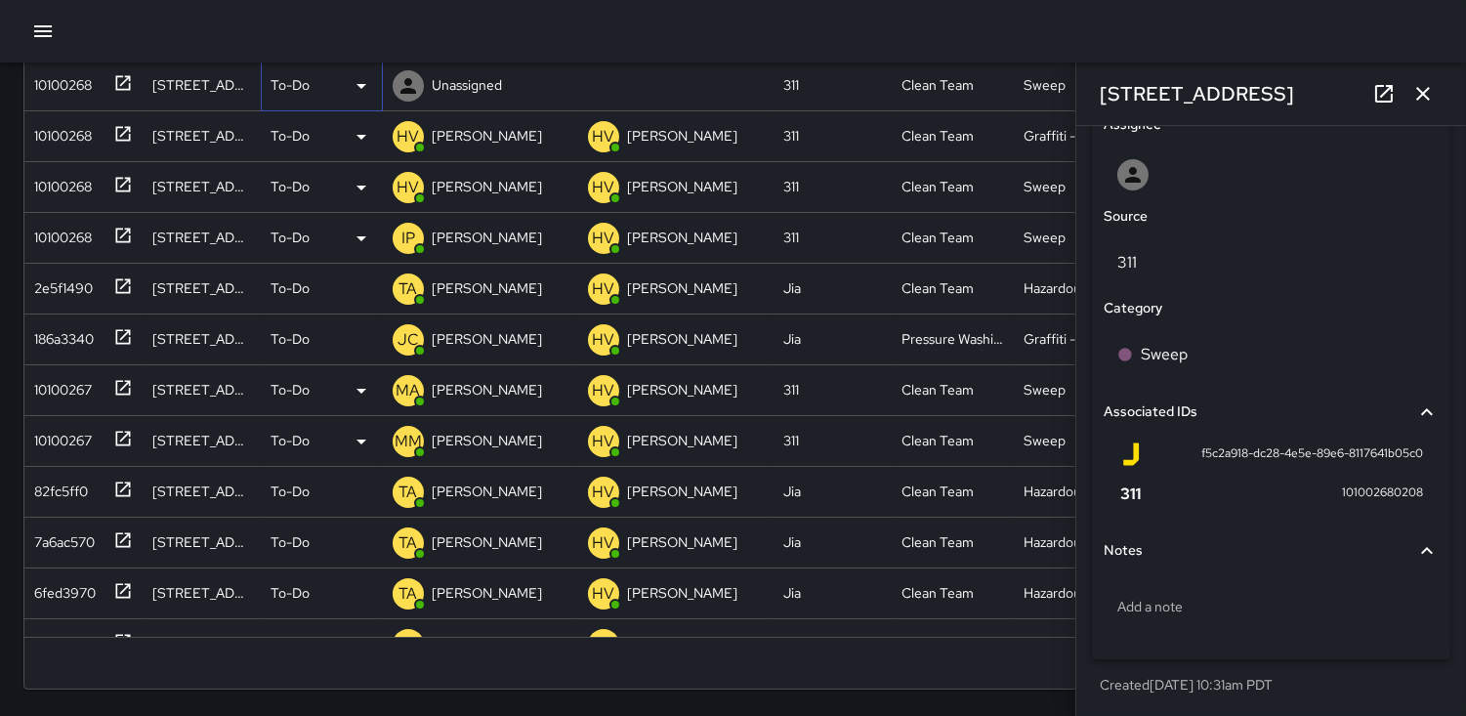
click at [362, 89] on icon at bounding box center [361, 85] width 23 height 23
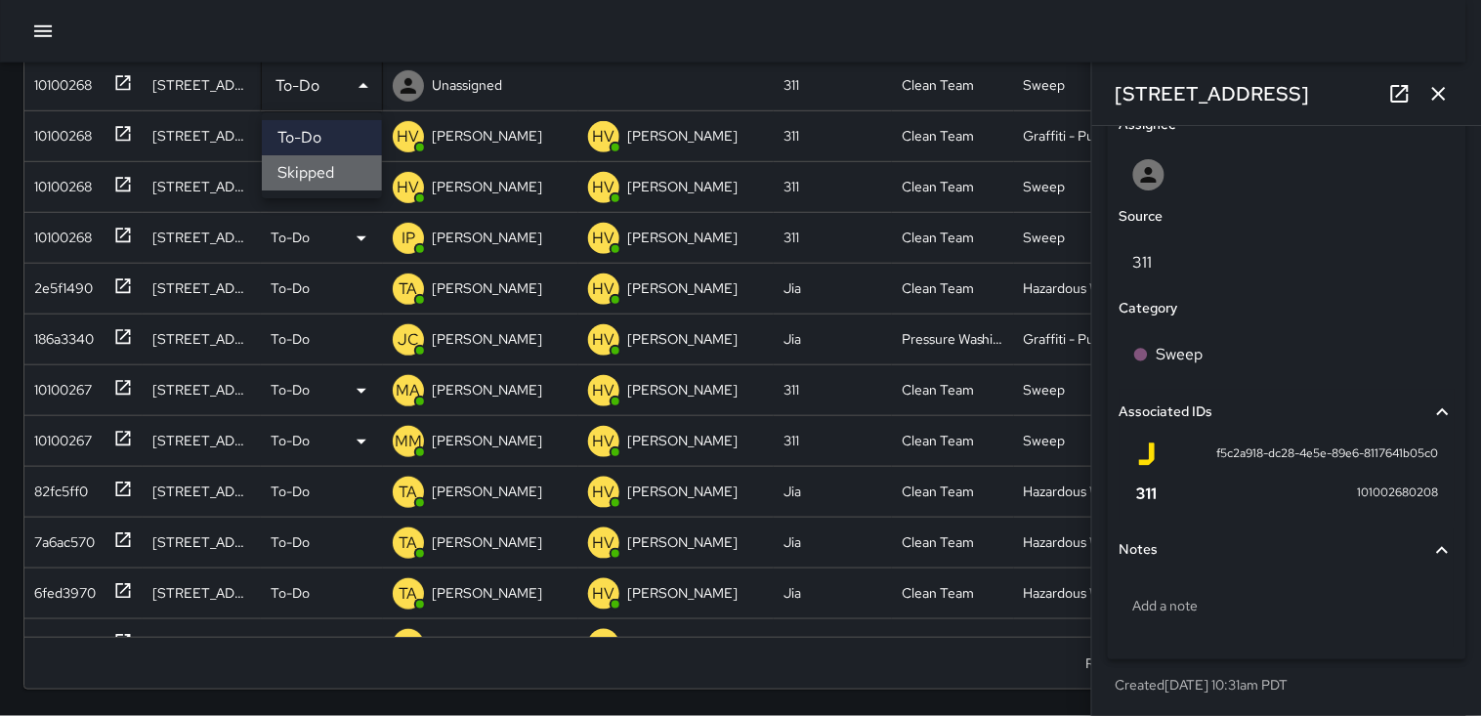
click at [343, 158] on li "Skipped" at bounding box center [322, 172] width 120 height 35
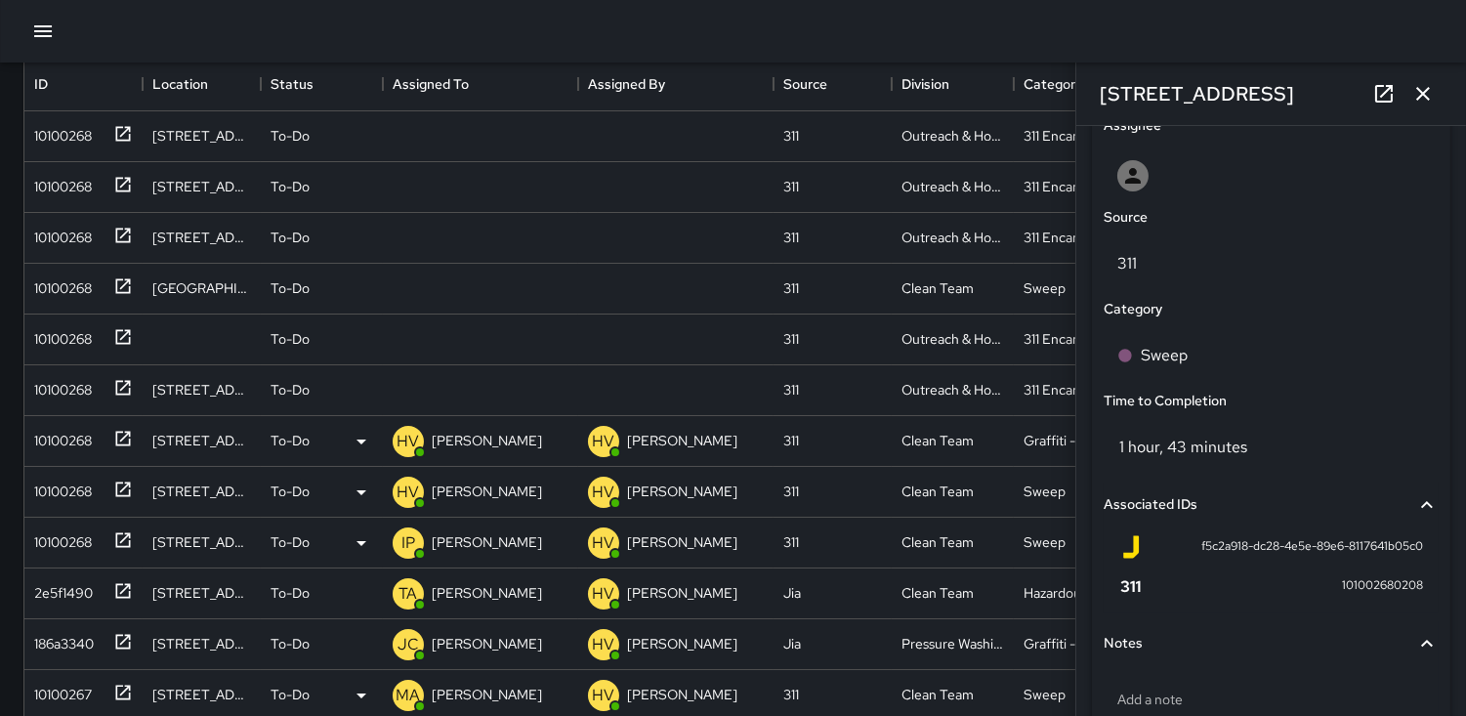
scroll to position [111, 0]
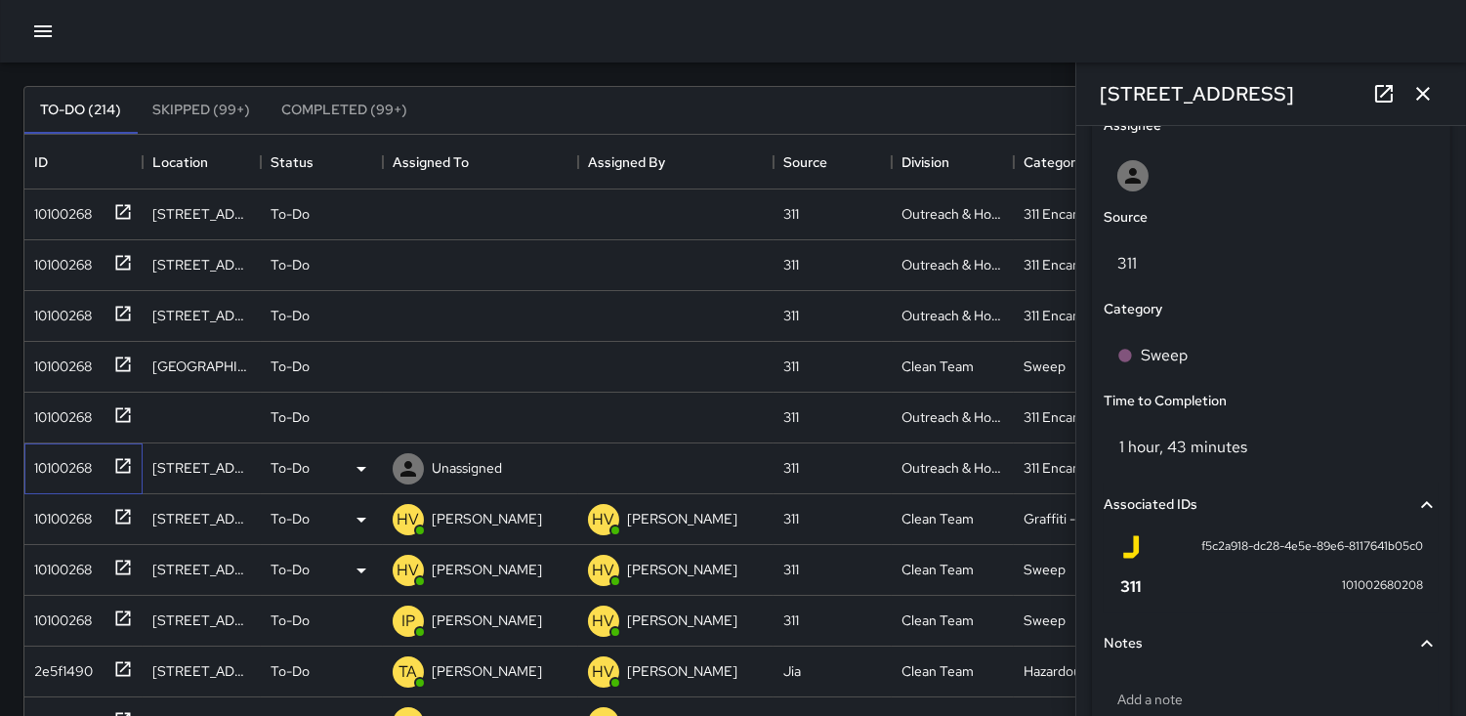
click at [72, 463] on div "10100268" at bounding box center [58, 463] width 65 height 27
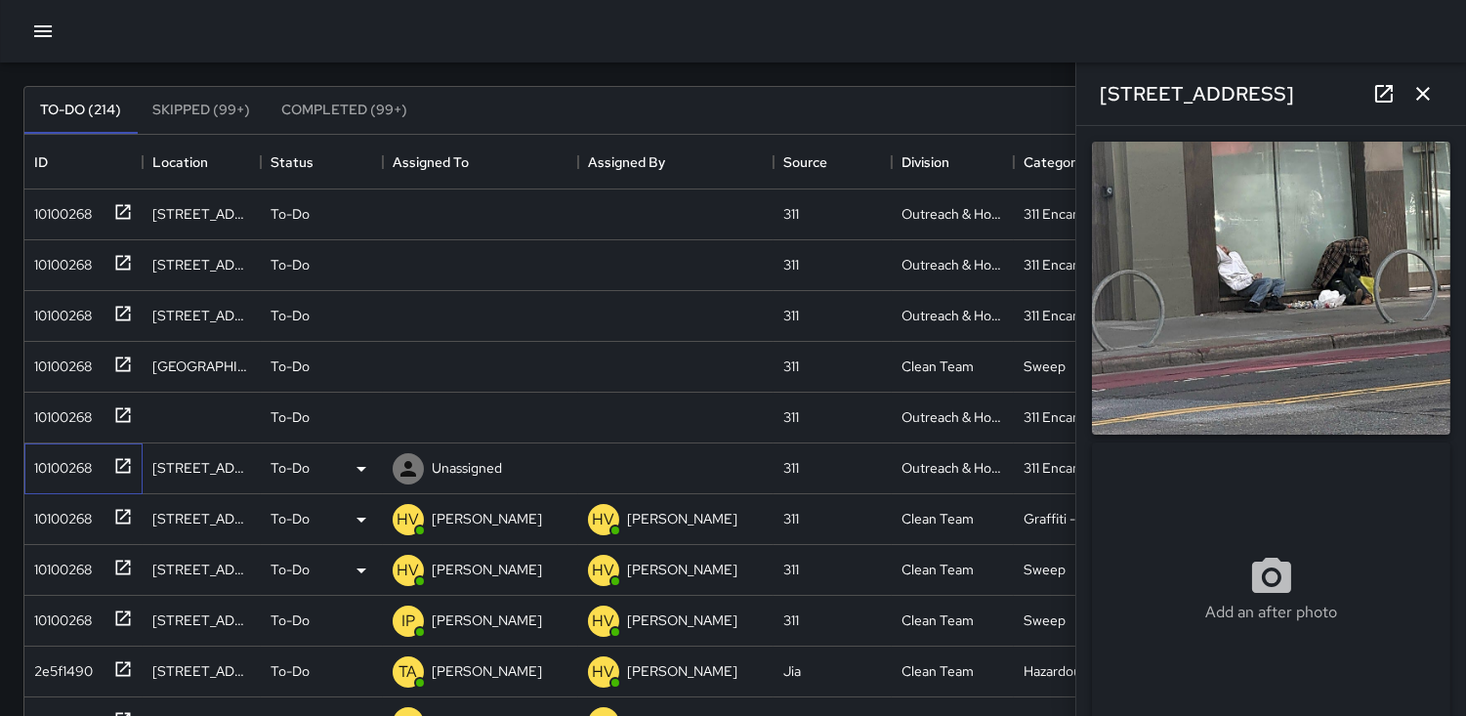
type input "**********"
click at [411, 415] on icon at bounding box center [409, 418] width 16 height 16
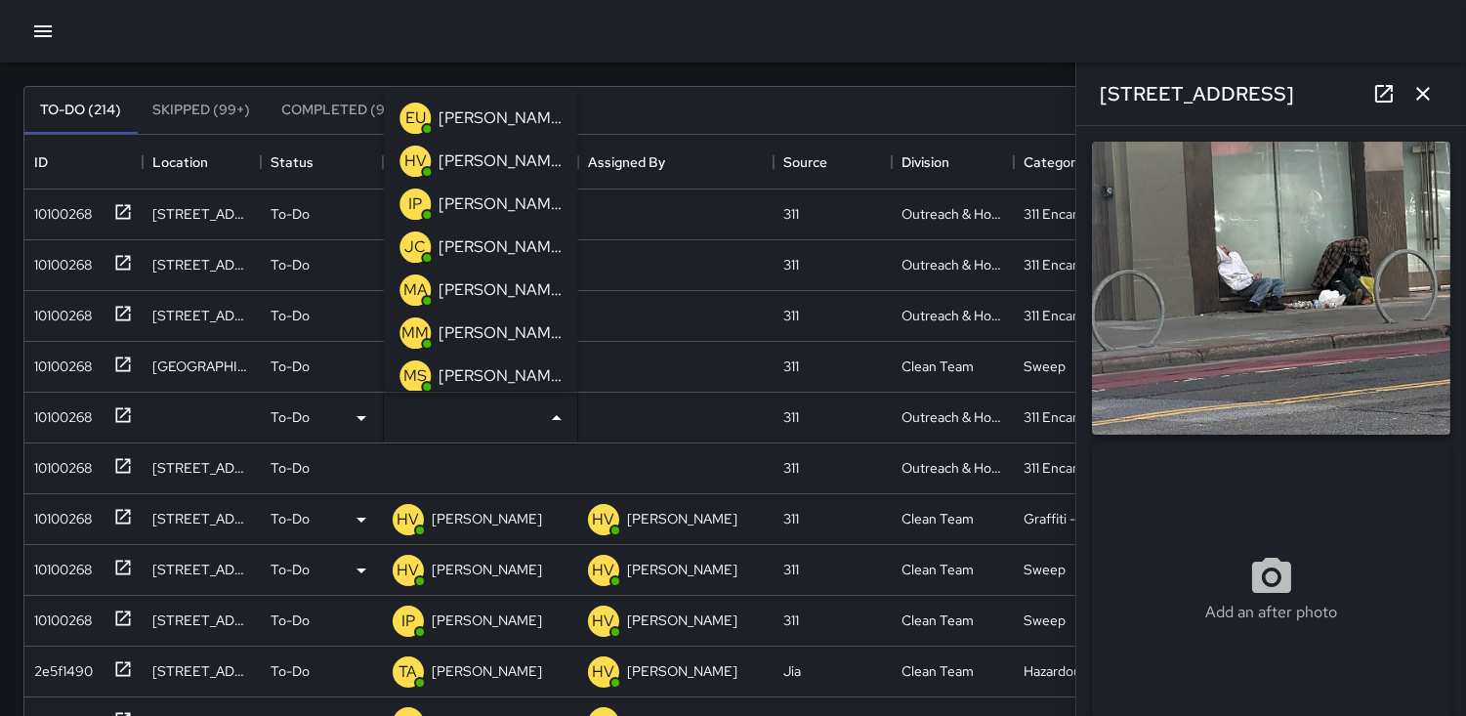
scroll to position [108, 0]
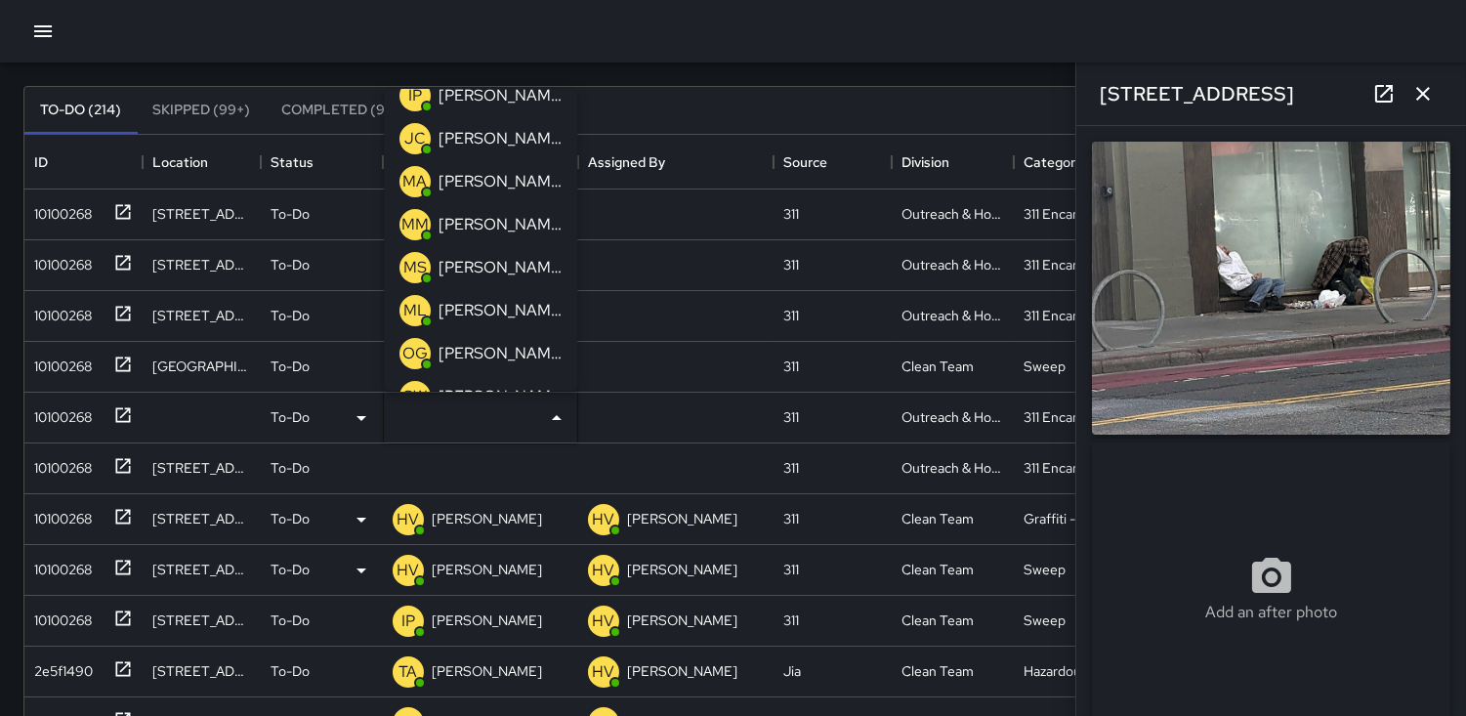
click at [416, 305] on p "ML" at bounding box center [415, 310] width 23 height 23
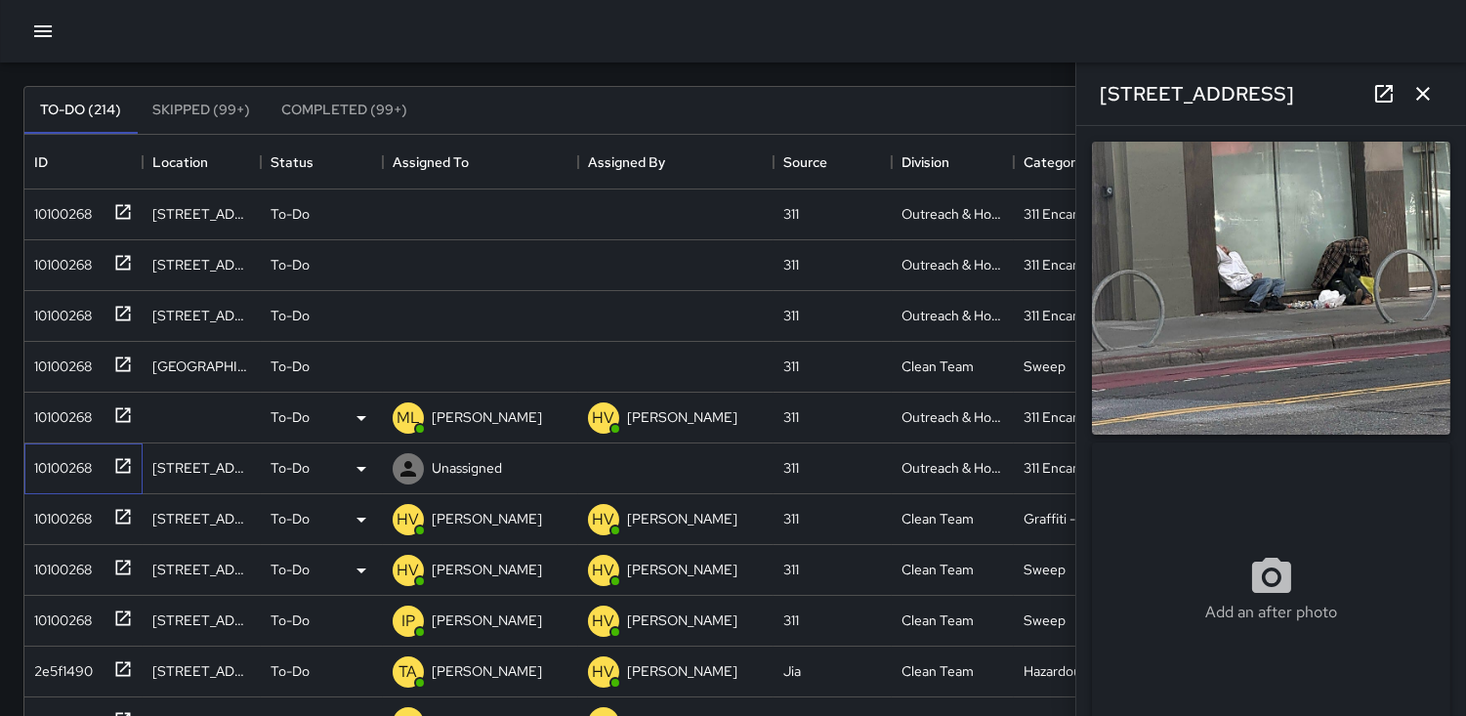
click at [70, 459] on div "10100268" at bounding box center [58, 463] width 65 height 27
click at [51, 411] on div "10100268" at bounding box center [58, 413] width 65 height 27
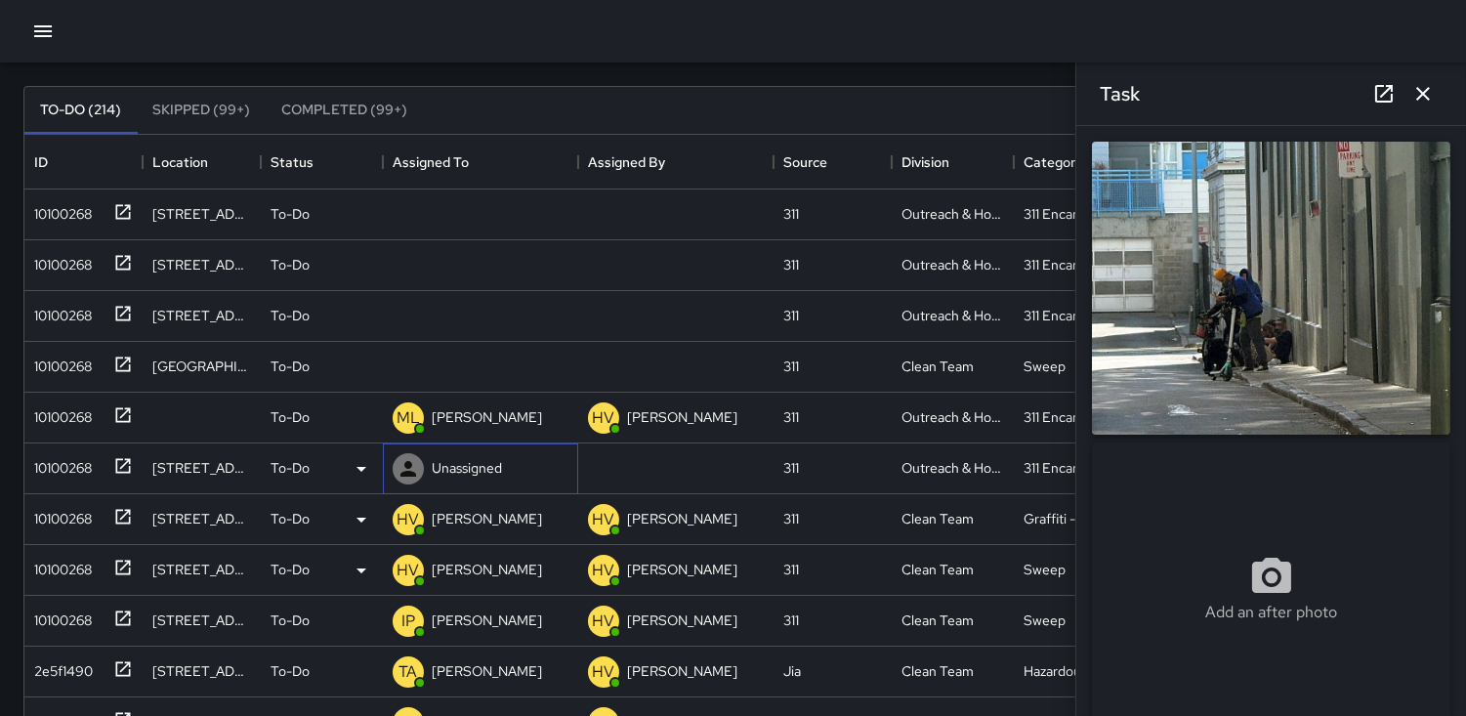
click at [416, 469] on icon at bounding box center [408, 468] width 23 height 23
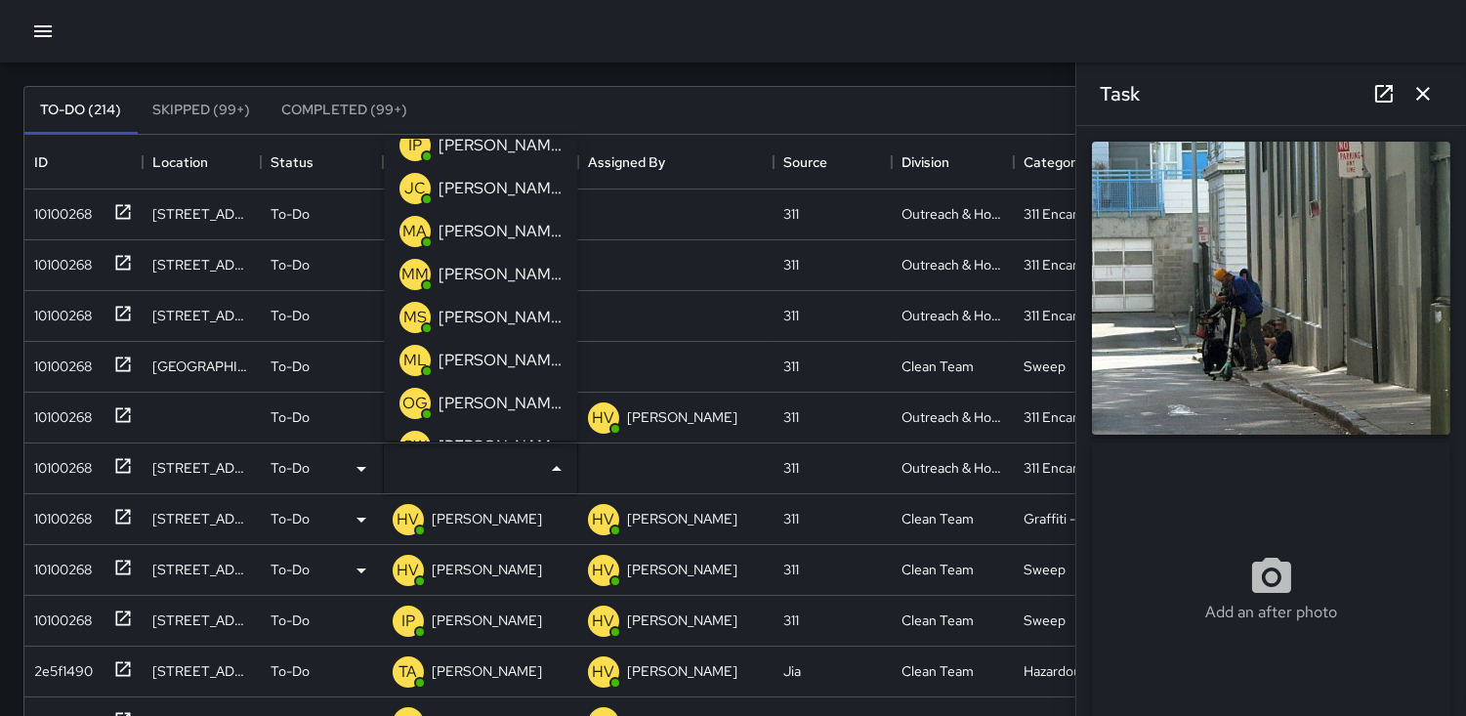
click at [411, 355] on p "ML" at bounding box center [415, 360] width 23 height 23
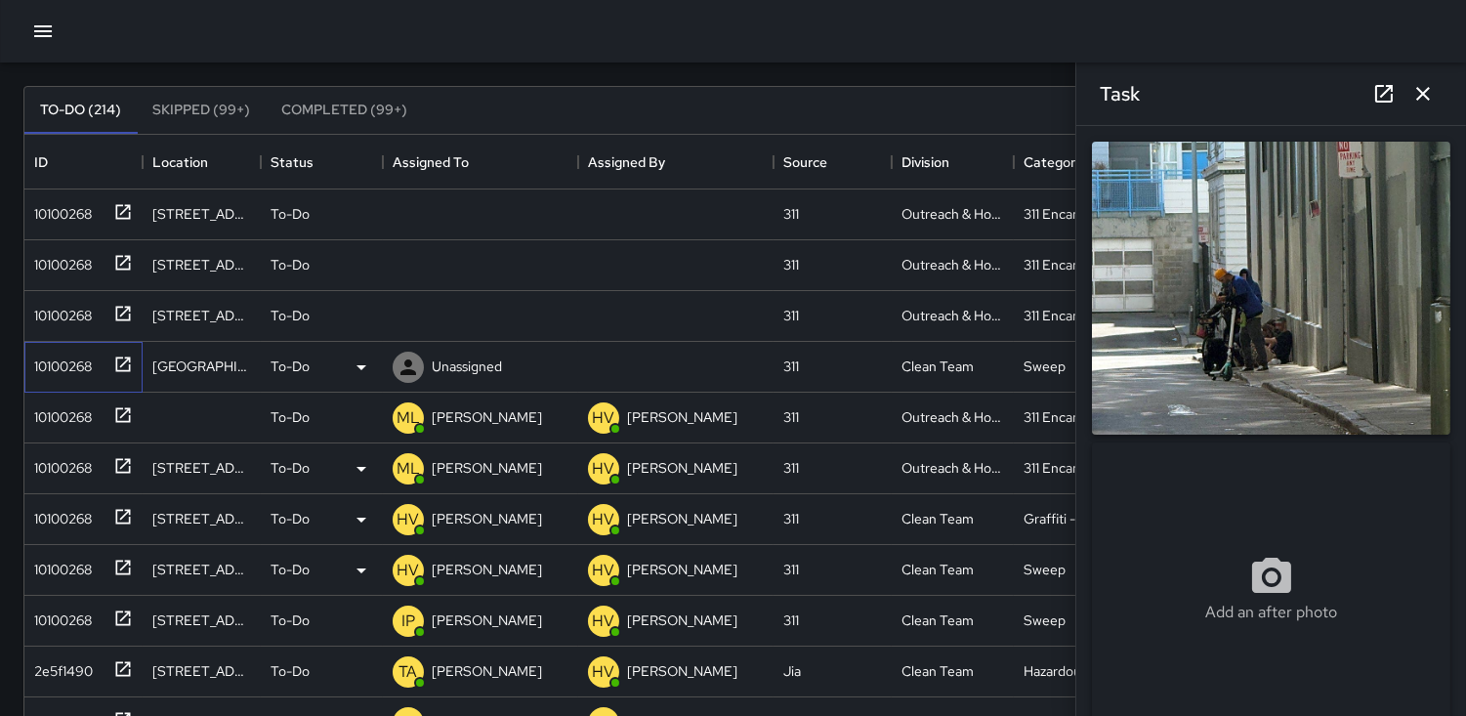
click at [68, 356] on div "10100268" at bounding box center [58, 362] width 65 height 27
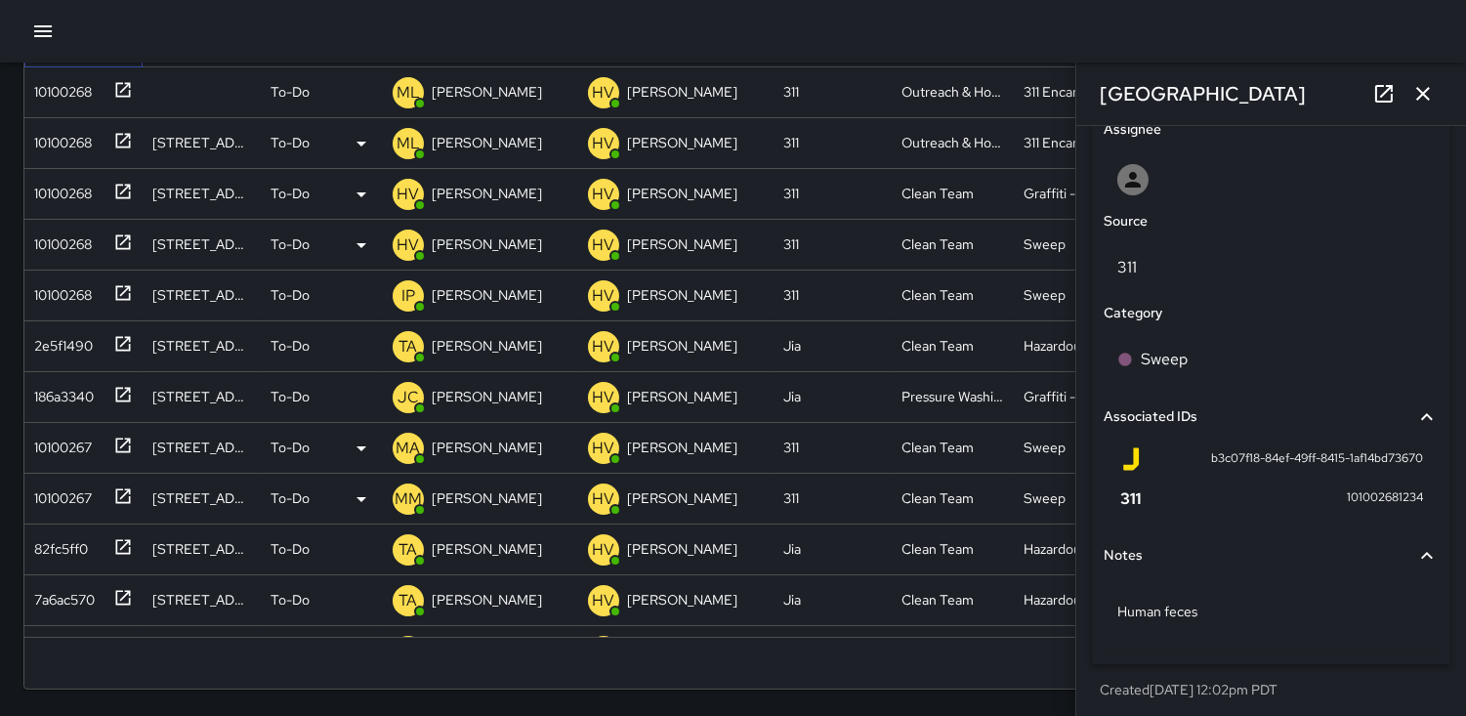
scroll to position [1039, 0]
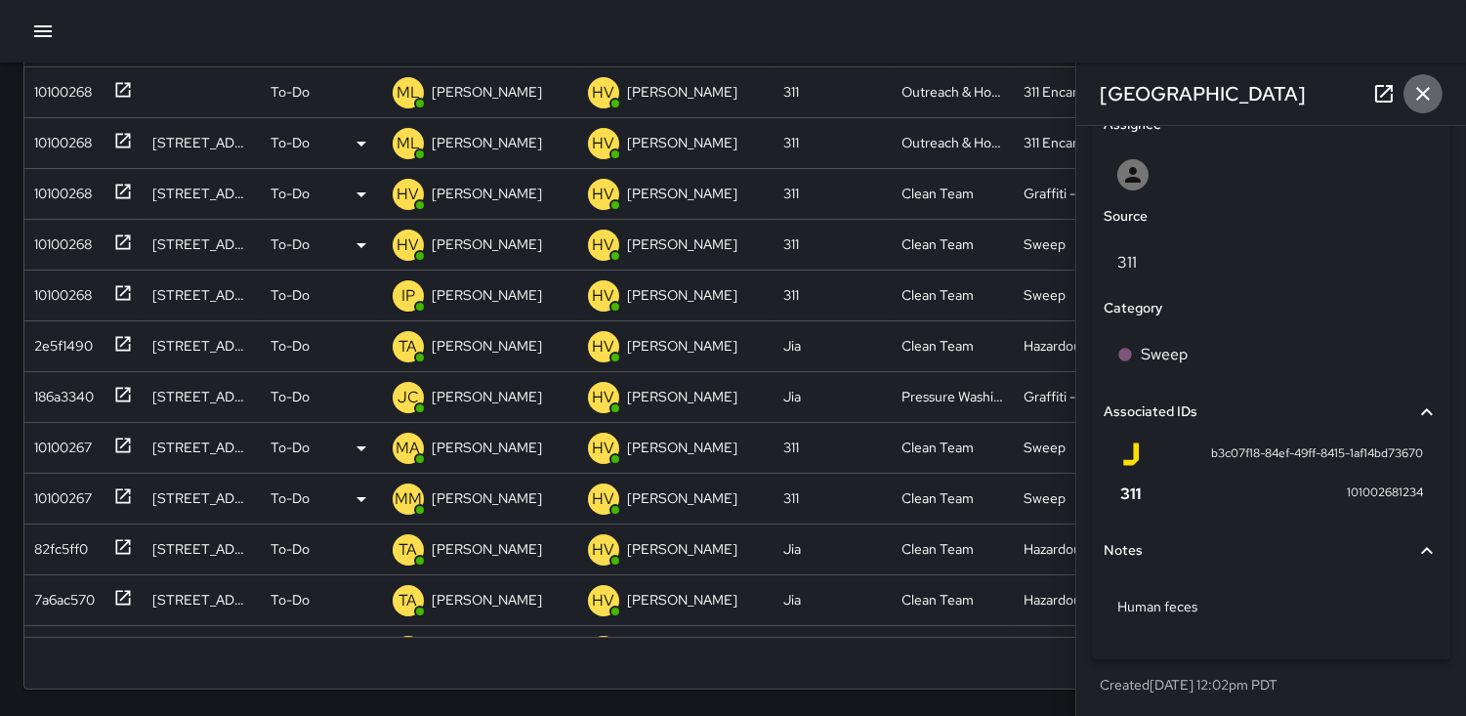
click at [1429, 86] on icon "button" at bounding box center [1423, 93] width 23 height 23
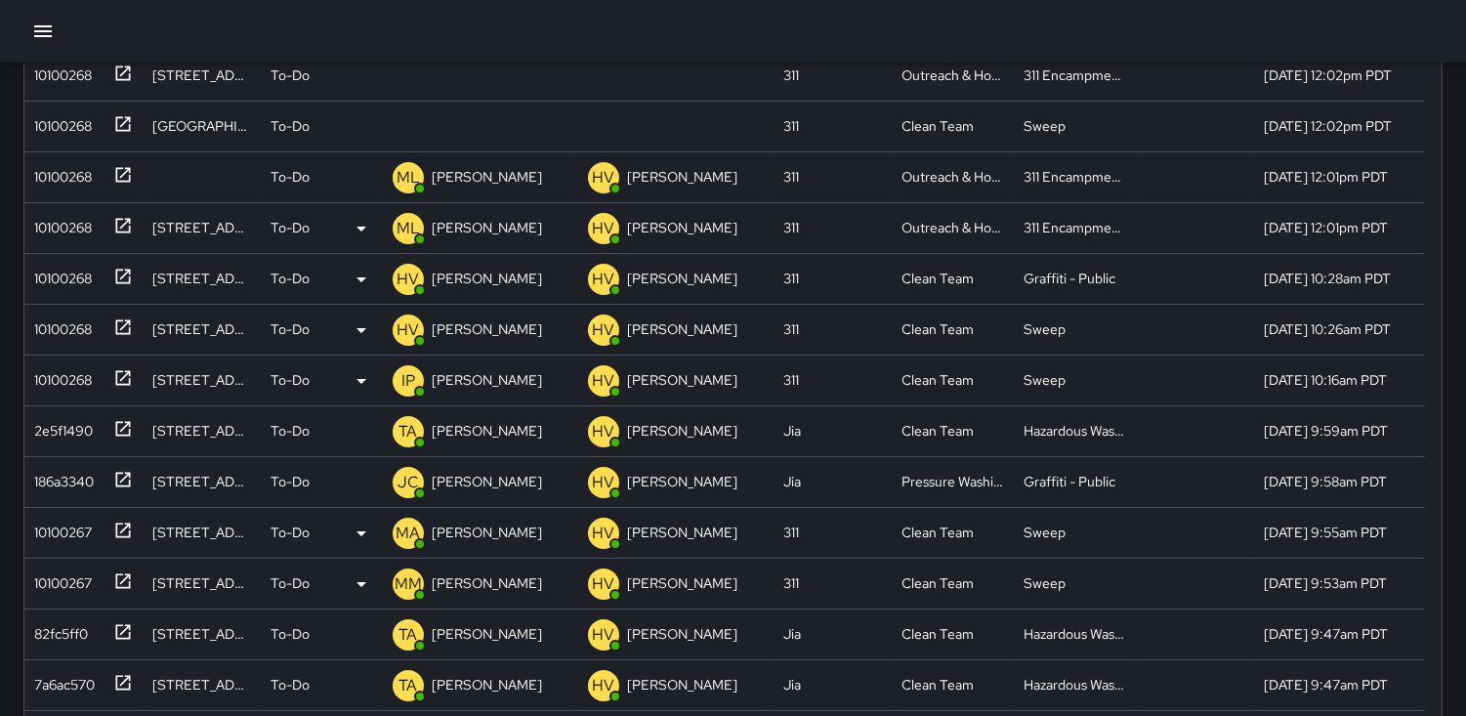
scroll to position [111, 0]
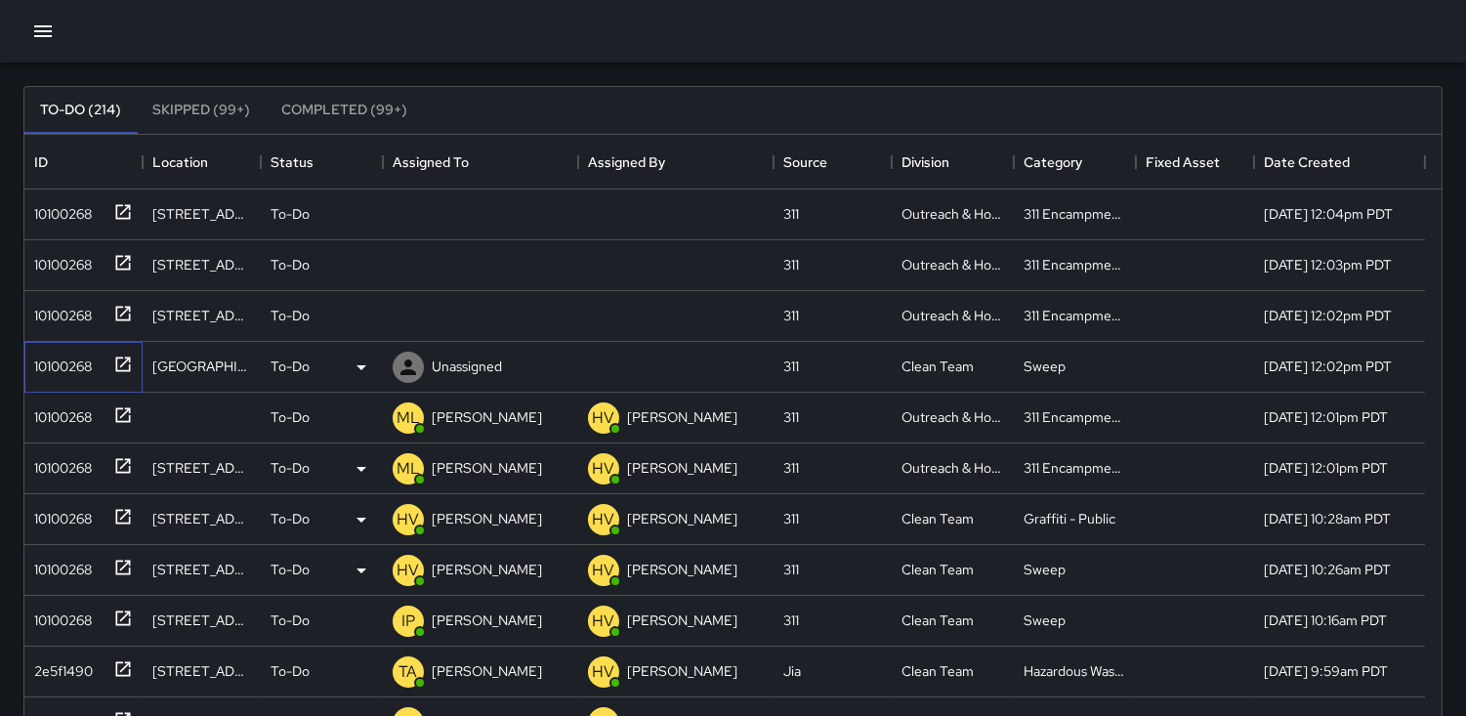
click at [76, 347] on div "10100268" at bounding box center [79, 363] width 106 height 32
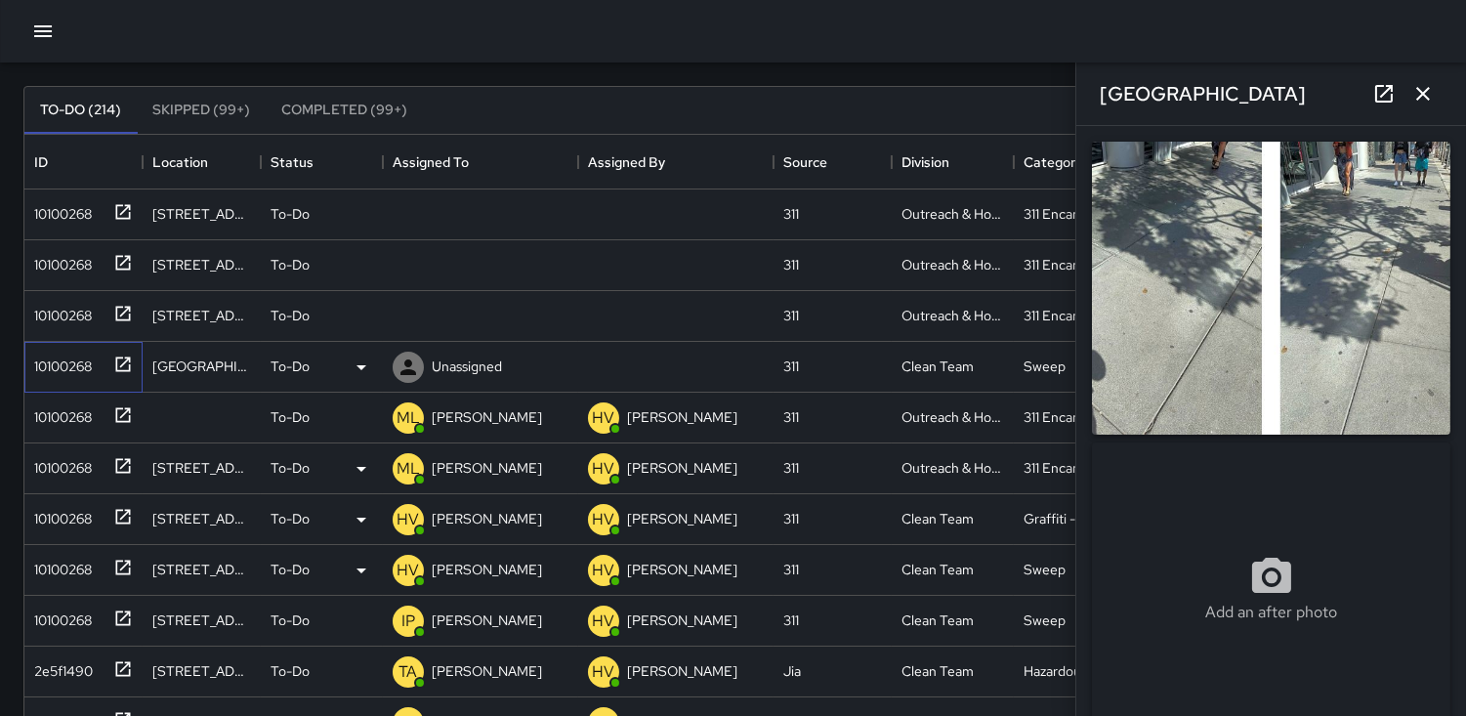
type input "**********"
click at [1295, 295] on img at bounding box center [1271, 288] width 359 height 293
click at [1317, 304] on img at bounding box center [1271, 288] width 359 height 293
click at [404, 362] on icon at bounding box center [408, 367] width 23 height 23
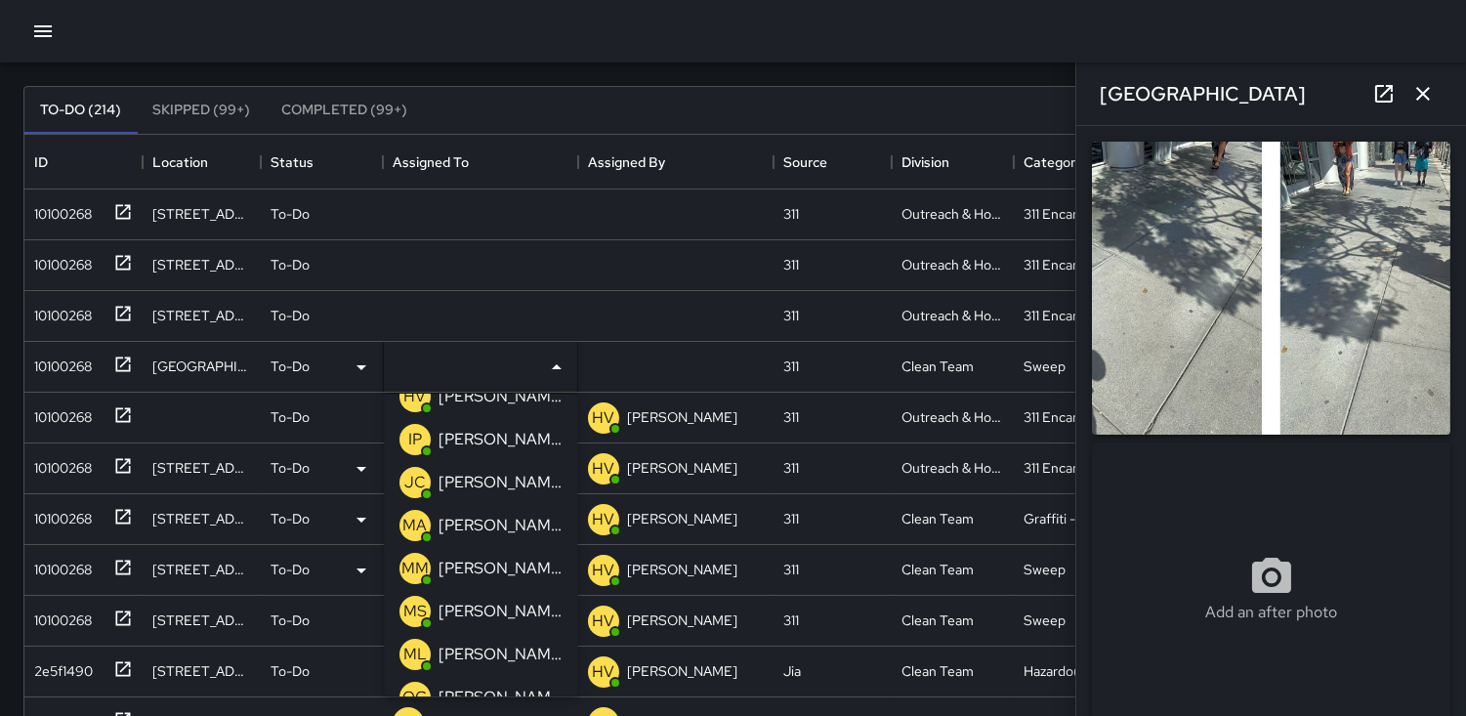
scroll to position [108, 0]
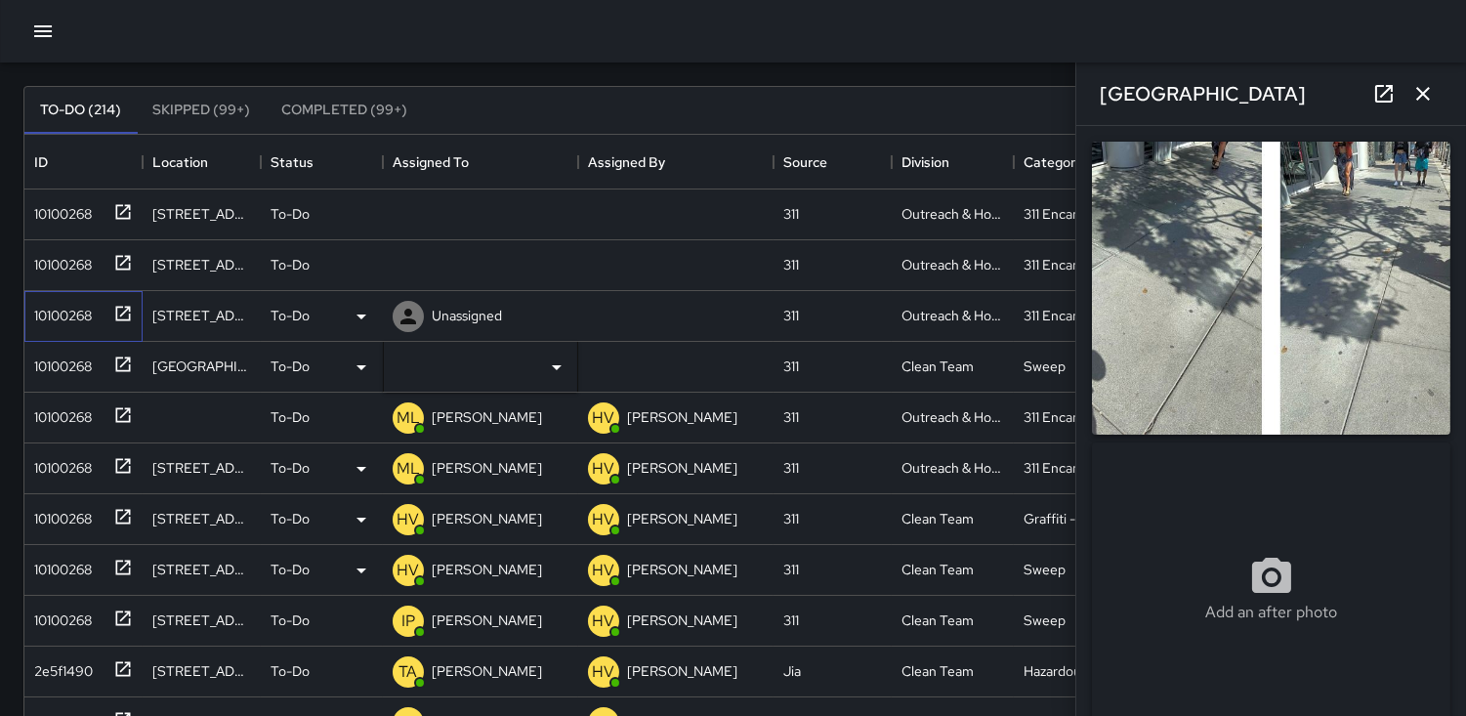
click at [29, 296] on div "10100268" at bounding box center [79, 312] width 106 height 32
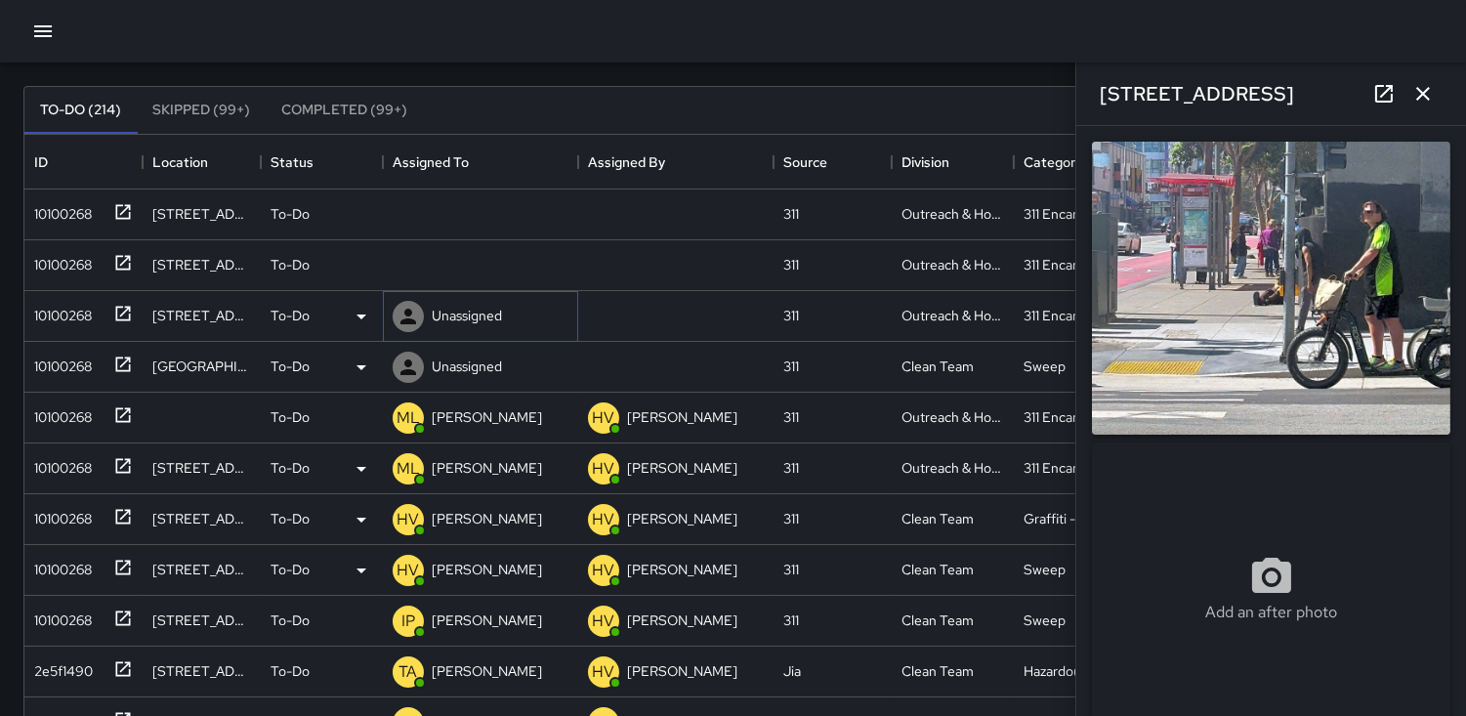
click at [422, 308] on div at bounding box center [408, 316] width 31 height 31
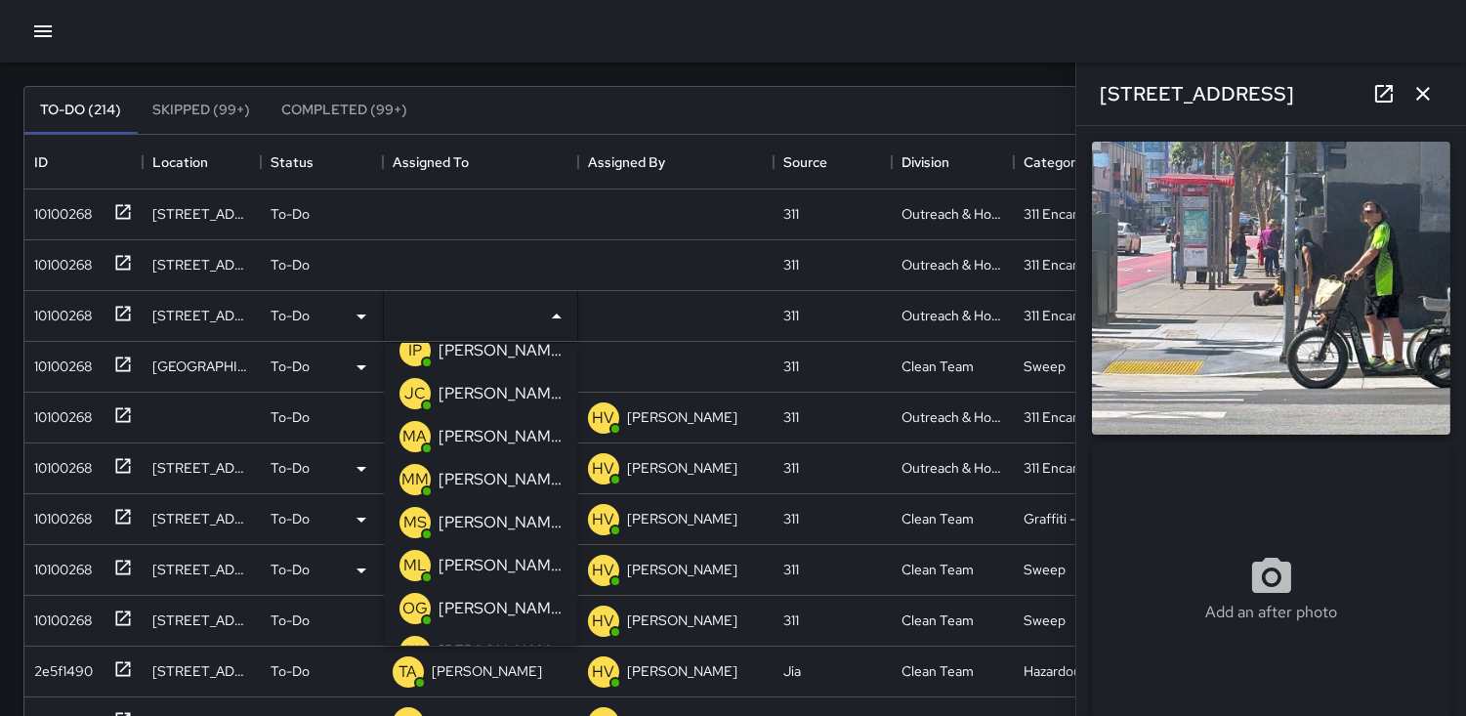
click at [414, 557] on p "ML" at bounding box center [415, 565] width 23 height 23
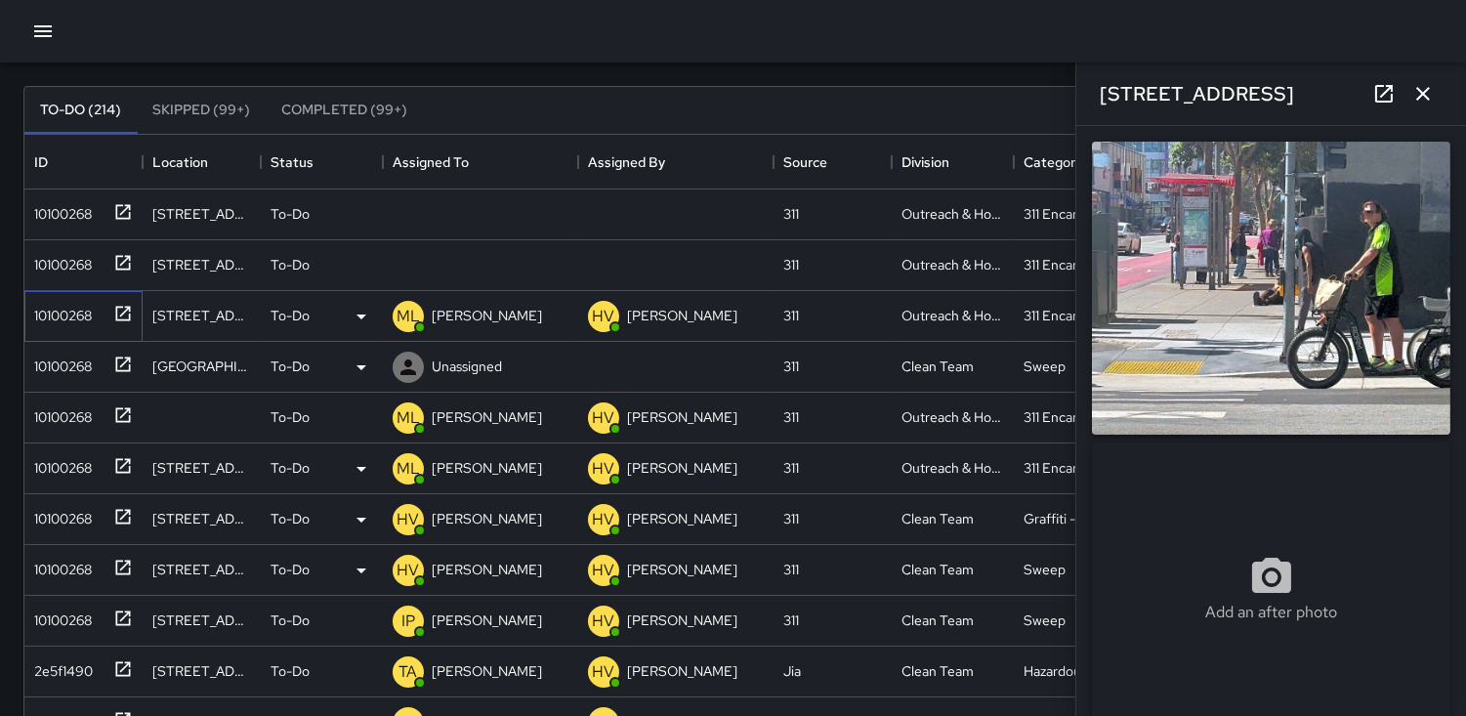
click at [27, 338] on div "10100268" at bounding box center [83, 316] width 118 height 51
click at [74, 359] on div "10100268" at bounding box center [58, 362] width 65 height 27
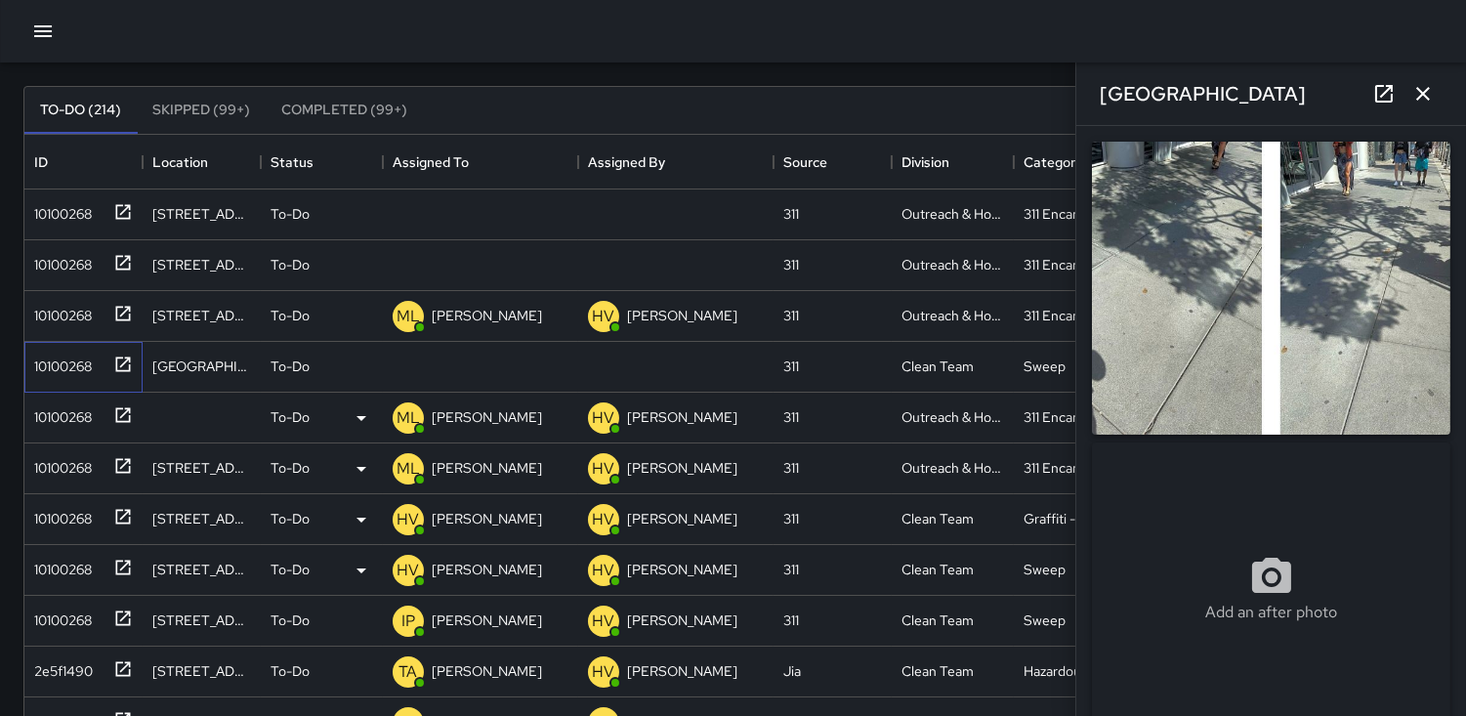
type input "**********"
click at [0, 0] on icon at bounding box center [0, 0] width 0 height 0
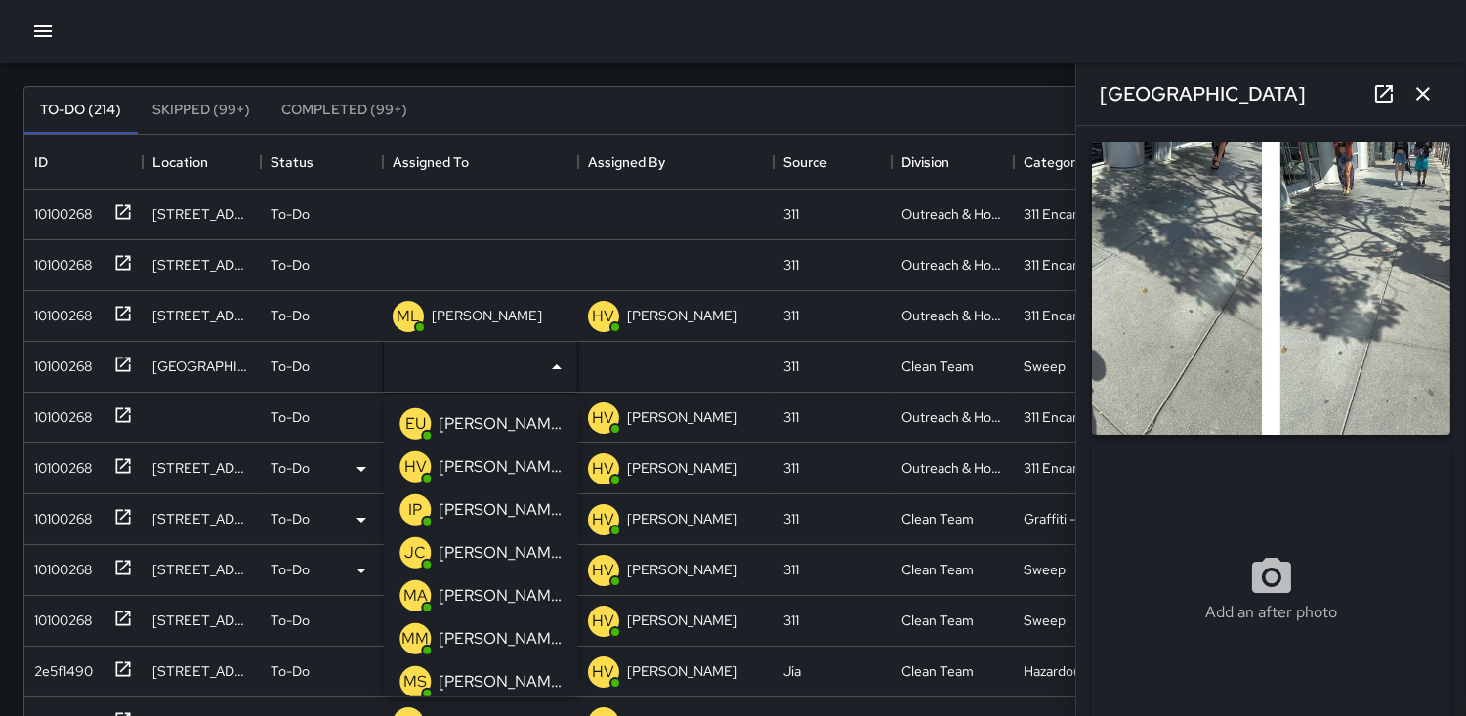
click at [415, 674] on p "MS" at bounding box center [415, 681] width 23 height 23
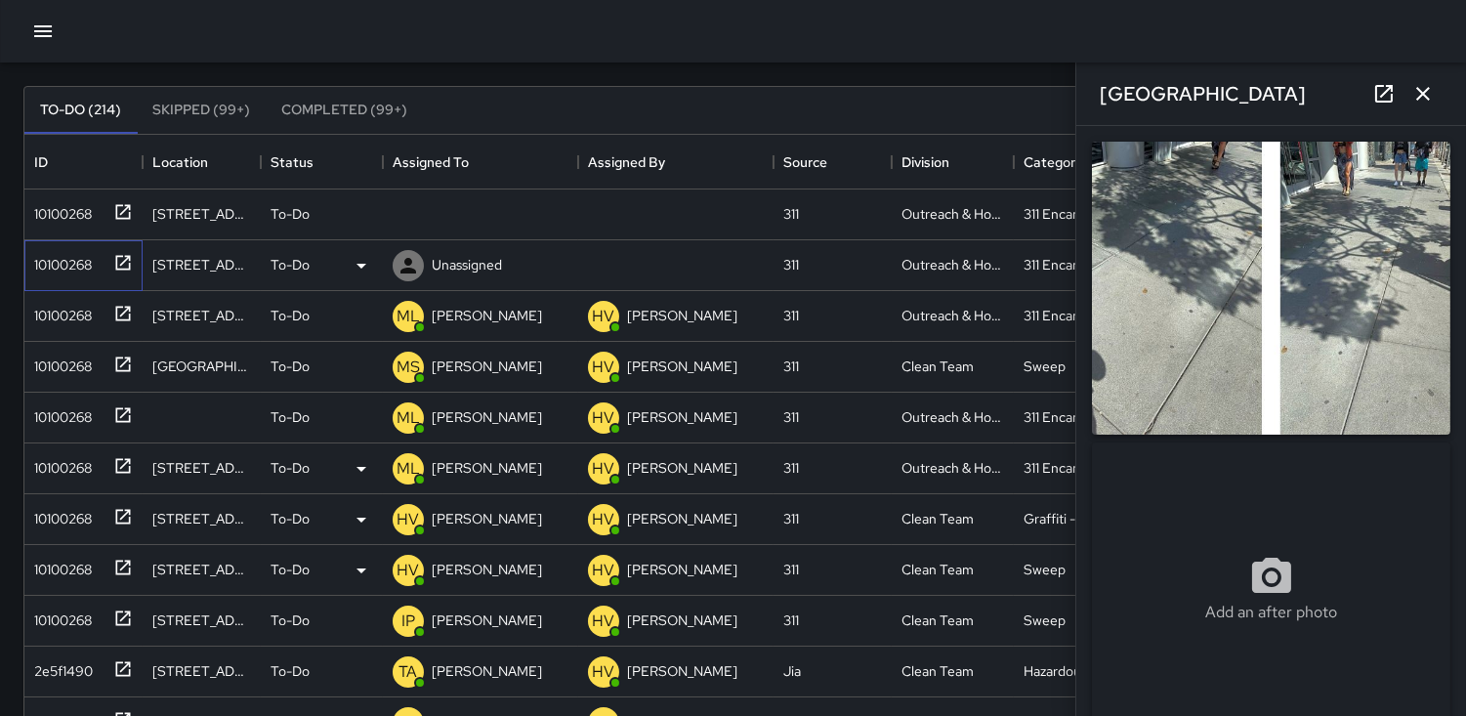
click at [75, 266] on div "10100268" at bounding box center [58, 260] width 65 height 27
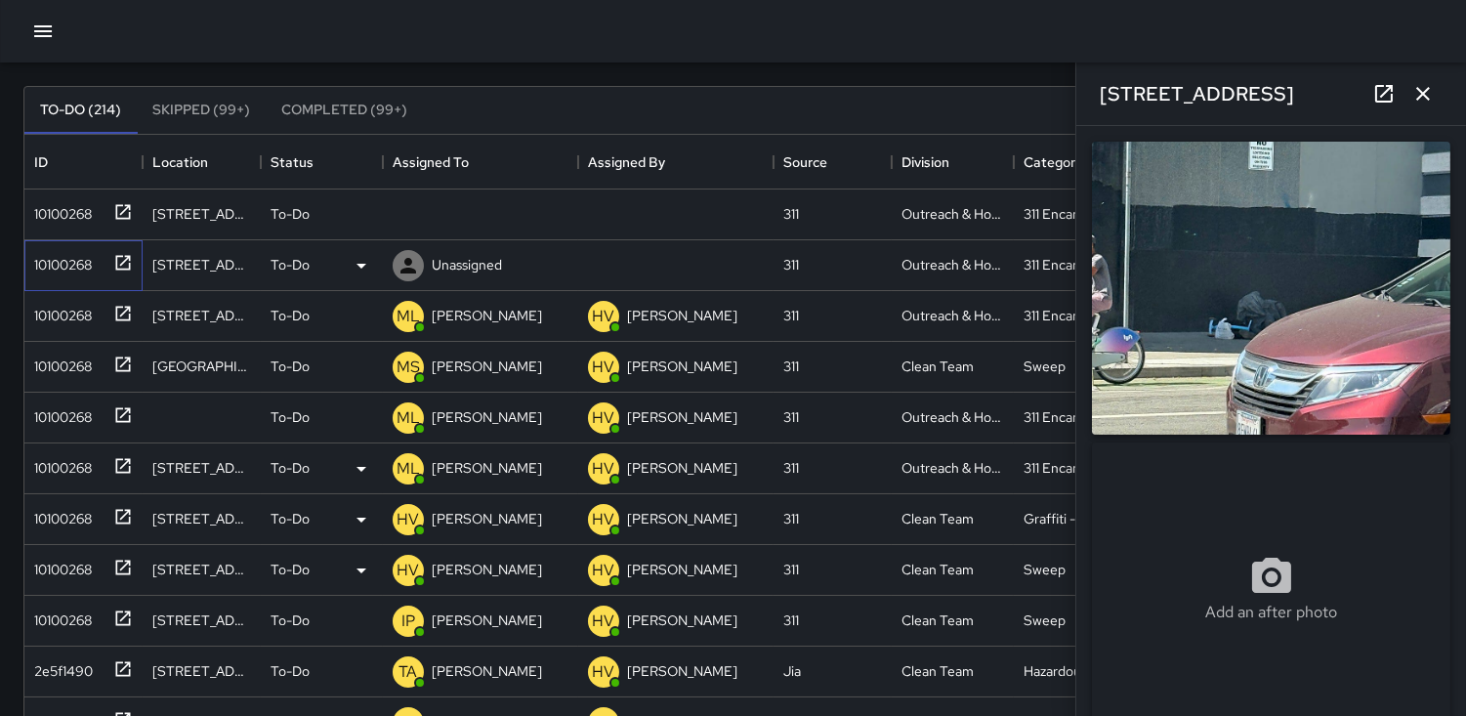
type input "**********"
click at [401, 267] on icon at bounding box center [408, 265] width 23 height 23
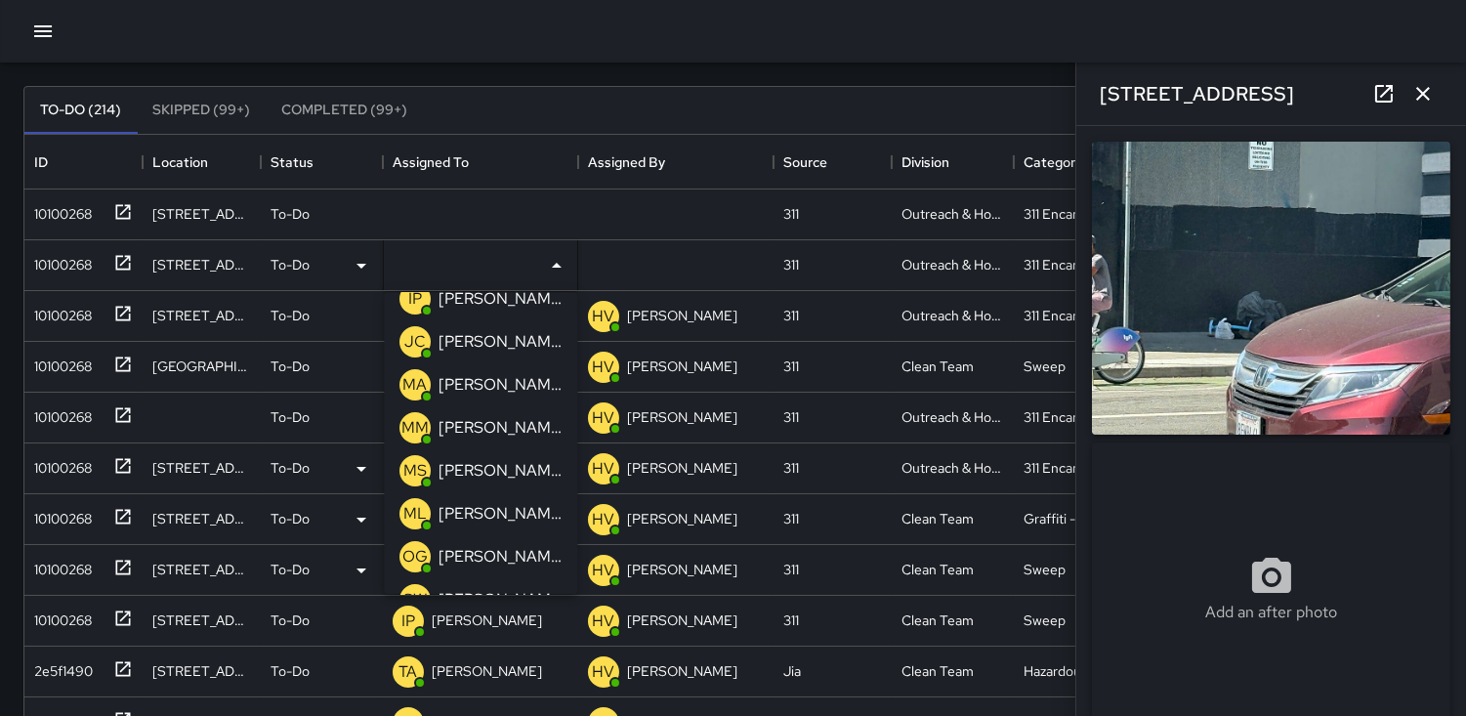
click at [408, 510] on p "ML" at bounding box center [415, 513] width 23 height 23
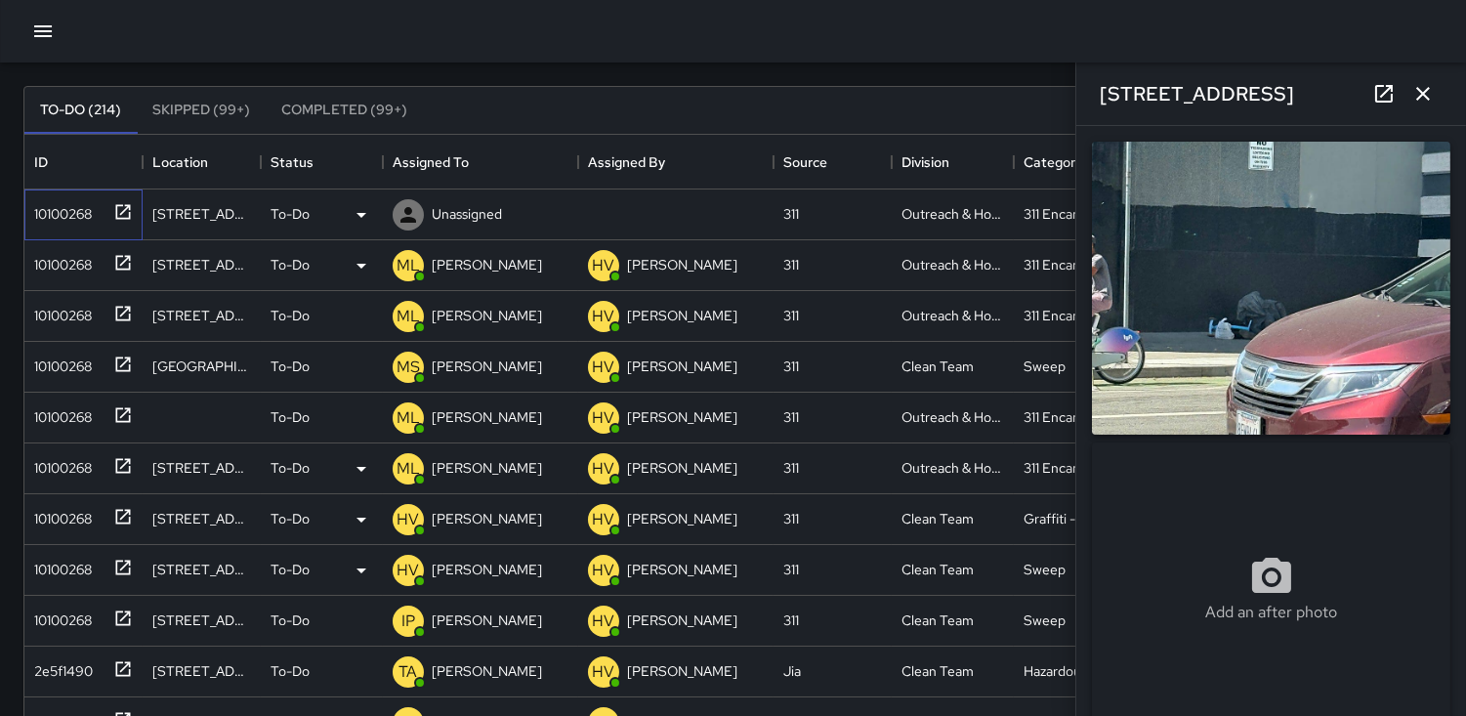
click at [64, 194] on div "10100268" at bounding box center [79, 210] width 106 height 32
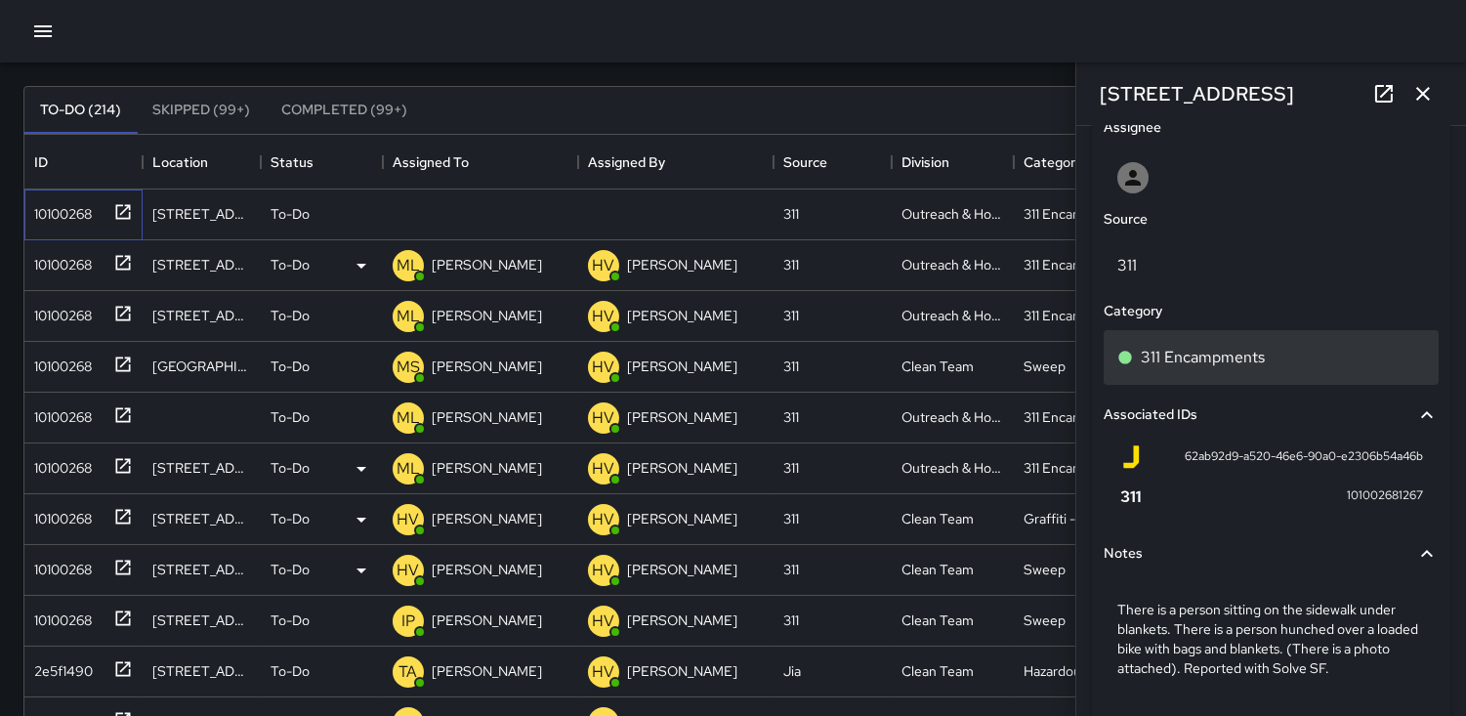
scroll to position [1097, 0]
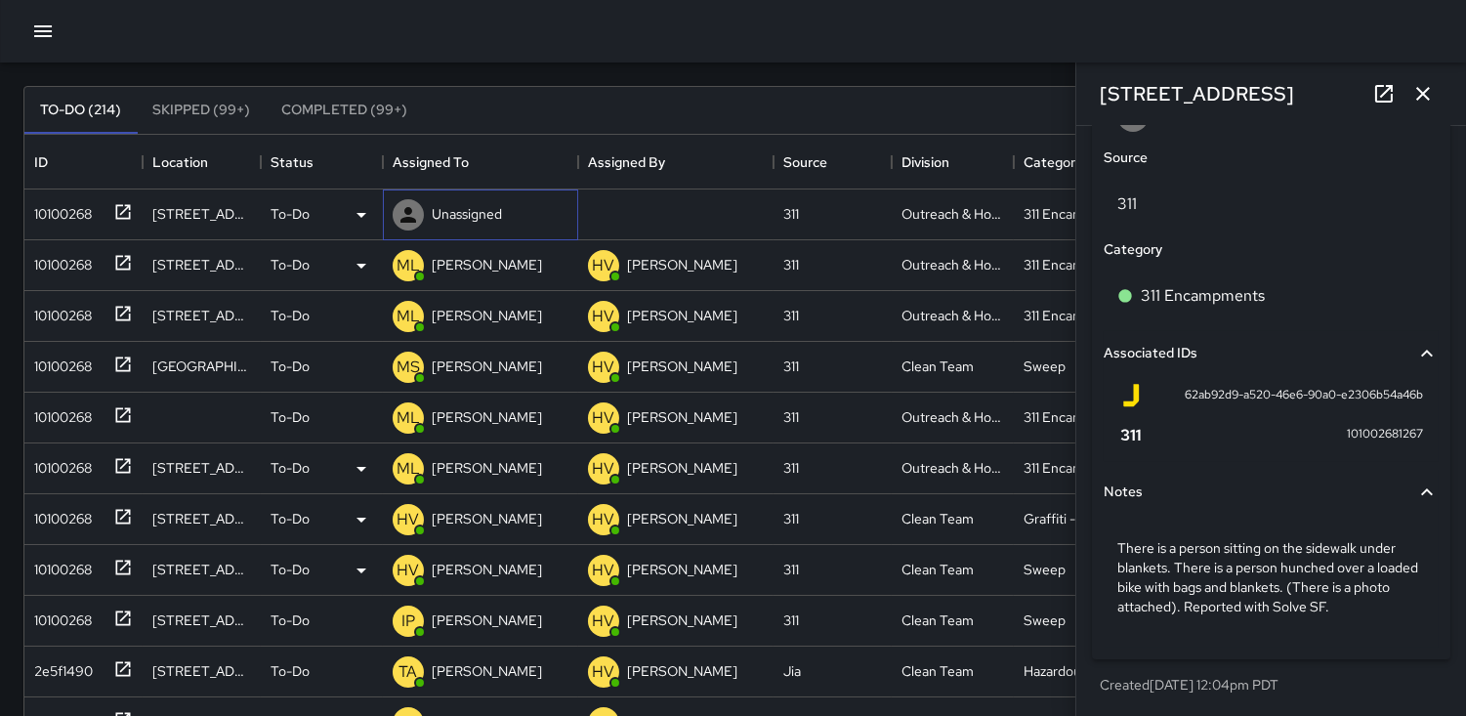
click at [395, 209] on div at bounding box center [408, 214] width 31 height 31
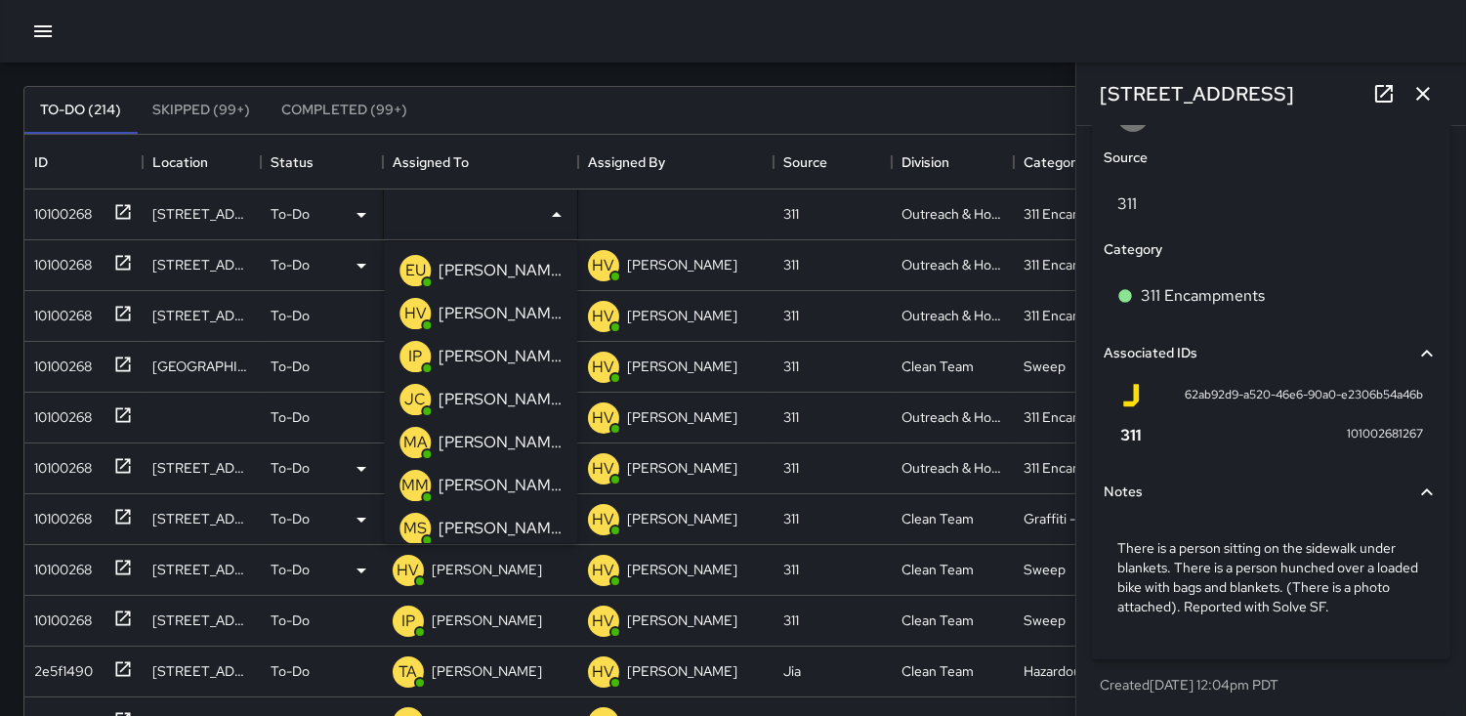
scroll to position [108, 0]
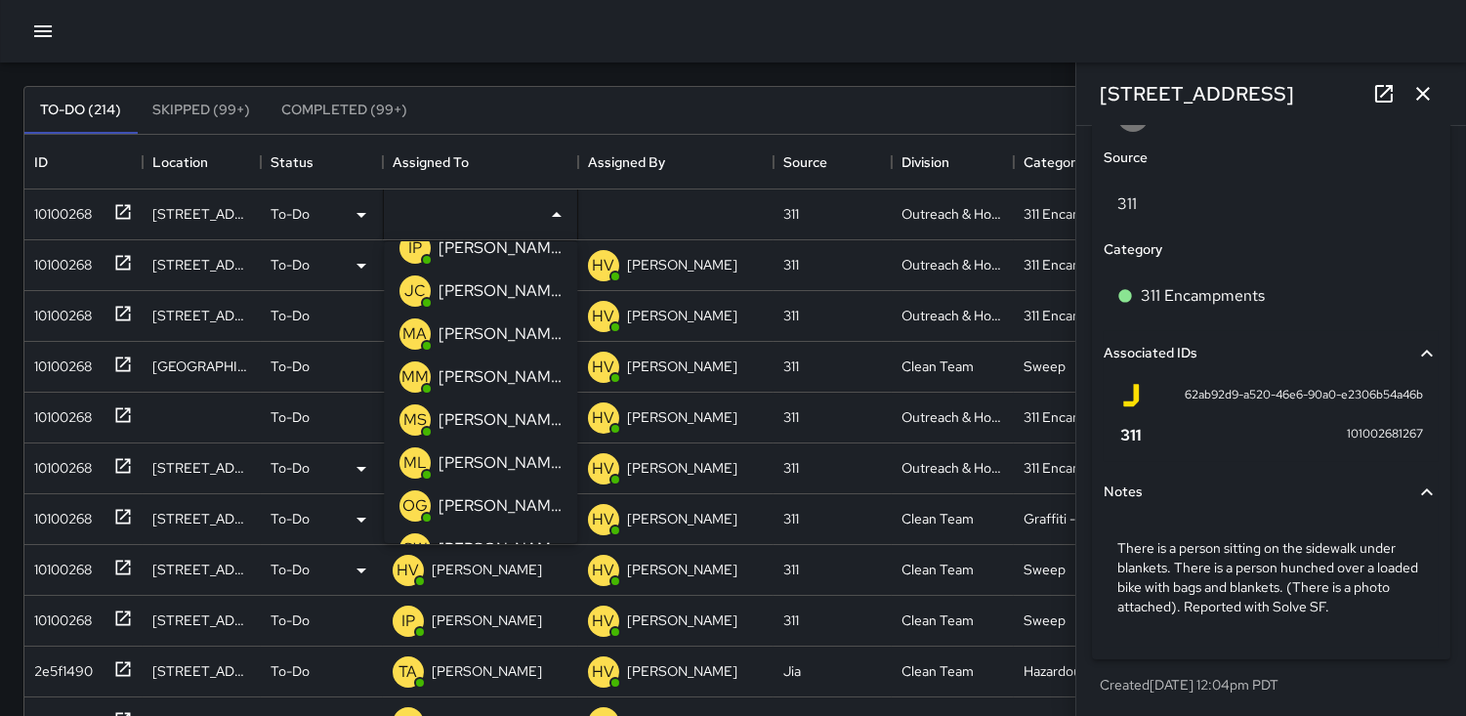
click at [423, 461] on p "ML" at bounding box center [415, 462] width 23 height 23
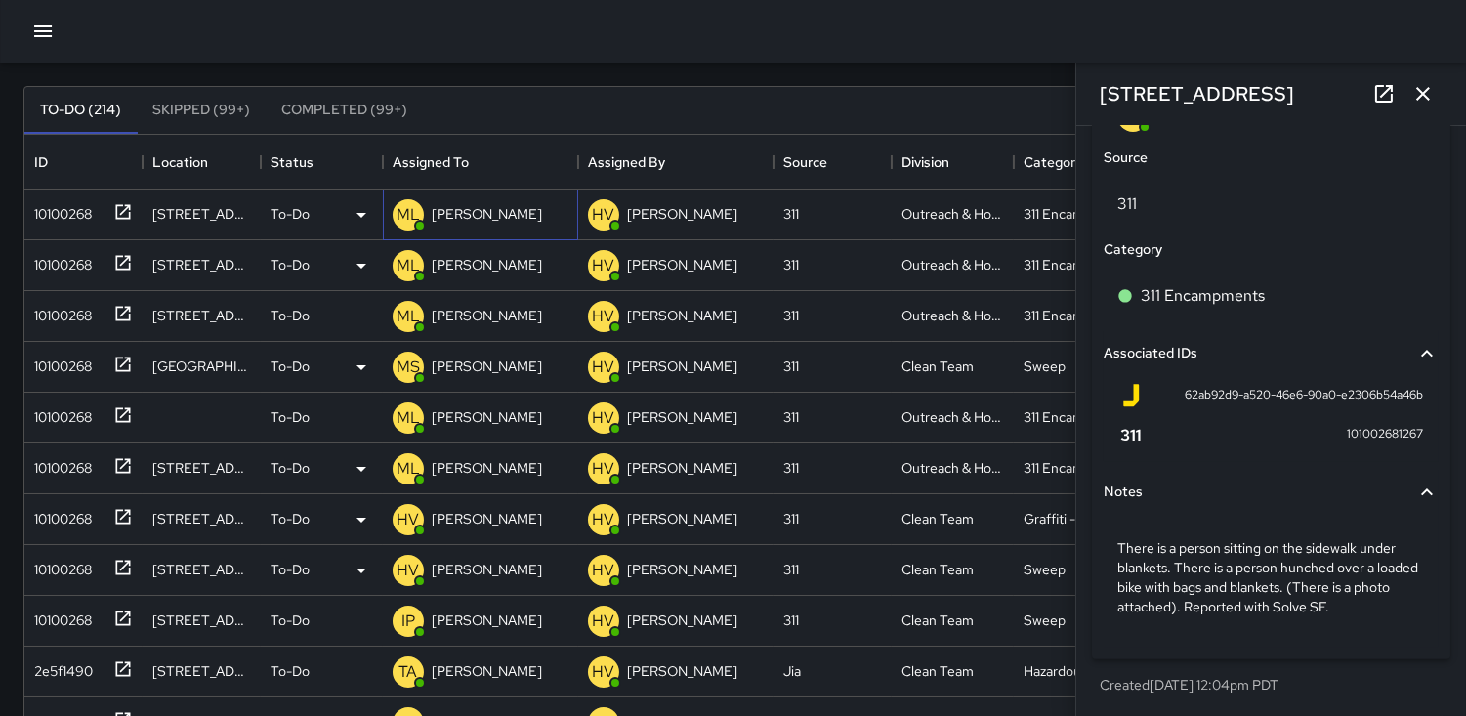
scroll to position [0, 0]
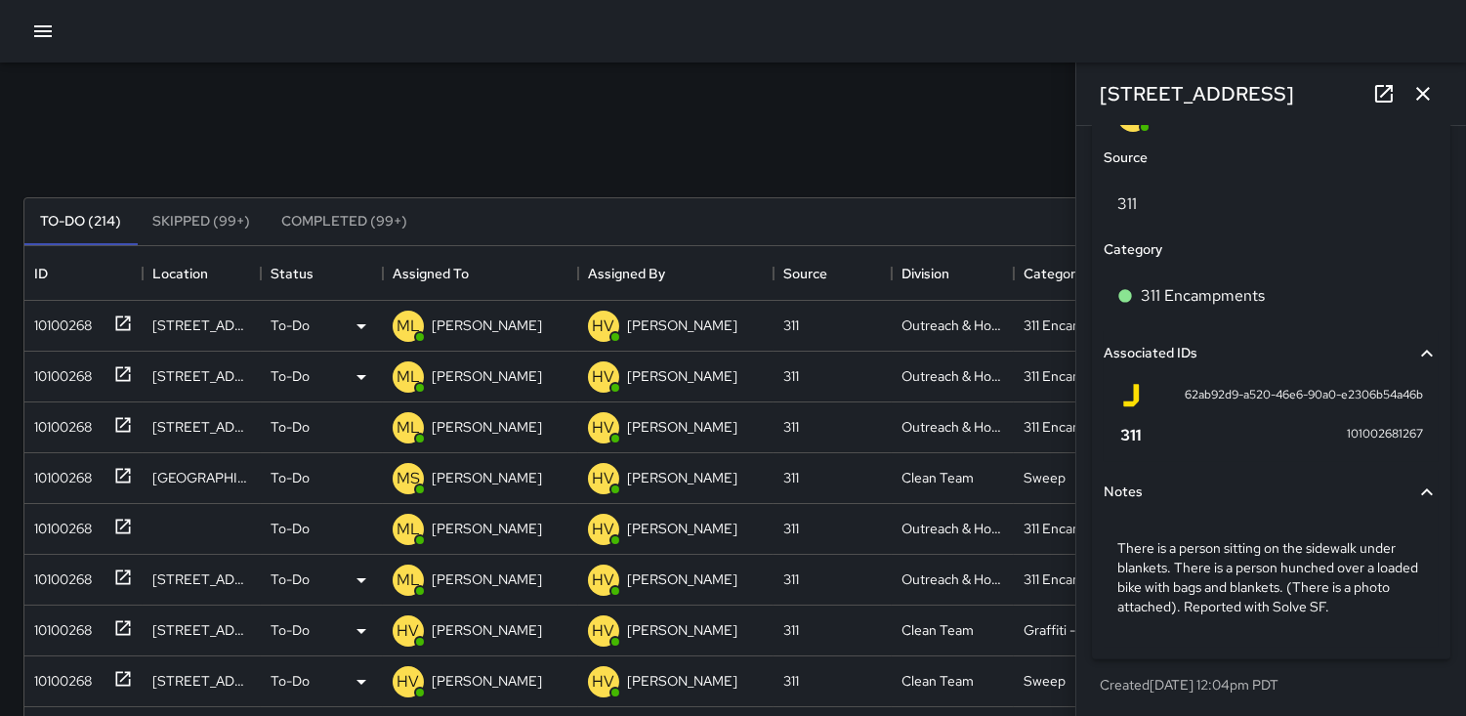
click at [1419, 88] on icon "button" at bounding box center [1424, 94] width 14 height 14
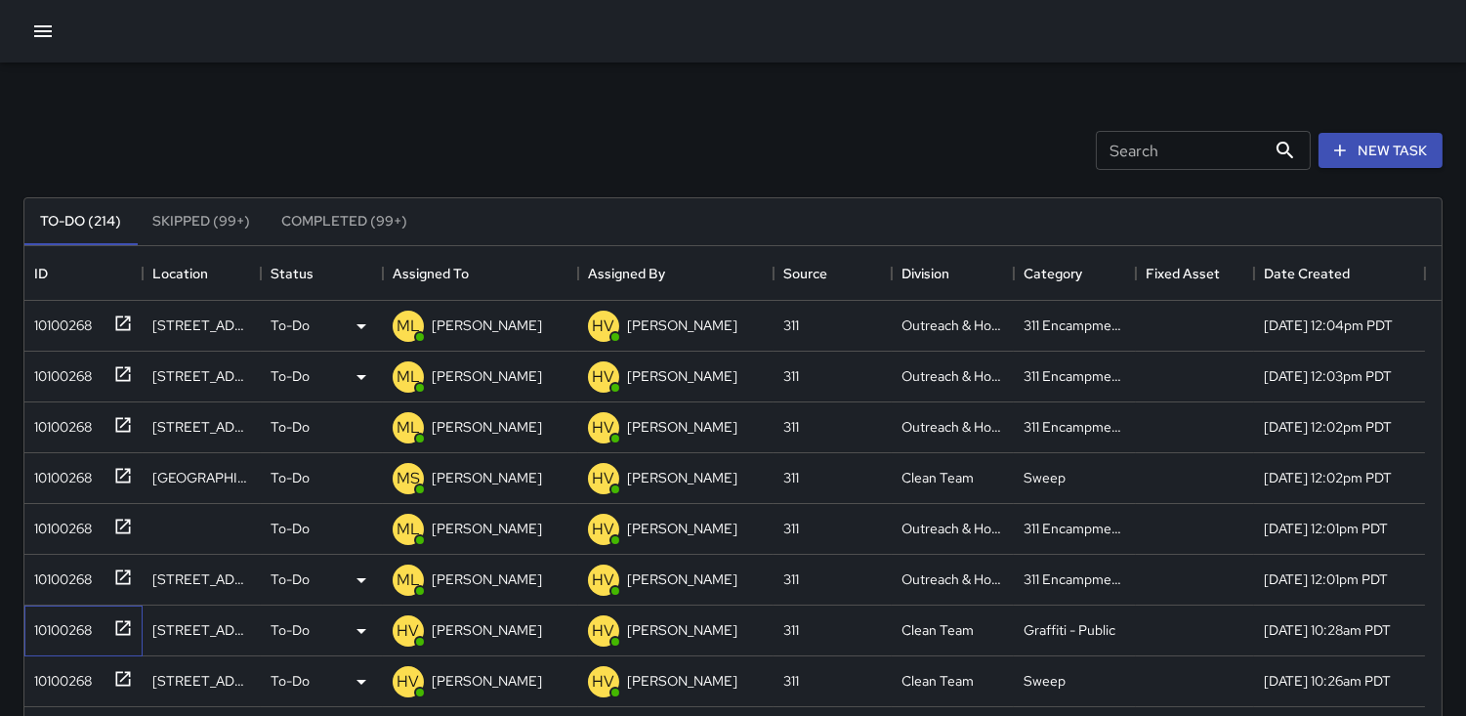
click at [74, 621] on div "10100268" at bounding box center [58, 626] width 65 height 27
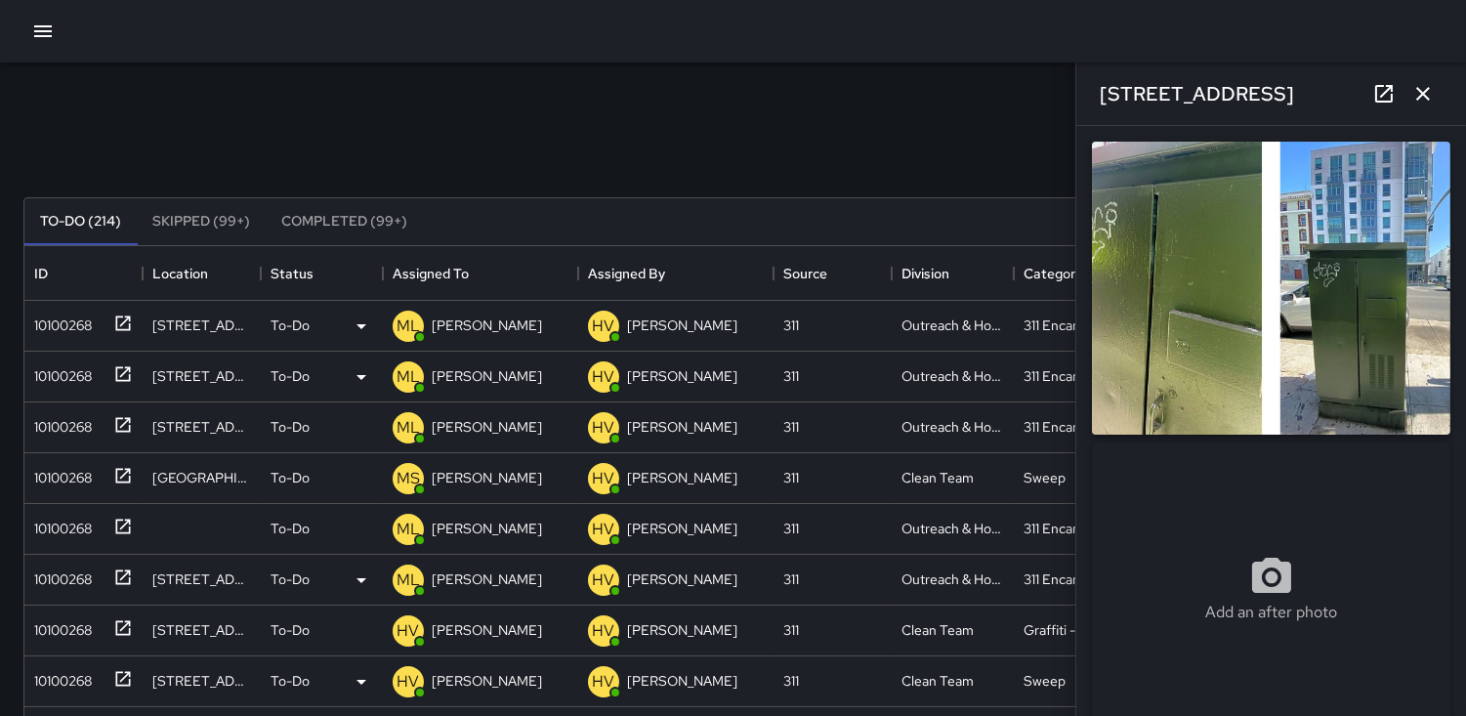
click at [1431, 98] on icon "button" at bounding box center [1423, 93] width 23 height 23
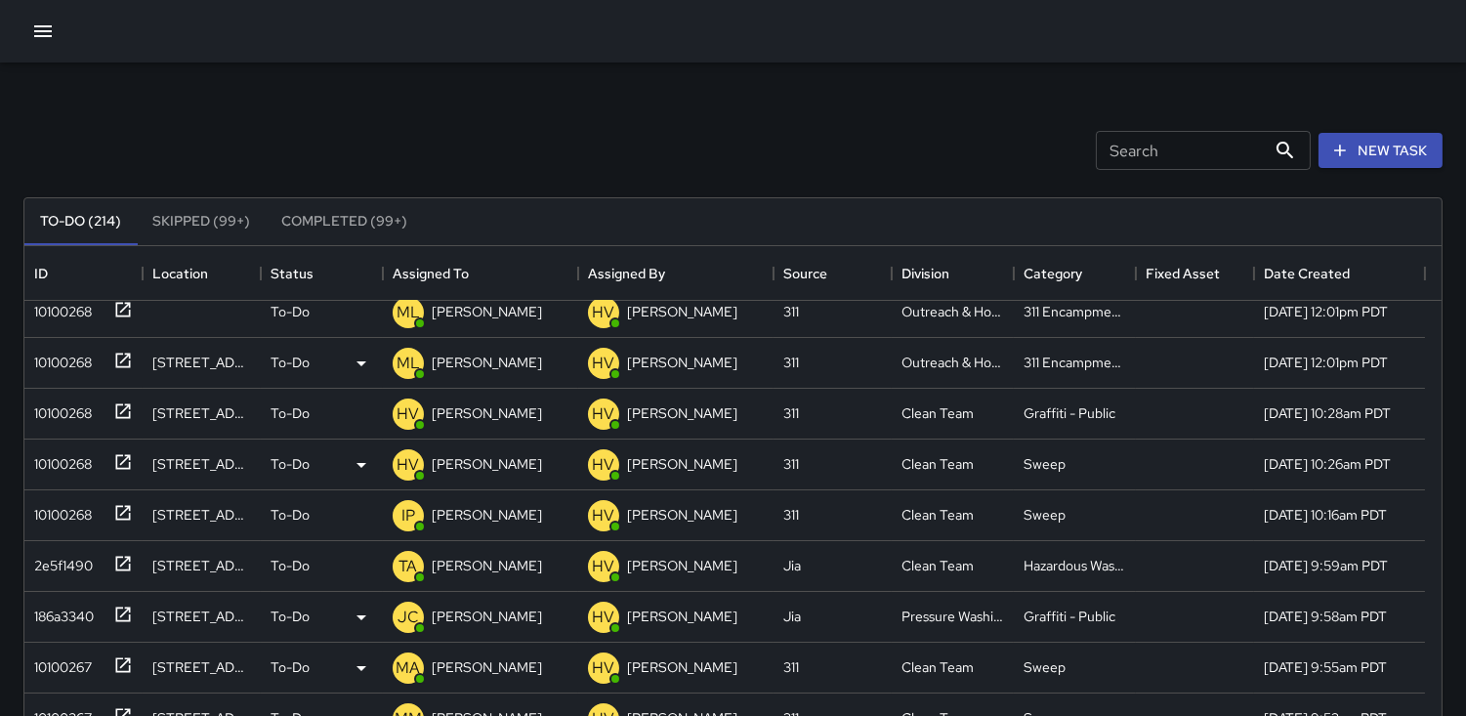
scroll to position [325, 0]
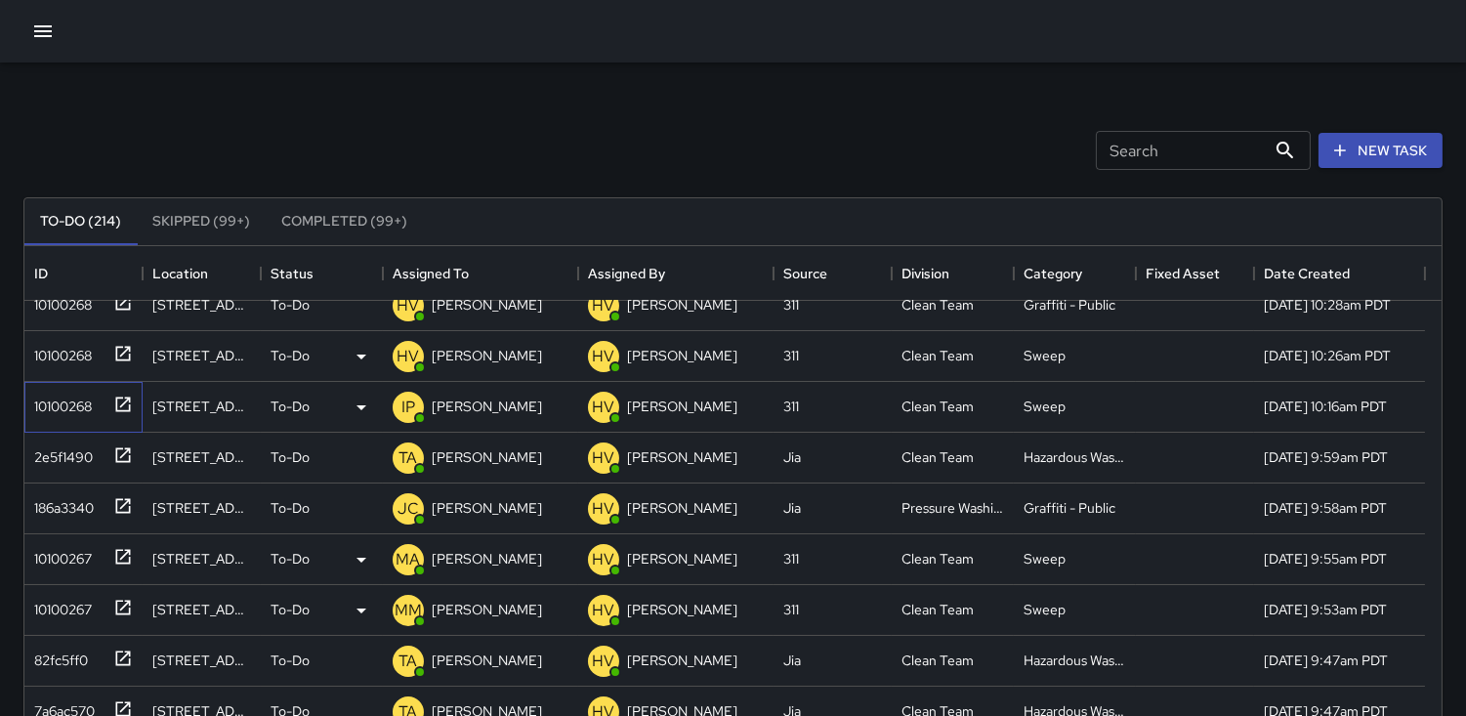
click at [59, 399] on div "10100268" at bounding box center [58, 402] width 65 height 27
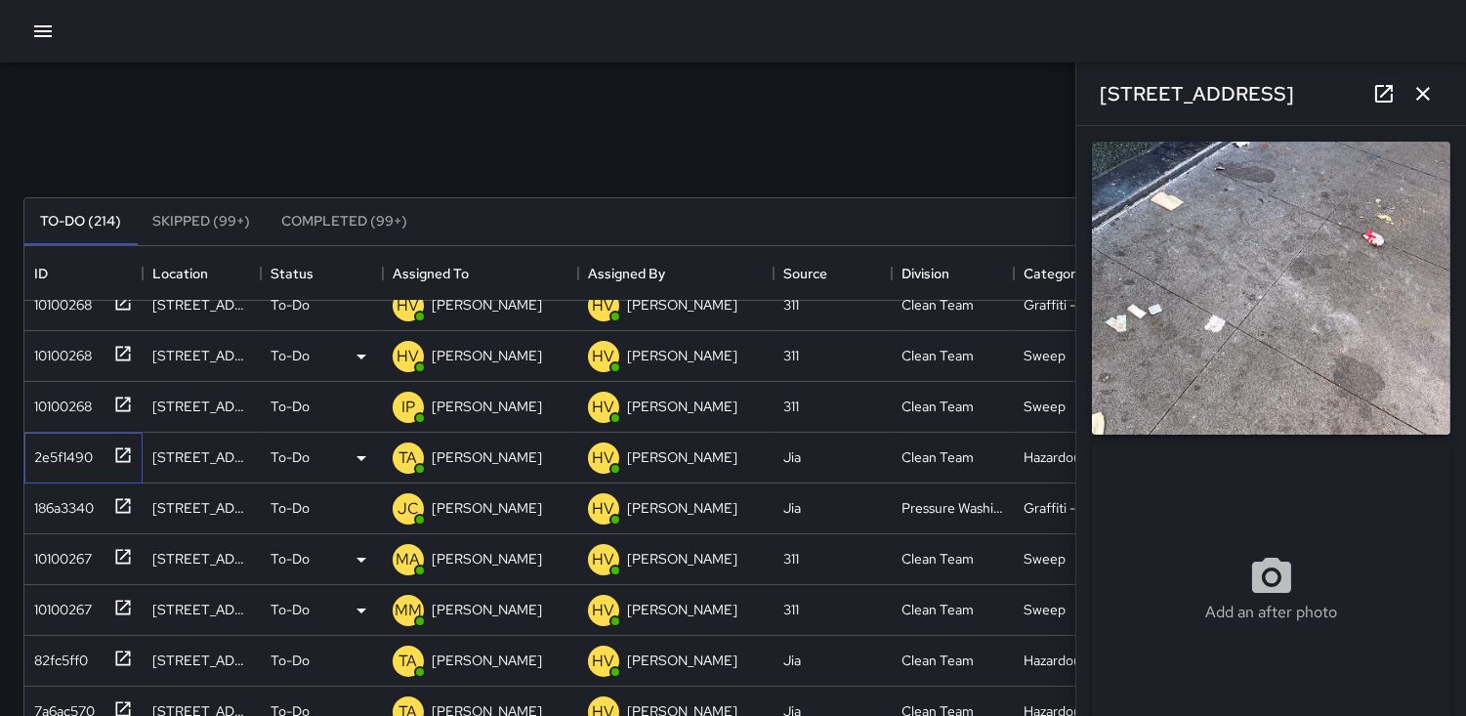
click at [51, 445] on div "2e5f1490" at bounding box center [59, 453] width 66 height 27
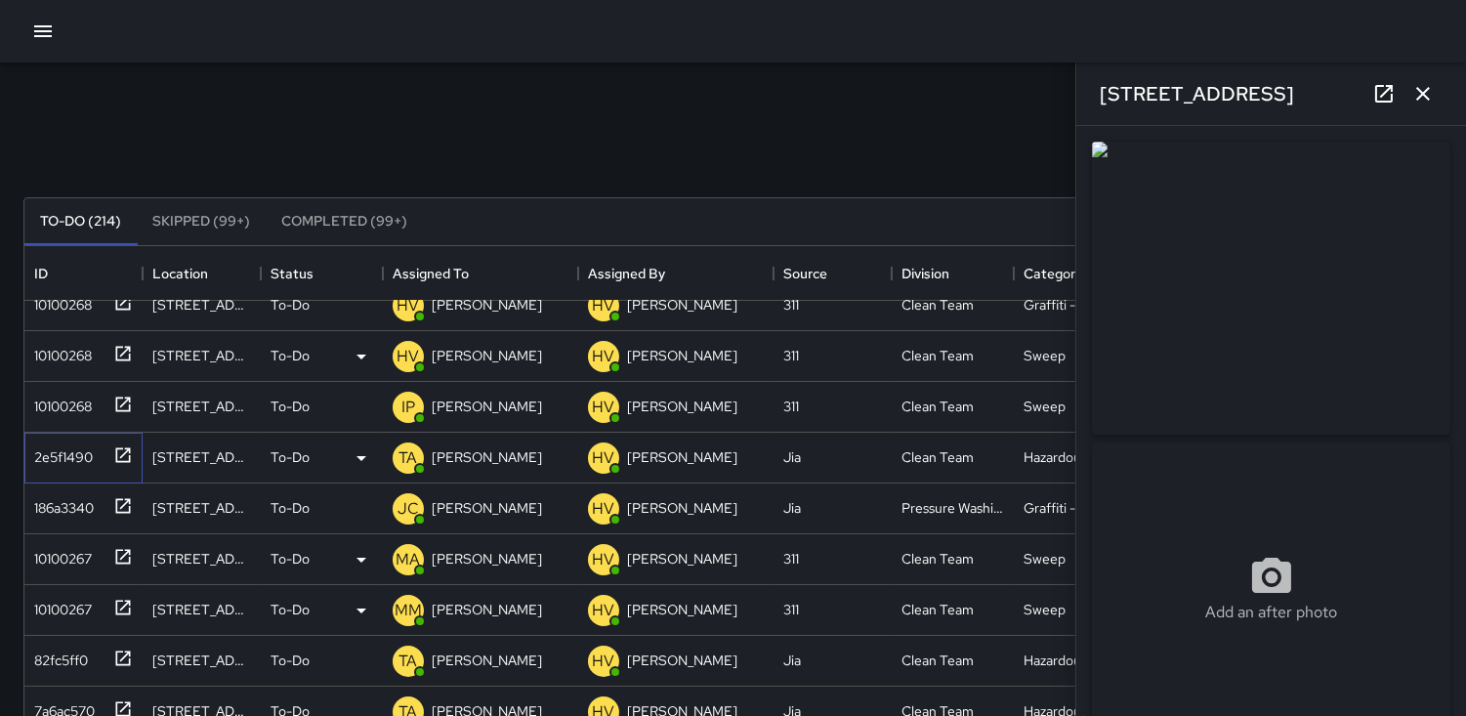
type input "**********"
click at [51, 491] on div "186a3340" at bounding box center [59, 503] width 67 height 27
